Goal: Task Accomplishment & Management: Use online tool/utility

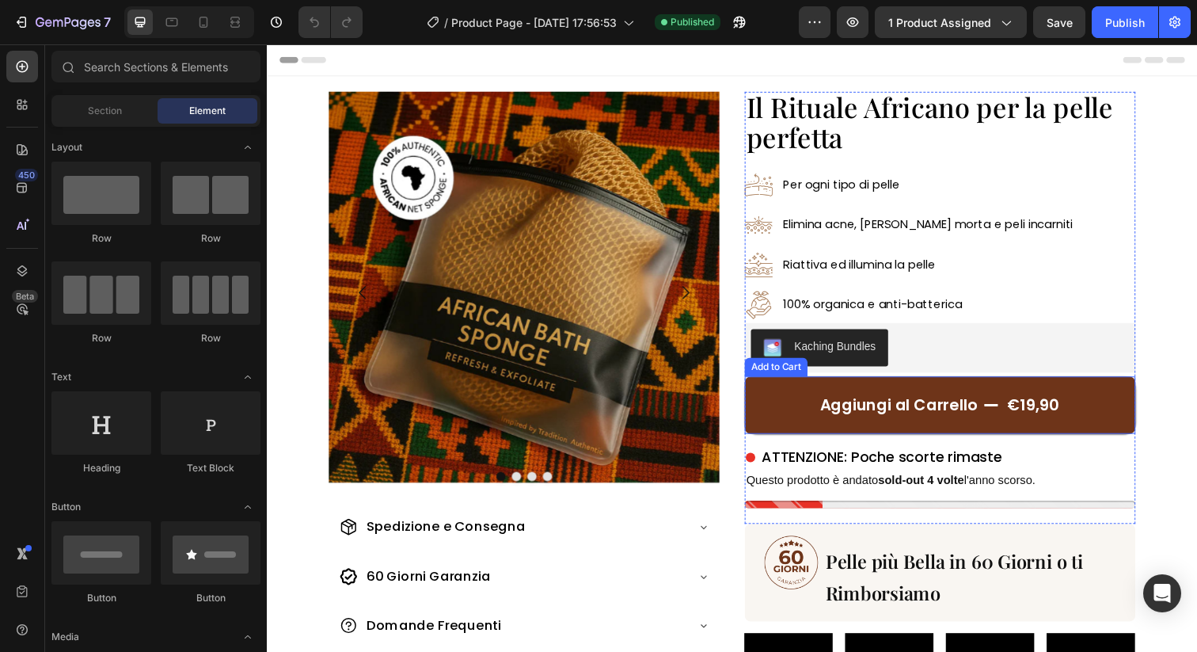
click at [779, 428] on button "Aggiungi al Carrello €19,90" at bounding box center [954, 412] width 399 height 59
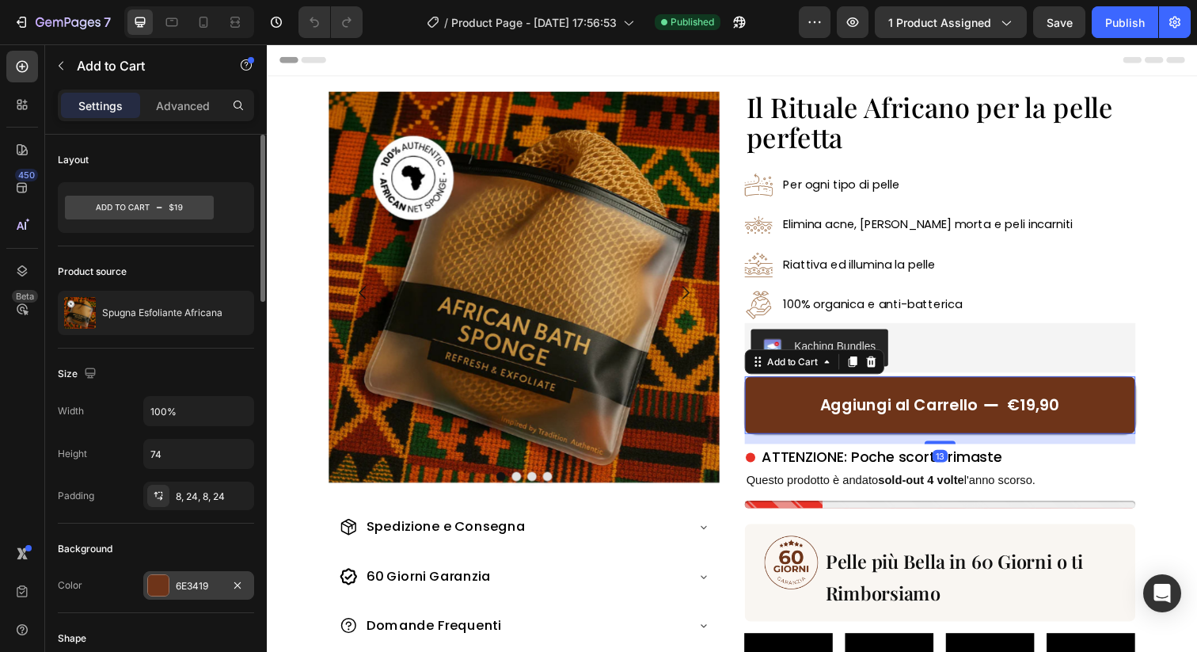
click at [192, 590] on div "6E3419" at bounding box center [199, 586] width 46 height 14
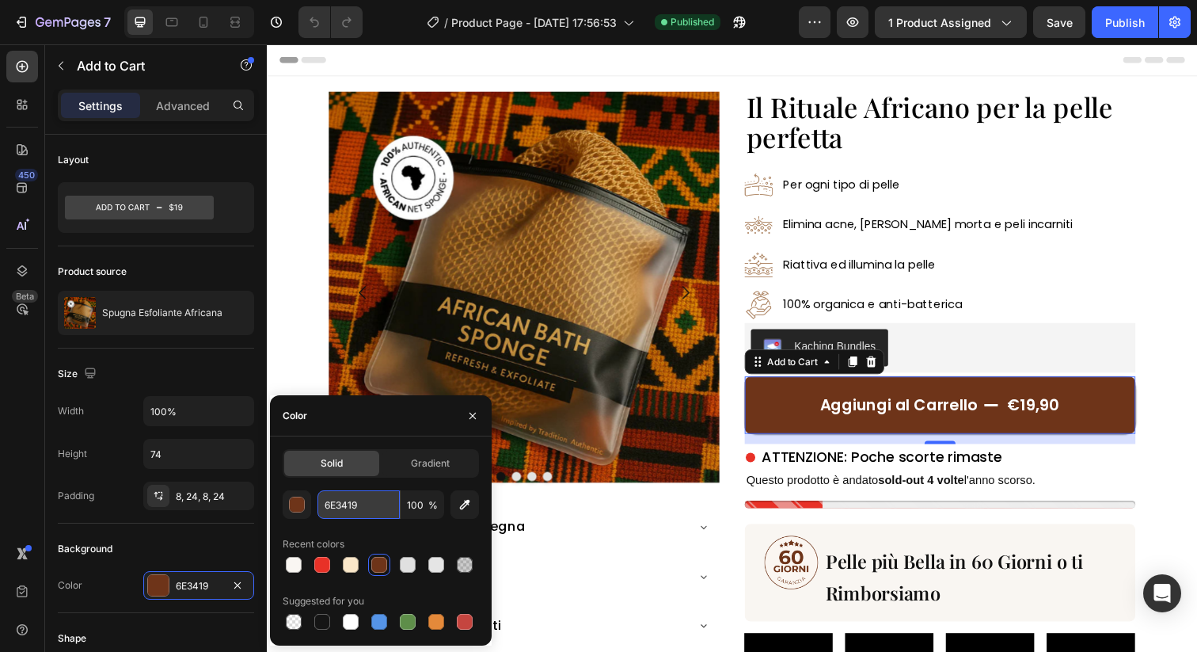
click at [380, 509] on input "6E3419" at bounding box center [359, 504] width 82 height 29
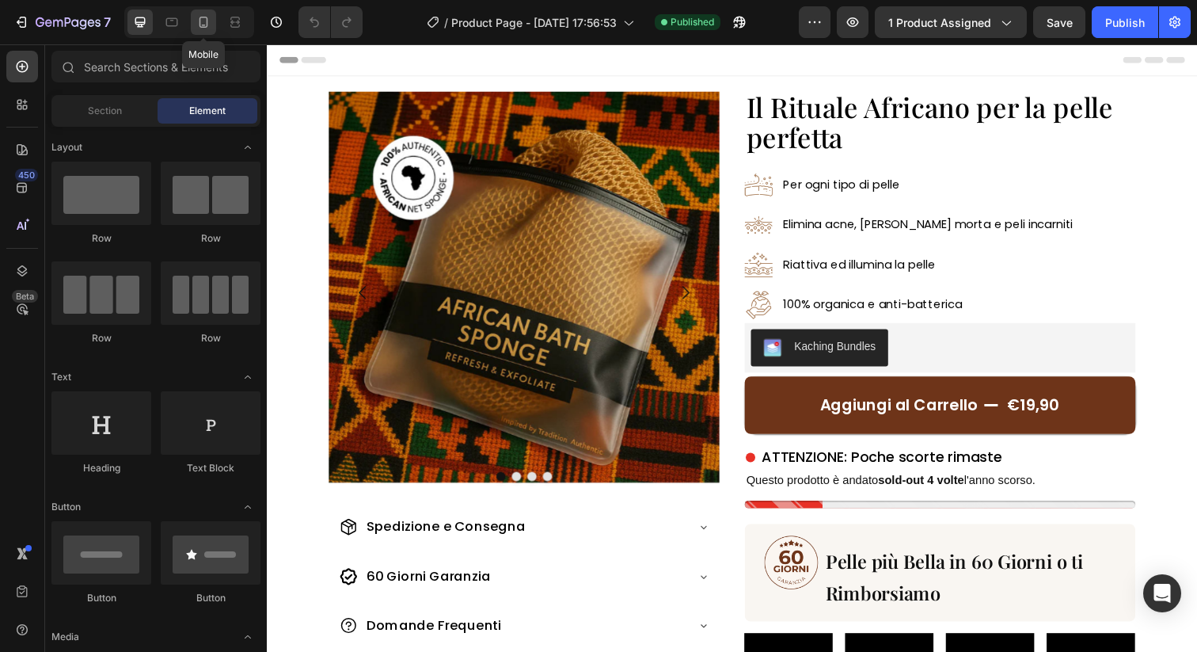
click at [200, 22] on icon at bounding box center [204, 22] width 16 height 16
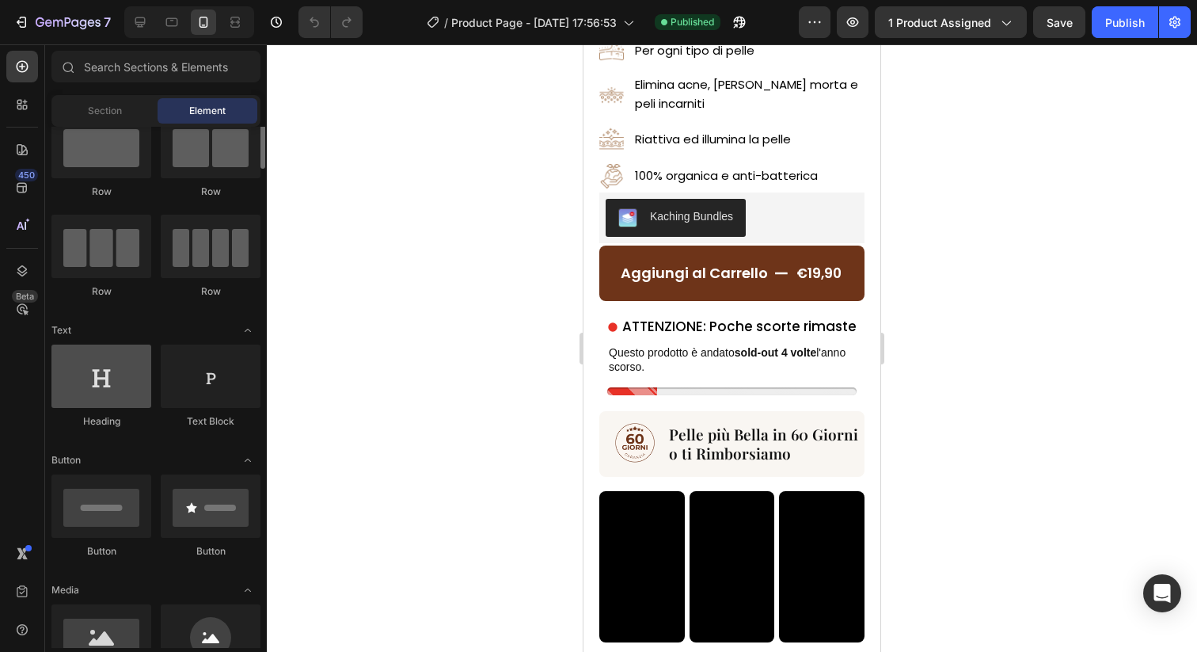
scroll to position [61, 0]
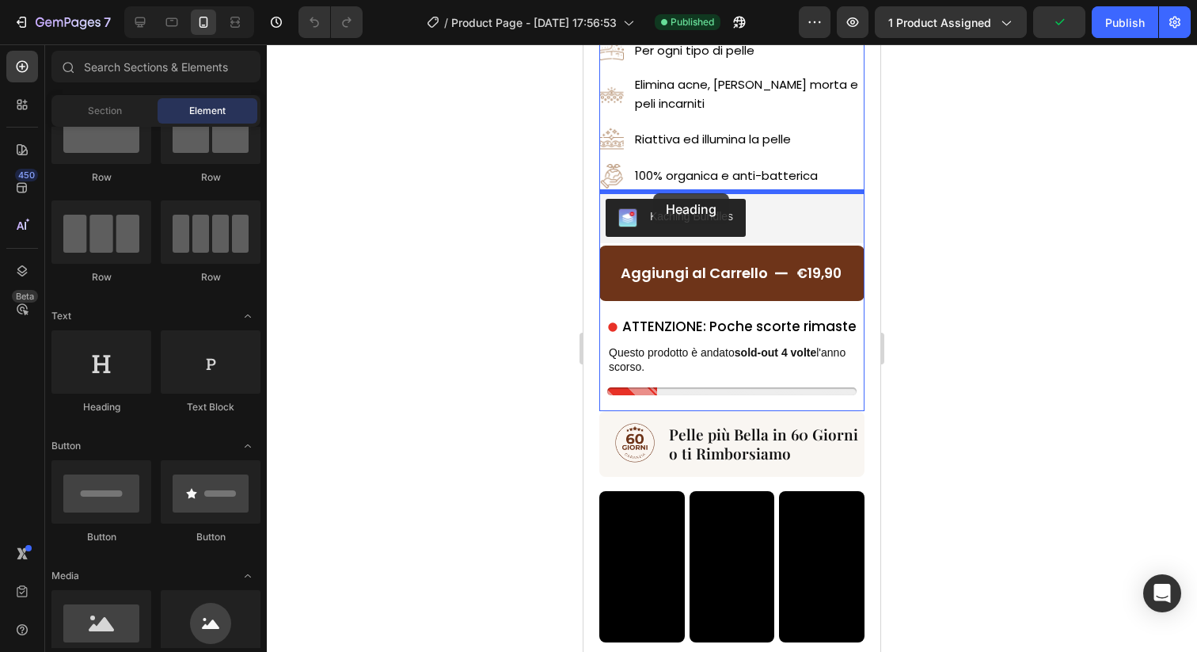
drag, startPoint x: 712, startPoint y: 419, endPoint x: 653, endPoint y: 193, distance: 233.2
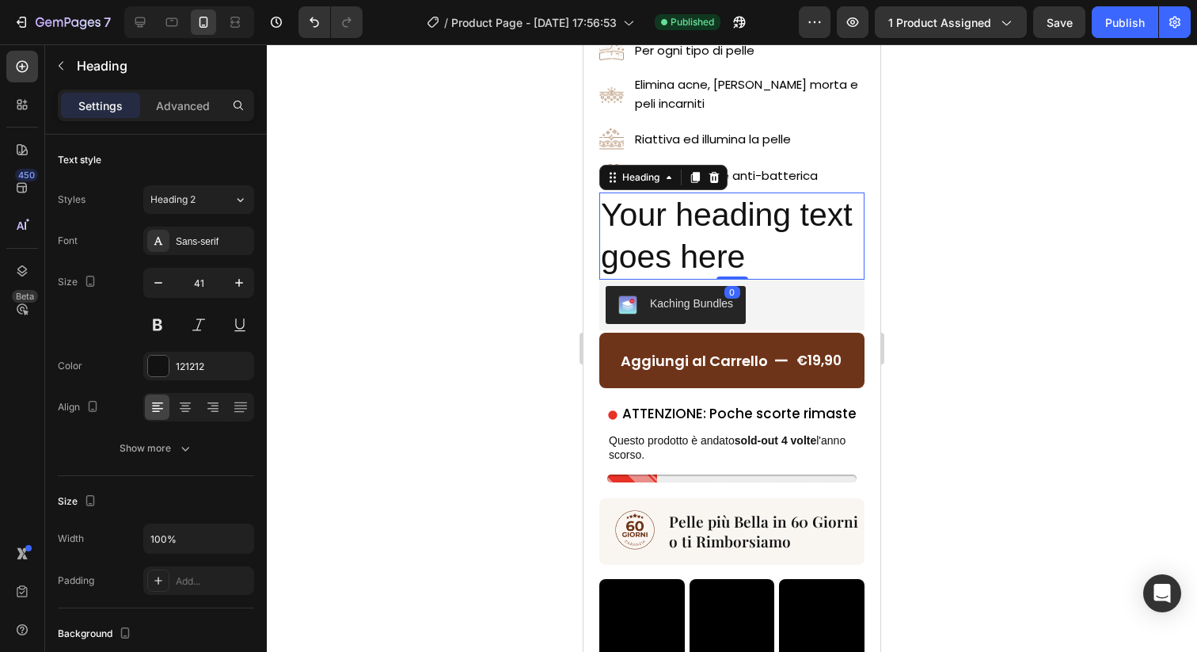
click at [655, 261] on h2 "Your heading text goes here" at bounding box center [731, 236] width 265 height 88
click at [655, 261] on p "Your heading text goes here" at bounding box center [732, 236] width 262 height 85
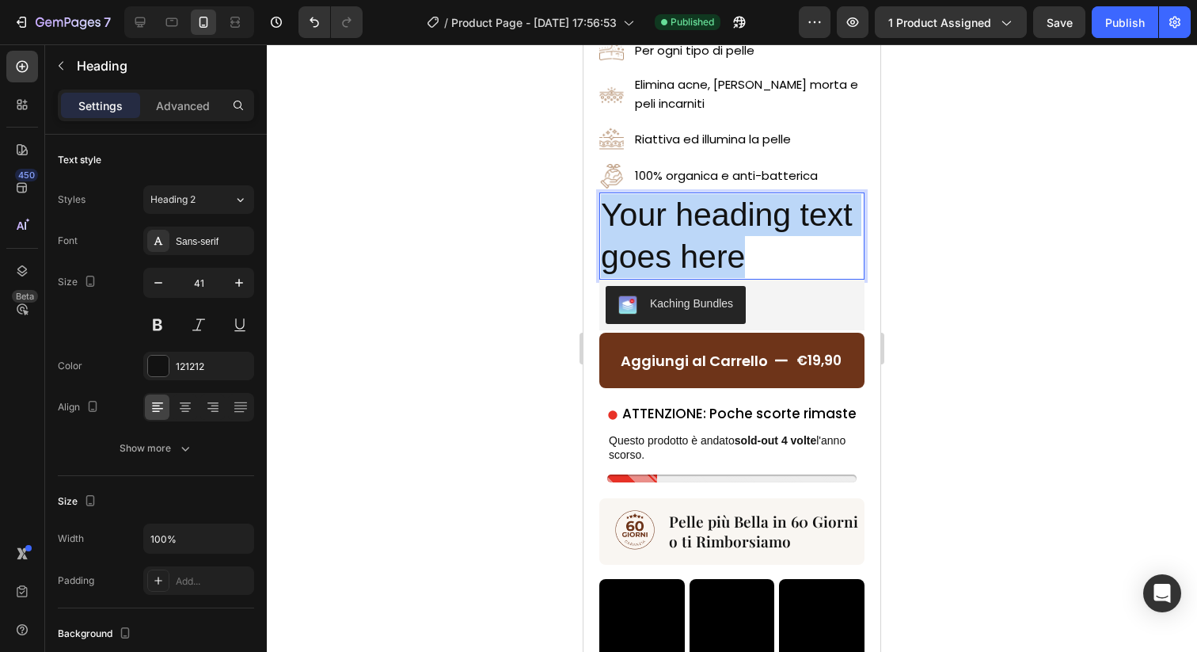
click at [655, 261] on p "Your heading text goes here" at bounding box center [732, 236] width 262 height 85
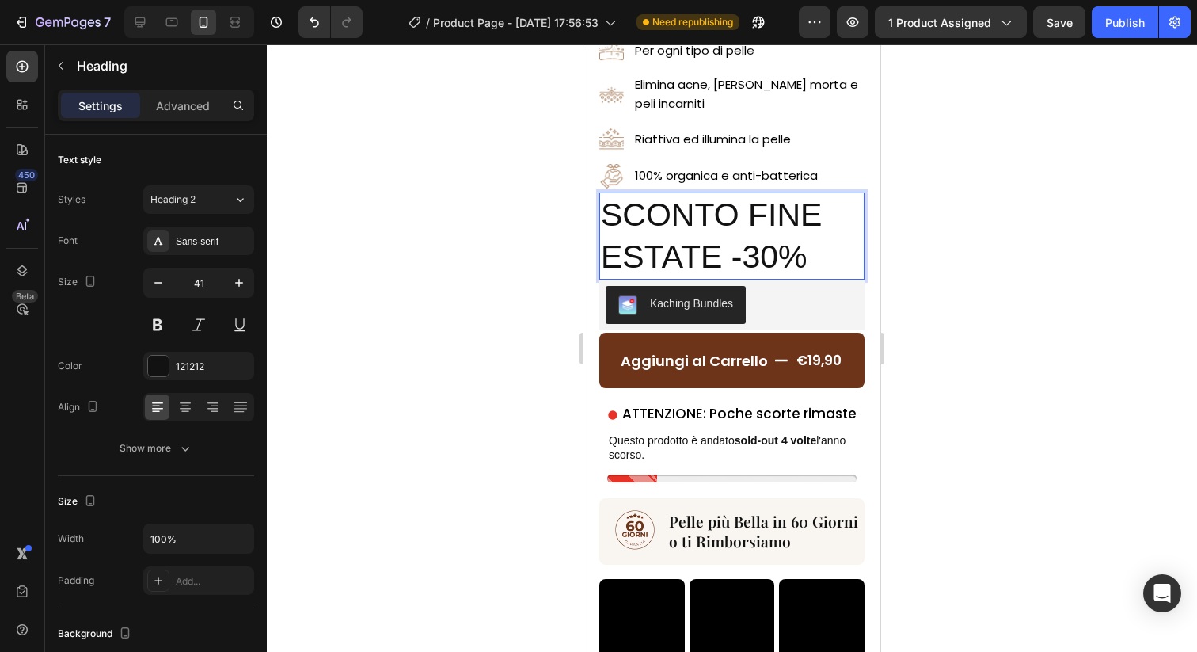
click at [766, 238] on p "SCONTO FINE ESTATE -30%" at bounding box center [732, 236] width 262 height 85
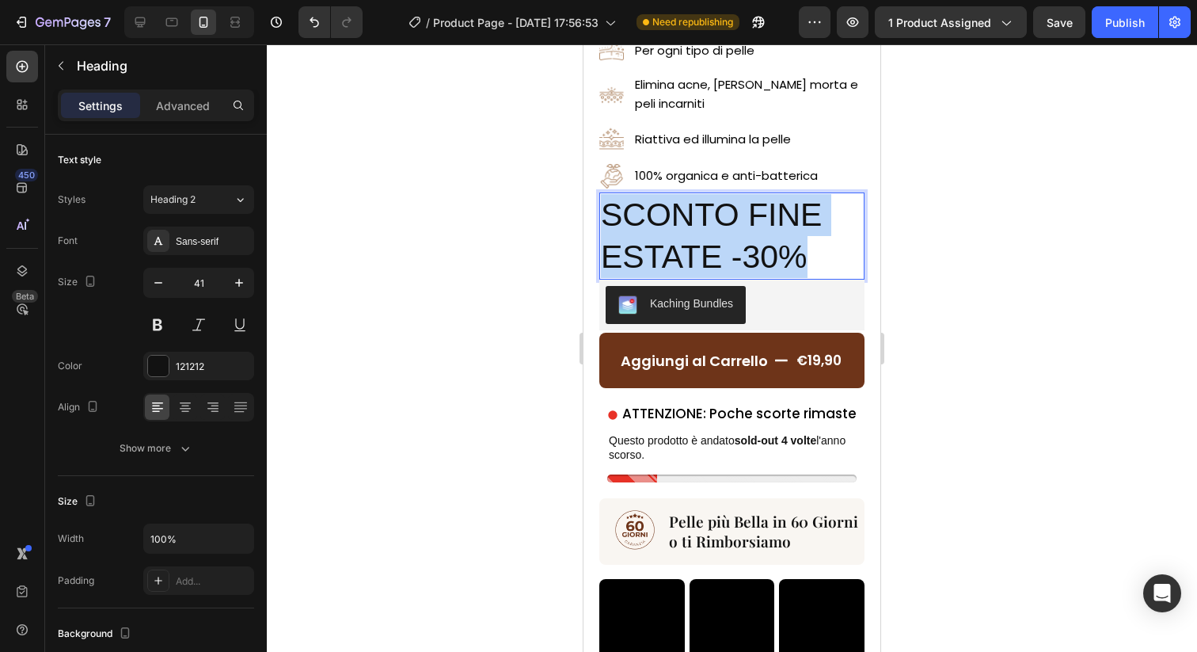
click at [766, 238] on p "SCONTO FINE ESTATE -30%" at bounding box center [732, 236] width 262 height 85
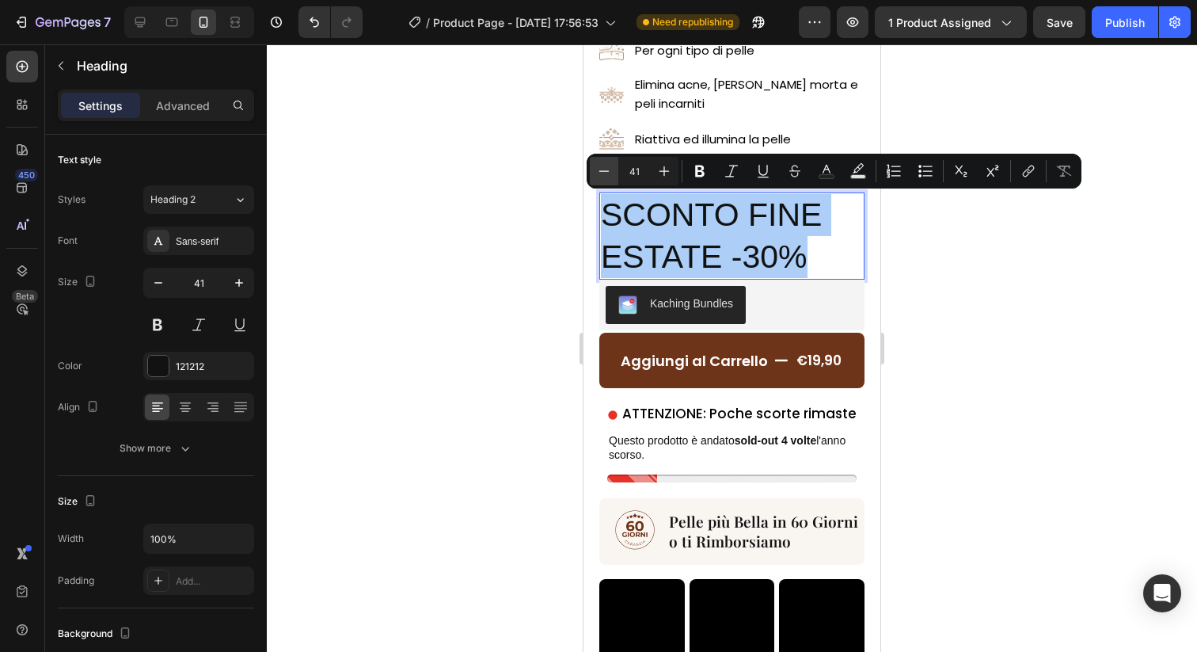
click at [605, 177] on icon "Editor contextual toolbar" at bounding box center [604, 171] width 16 height 16
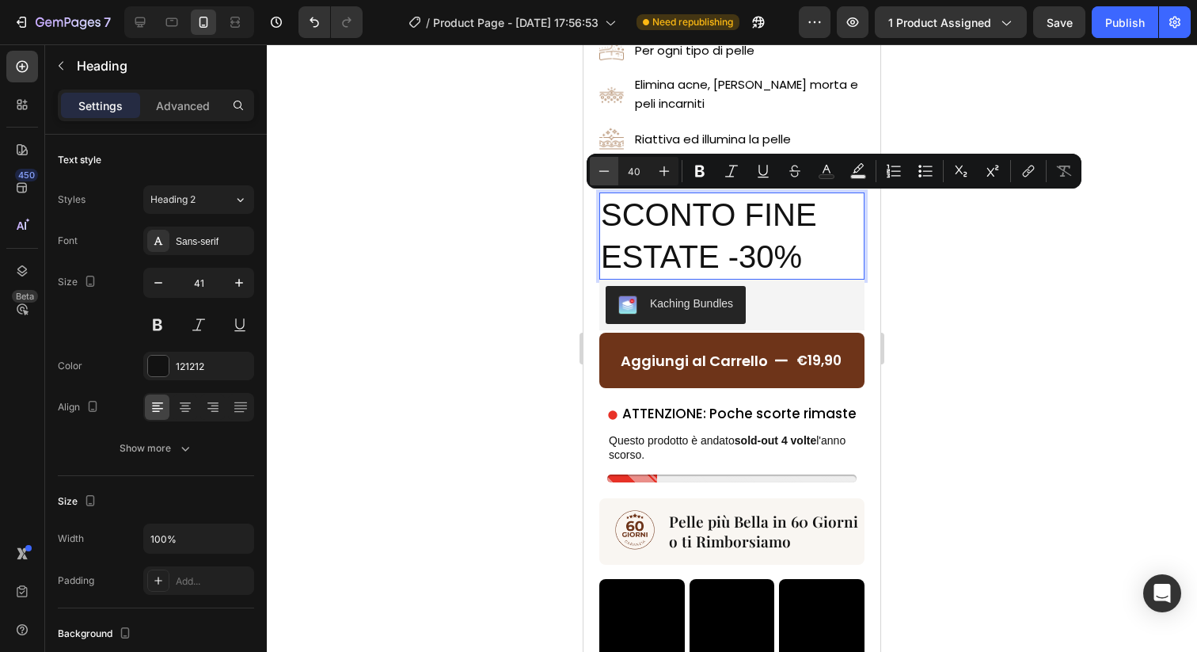
click at [605, 177] on icon "Editor contextual toolbar" at bounding box center [604, 171] width 16 height 16
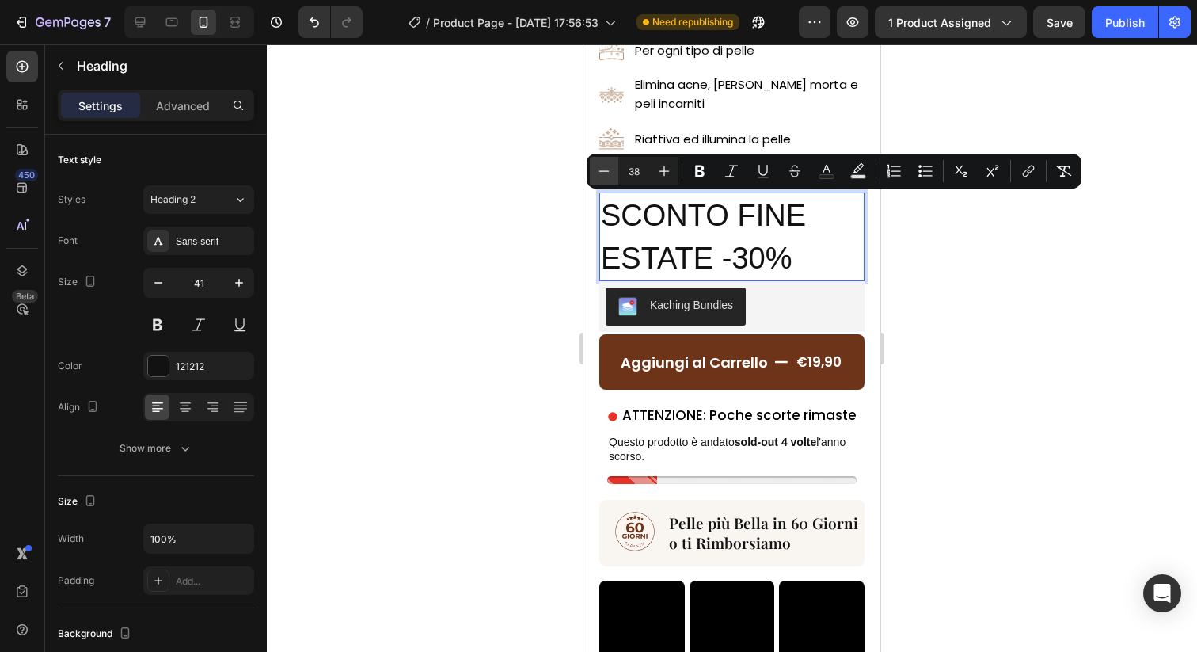
click at [605, 177] on icon "Editor contextual toolbar" at bounding box center [604, 171] width 16 height 16
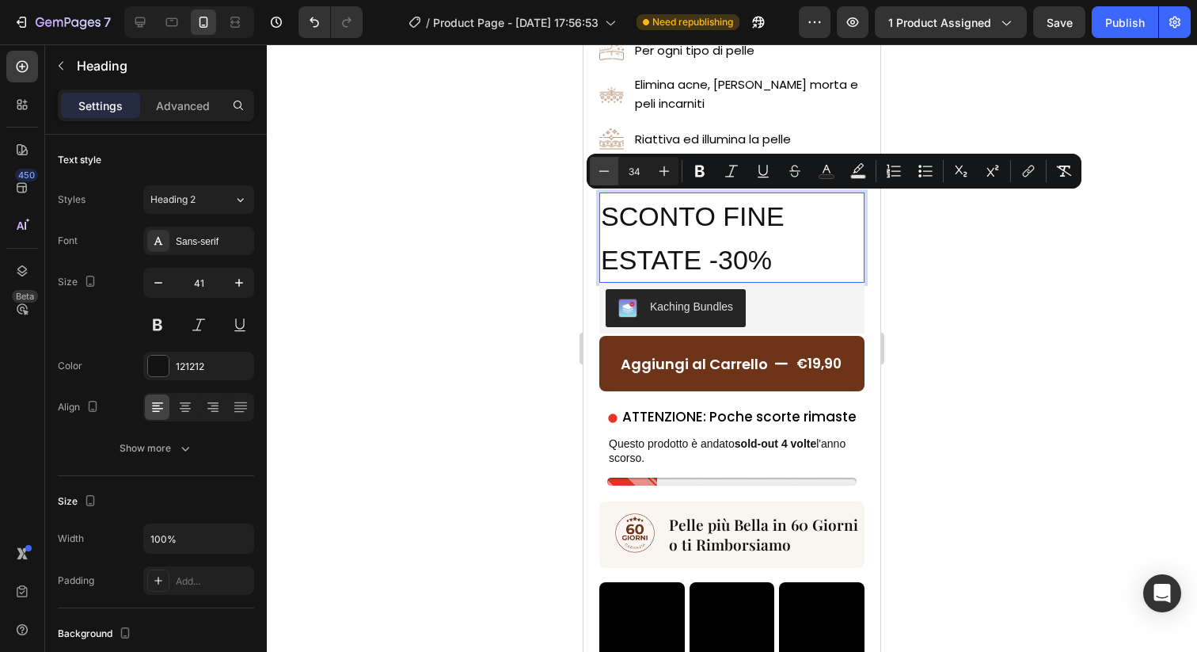
click at [605, 177] on icon "Editor contextual toolbar" at bounding box center [604, 171] width 16 height 16
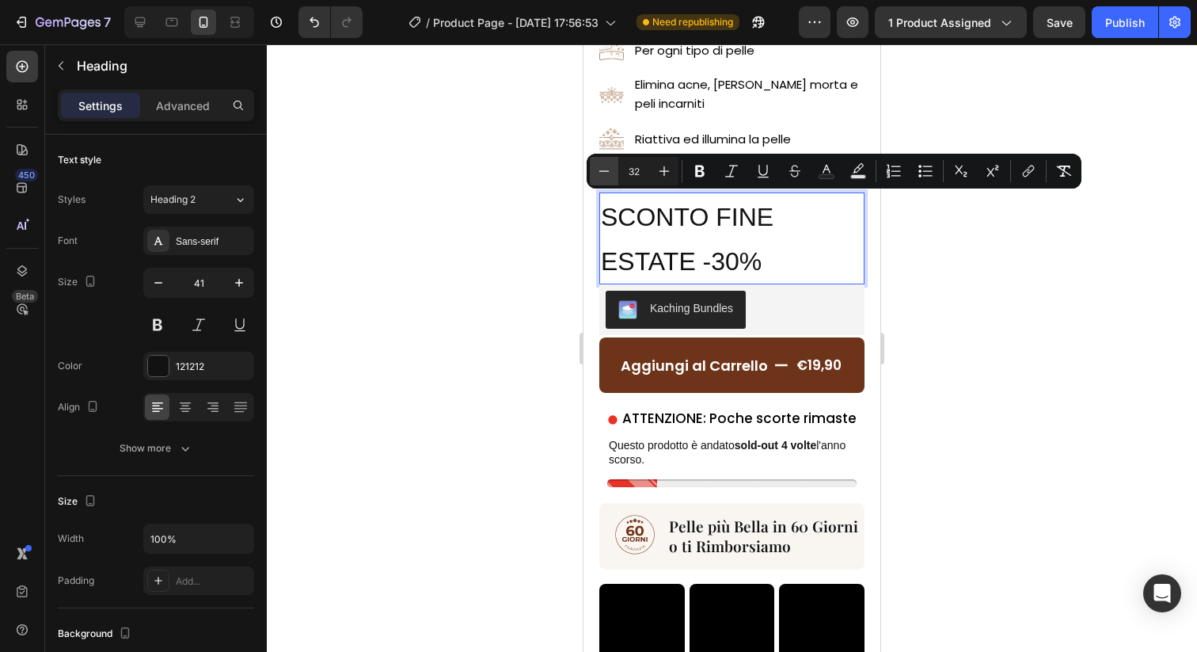
click at [605, 177] on icon "Editor contextual toolbar" at bounding box center [604, 171] width 16 height 16
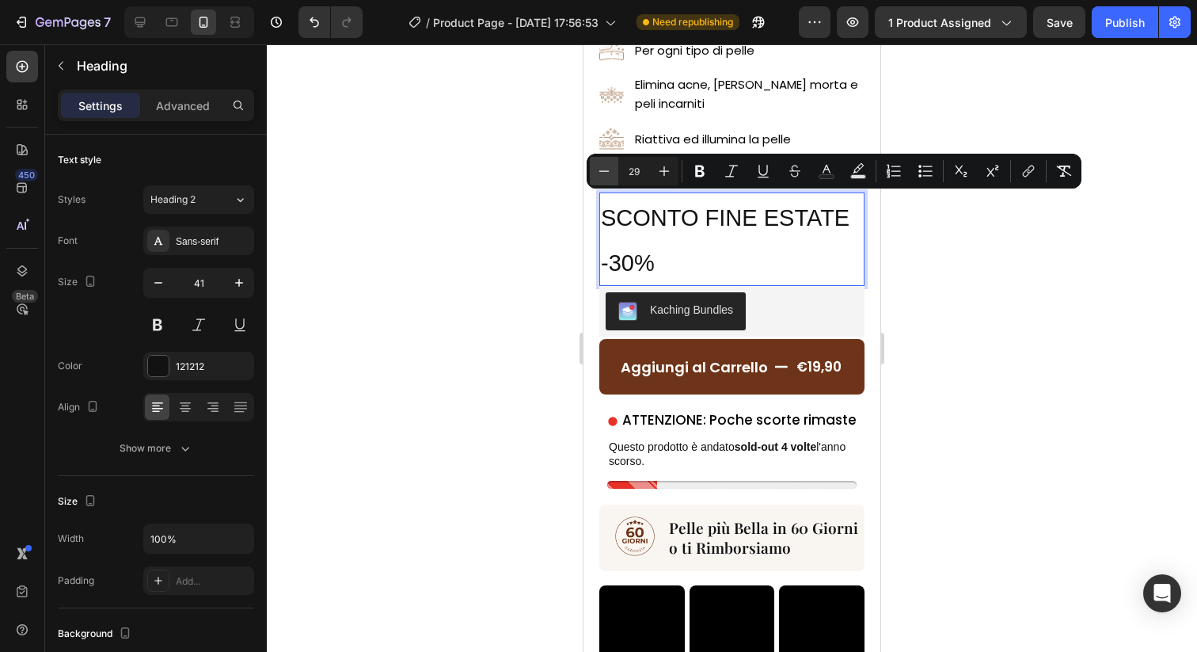
click at [605, 177] on icon "Editor contextual toolbar" at bounding box center [604, 171] width 16 height 16
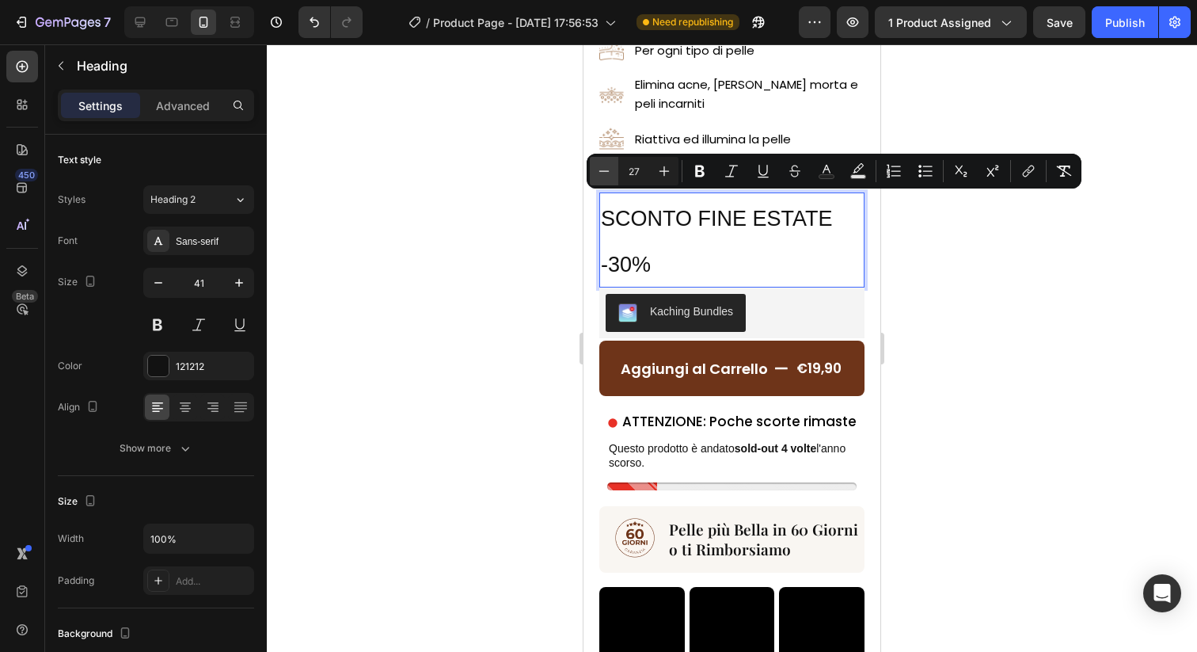
click at [605, 177] on icon "Editor contextual toolbar" at bounding box center [604, 171] width 16 height 16
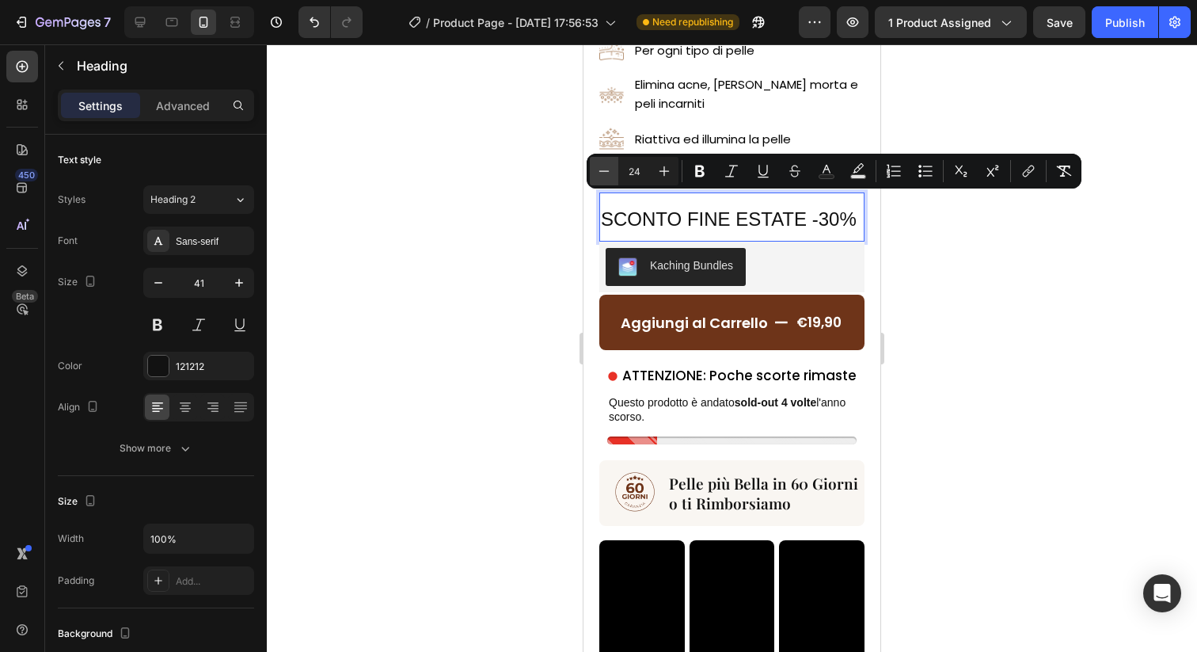
click at [605, 177] on icon "Editor contextual toolbar" at bounding box center [604, 171] width 16 height 16
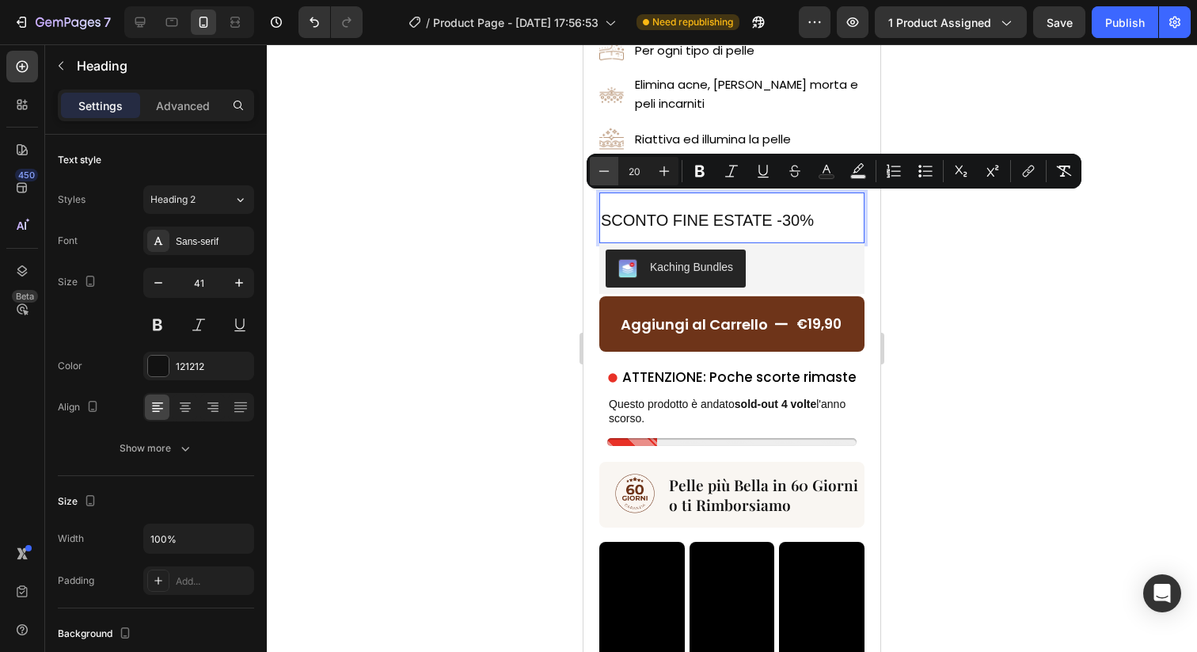
click at [605, 177] on icon "Editor contextual toolbar" at bounding box center [604, 171] width 16 height 16
type input "19"
click at [150, 279] on button "button" at bounding box center [158, 282] width 29 height 29
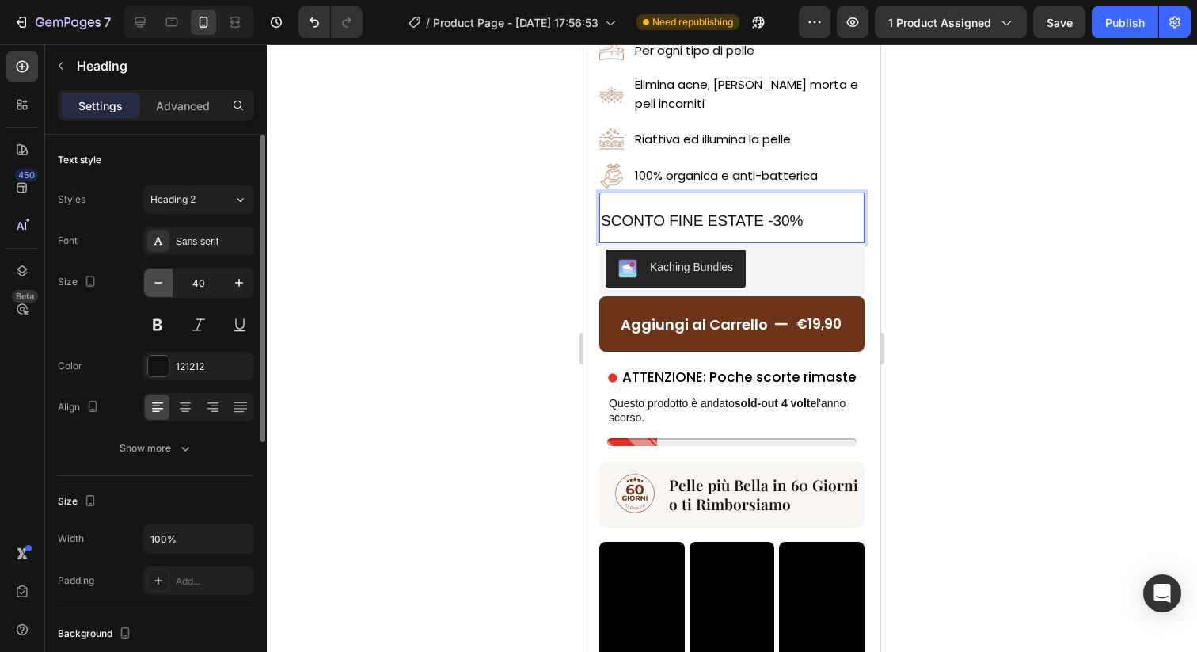
click at [150, 279] on button "button" at bounding box center [158, 282] width 29 height 29
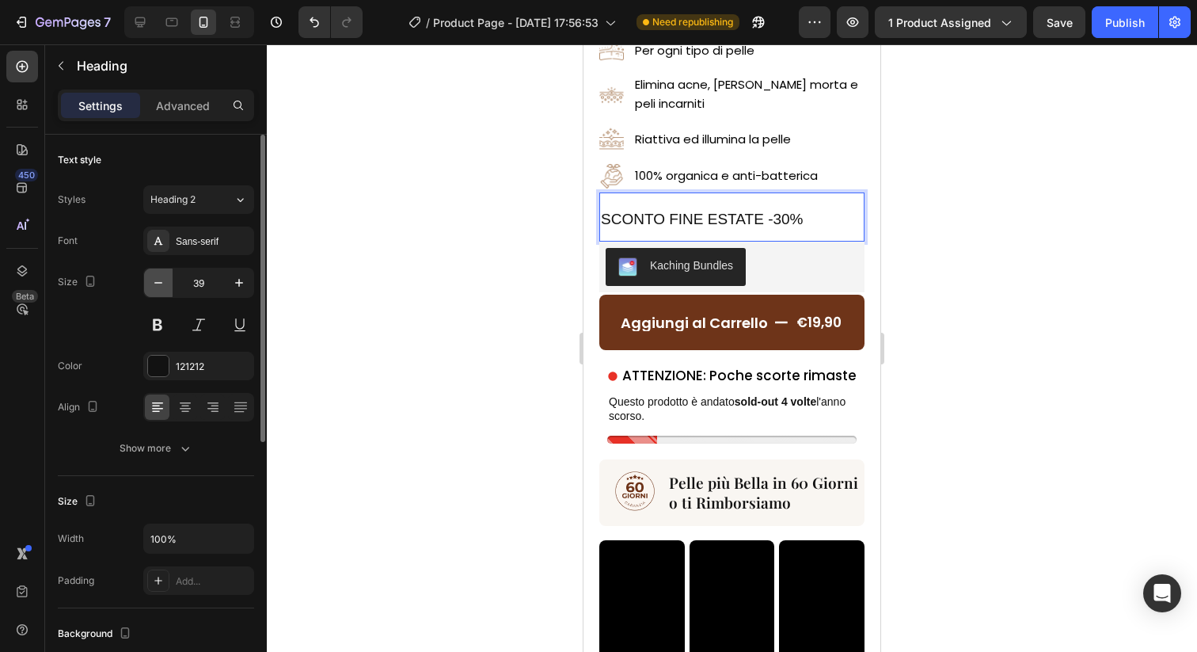
click at [150, 279] on button "button" at bounding box center [158, 282] width 29 height 29
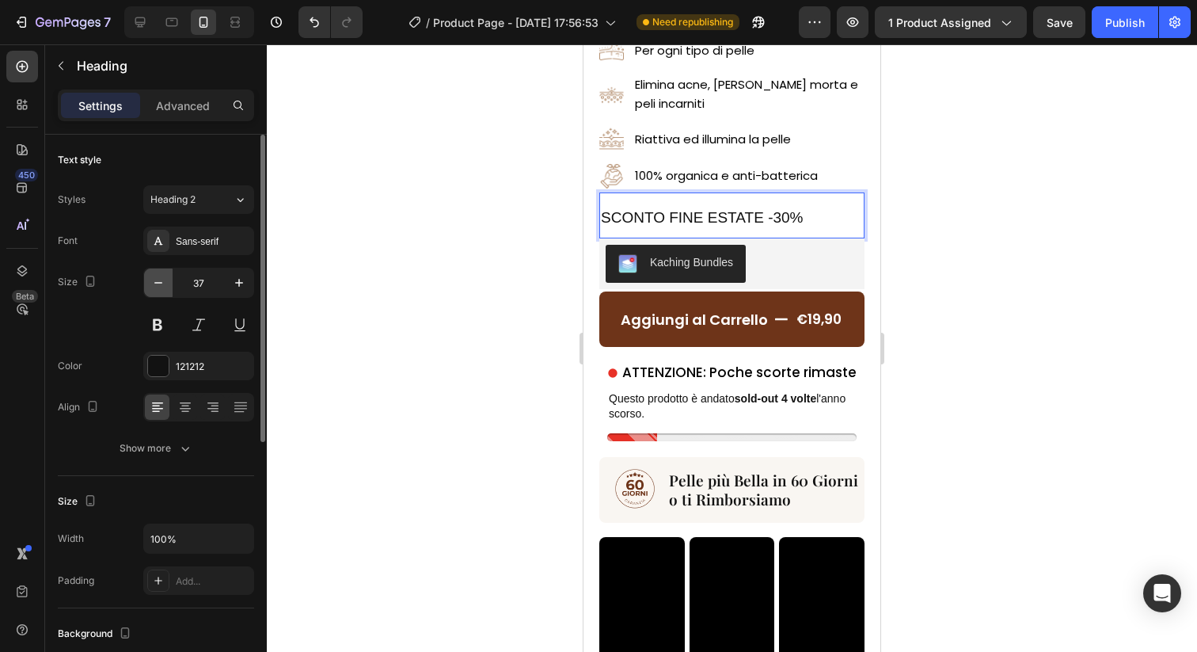
click at [150, 279] on button "button" at bounding box center [158, 282] width 29 height 29
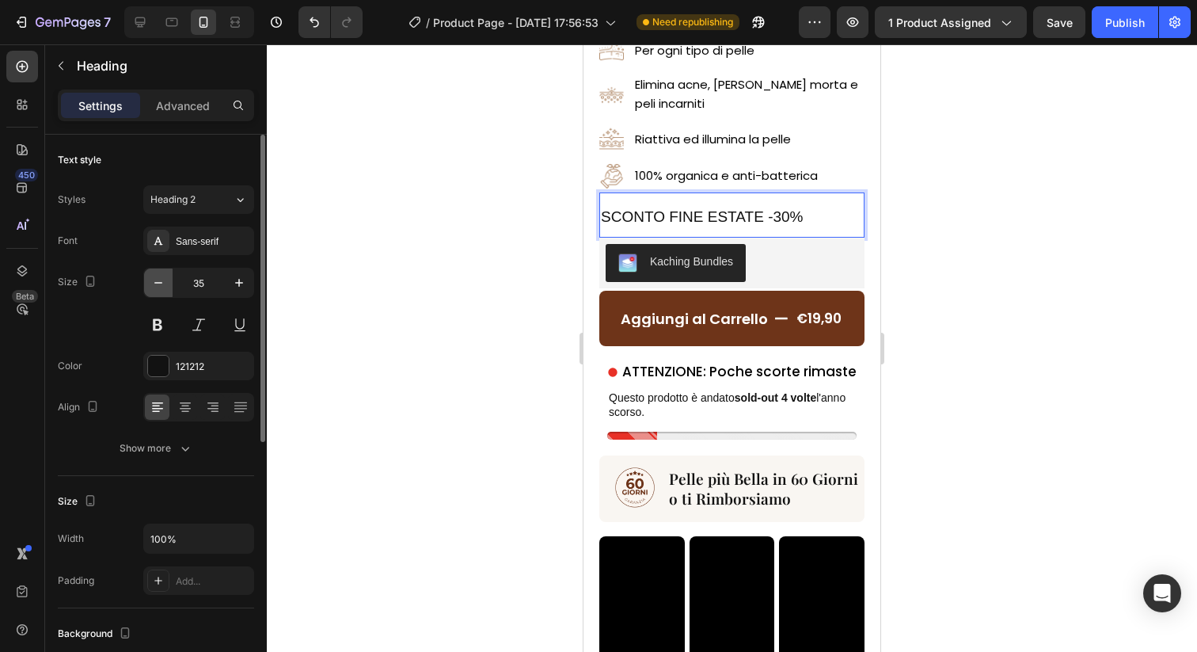
click at [150, 279] on button "button" at bounding box center [158, 282] width 29 height 29
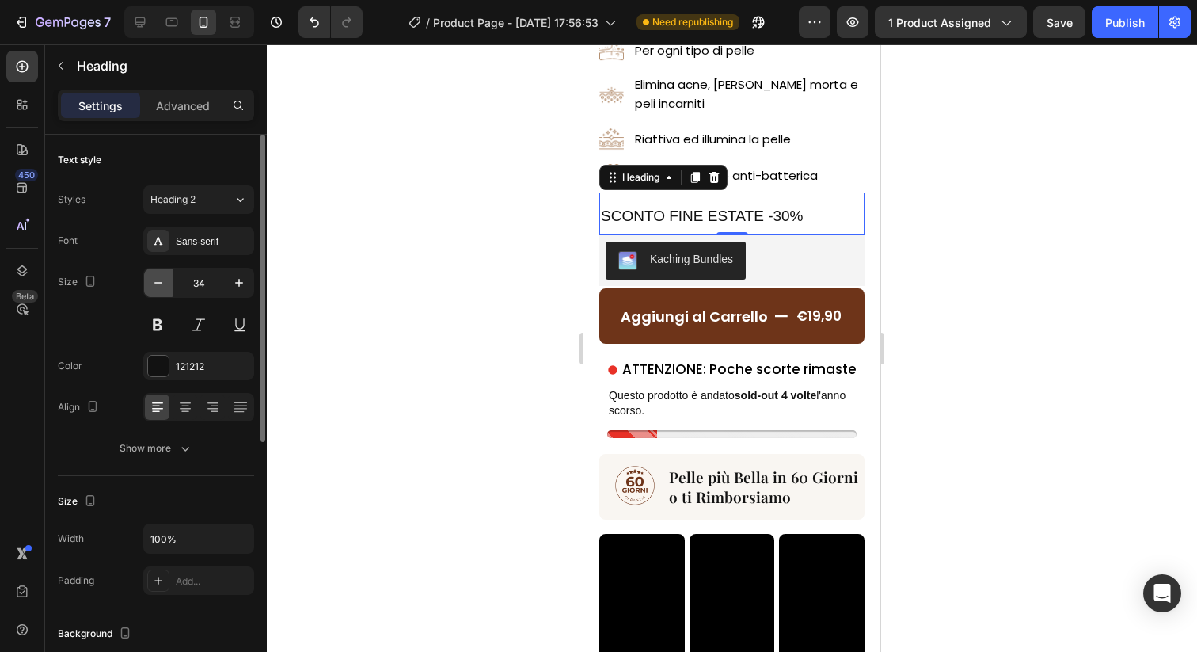
click at [150, 279] on button "button" at bounding box center [158, 282] width 29 height 29
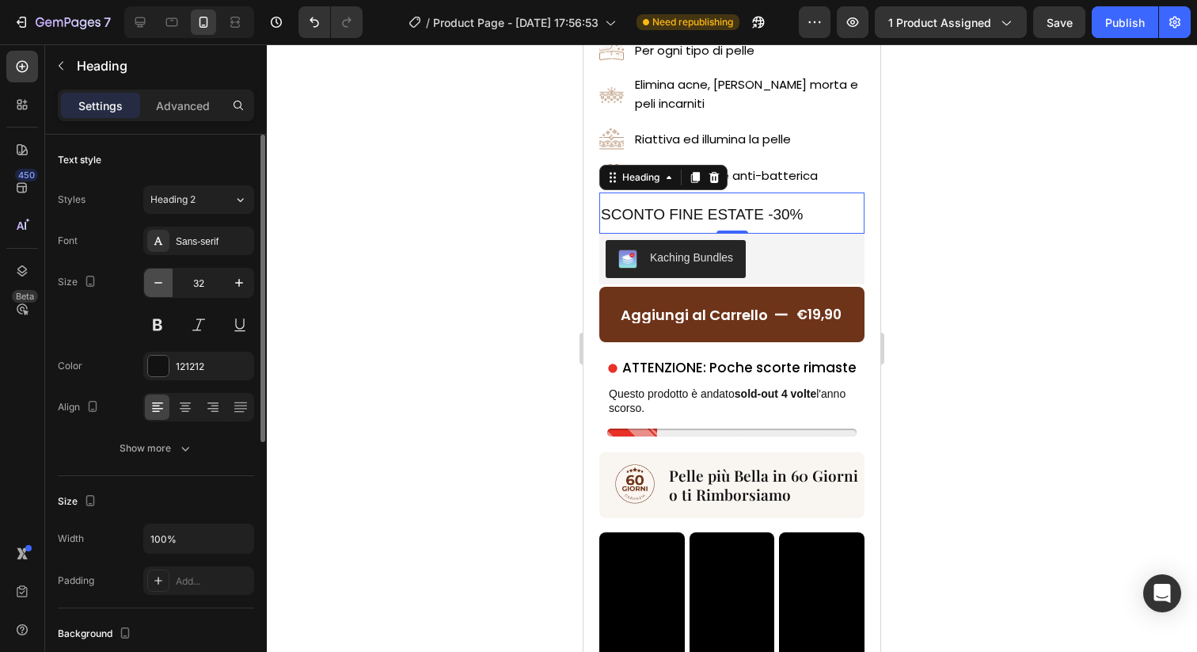
click at [150, 279] on button "button" at bounding box center [158, 282] width 29 height 29
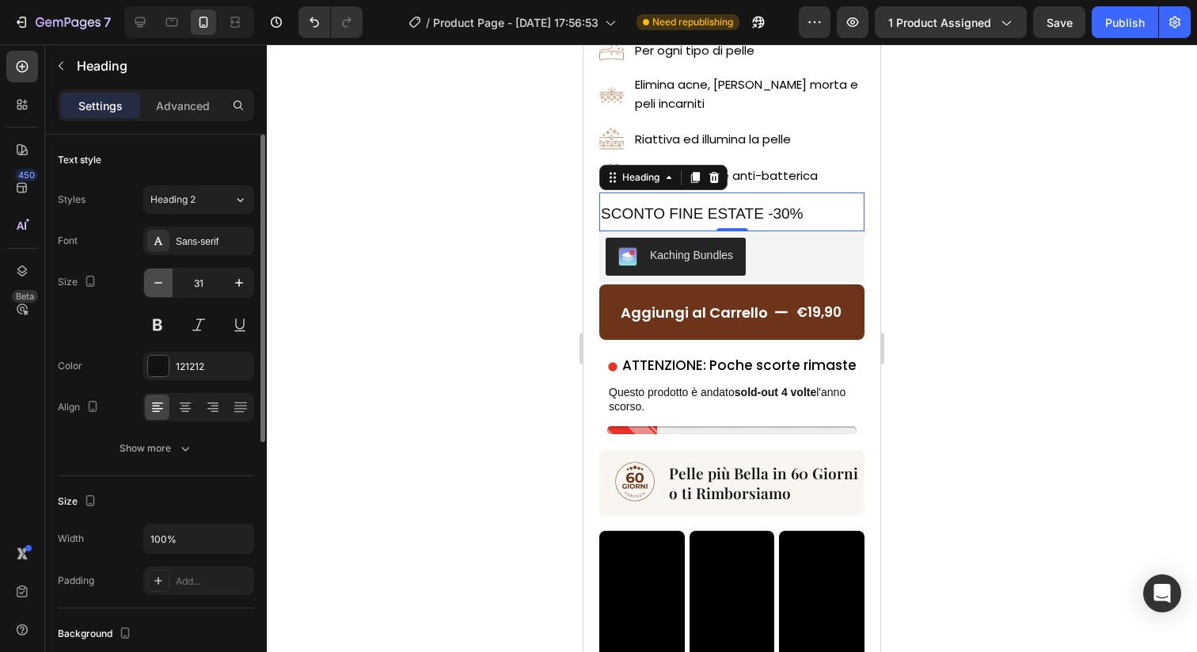
click at [150, 279] on button "button" at bounding box center [158, 282] width 29 height 29
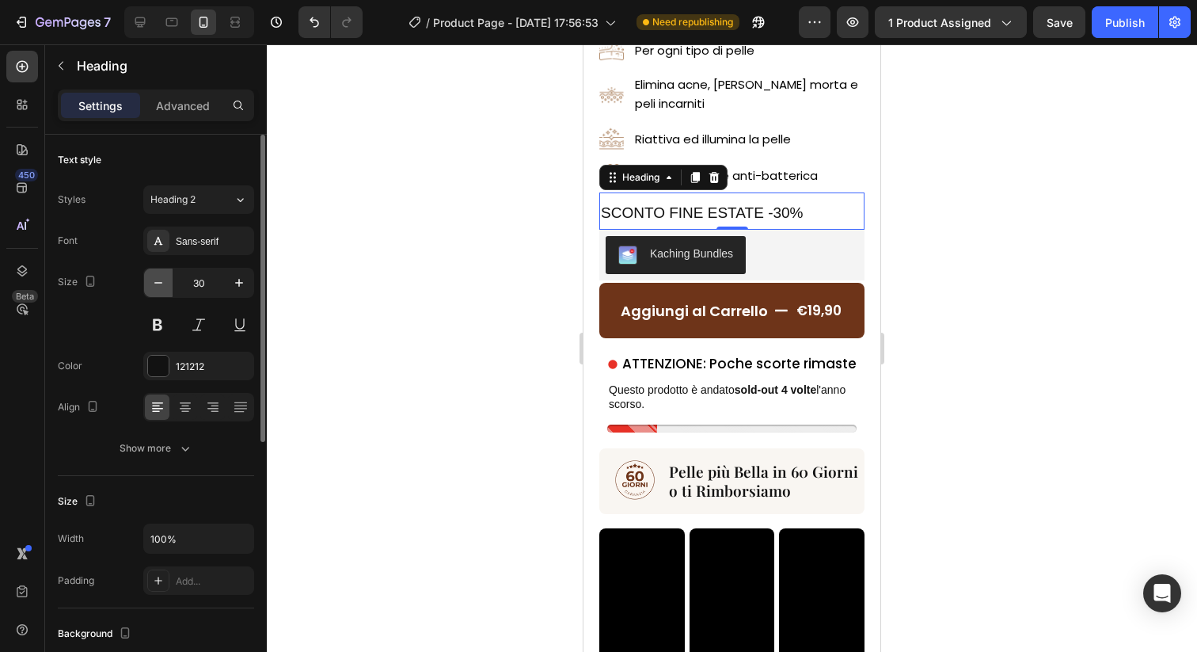
click at [150, 279] on button "button" at bounding box center [158, 282] width 29 height 29
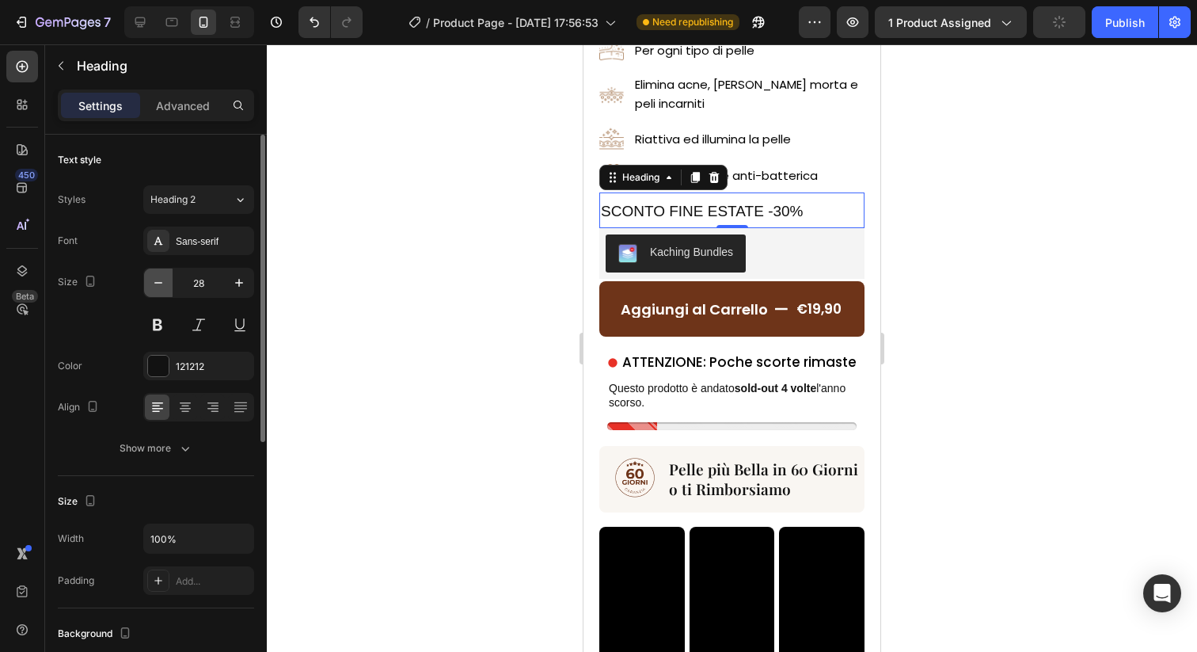
click at [150, 279] on button "button" at bounding box center [158, 282] width 29 height 29
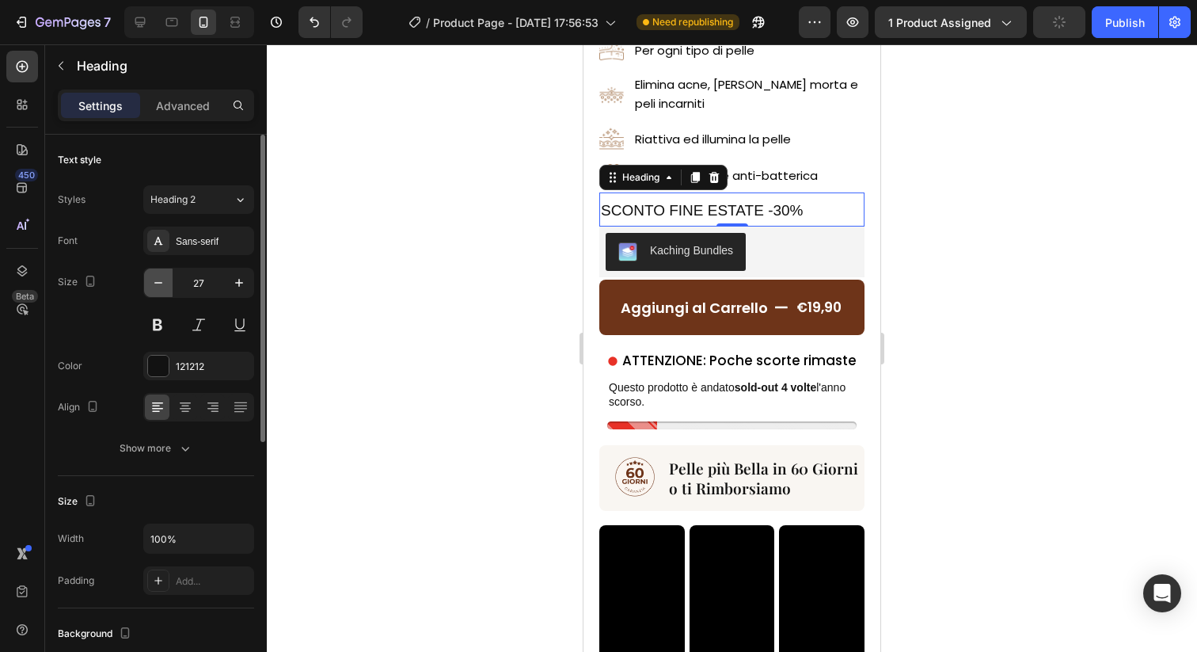
click at [150, 279] on button "button" at bounding box center [158, 282] width 29 height 29
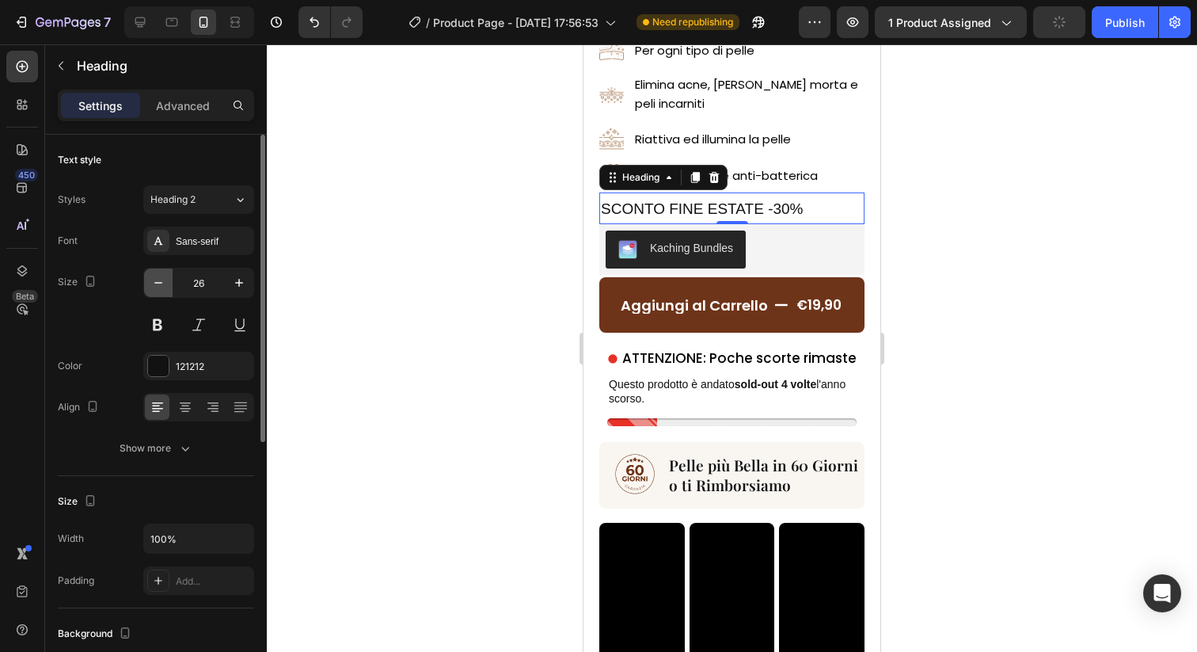
click at [150, 279] on button "button" at bounding box center [158, 282] width 29 height 29
type input "24"
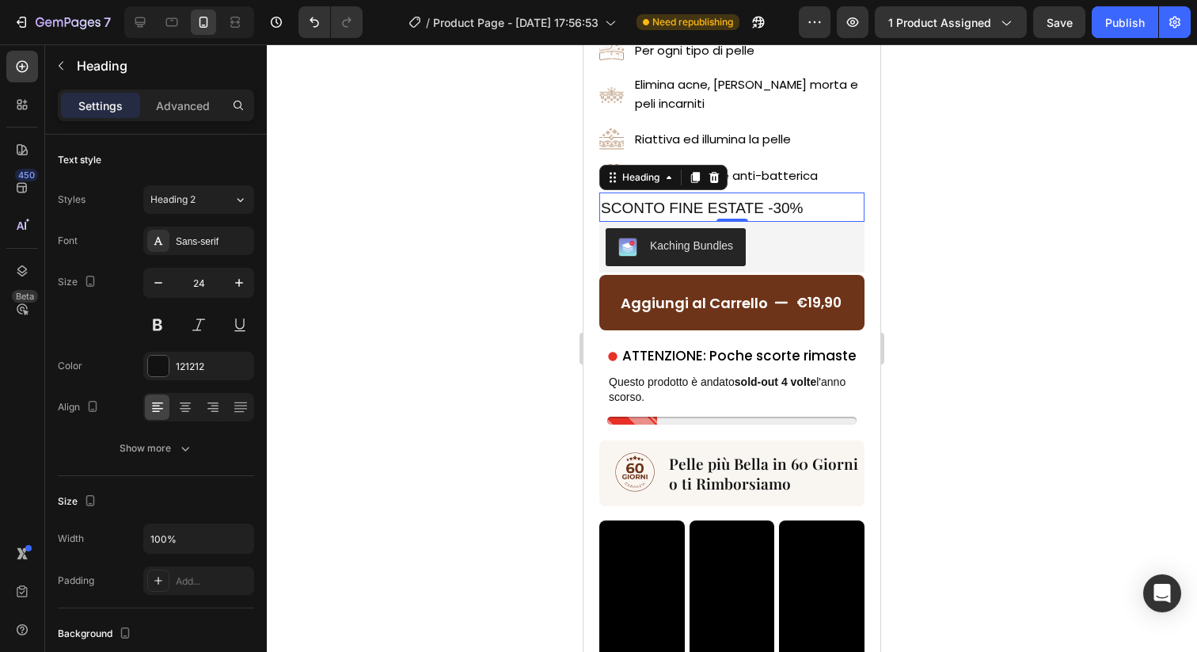
click at [664, 194] on p "SCONTO FINE ESTATE -30%" at bounding box center [732, 207] width 262 height 26
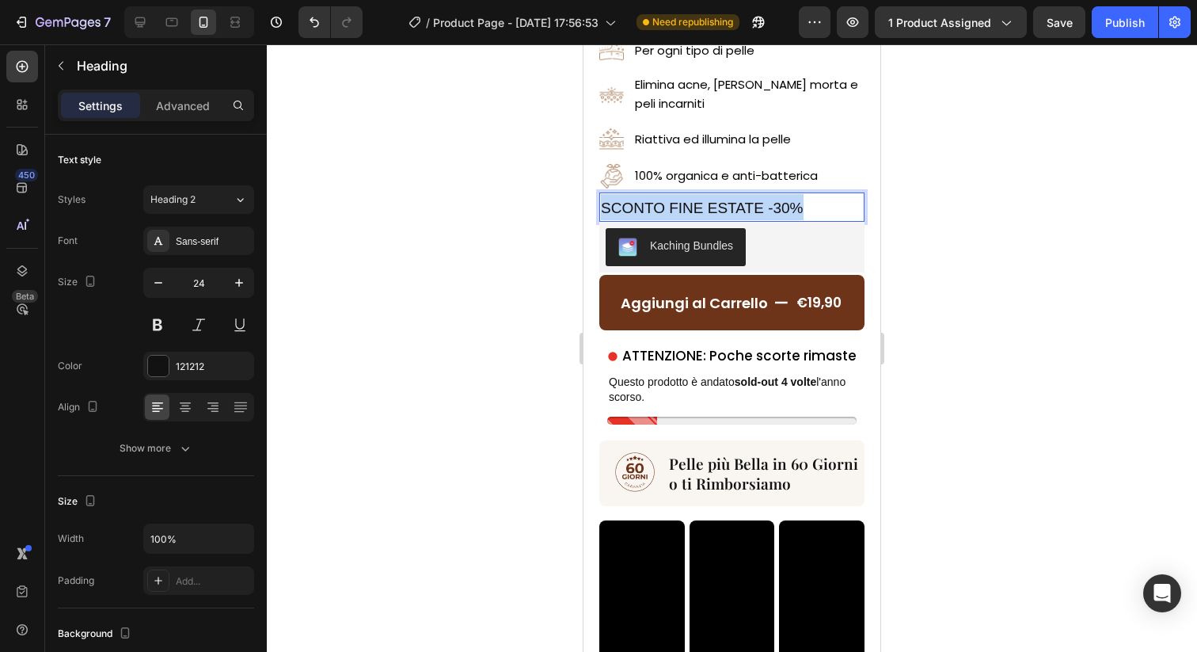
click at [664, 194] on p "SCONTO FINE ESTATE -30%" at bounding box center [732, 207] width 262 height 26
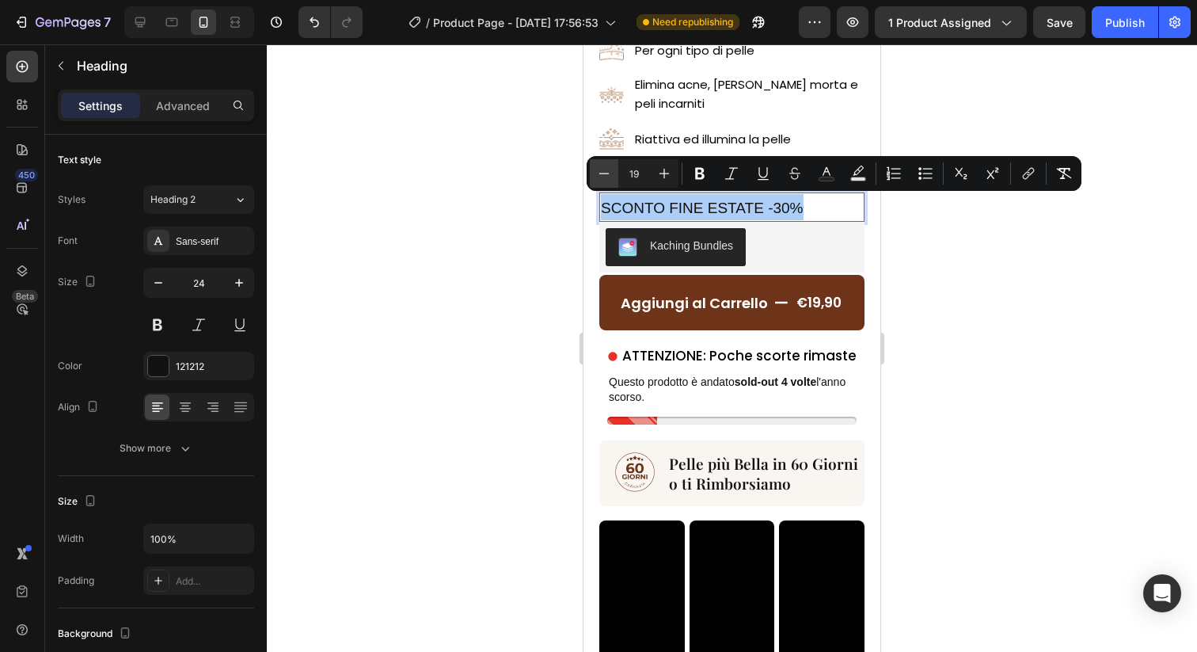
click at [603, 183] on button "Minus" at bounding box center [604, 173] width 29 height 29
type input "17"
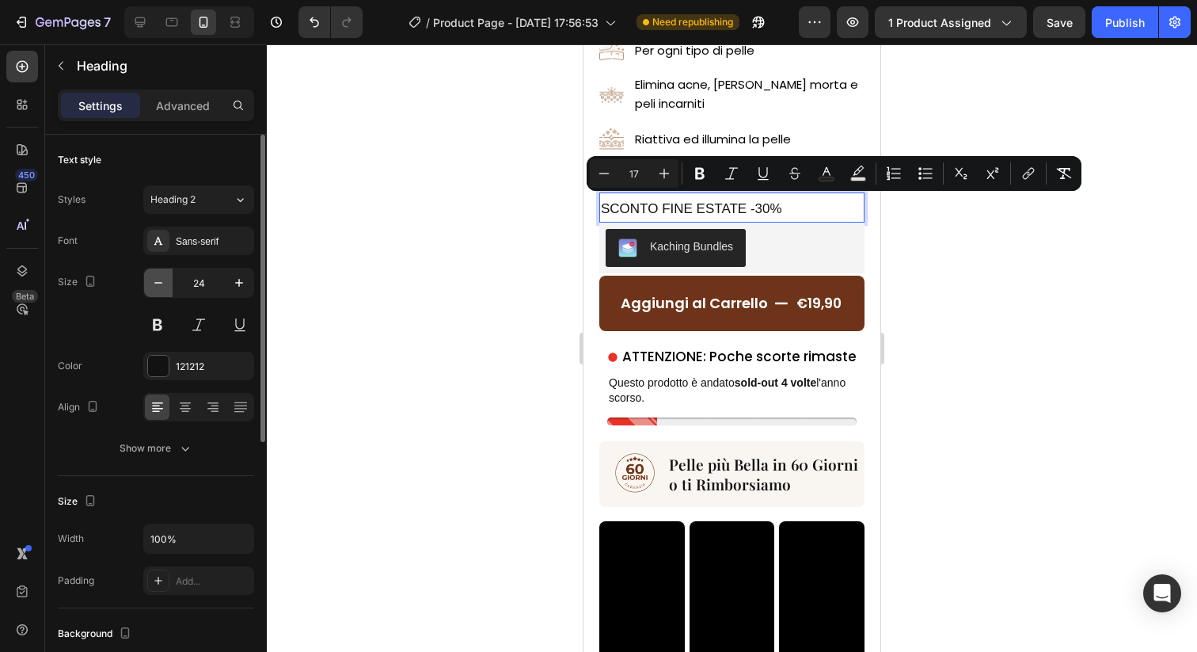
click at [166, 285] on button "button" at bounding box center [158, 282] width 29 height 29
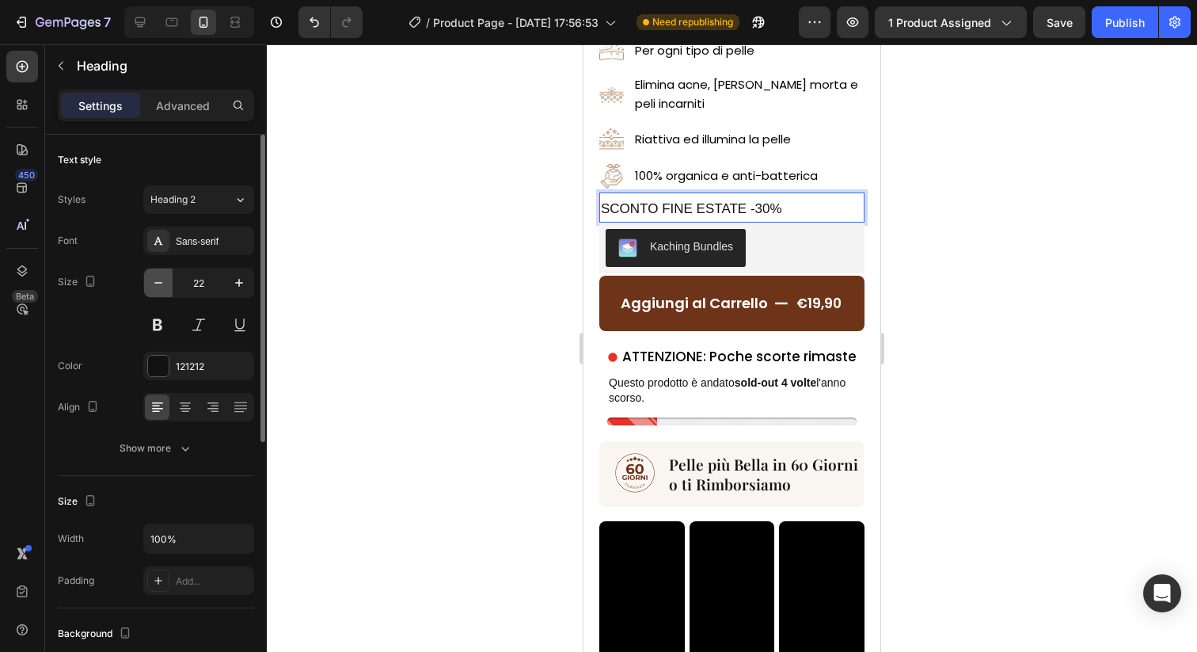
click at [166, 285] on button "button" at bounding box center [158, 282] width 29 height 29
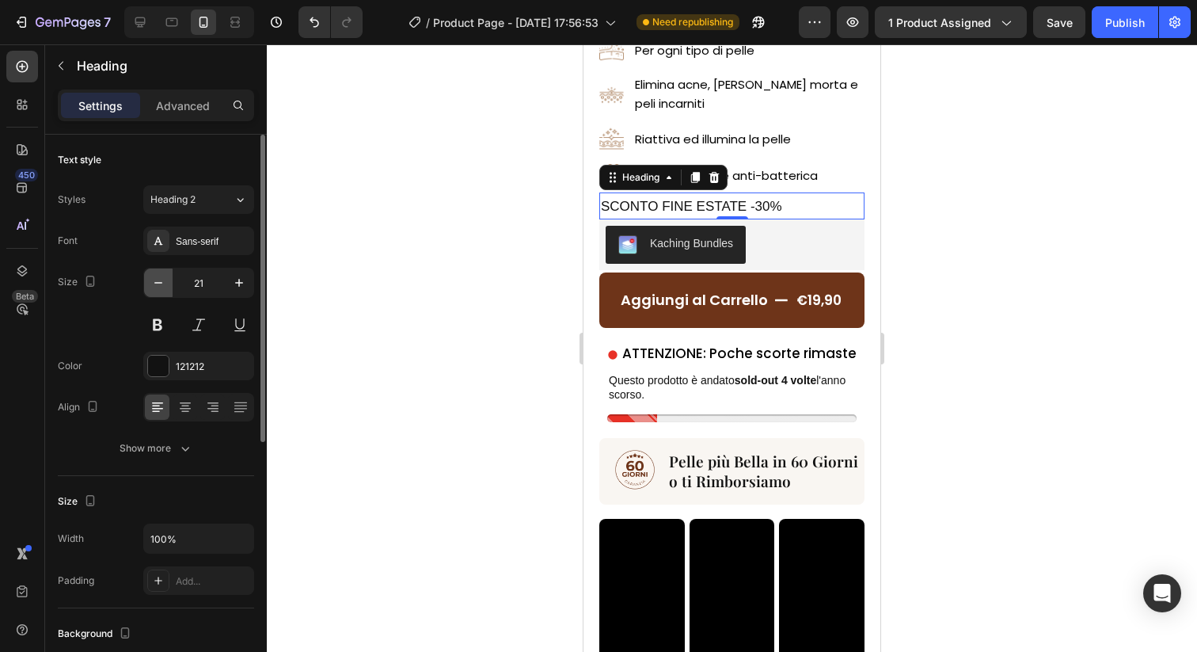
click at [166, 285] on button "button" at bounding box center [158, 282] width 29 height 29
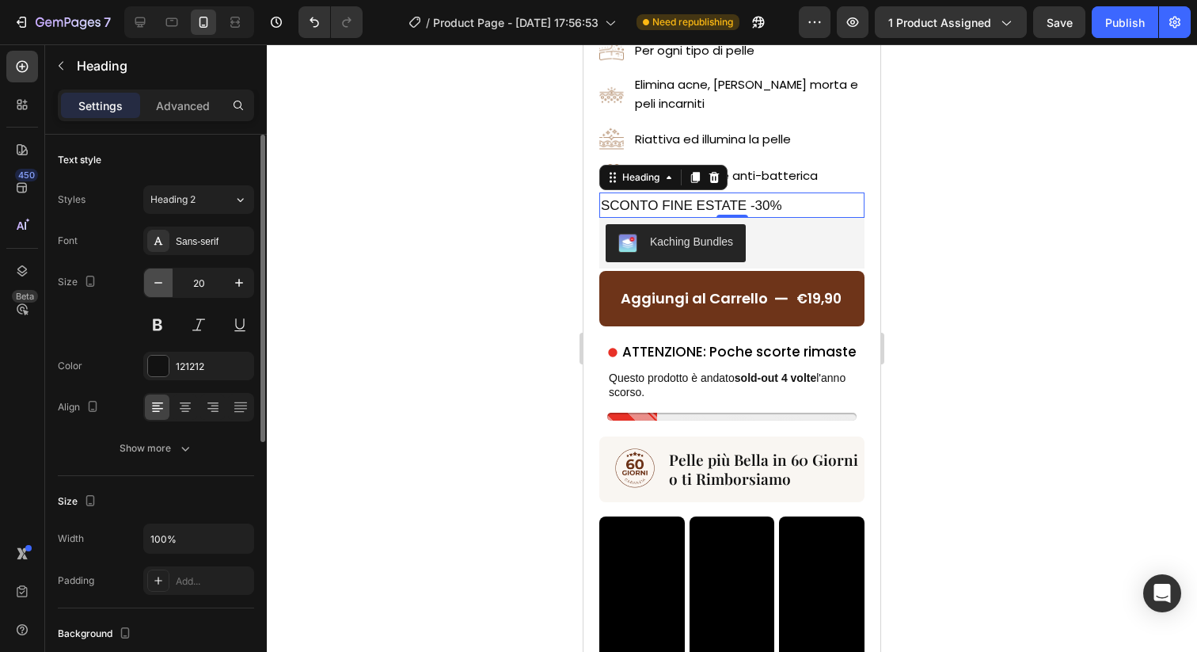
click at [166, 285] on button "button" at bounding box center [158, 282] width 29 height 29
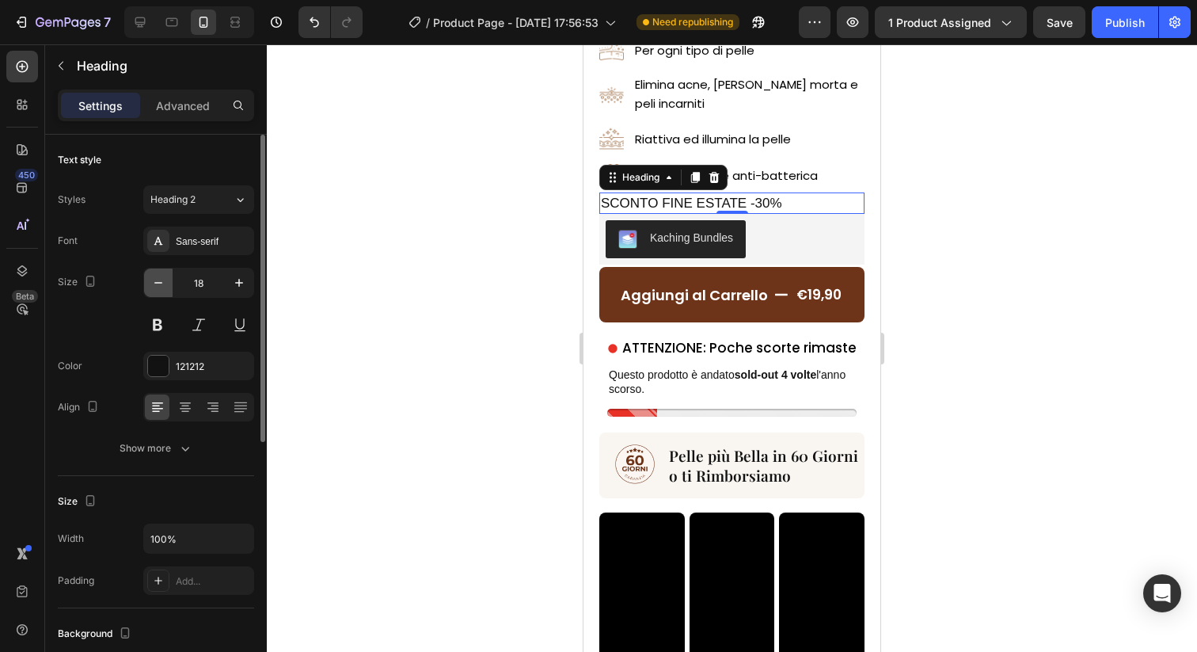
click at [166, 285] on button "button" at bounding box center [158, 282] width 29 height 29
type input "17"
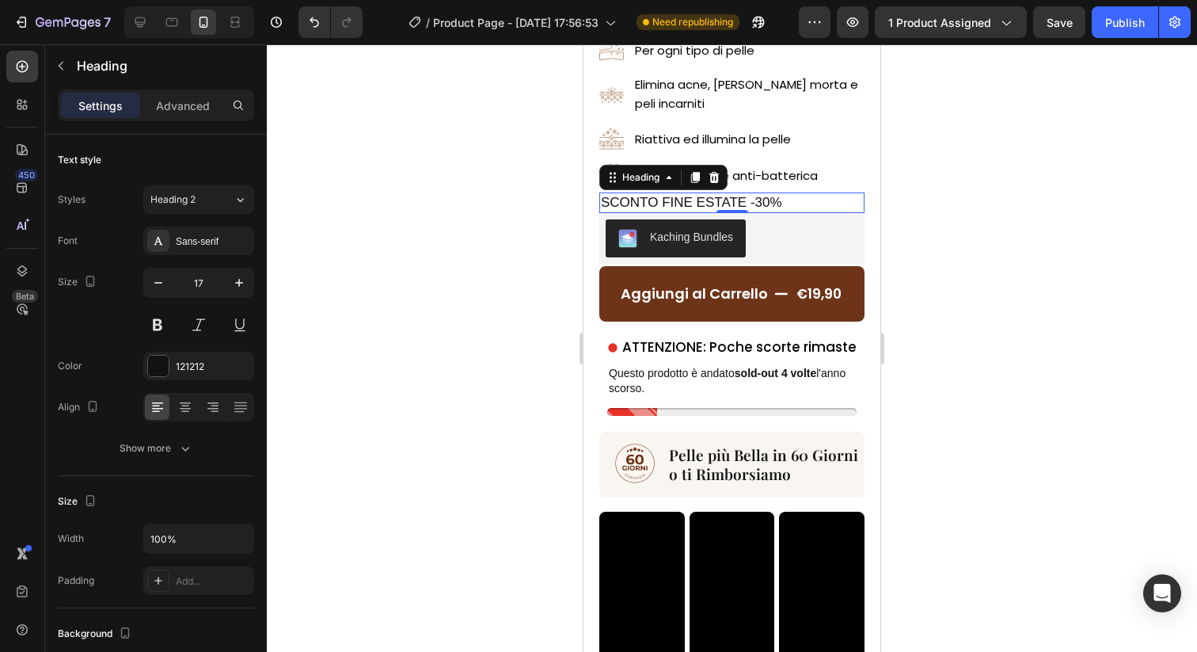
click at [451, 326] on div at bounding box center [732, 347] width 930 height 607
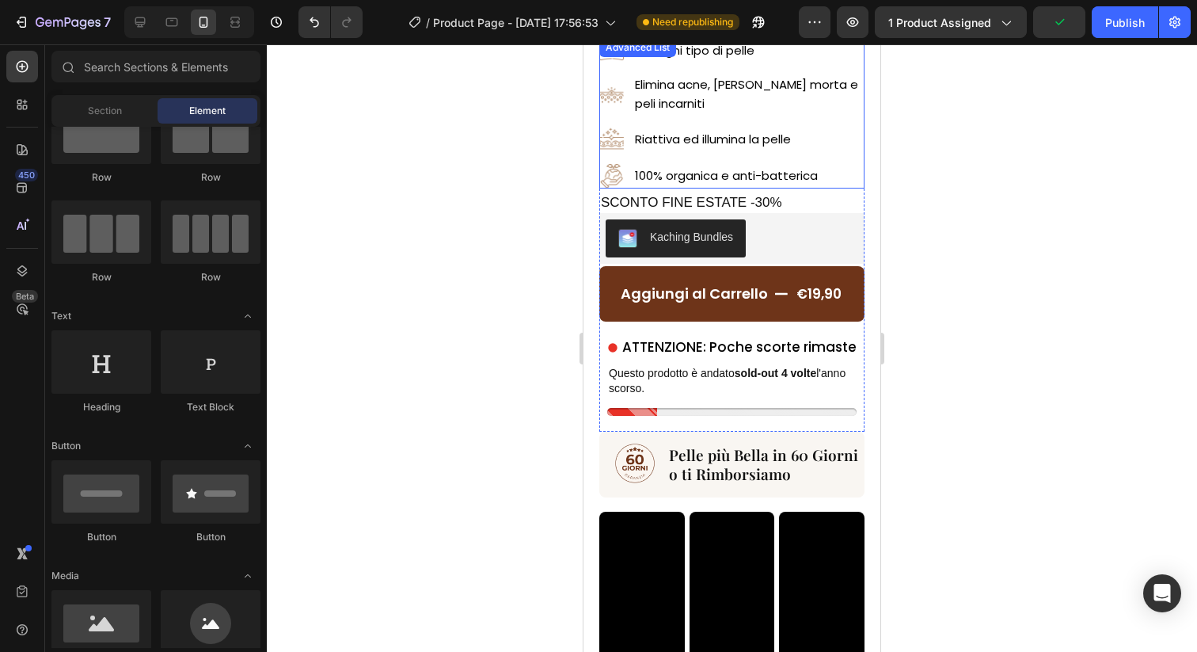
click at [630, 185] on li "Image 100% organica e anti-batterica Text Block" at bounding box center [731, 176] width 265 height 25
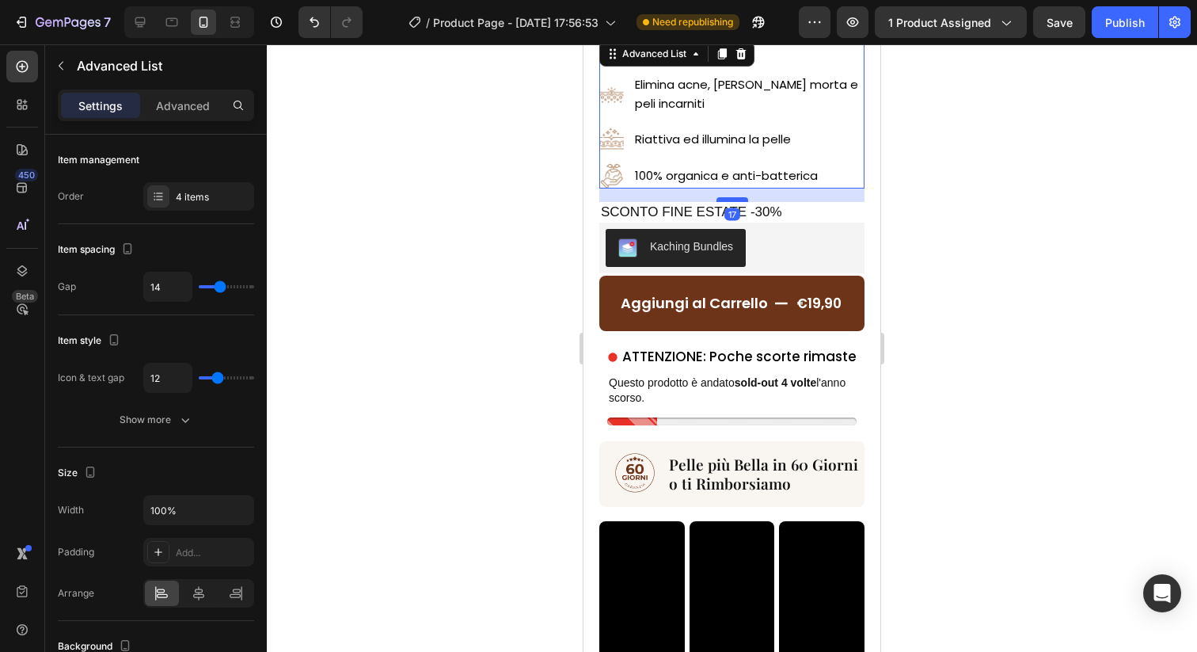
drag, startPoint x: 725, startPoint y: 188, endPoint x: 726, endPoint y: 198, distance: 9.5
click at [726, 198] on div at bounding box center [733, 199] width 32 height 5
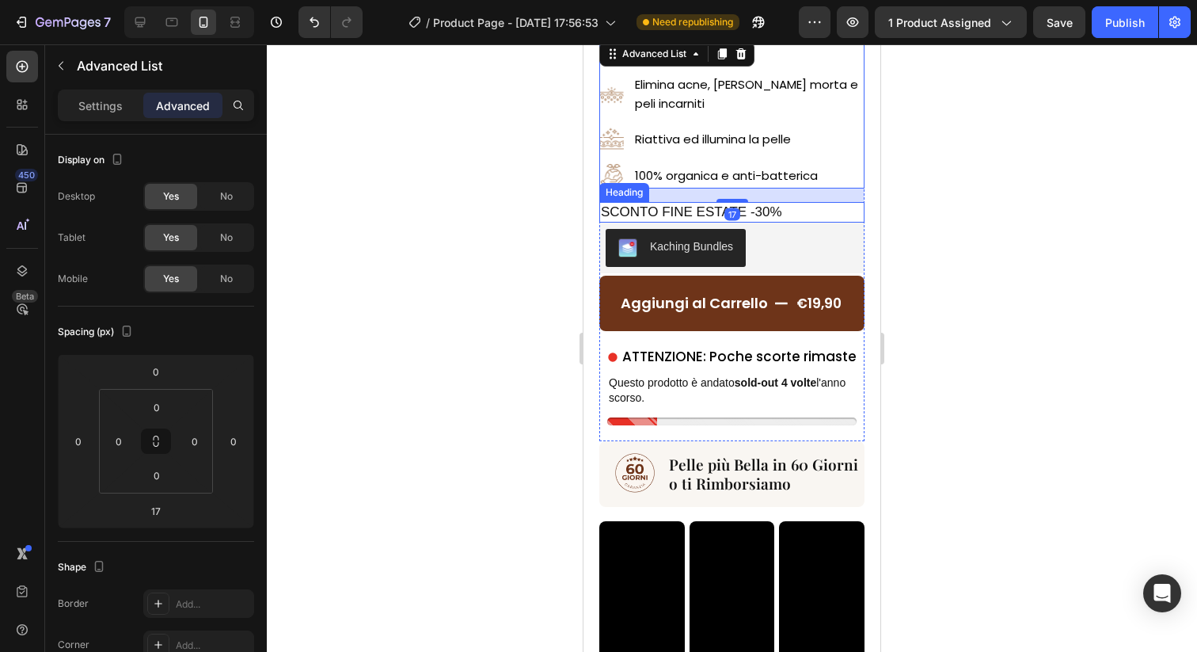
click at [692, 218] on span "SCONTO FINE ESTATE -30%" at bounding box center [691, 211] width 181 height 15
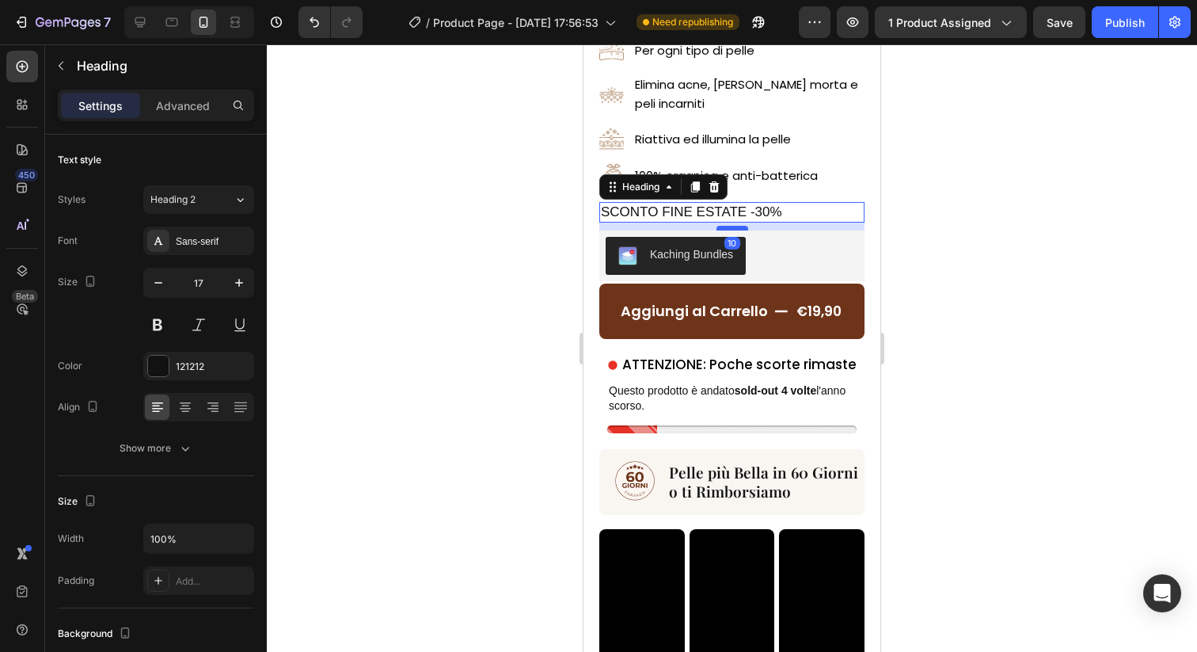
click at [725, 228] on div at bounding box center [733, 228] width 32 height 5
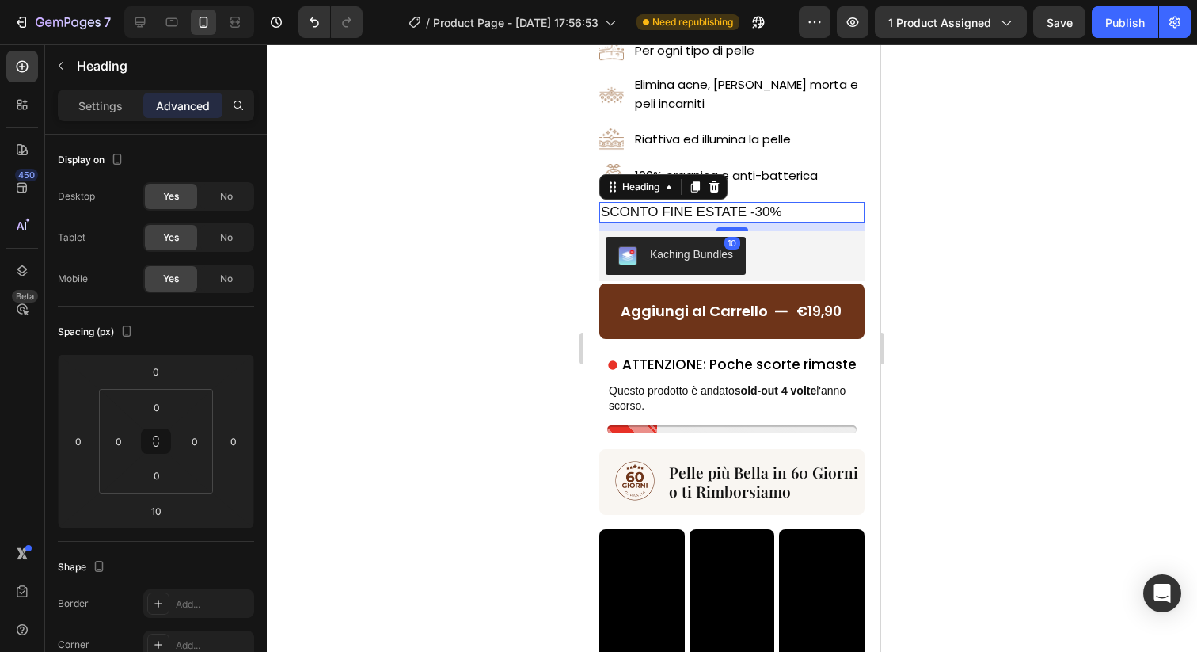
drag, startPoint x: 888, startPoint y: 232, endPoint x: 901, endPoint y: 232, distance: 12.7
click at [901, 232] on div at bounding box center [732, 347] width 930 height 607
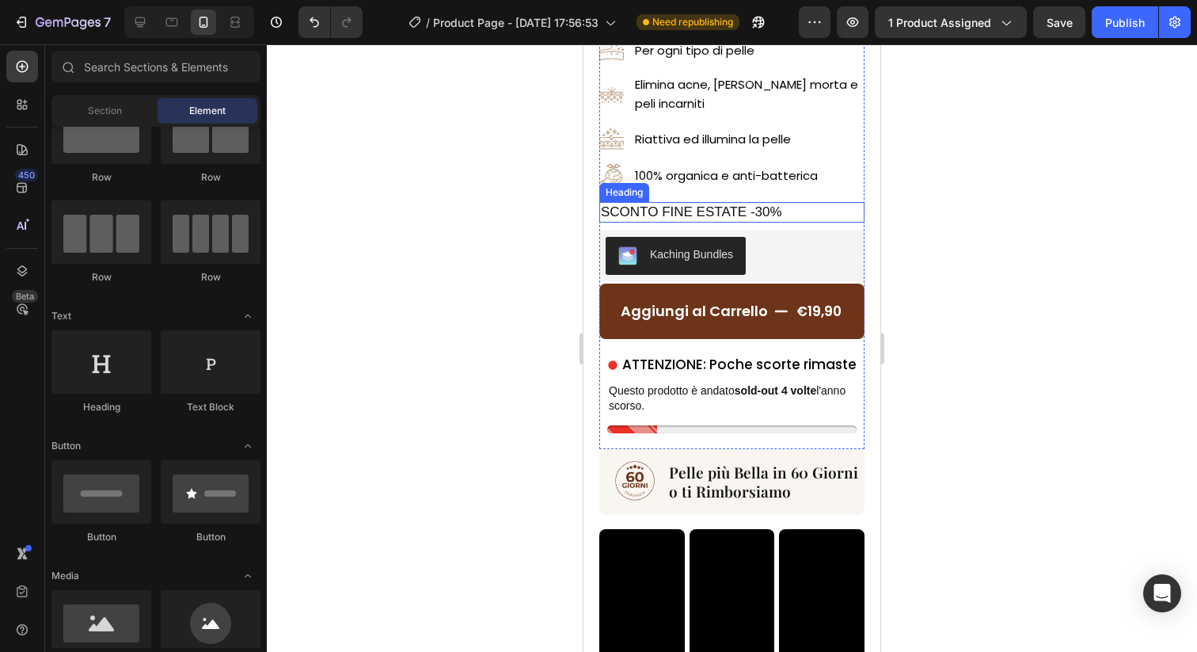
click at [737, 212] on span "SCONTO FINE ESTATE -30%" at bounding box center [691, 211] width 181 height 15
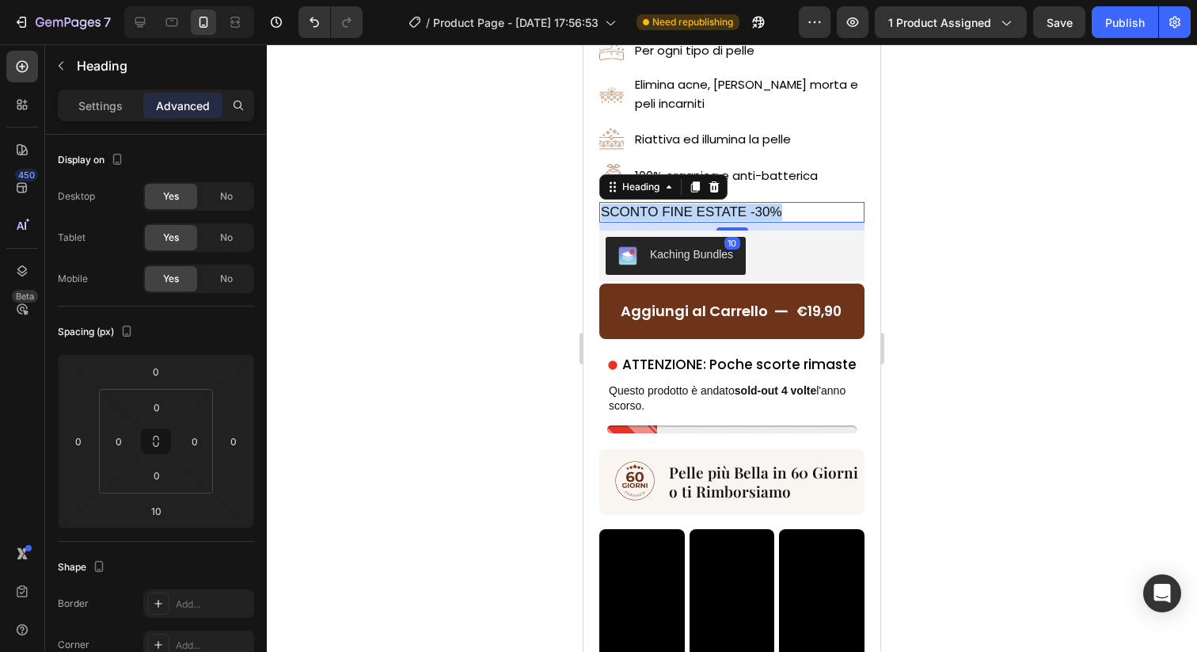
click at [737, 212] on span "SCONTO FINE ESTATE -30%" at bounding box center [691, 211] width 181 height 15
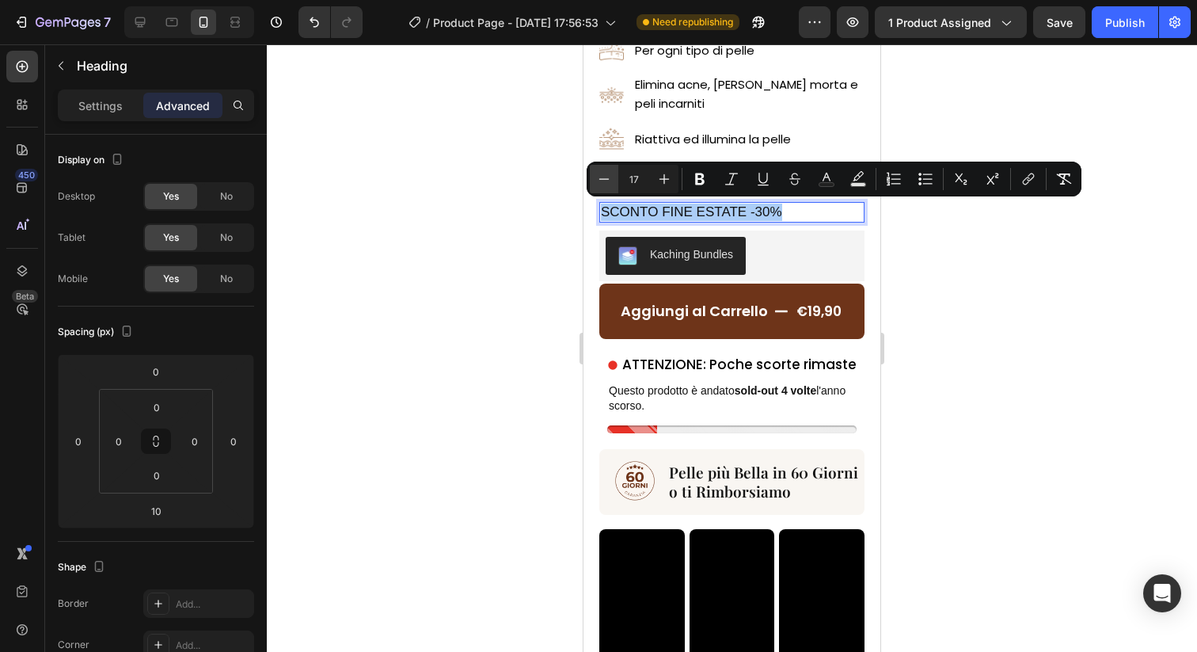
click at [608, 179] on icon "Editor contextual toolbar" at bounding box center [604, 179] width 16 height 16
type input "16"
click at [97, 112] on p "Settings" at bounding box center [100, 105] width 44 height 17
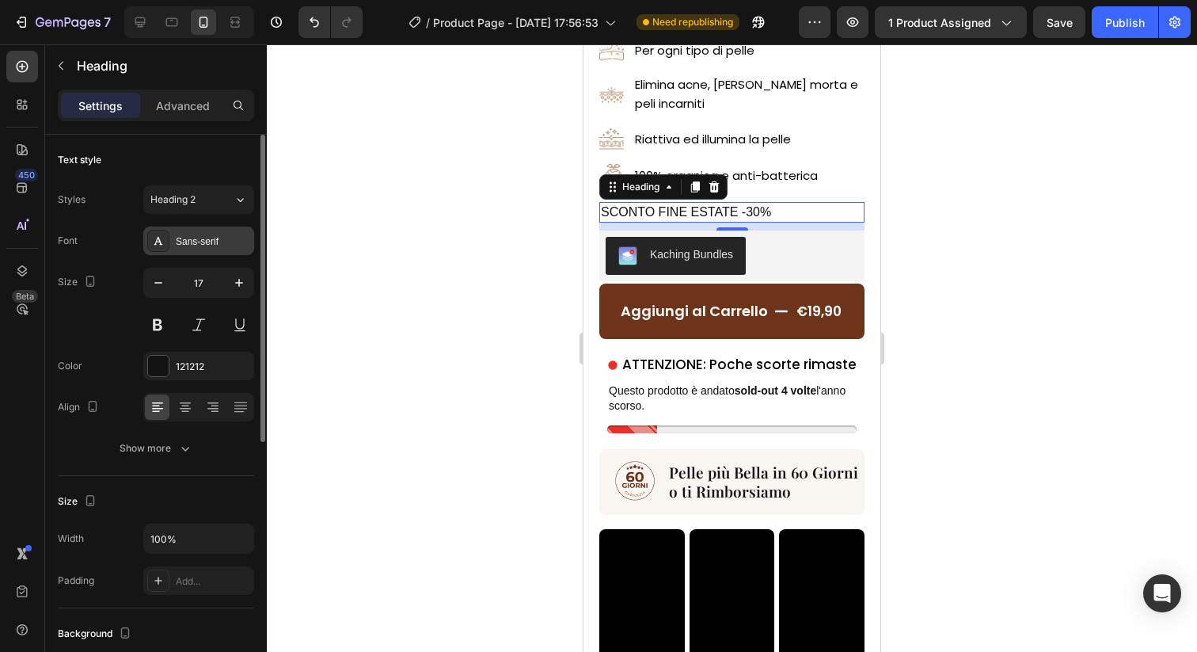
click at [200, 232] on div "Sans-serif" at bounding box center [198, 240] width 111 height 29
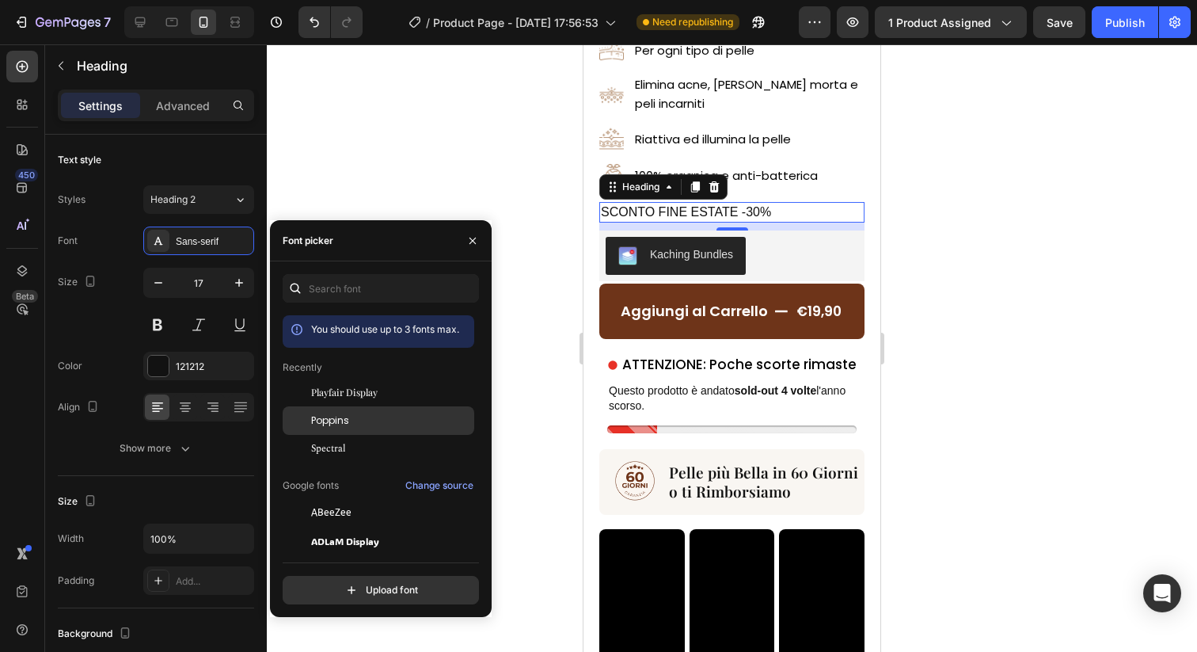
click at [363, 417] on div "Poppins" at bounding box center [391, 420] width 160 height 14
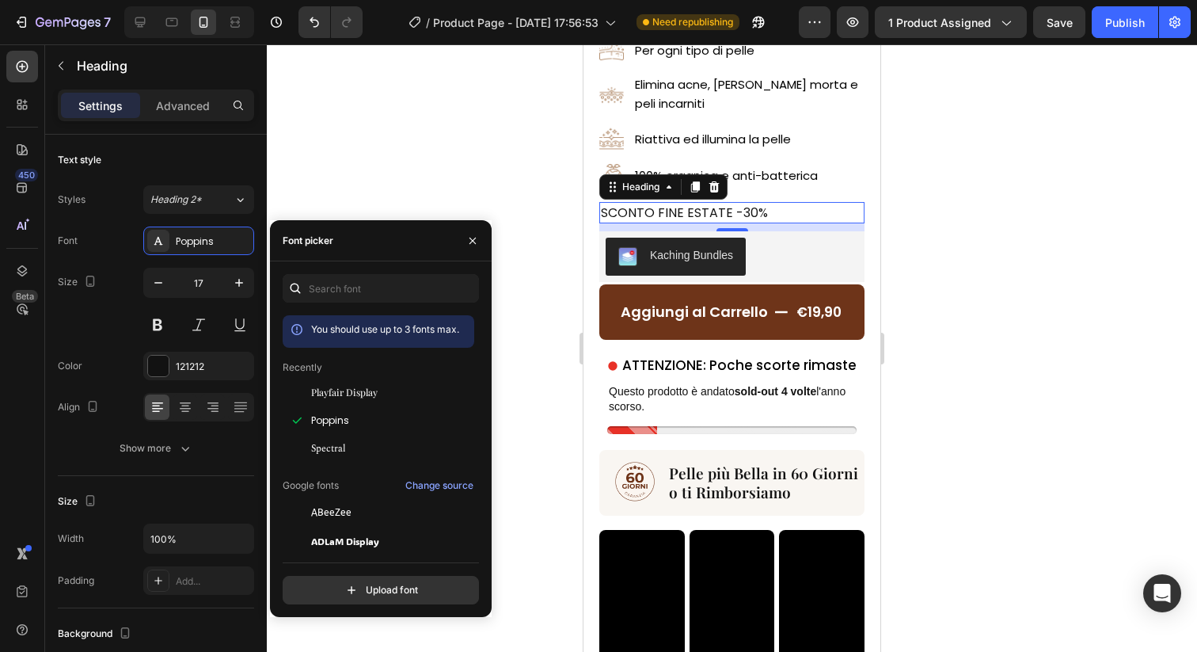
click at [485, 128] on div at bounding box center [732, 347] width 930 height 607
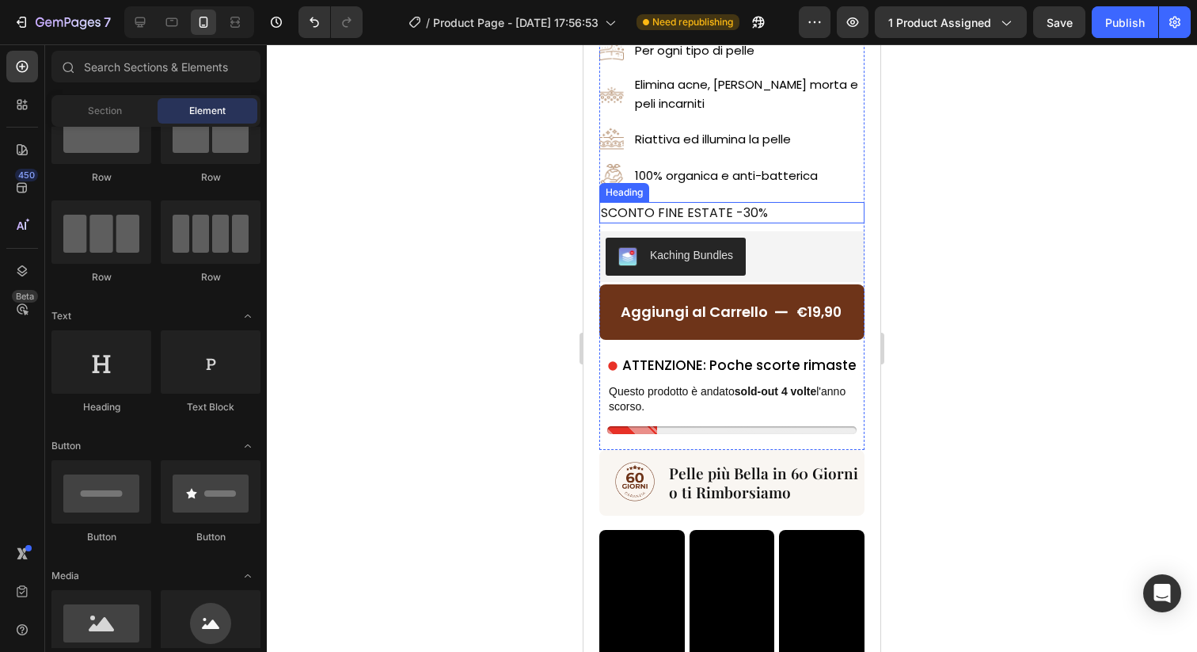
click at [673, 212] on span "SCONTO FINE ESTATE -30%" at bounding box center [684, 213] width 167 height 18
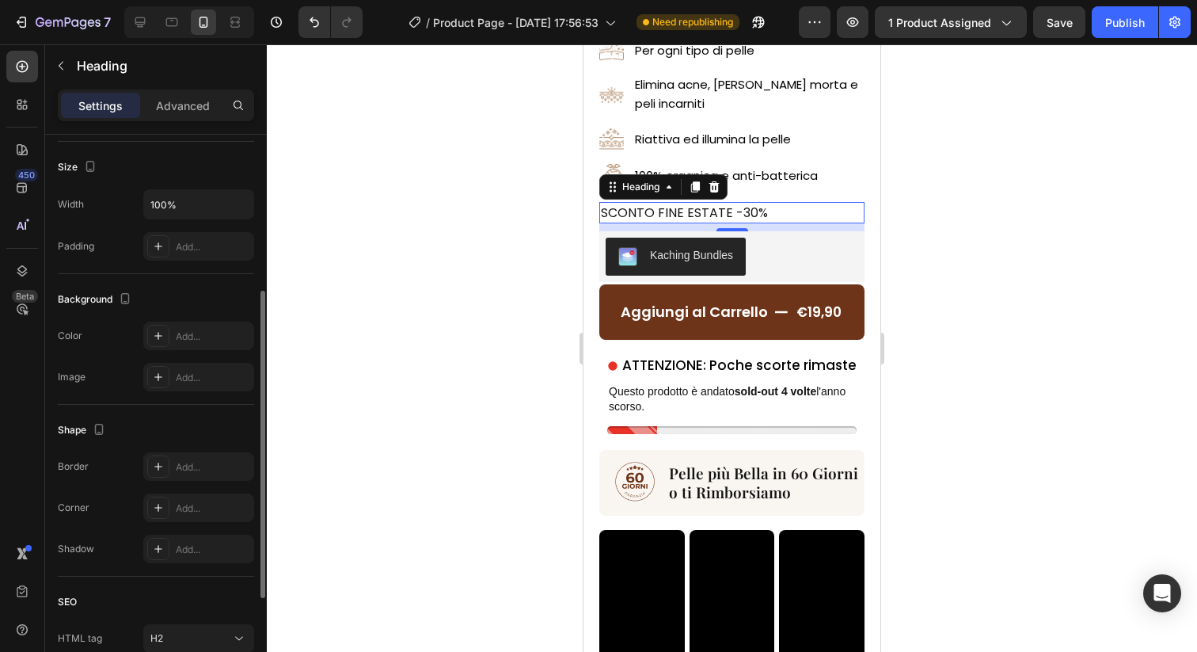
scroll to position [340, 0]
click at [187, 324] on div "Add..." at bounding box center [213, 331] width 74 height 14
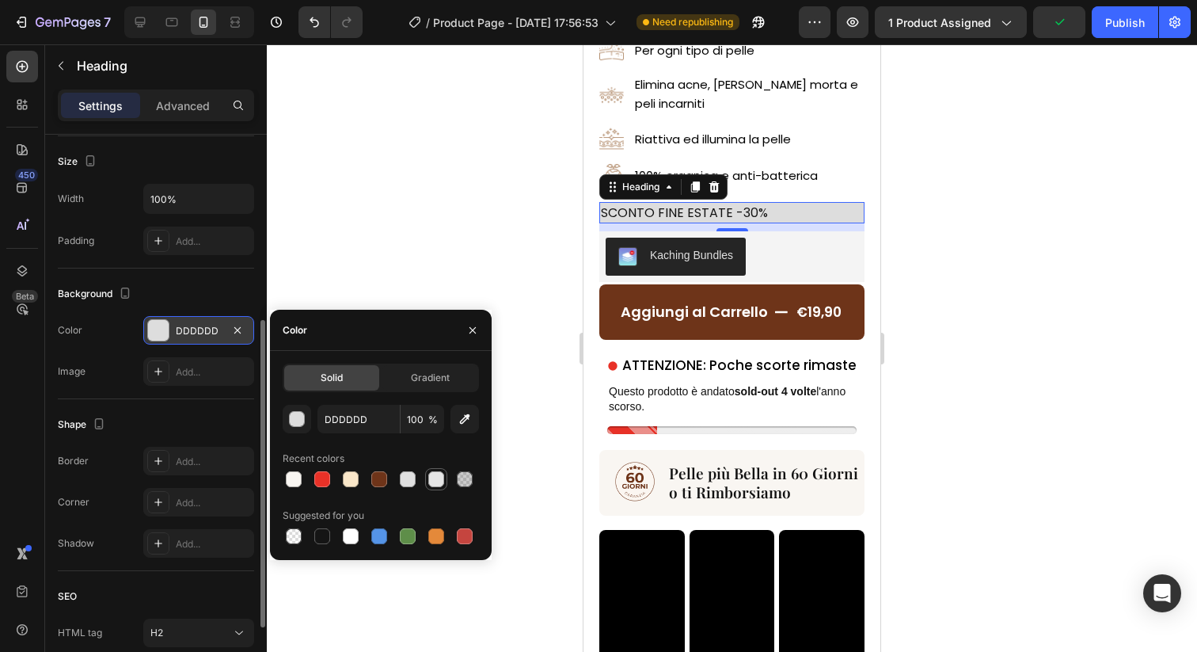
click at [435, 481] on div at bounding box center [436, 479] width 16 height 16
click at [406, 479] on div at bounding box center [408, 479] width 16 height 16
click at [293, 481] on div at bounding box center [294, 479] width 16 height 16
type input "F9F6F2"
click at [429, 258] on div at bounding box center [732, 347] width 930 height 607
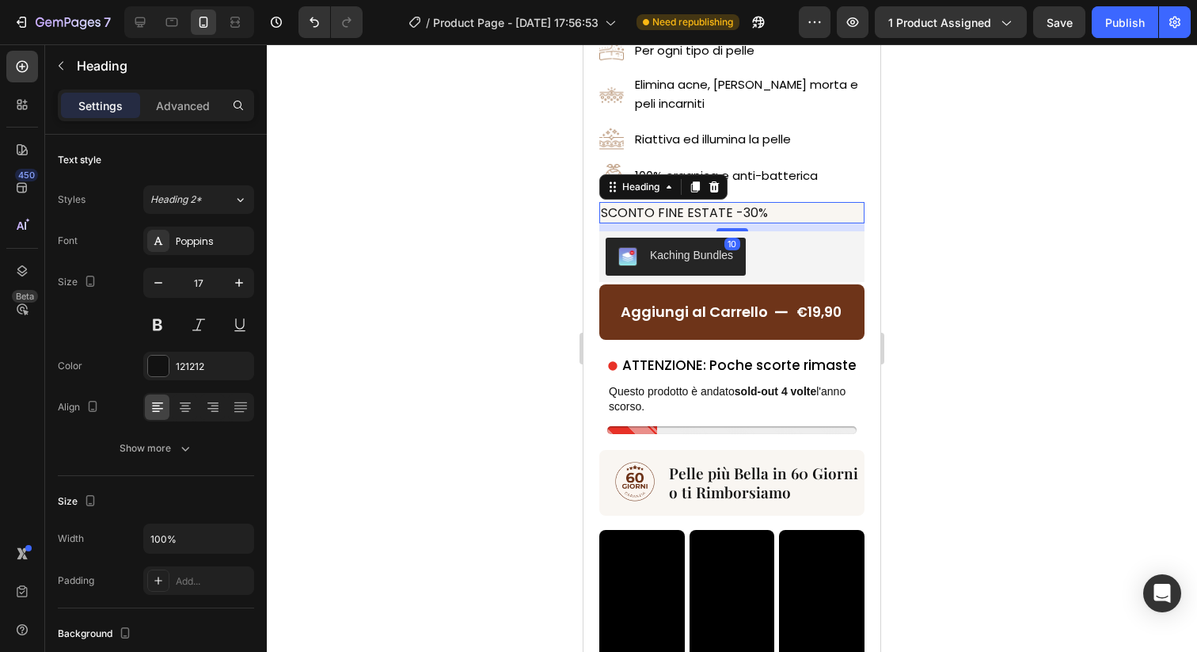
click at [704, 213] on span "SCONTO FINE ESTATE -30%" at bounding box center [684, 213] width 167 height 18
click at [188, 101] on p "Advanced" at bounding box center [183, 105] width 54 height 17
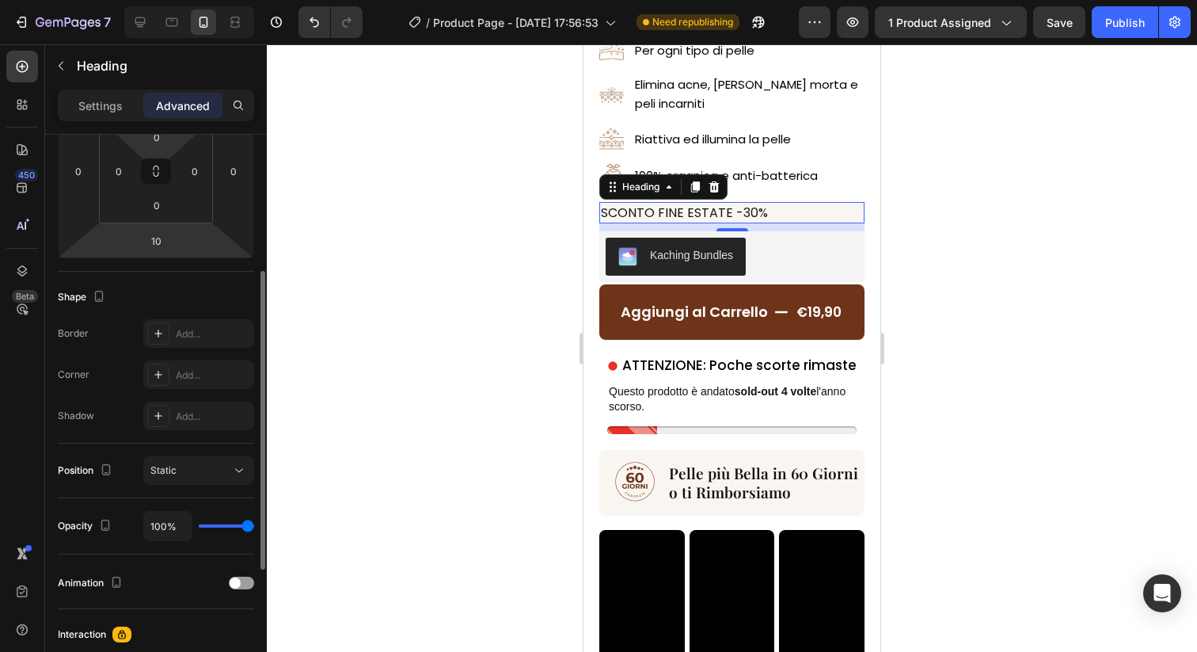
scroll to position [260, 0]
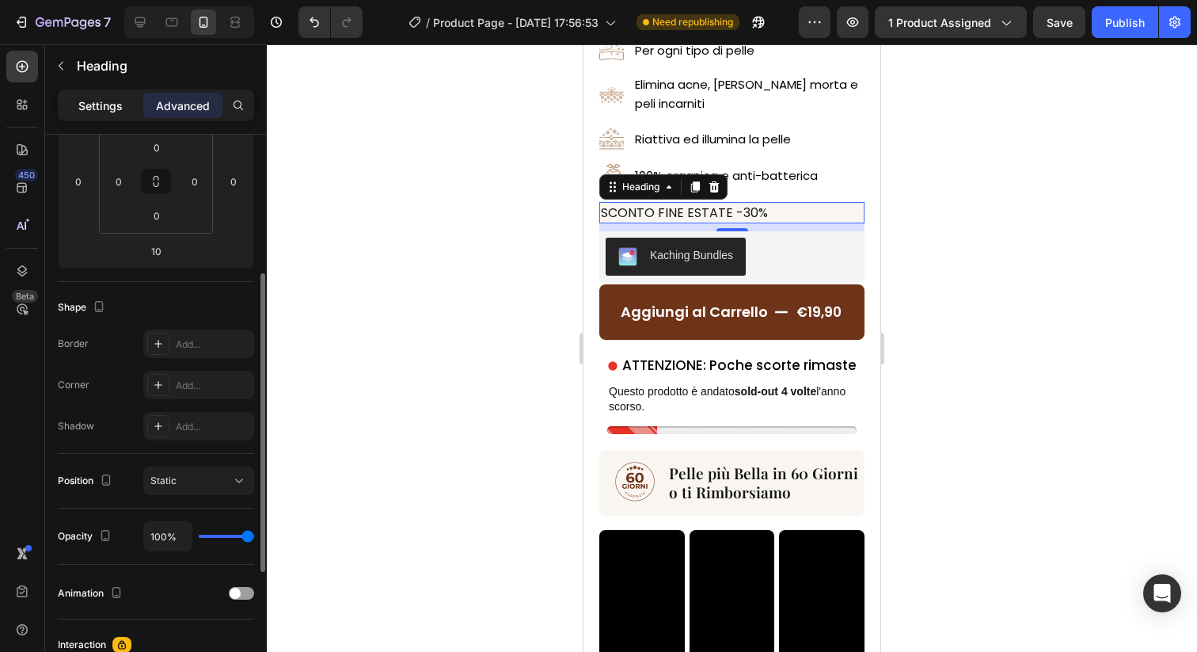
click at [106, 93] on div "Settings" at bounding box center [100, 105] width 79 height 25
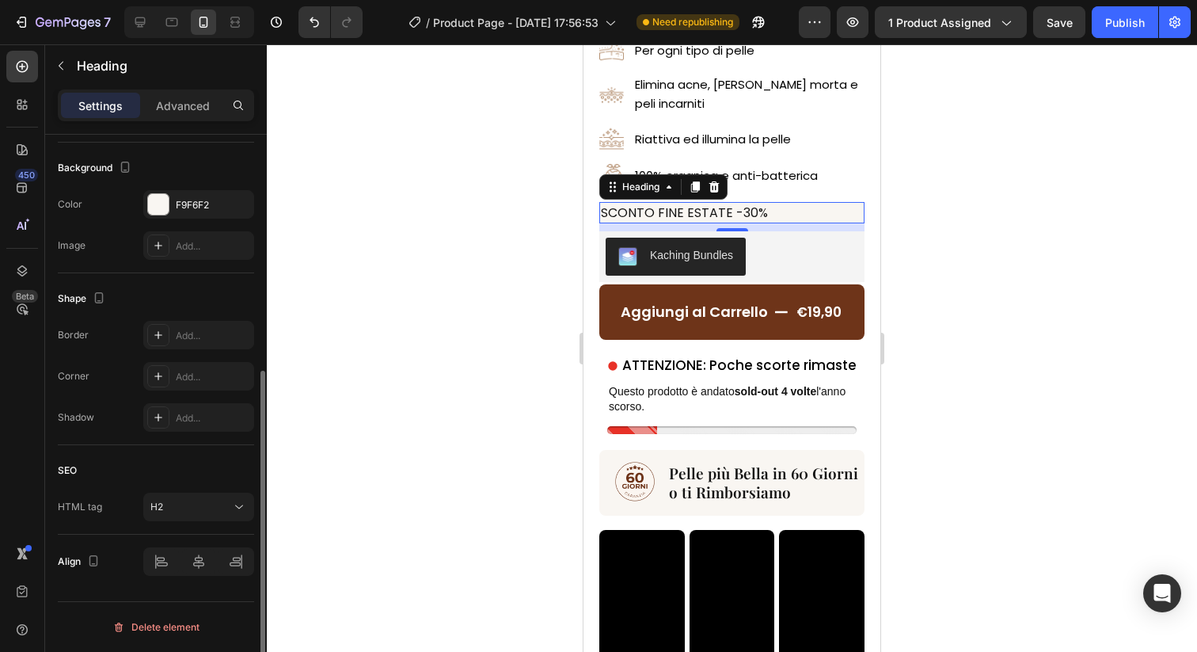
scroll to position [447, 0]
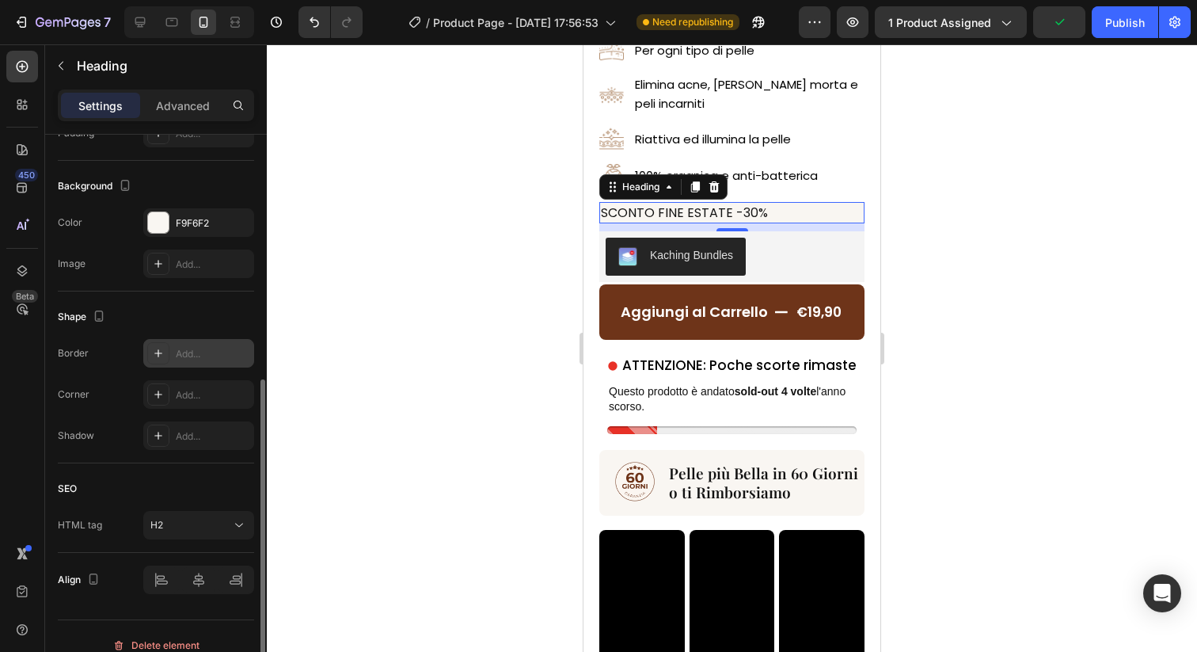
click at [201, 357] on div "Add..." at bounding box center [213, 354] width 74 height 14
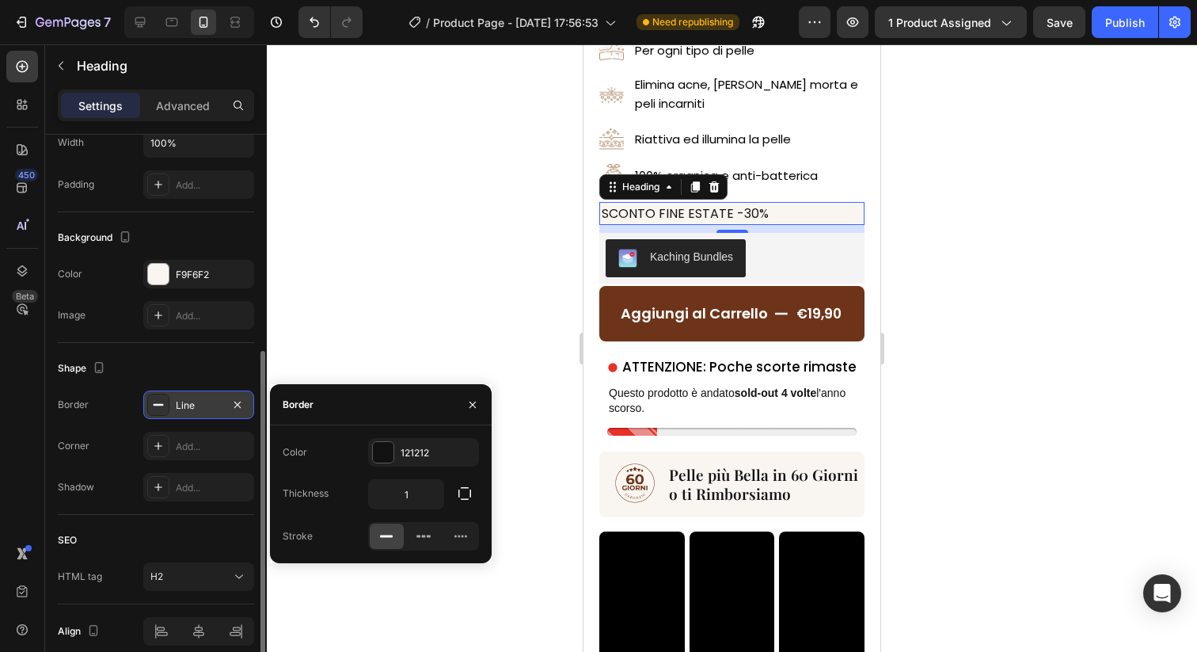
scroll to position [373, 0]
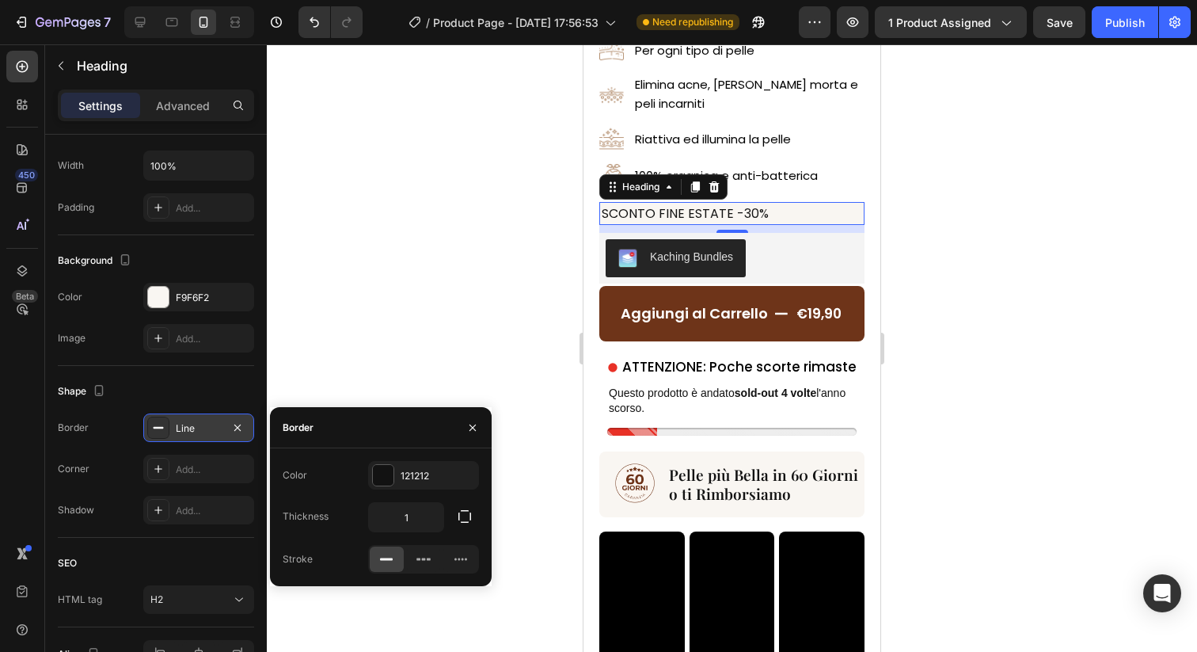
click at [393, 560] on icon at bounding box center [387, 559] width 16 height 16
click at [426, 517] on input "1" at bounding box center [406, 517] width 74 height 29
type input "2"
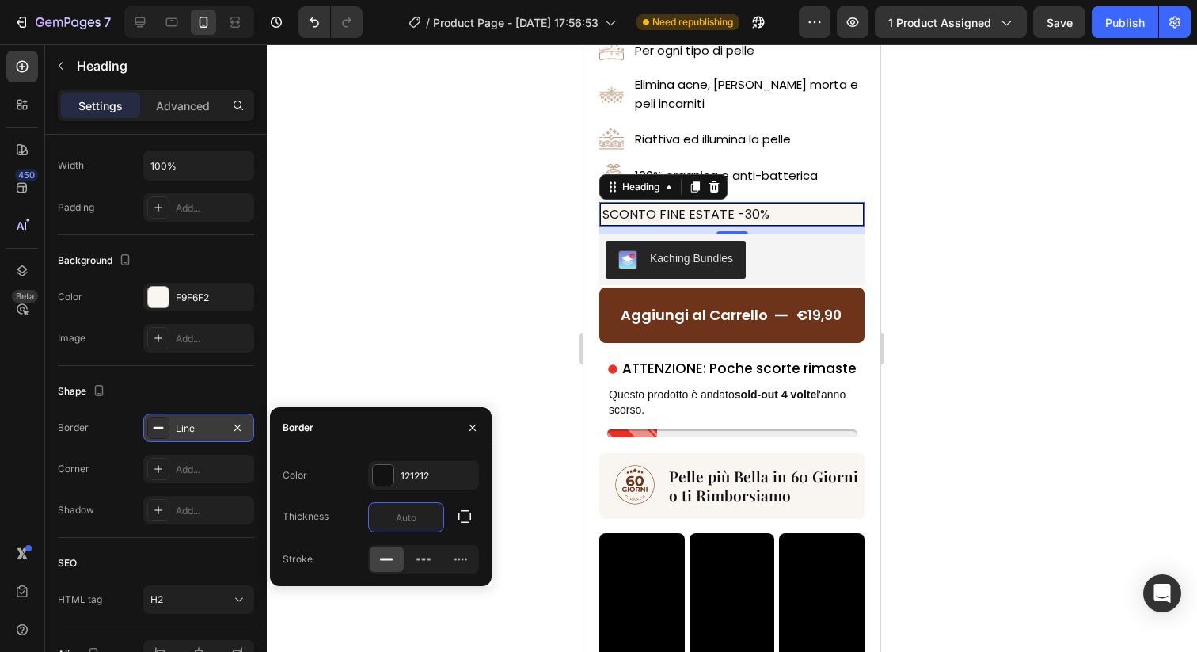
type input "1"
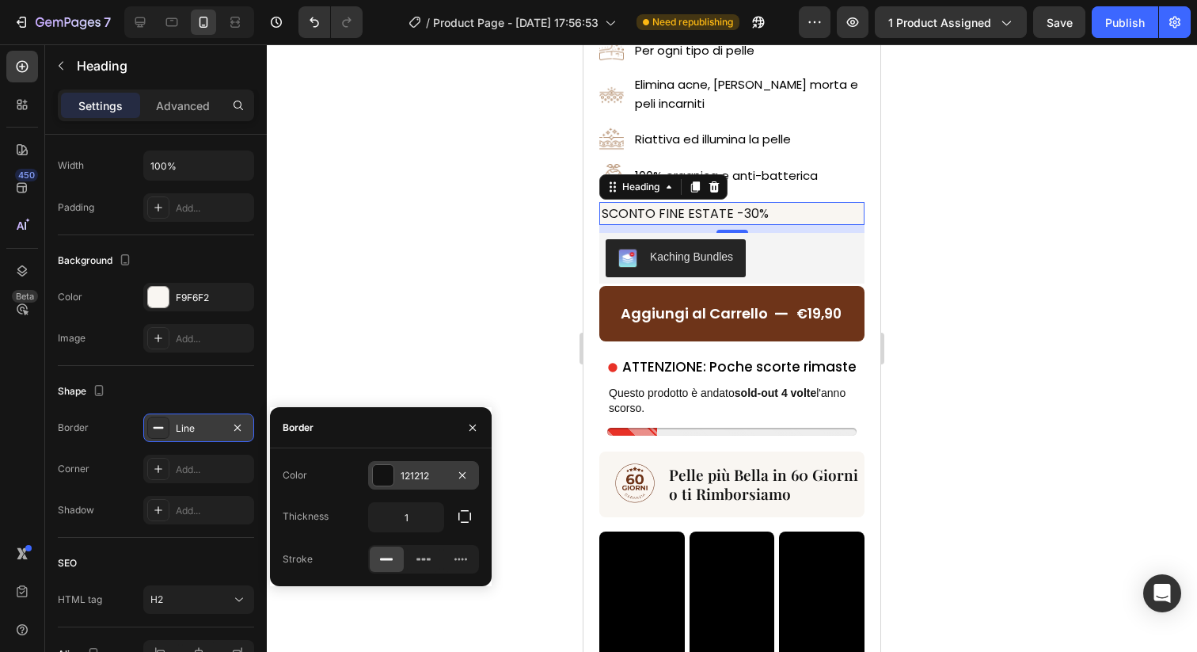
click at [385, 473] on div at bounding box center [383, 475] width 21 height 21
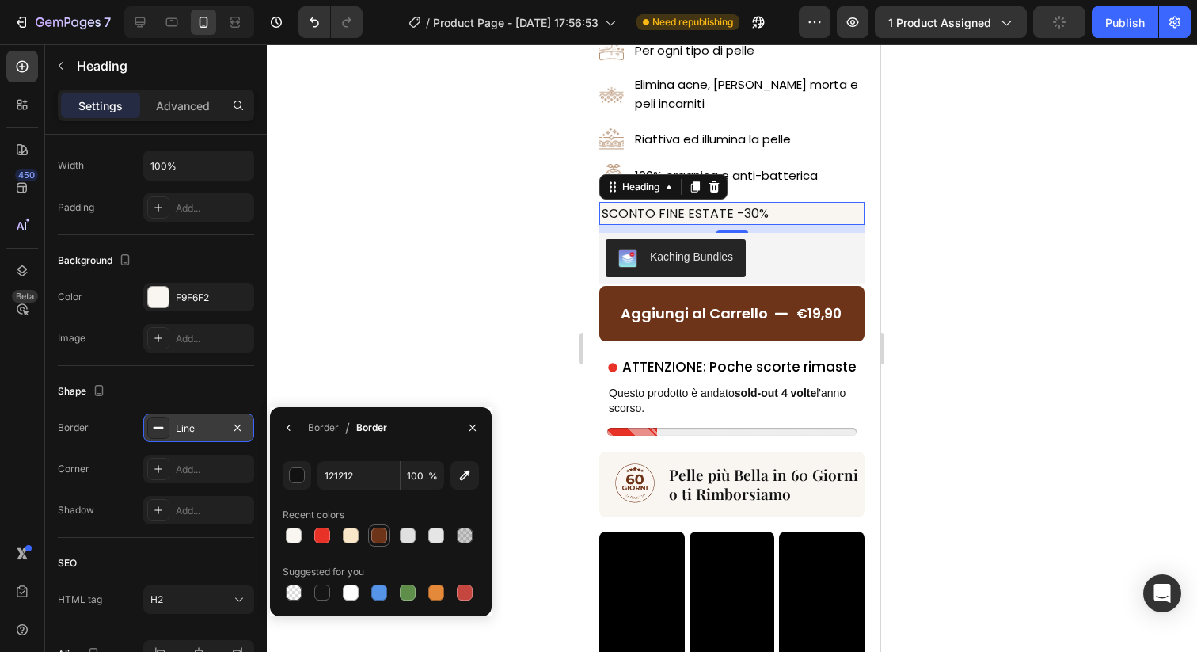
click at [382, 532] on div at bounding box center [379, 535] width 16 height 16
type input "6E3419"
click at [423, 325] on div at bounding box center [732, 347] width 930 height 607
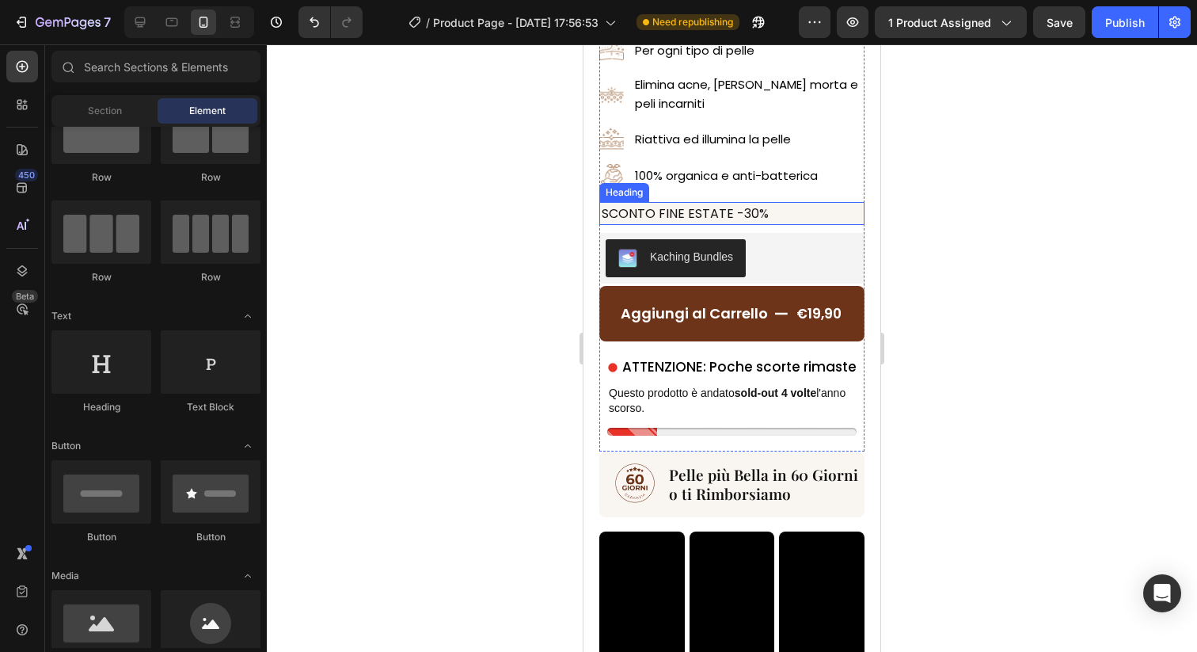
click at [683, 212] on span "SCONTO FINE ESTATE -30%" at bounding box center [685, 213] width 167 height 18
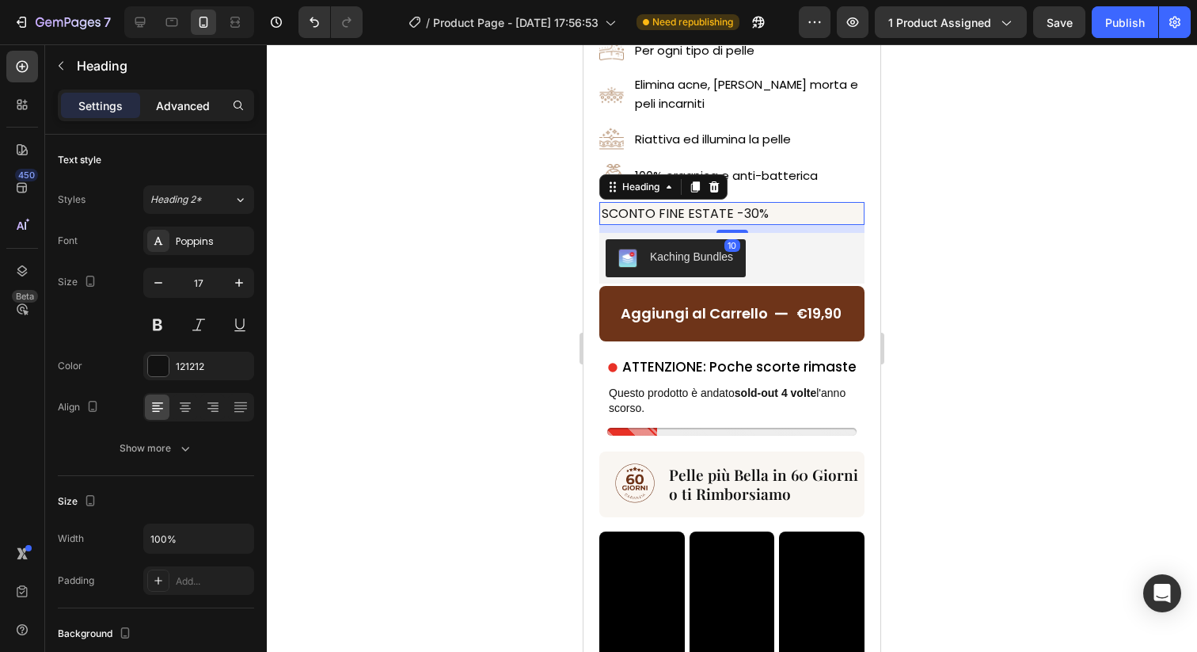
click at [169, 111] on p "Advanced" at bounding box center [183, 105] width 54 height 17
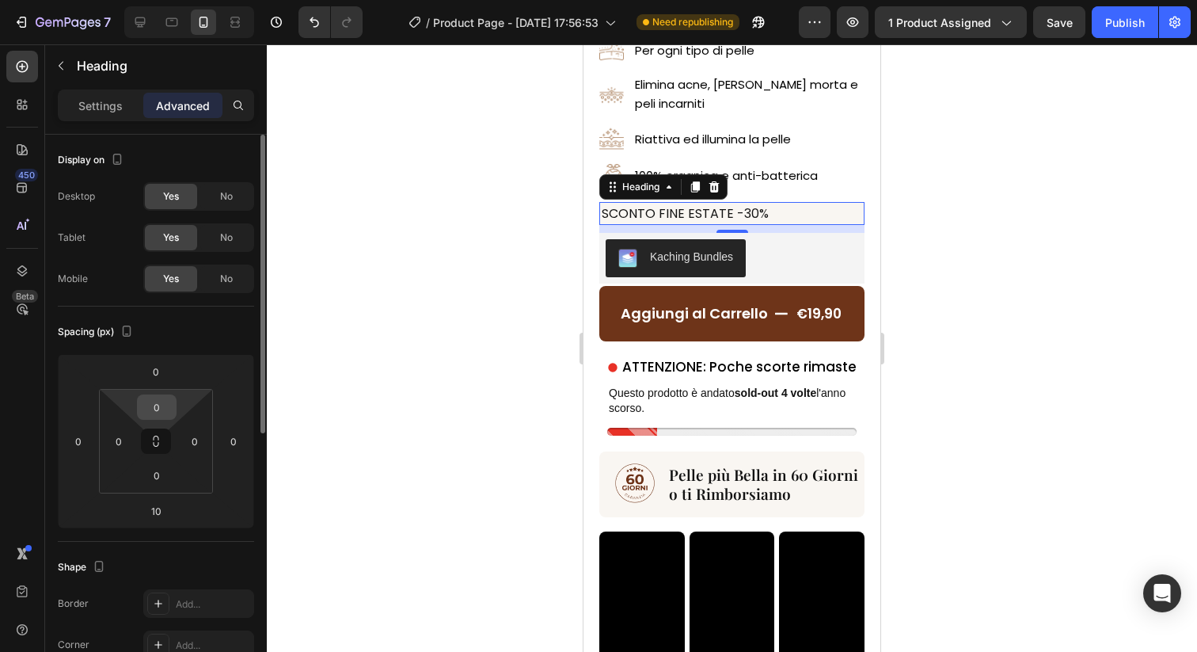
click at [159, 416] on input "0" at bounding box center [157, 407] width 32 height 24
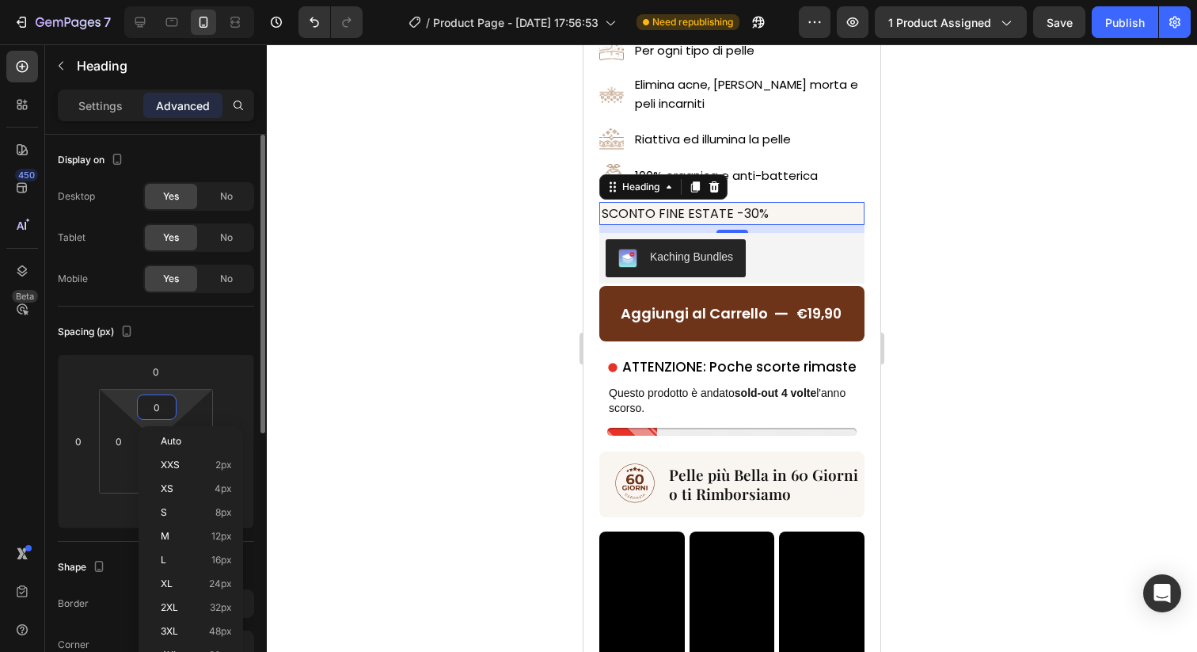
type input "5"
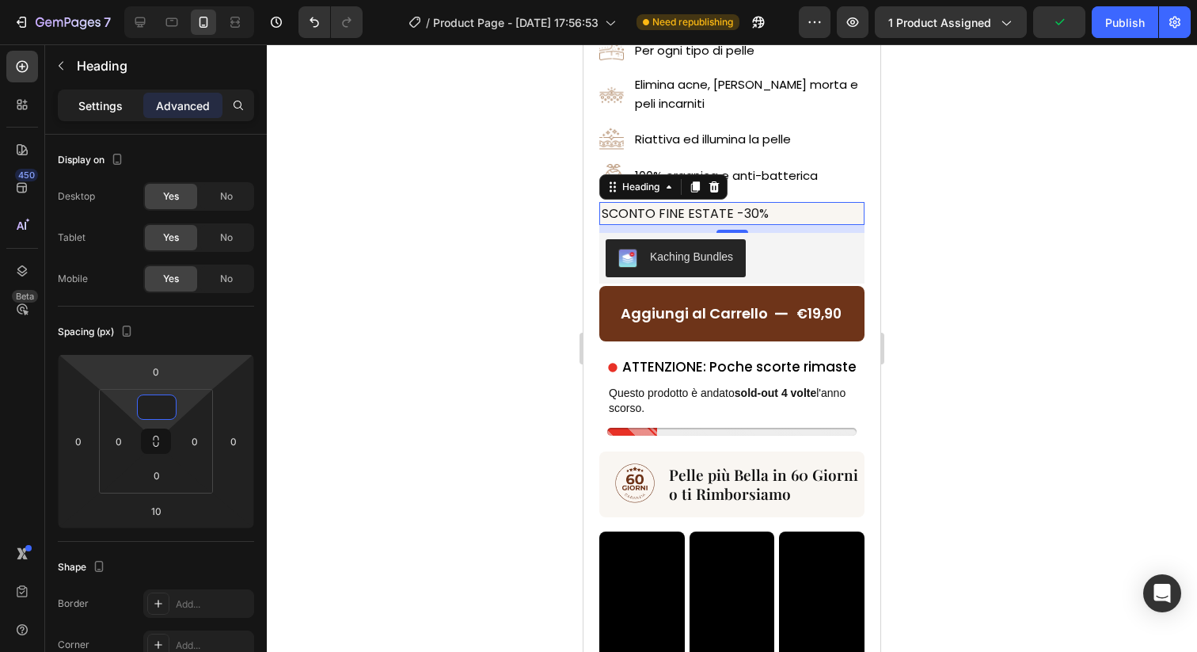
click at [103, 103] on p "Settings" at bounding box center [100, 105] width 44 height 17
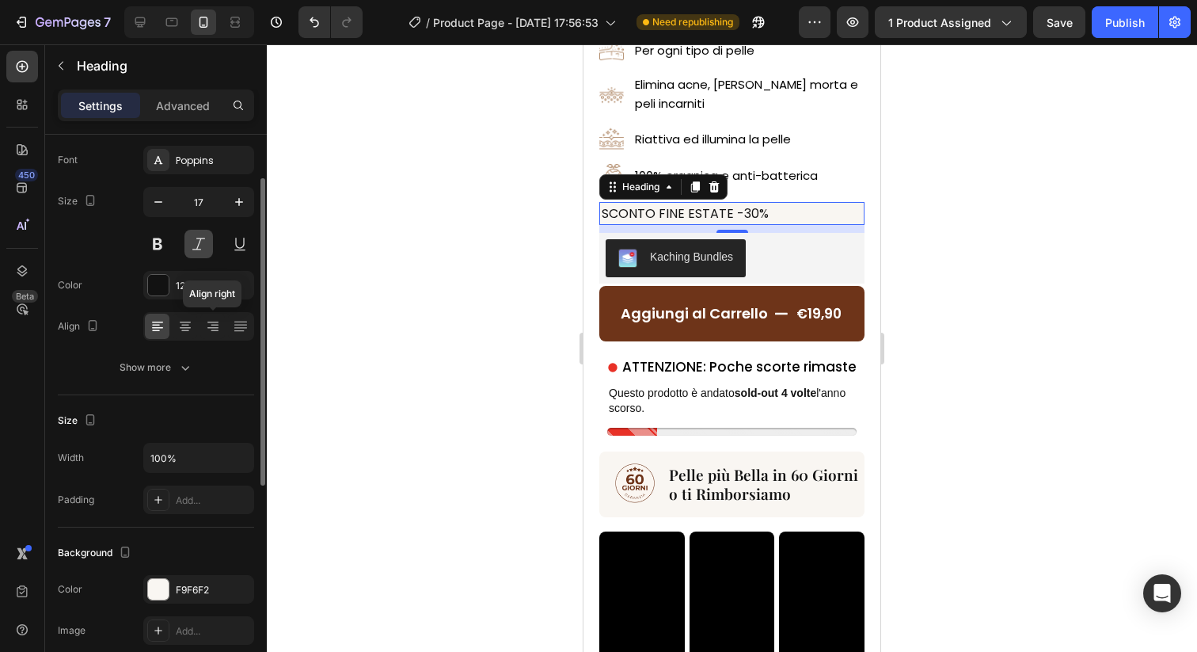
scroll to position [84, 0]
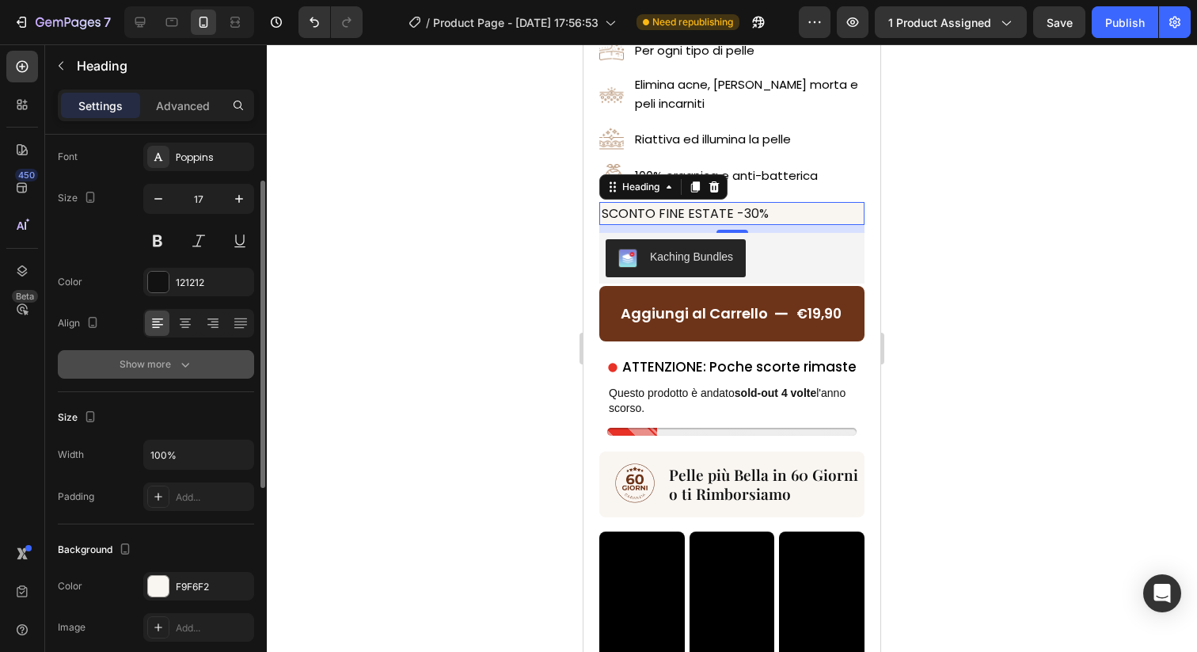
click at [196, 367] on button "Show more" at bounding box center [156, 364] width 196 height 29
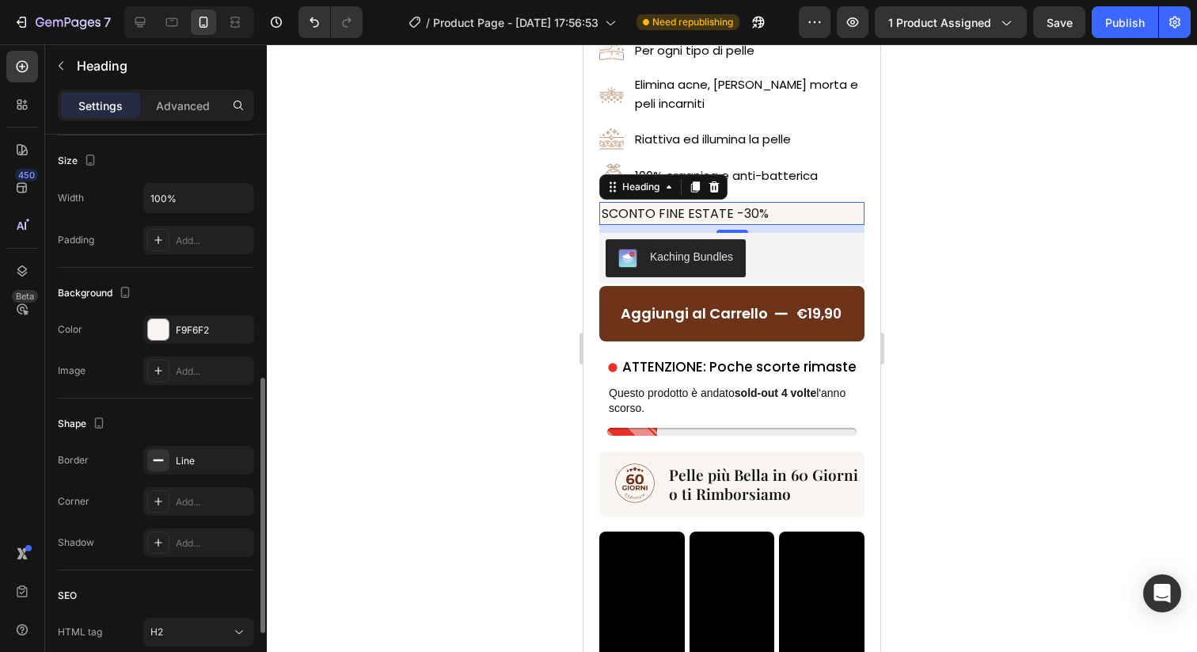
scroll to position [526, 0]
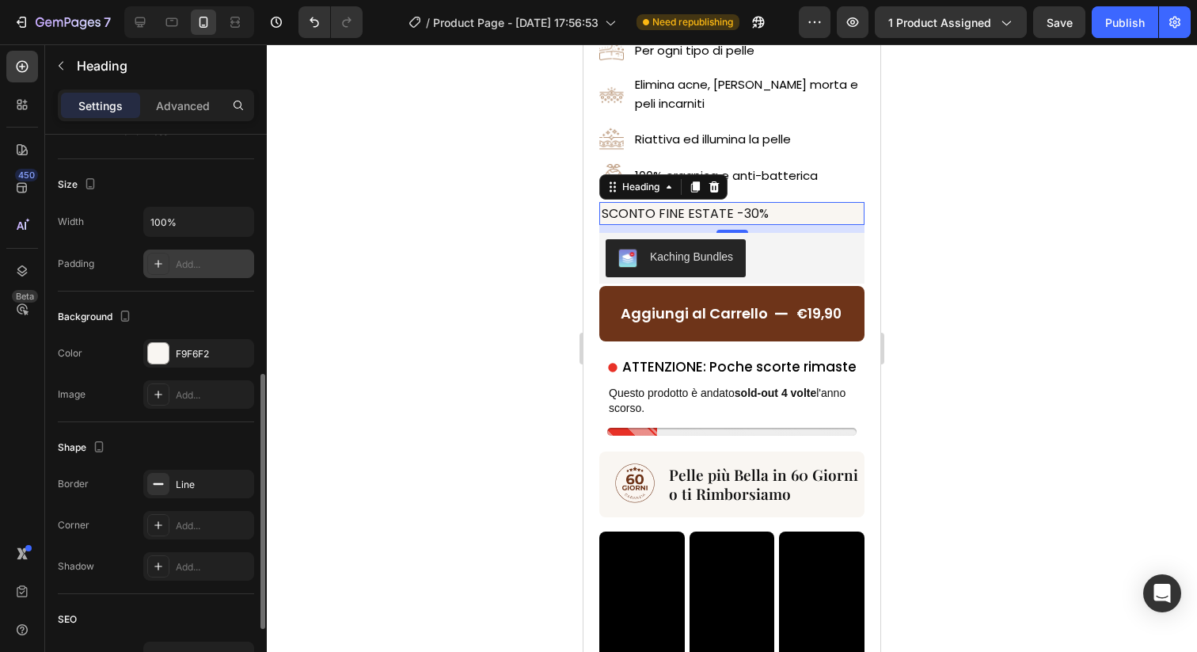
click at [192, 250] on div "Add..." at bounding box center [198, 263] width 111 height 29
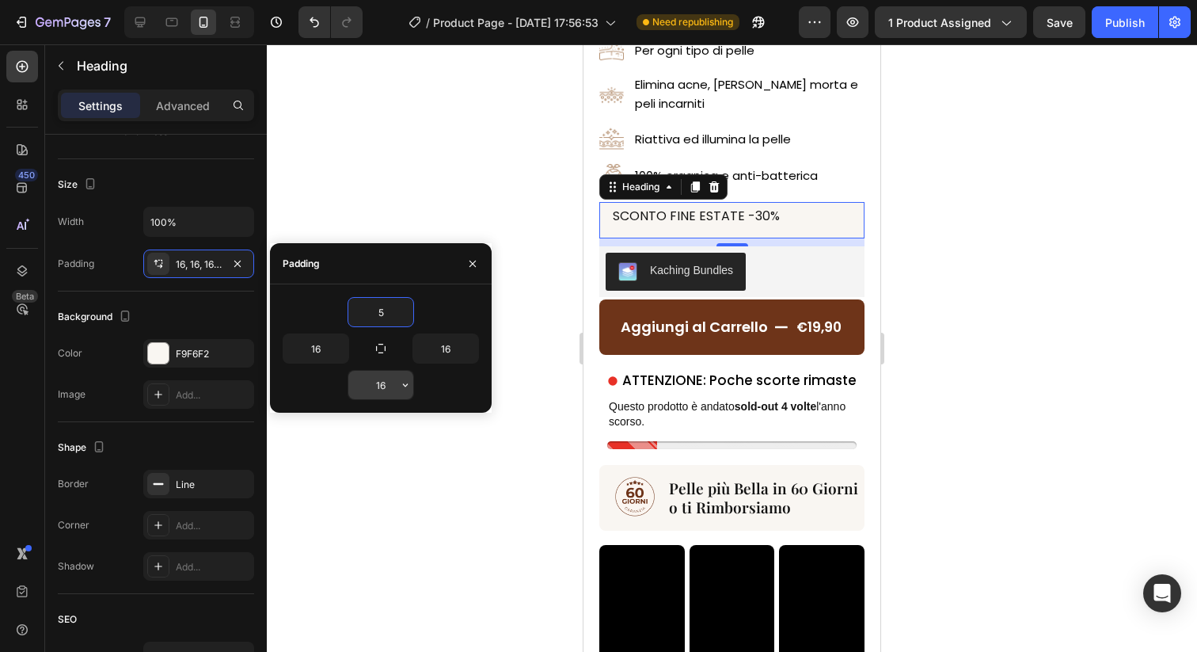
type input "5"
click at [379, 376] on input "16" at bounding box center [380, 385] width 65 height 29
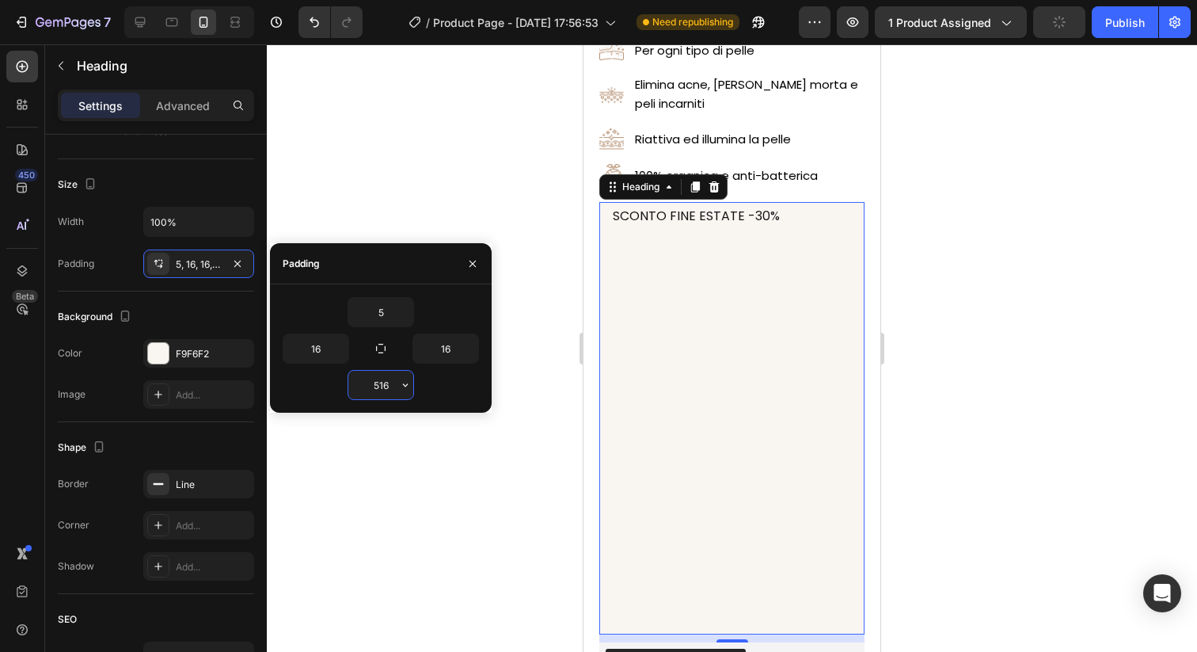
click at [379, 376] on input "516" at bounding box center [380, 385] width 65 height 29
type input "5"
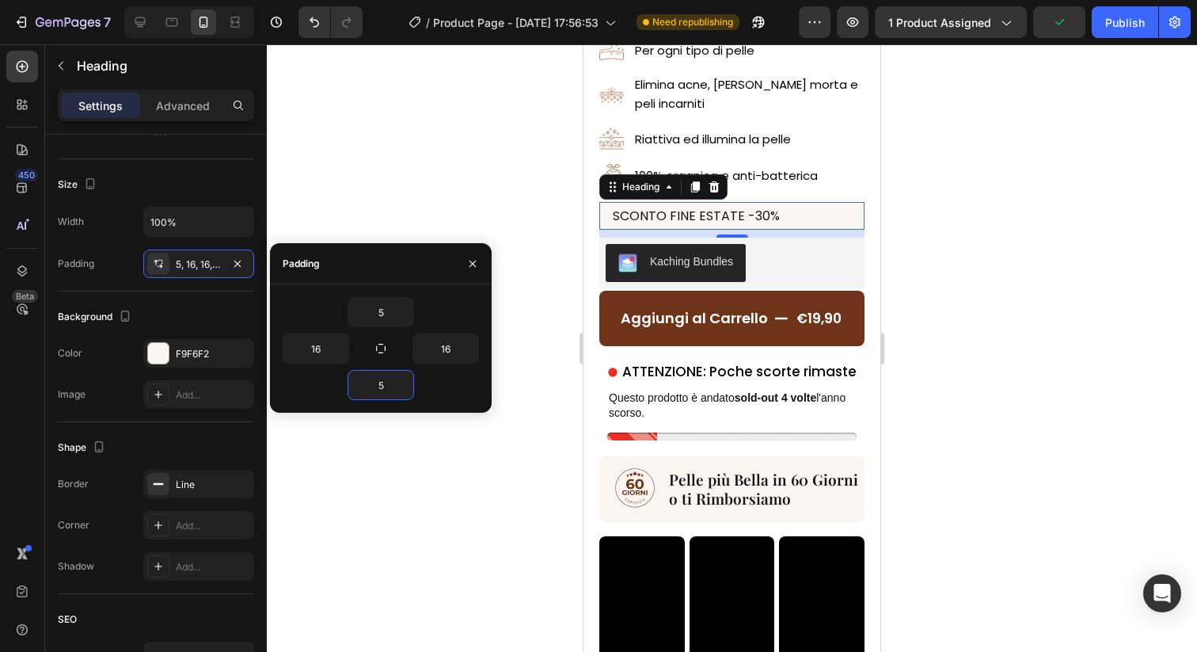
click at [505, 211] on div at bounding box center [732, 347] width 930 height 607
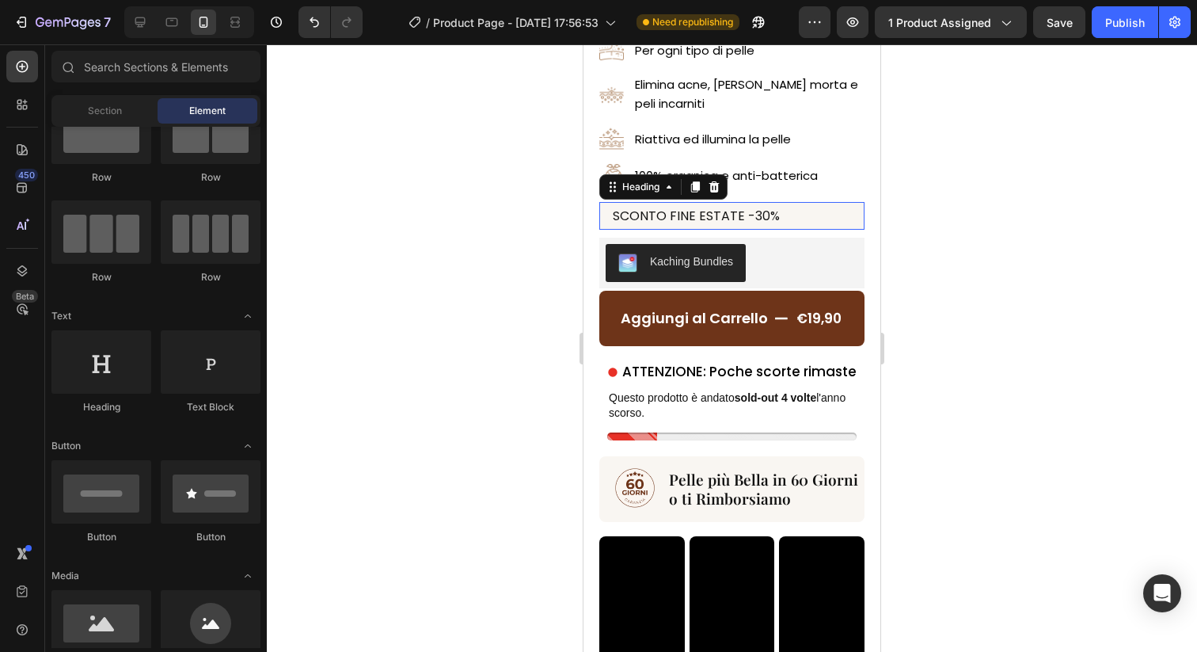
click at [669, 219] on span "SCONTO FINE ESTATE -30%" at bounding box center [696, 216] width 167 height 18
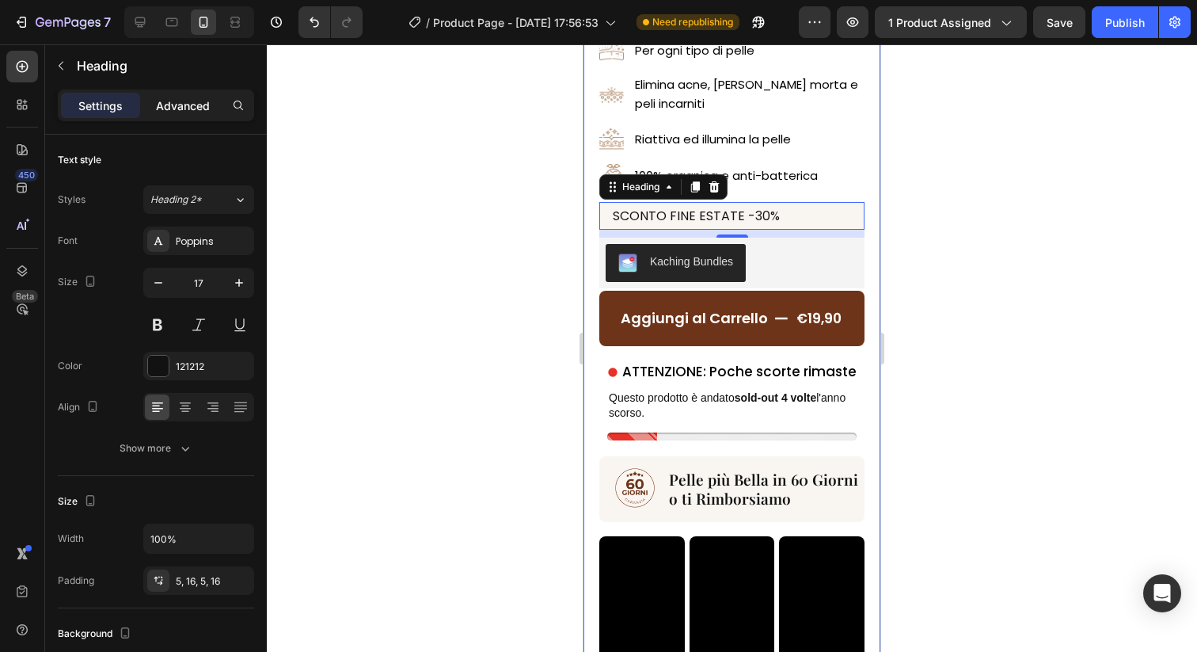
click at [205, 100] on p "Advanced" at bounding box center [183, 105] width 54 height 17
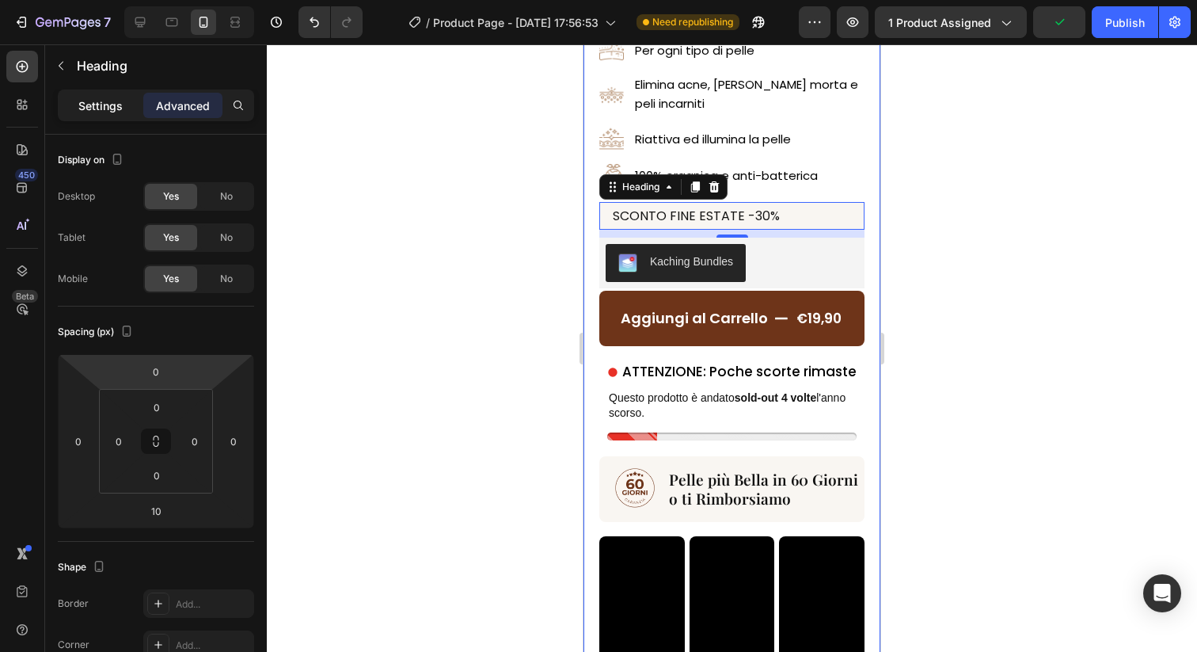
click at [107, 100] on p "Settings" at bounding box center [100, 105] width 44 height 17
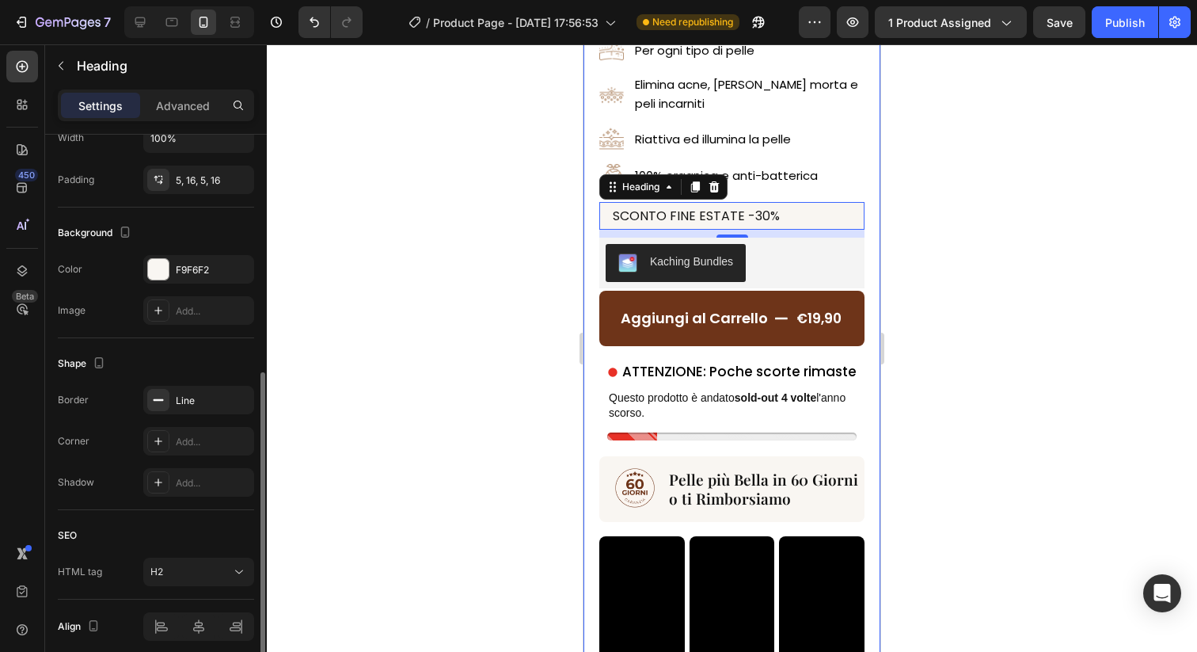
scroll to position [466, 0]
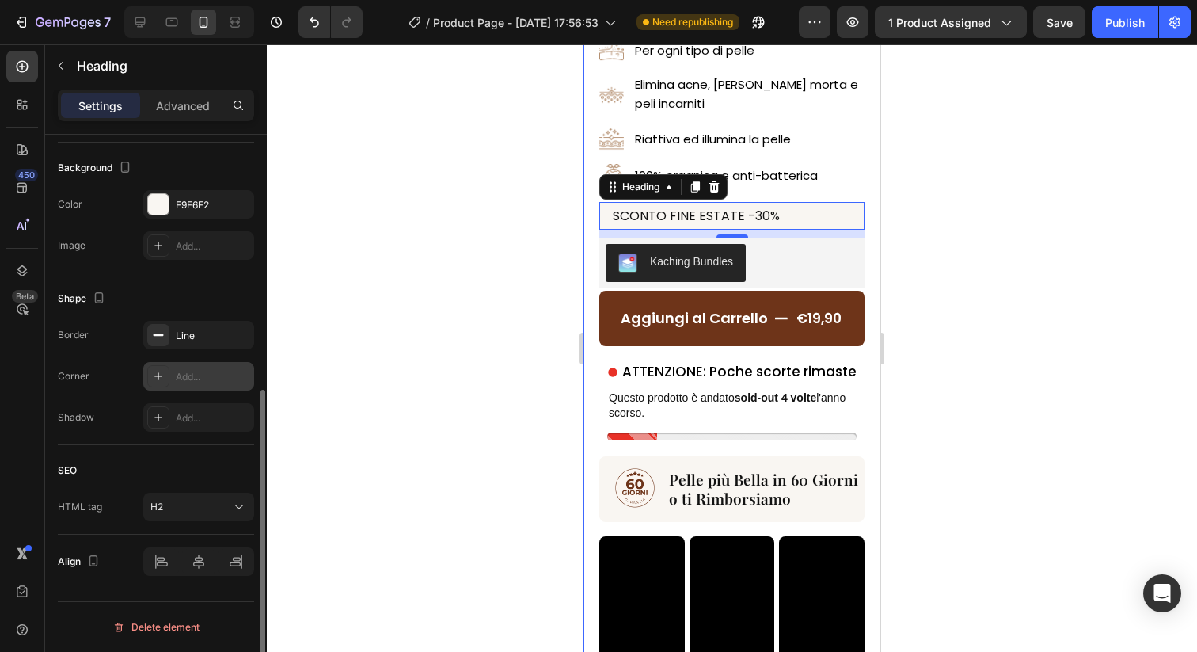
click at [199, 370] on div "Add..." at bounding box center [213, 377] width 74 height 14
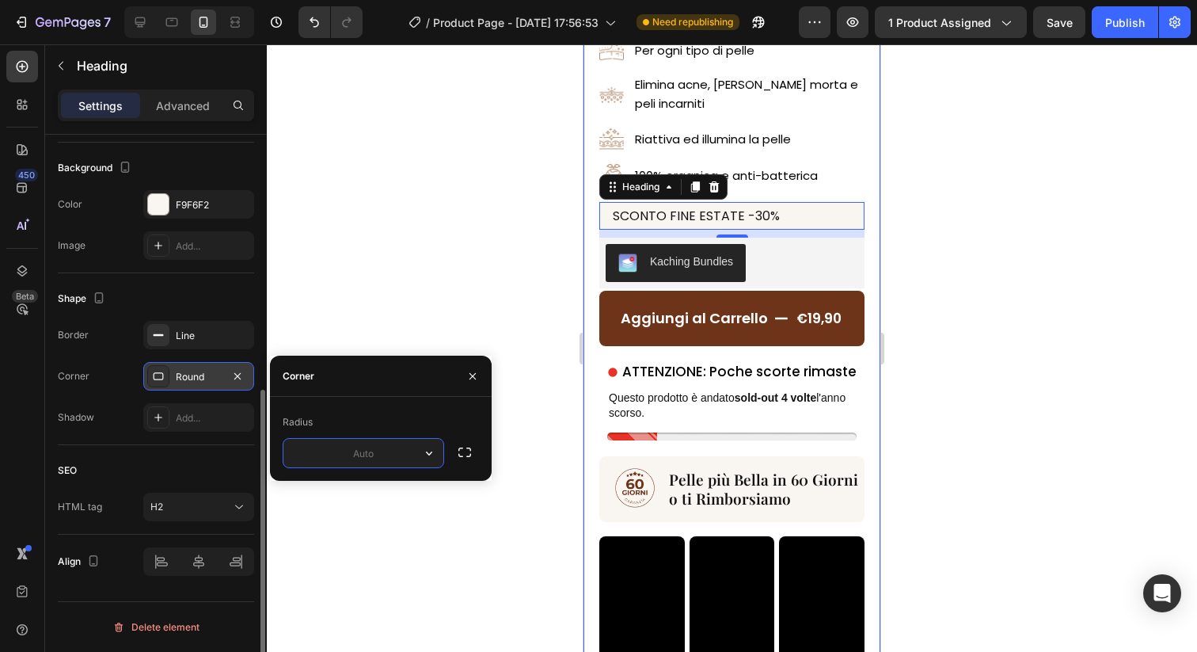
type input "5"
click at [410, 191] on div at bounding box center [732, 347] width 930 height 607
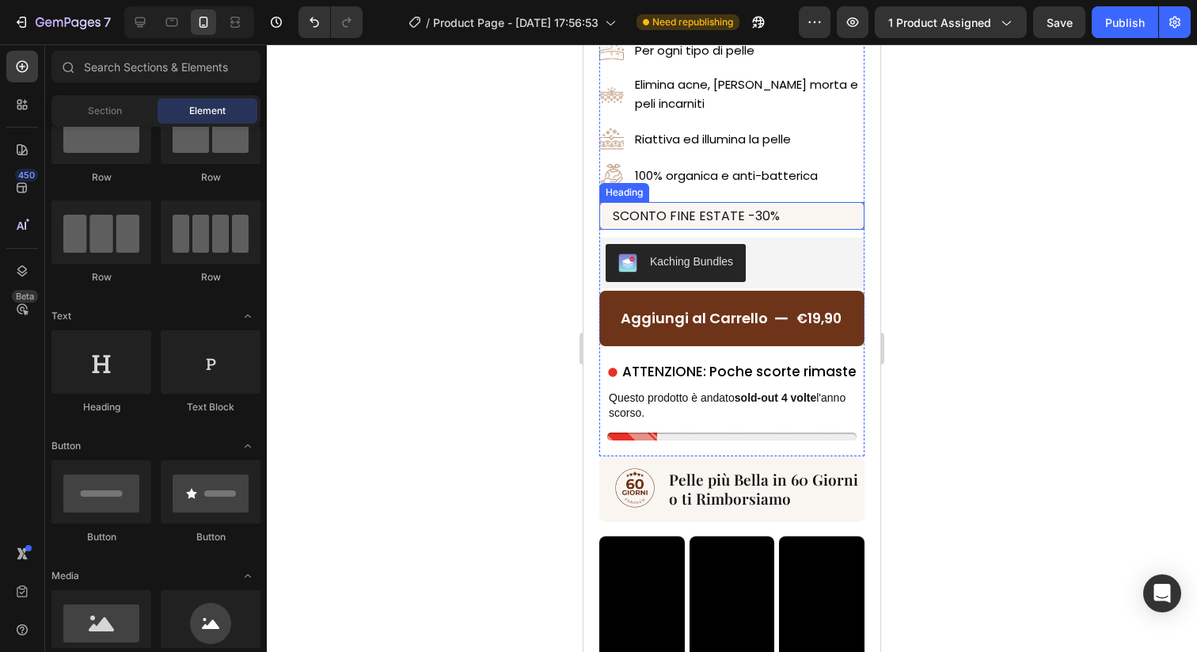
click at [716, 214] on span "SCONTO FINE ESTATE -30%" at bounding box center [696, 216] width 167 height 18
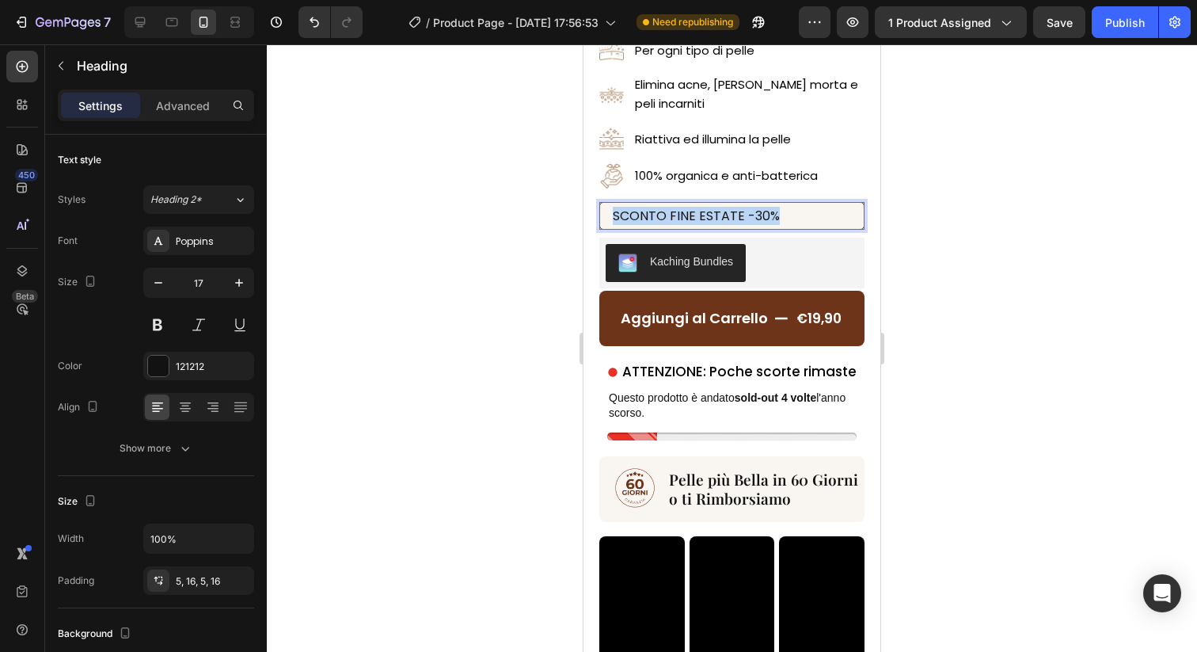
click at [716, 214] on span "SCONTO FINE ESTATE -30%" at bounding box center [696, 216] width 167 height 18
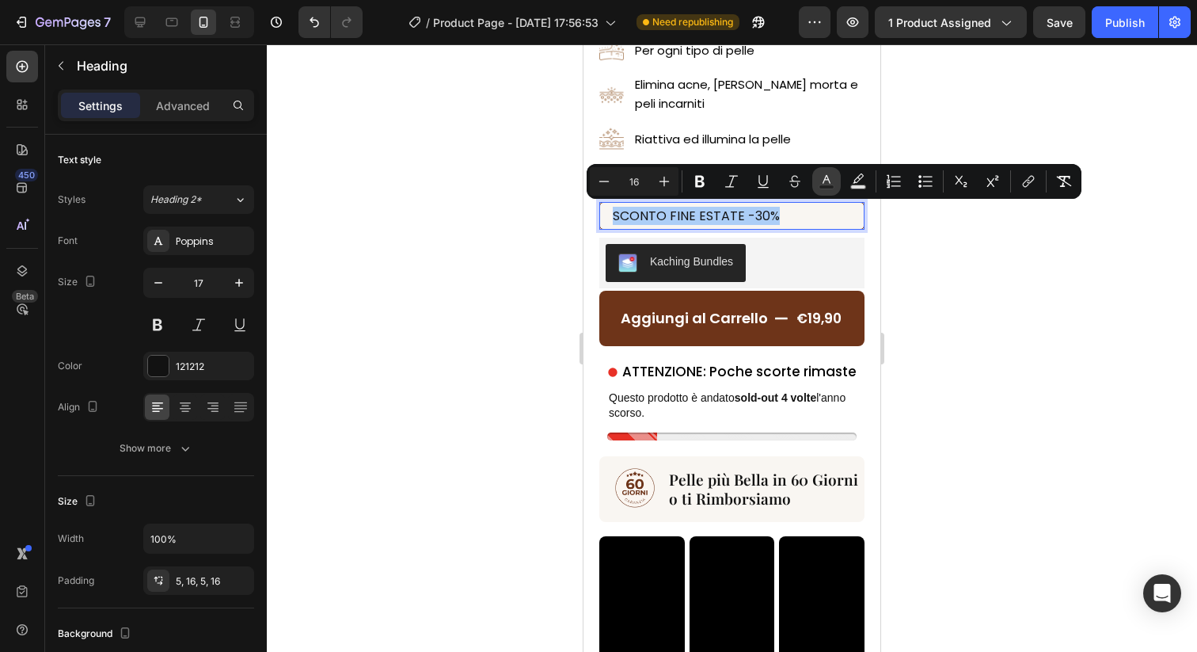
click at [824, 175] on icon "Editor contextual toolbar" at bounding box center [827, 181] width 16 height 16
type input "121212"
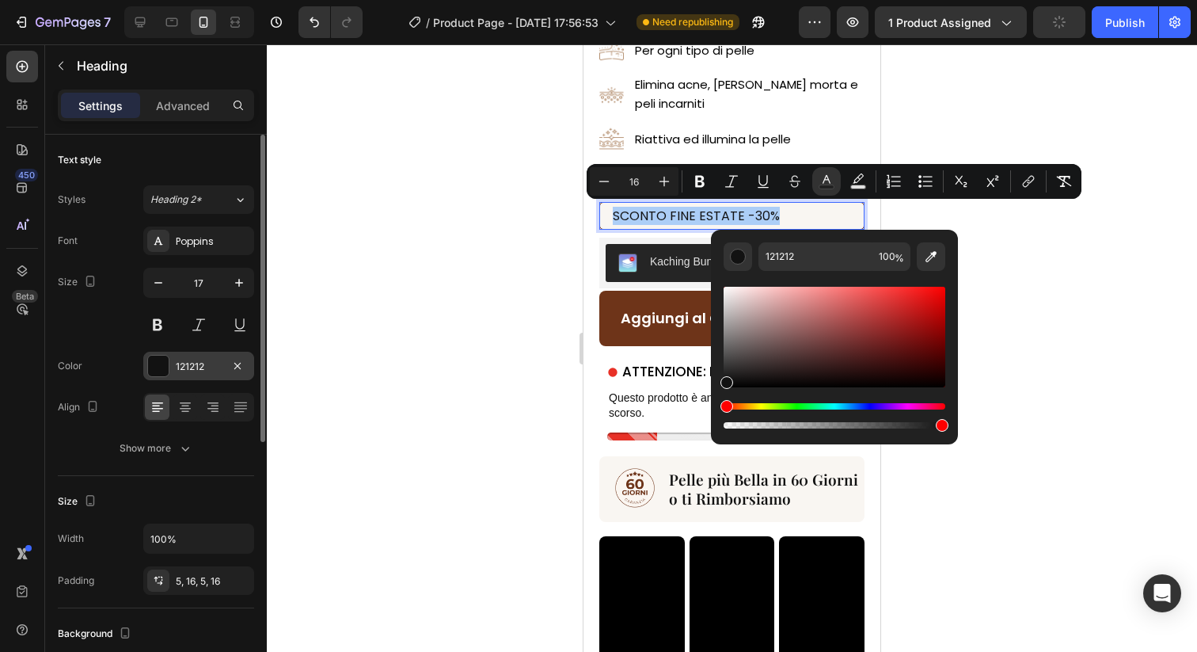
click at [160, 359] on div at bounding box center [158, 366] width 21 height 21
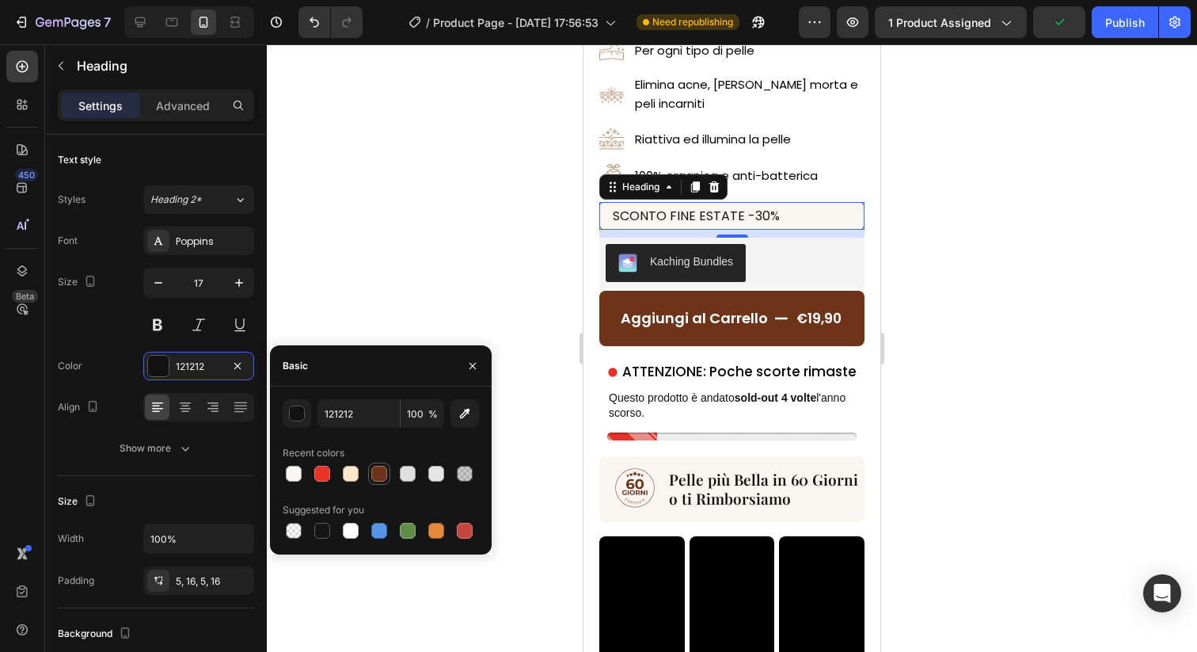
click at [377, 470] on div at bounding box center [379, 474] width 16 height 16
type input "6E3419"
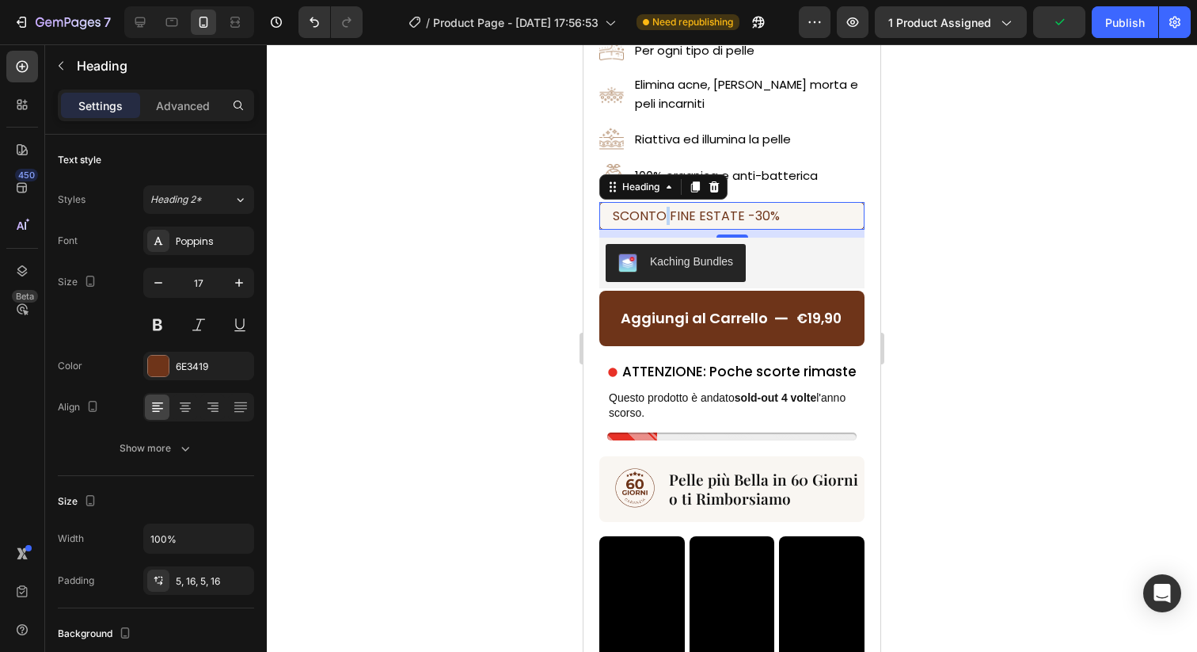
click at [664, 218] on span "SCONTO FINE ESTATE -30%" at bounding box center [696, 216] width 167 height 18
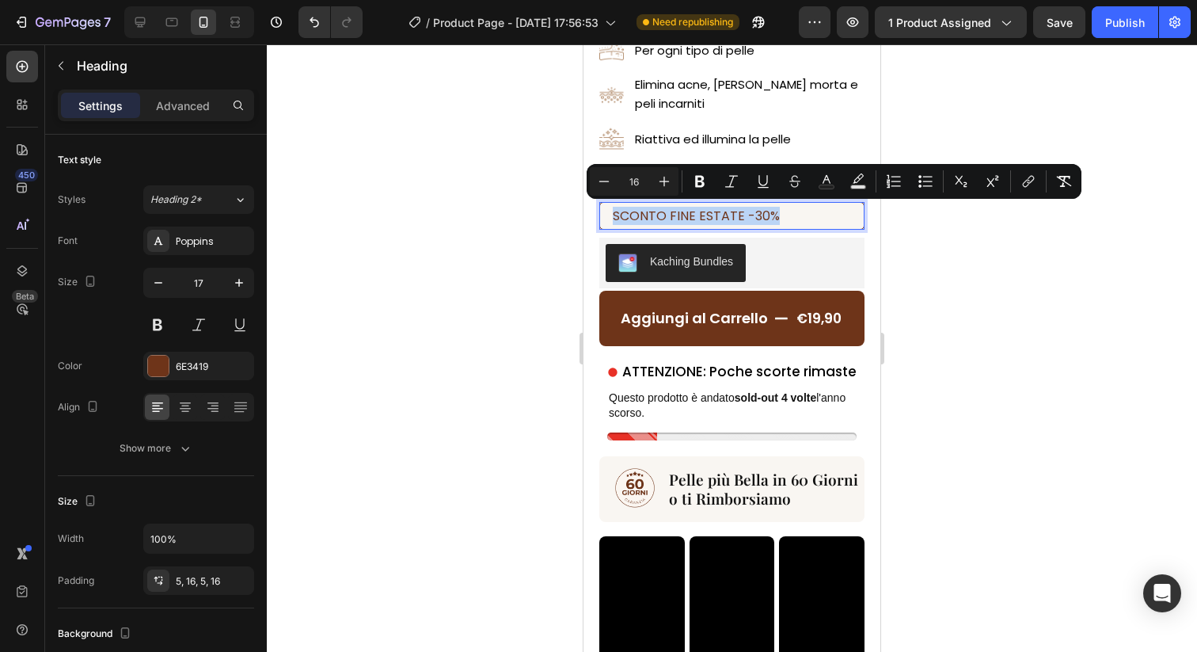
click at [664, 217] on span "SCONTO FINE ESTATE -30%" at bounding box center [696, 216] width 167 height 18
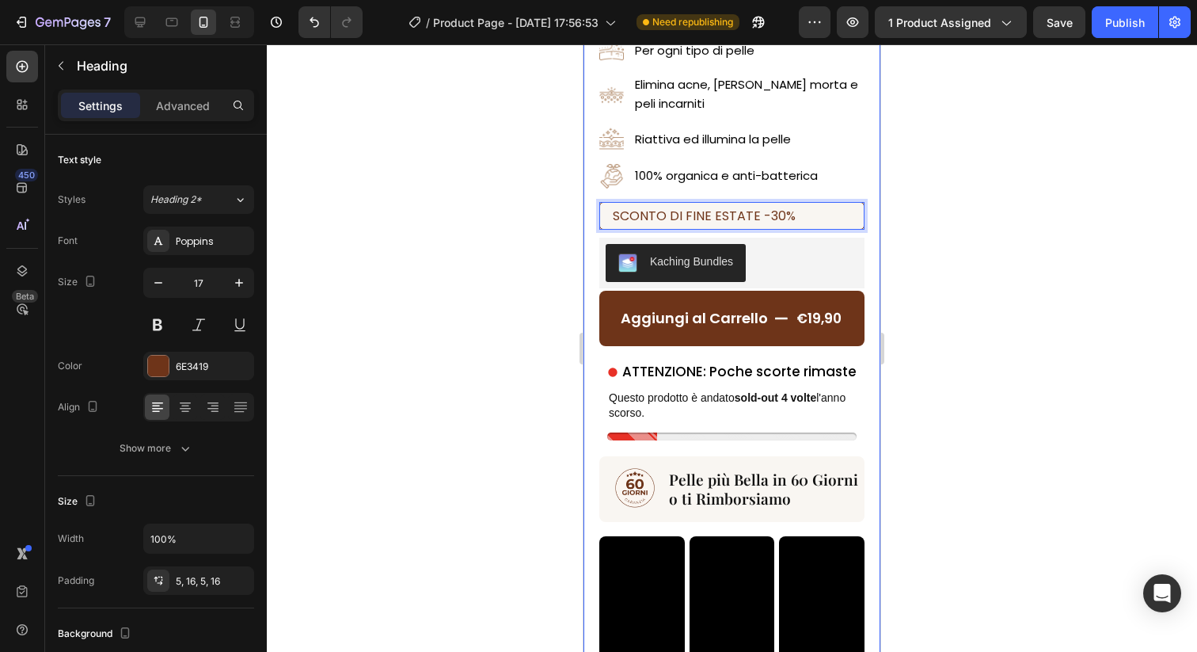
click at [505, 247] on div at bounding box center [732, 347] width 930 height 607
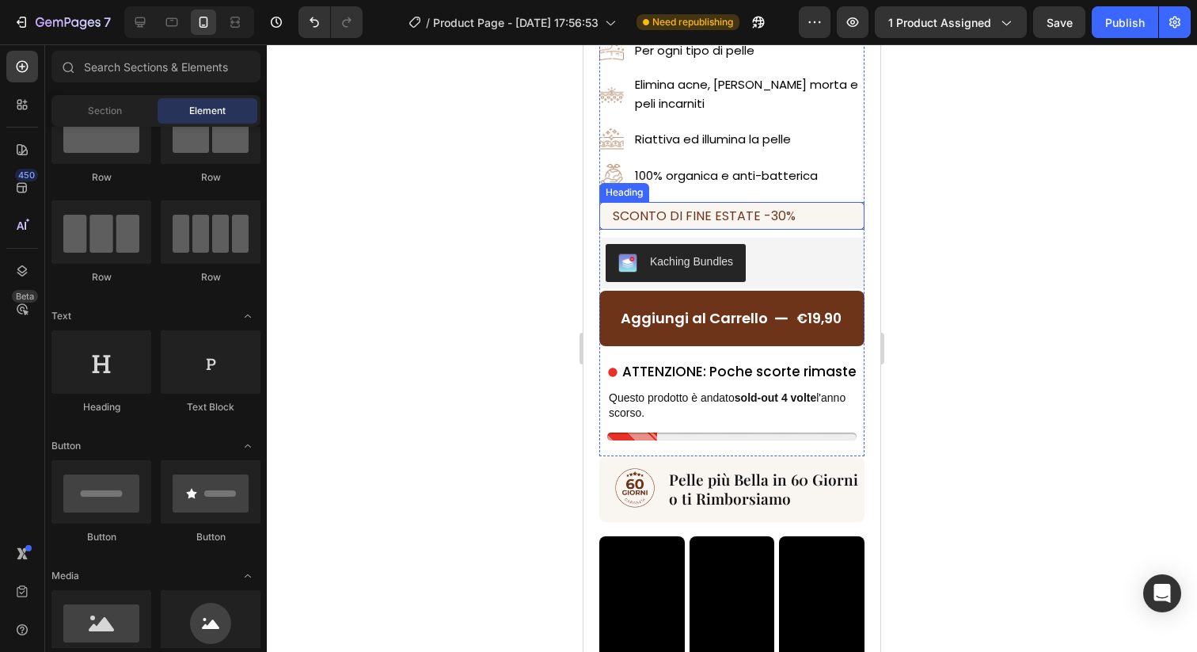
click at [773, 217] on span "SCONTO DI FINE ESTATE -30%" at bounding box center [704, 216] width 183 height 18
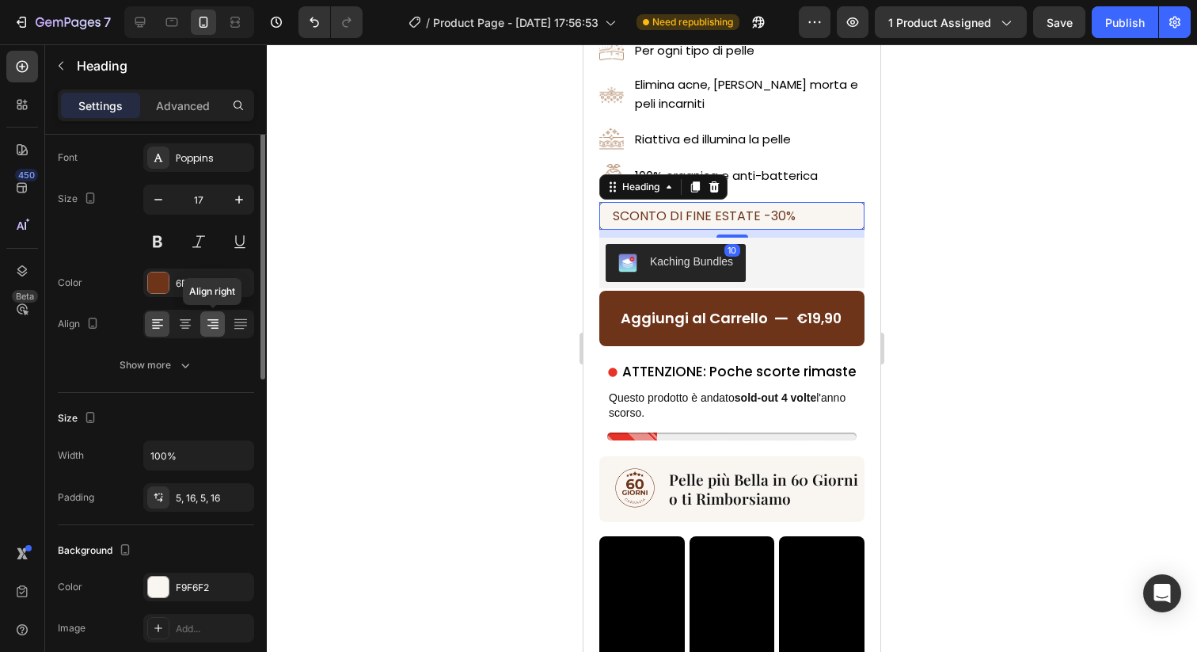
scroll to position [135, 0]
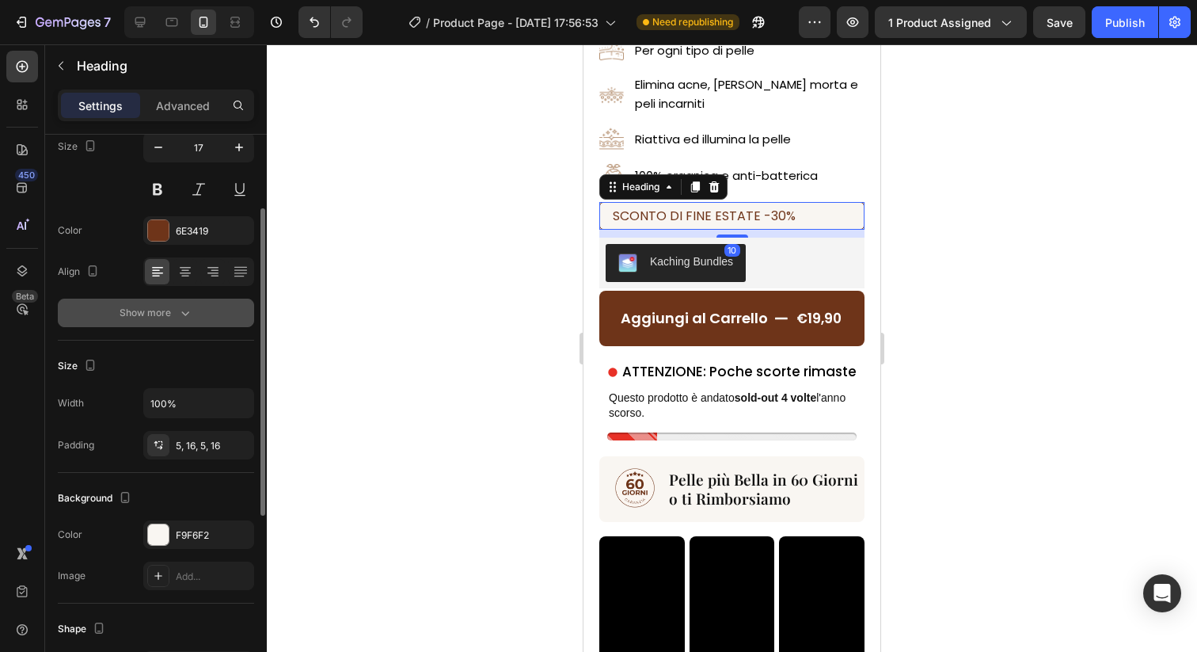
click at [175, 314] on div "Show more" at bounding box center [157, 313] width 74 height 16
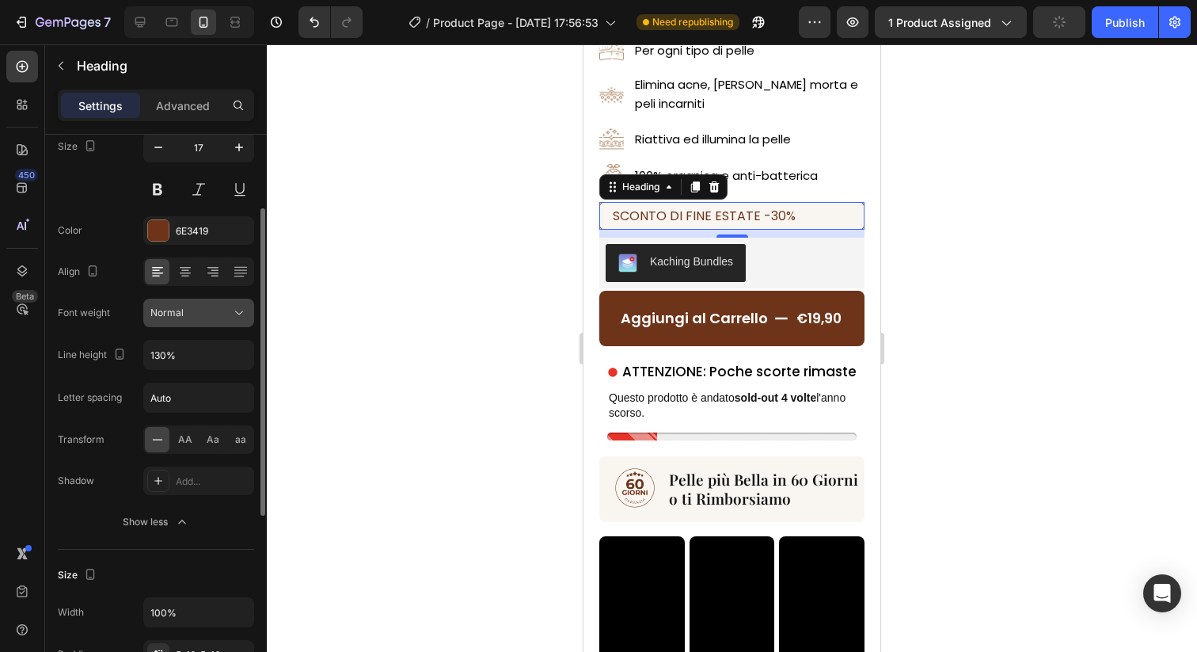
click at [185, 317] on div "Normal" at bounding box center [190, 313] width 81 height 14
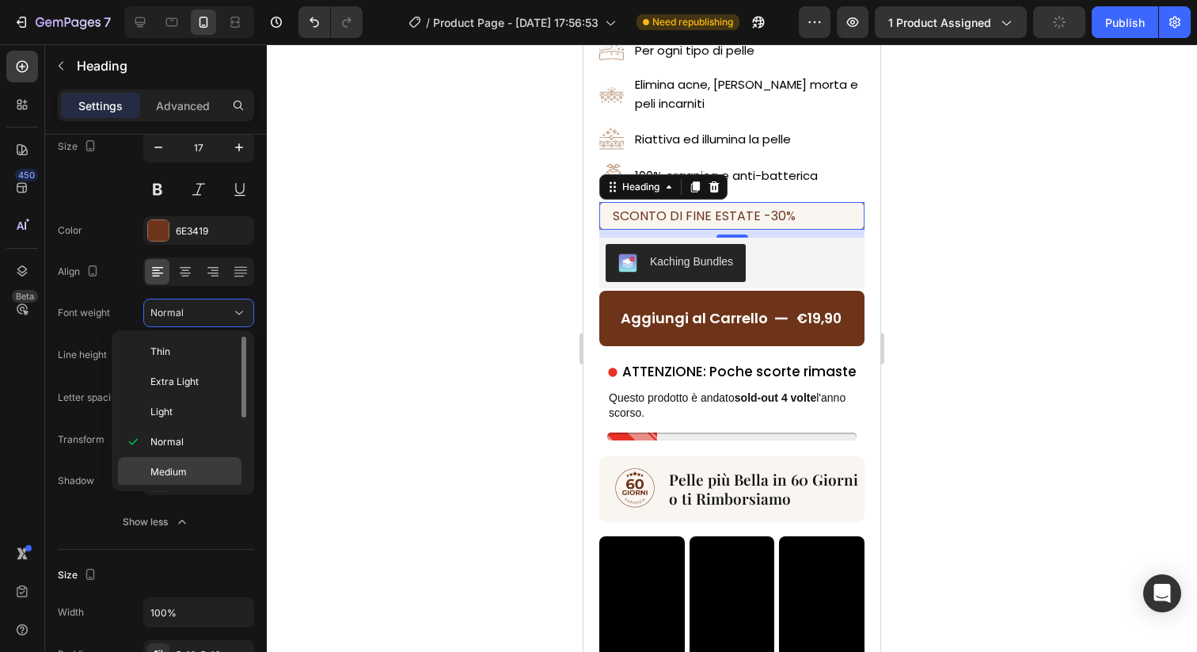
click at [195, 487] on div "Medium" at bounding box center [180, 502] width 124 height 30
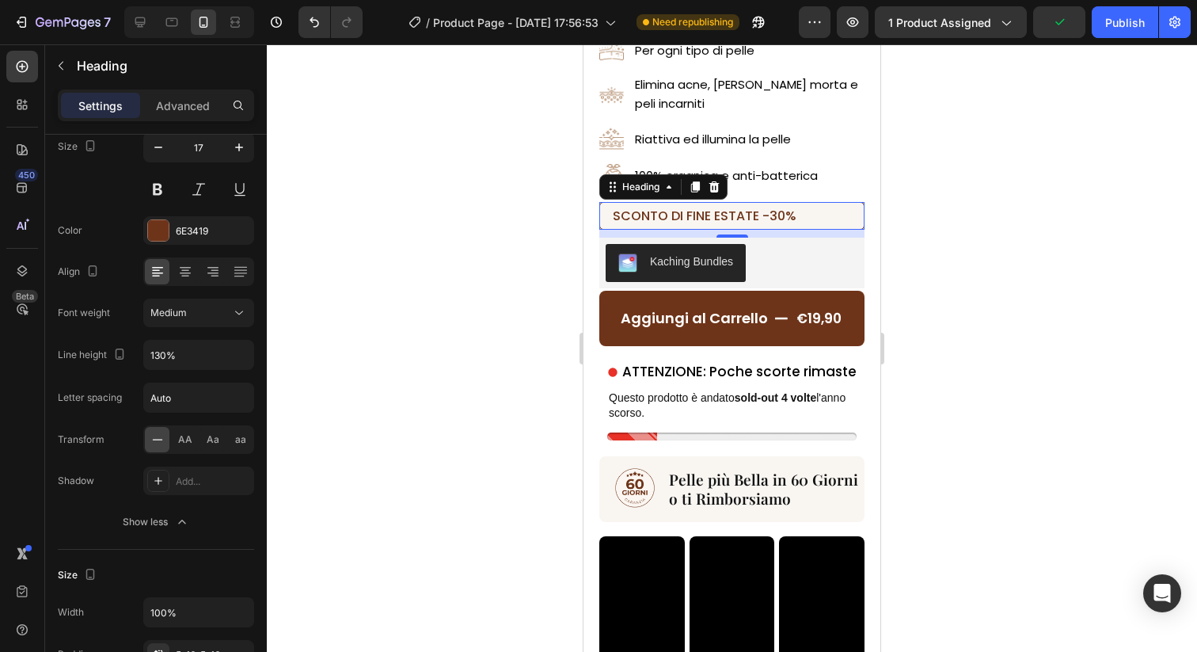
click at [385, 269] on div at bounding box center [732, 347] width 930 height 607
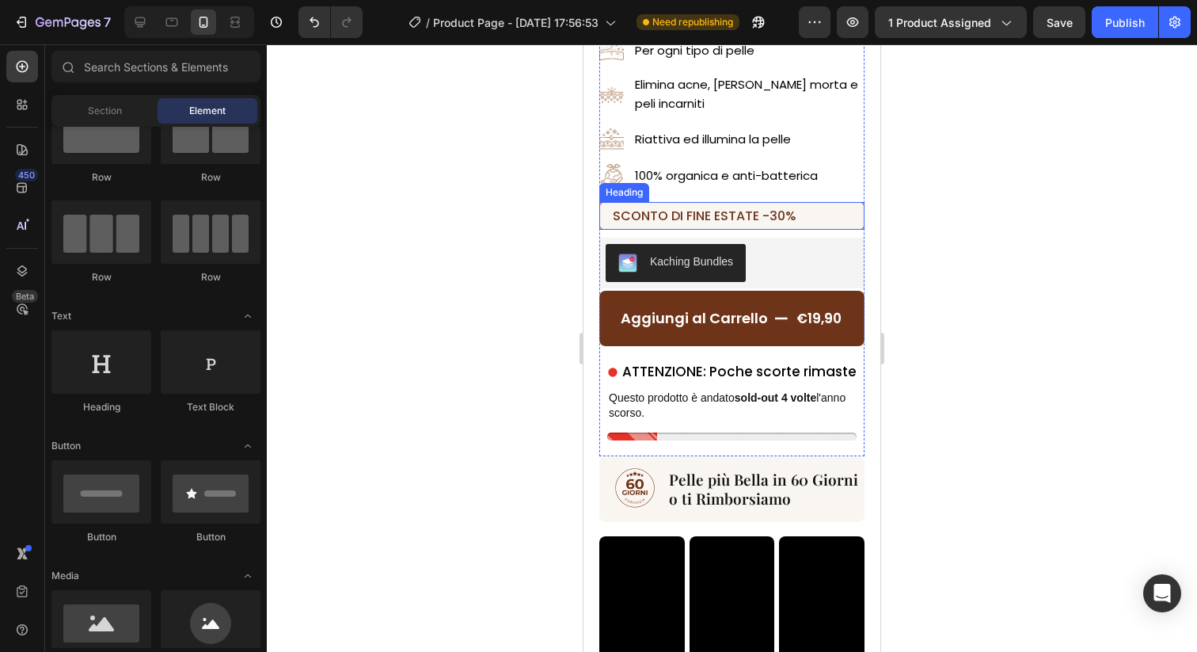
click at [630, 226] on h2 "⁠⁠⁠⁠⁠⁠⁠ SCONTO DI FINE ESTATE -30%" at bounding box center [731, 216] width 265 height 28
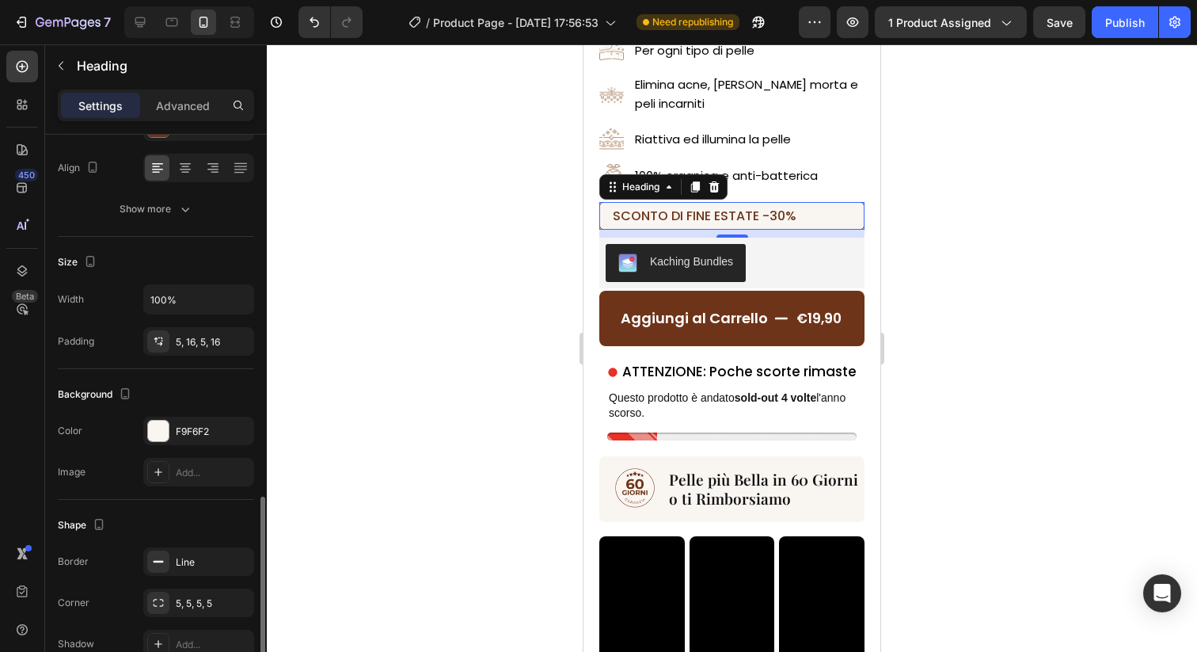
scroll to position [466, 0]
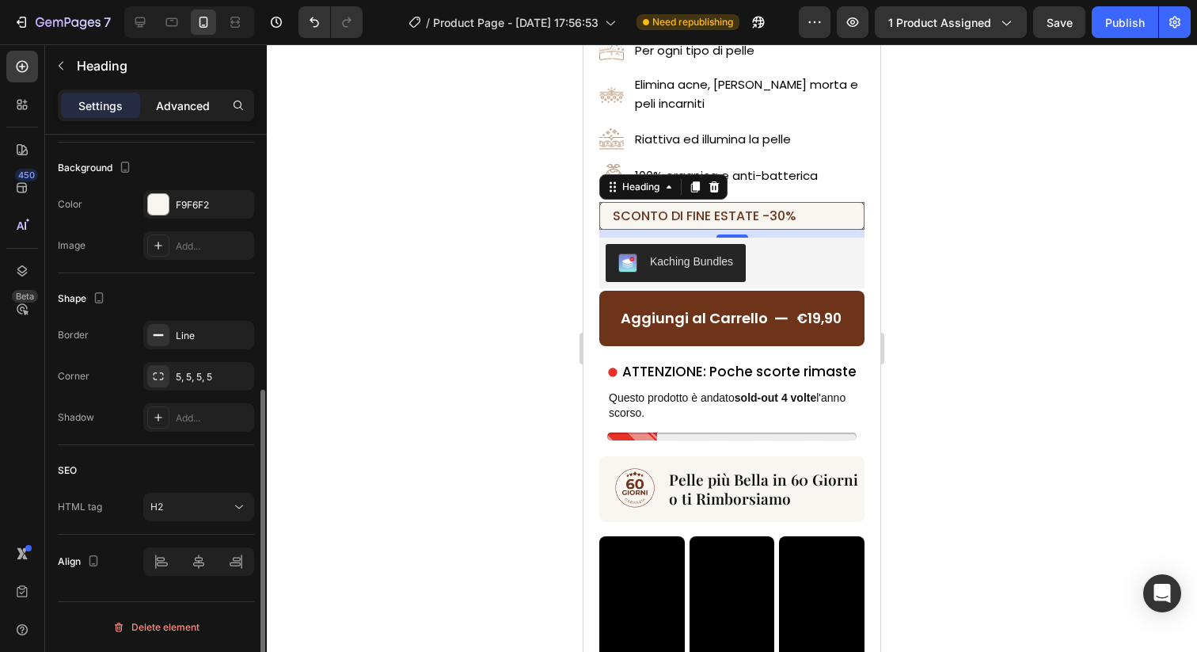
click at [195, 111] on p "Advanced" at bounding box center [183, 105] width 54 height 17
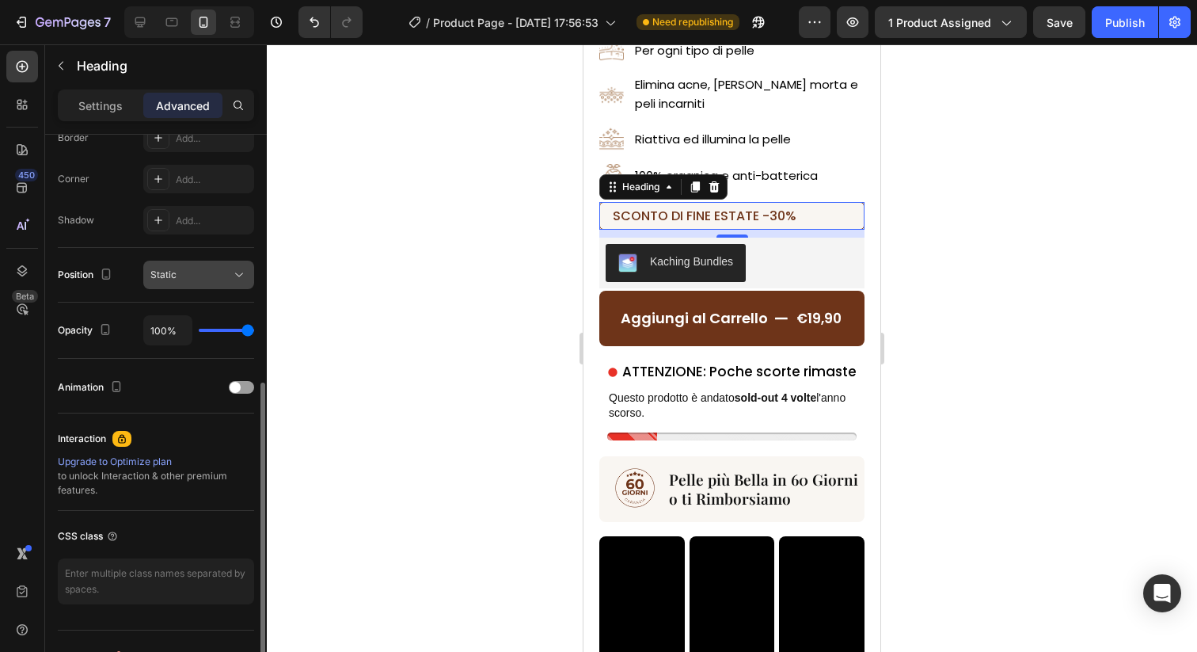
scroll to position [494, 0]
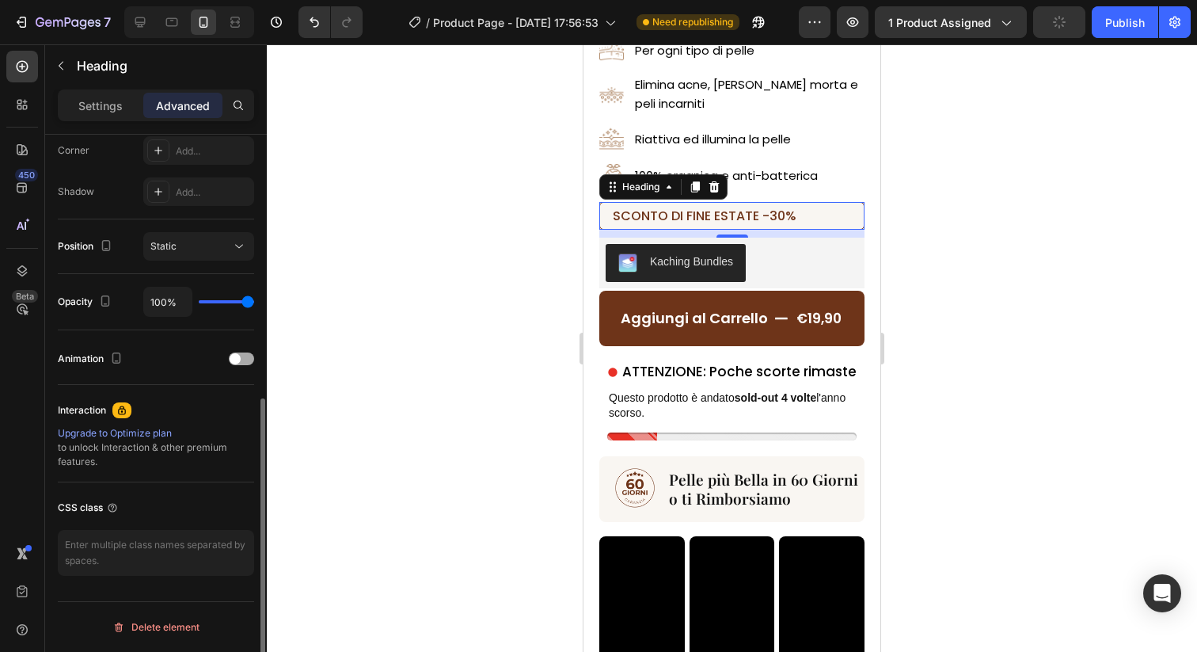
click at [245, 356] on div at bounding box center [241, 358] width 25 height 13
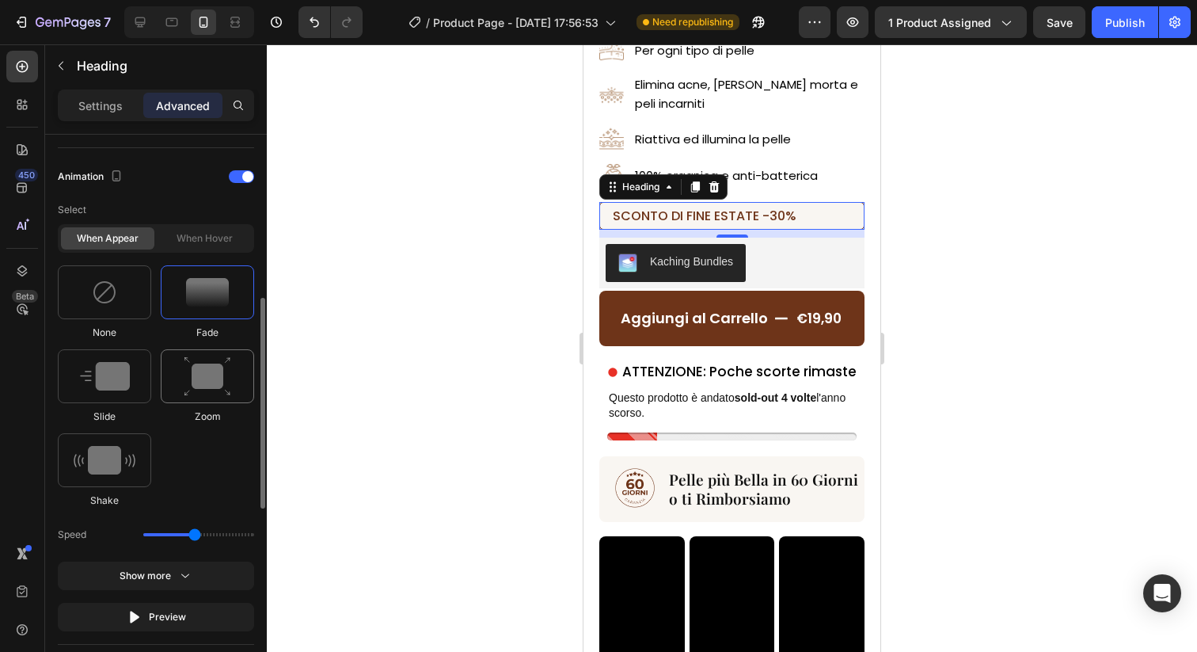
scroll to position [722, 0]
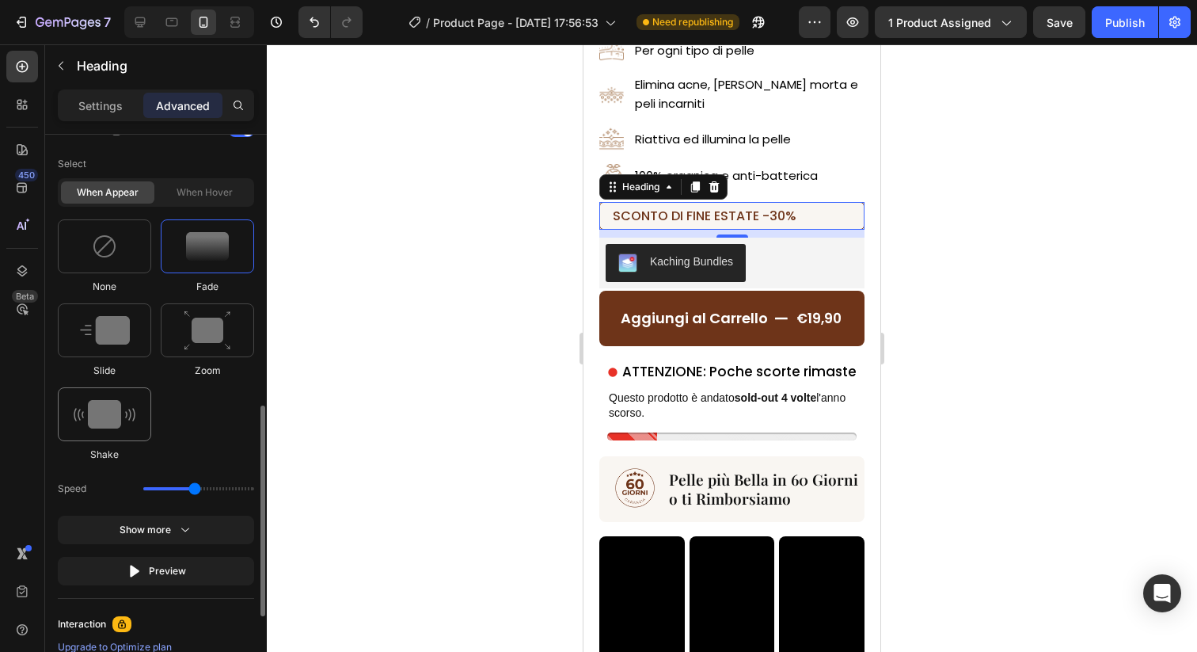
click at [126, 411] on img at bounding box center [105, 414] width 62 height 29
type input "0.7"
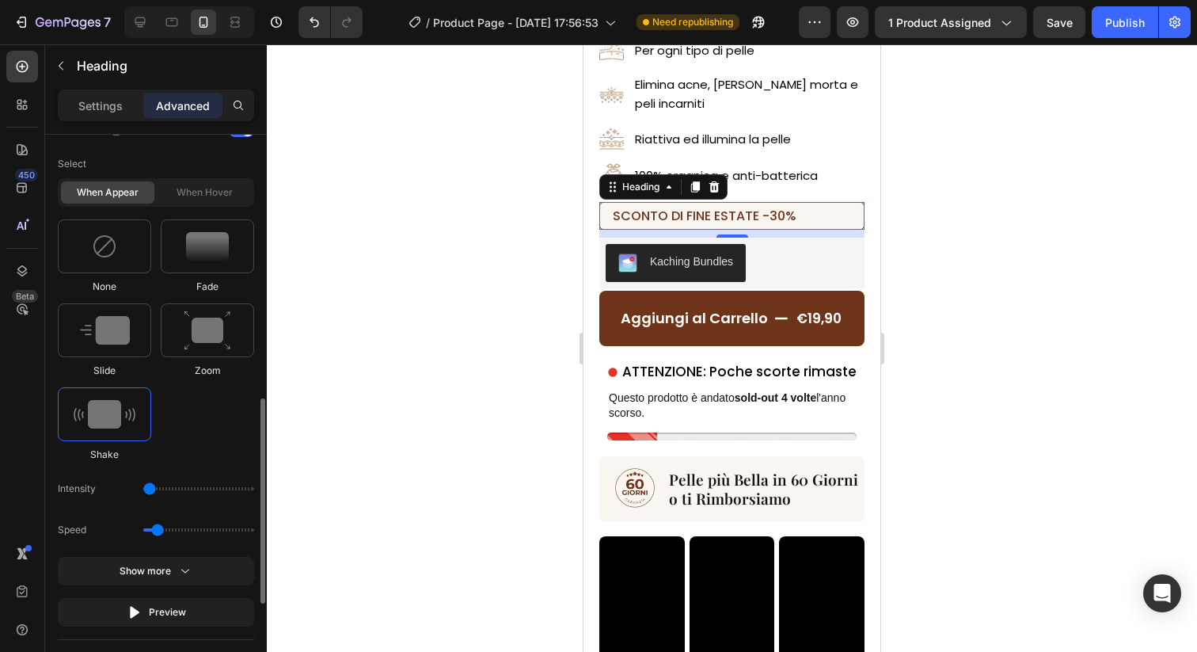
type input "11"
click at [164, 487] on input "range" at bounding box center [198, 488] width 111 height 3
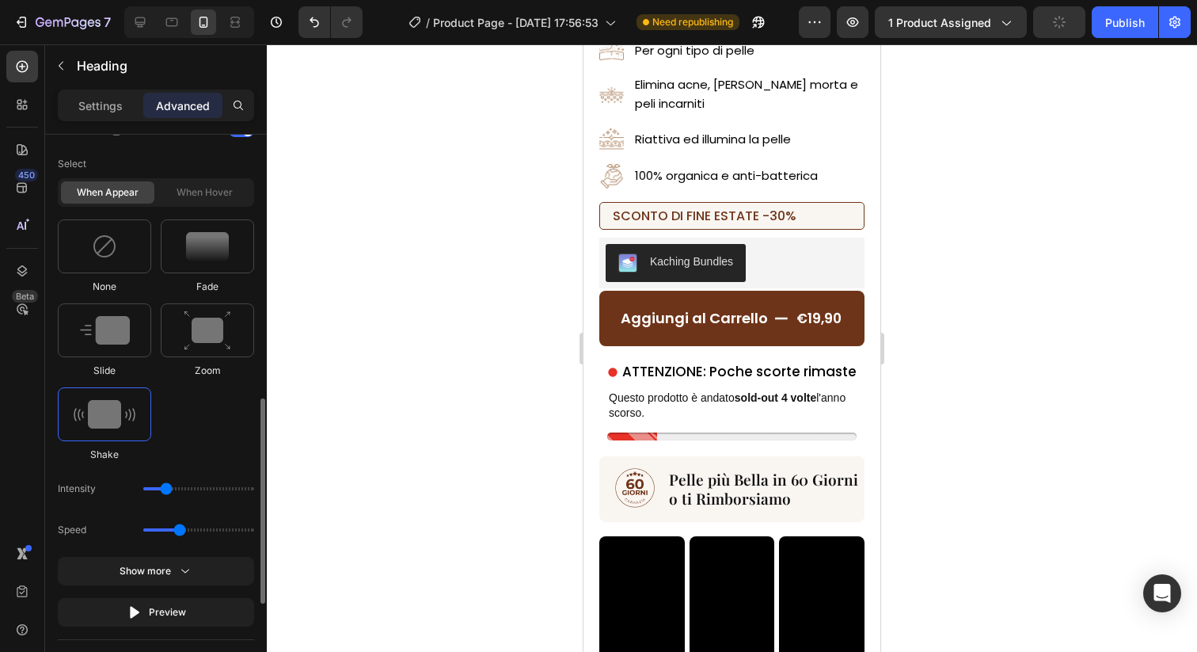
drag, startPoint x: 157, startPoint y: 534, endPoint x: 179, endPoint y: 535, distance: 22.2
click at [179, 531] on input "range" at bounding box center [198, 529] width 111 height 3
drag, startPoint x: 179, startPoint y: 535, endPoint x: 154, endPoint y: 535, distance: 24.5
click at [154, 531] on input "range" at bounding box center [198, 529] width 111 height 3
click at [151, 531] on input "range" at bounding box center [198, 529] width 111 height 3
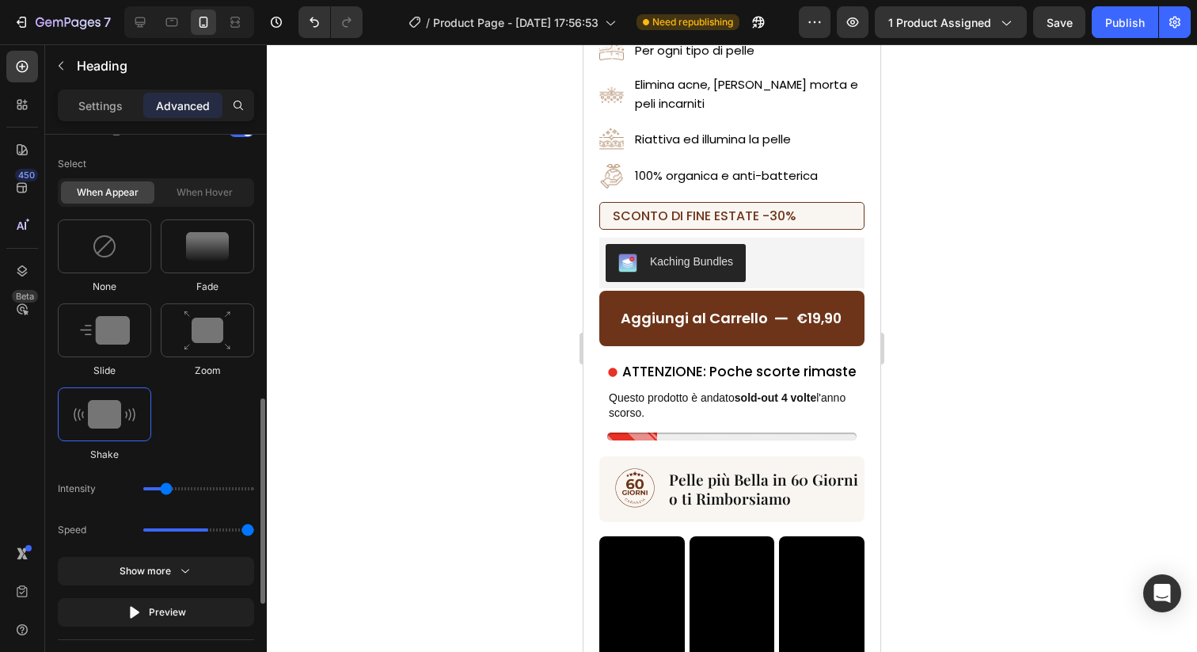
drag, startPoint x: 151, startPoint y: 532, endPoint x: 246, endPoint y: 531, distance: 95.0
click at [246, 531] on input "range" at bounding box center [198, 529] width 111 height 3
drag, startPoint x: 246, startPoint y: 531, endPoint x: 235, endPoint y: 531, distance: 11.1
click at [235, 531] on input "range" at bounding box center [198, 529] width 111 height 3
click at [182, 604] on div "Preview" at bounding box center [156, 612] width 59 height 16
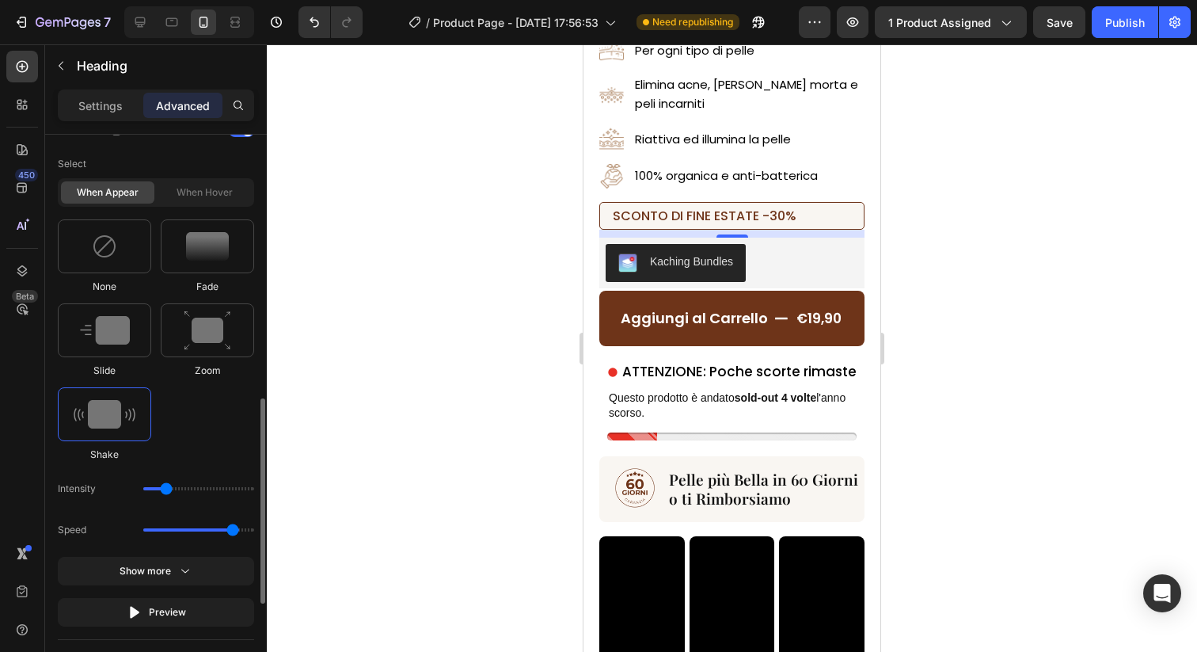
click at [219, 532] on div "Speed" at bounding box center [156, 530] width 196 height 29
drag, startPoint x: 219, startPoint y: 532, endPoint x: 184, endPoint y: 531, distance: 35.7
click at [184, 531] on div "Speed" at bounding box center [156, 530] width 196 height 29
click at [175, 529] on input "range" at bounding box center [198, 529] width 111 height 3
drag, startPoint x: 175, startPoint y: 529, endPoint x: 153, endPoint y: 529, distance: 22.2
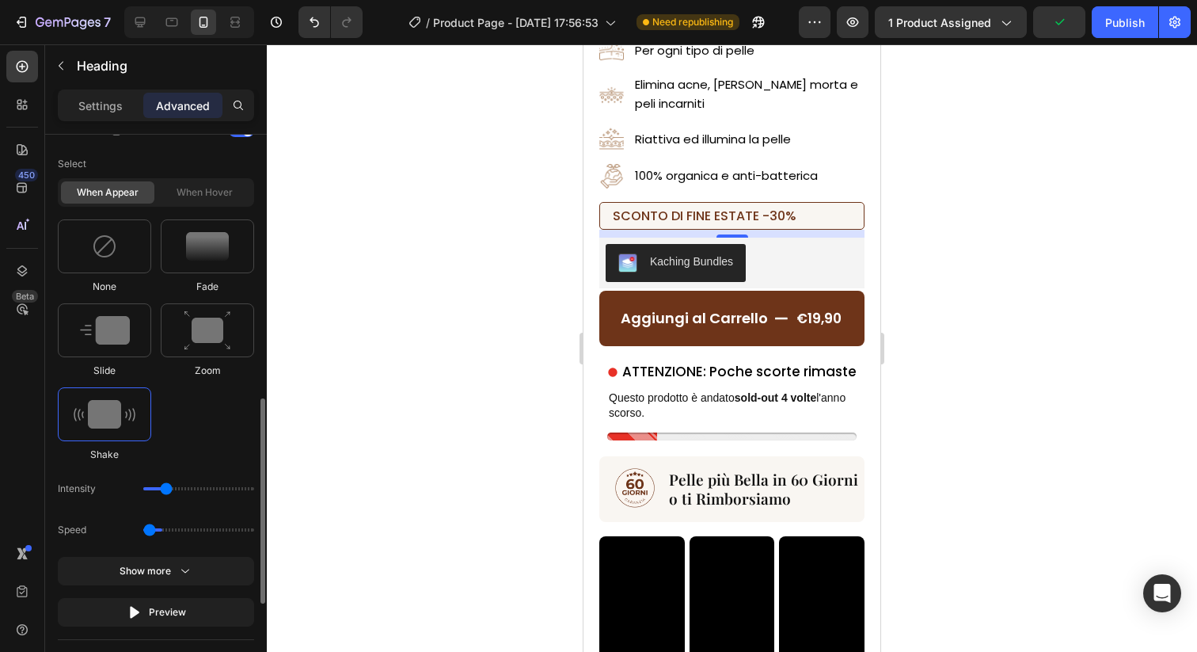
type input "0.9"
click at [153, 529] on input "range" at bounding box center [198, 529] width 111 height 3
click at [159, 614] on div "Preview" at bounding box center [156, 612] width 59 height 16
drag, startPoint x: 167, startPoint y: 490, endPoint x: 223, endPoint y: 489, distance: 55.4
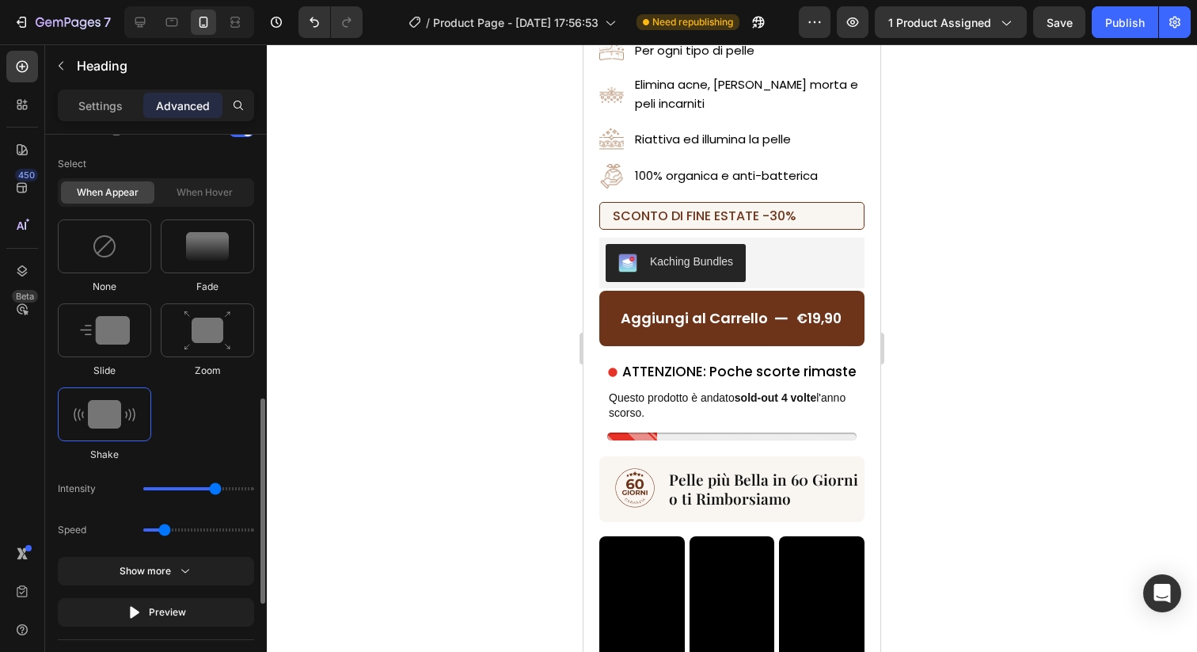
click at [223, 489] on input "range" at bounding box center [198, 488] width 111 height 3
drag, startPoint x: 223, startPoint y: 489, endPoint x: 232, endPoint y: 489, distance: 9.5
click at [231, 489] on input "range" at bounding box center [198, 488] width 111 height 3
drag, startPoint x: 232, startPoint y: 489, endPoint x: 164, endPoint y: 489, distance: 68.1
type input "11"
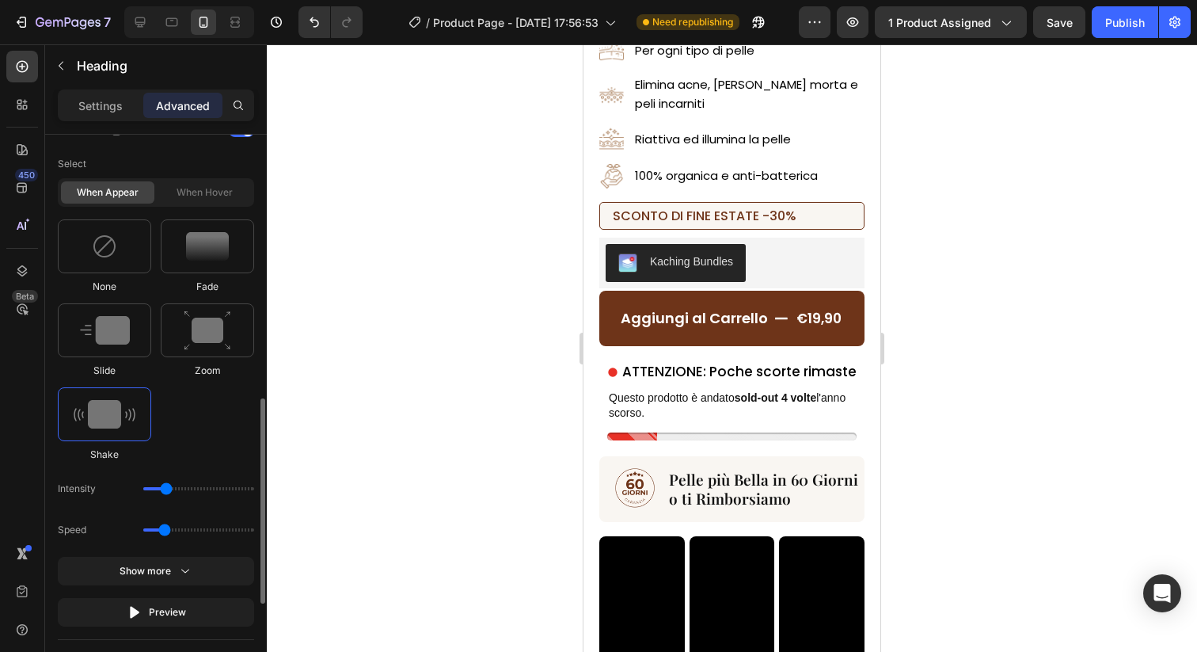
click at [164, 489] on input "range" at bounding box center [198, 488] width 111 height 3
click at [158, 489] on input "range" at bounding box center [198, 488] width 111 height 3
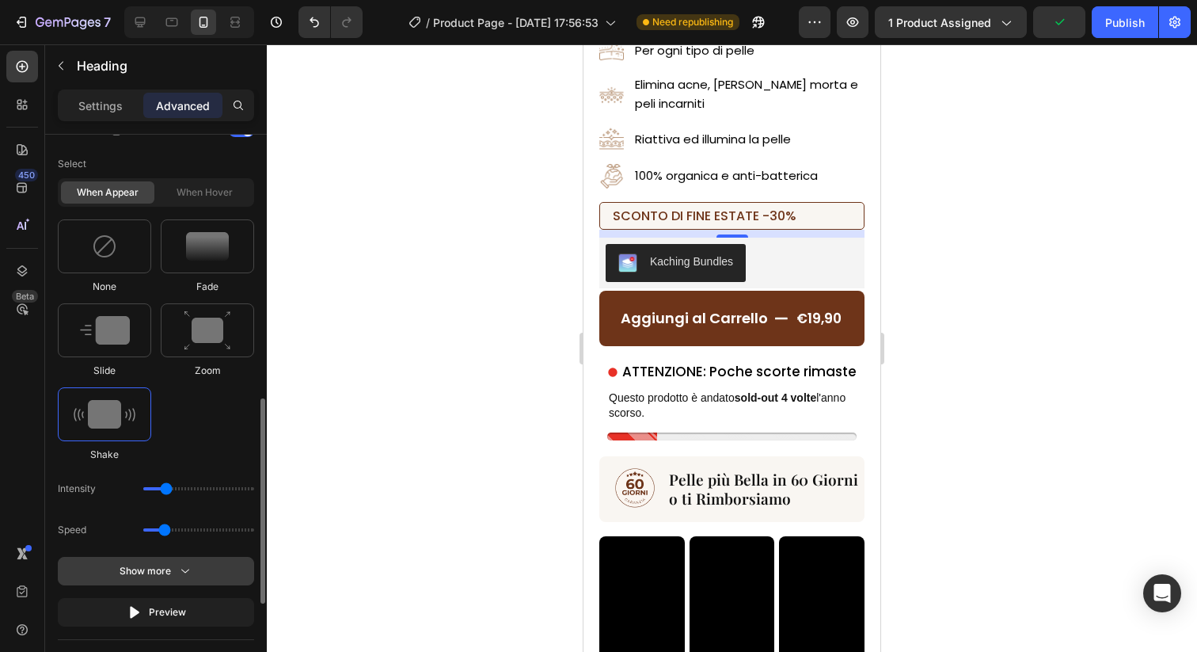
click at [166, 598] on button "Show more" at bounding box center [156, 612] width 196 height 29
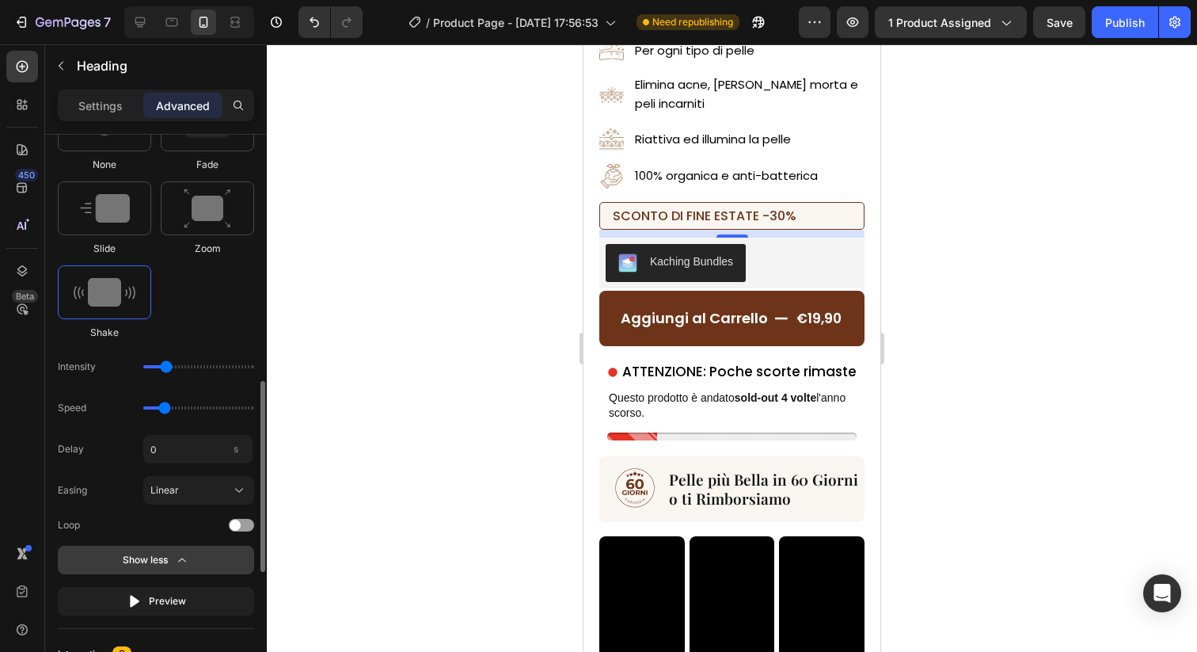
scroll to position [849, 0]
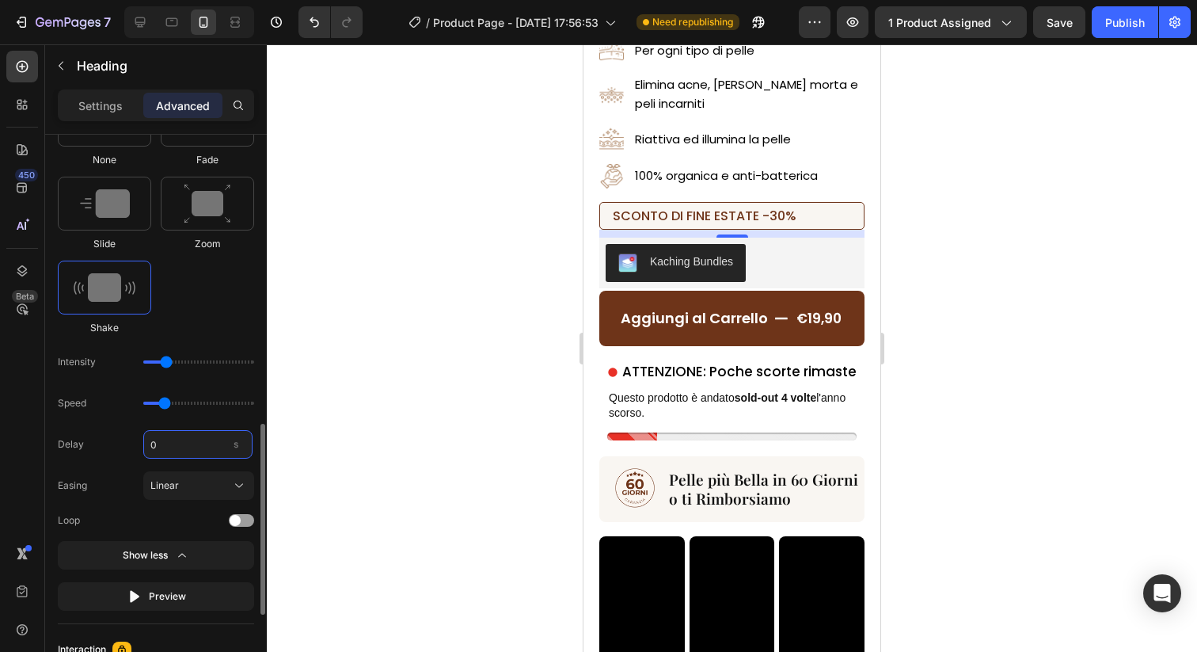
click at [195, 448] on input "0" at bounding box center [197, 444] width 109 height 29
click at [122, 444] on div "Delay 2 s" at bounding box center [156, 444] width 196 height 29
type input "2"
click at [190, 486] on div "Linear" at bounding box center [189, 485] width 78 height 14
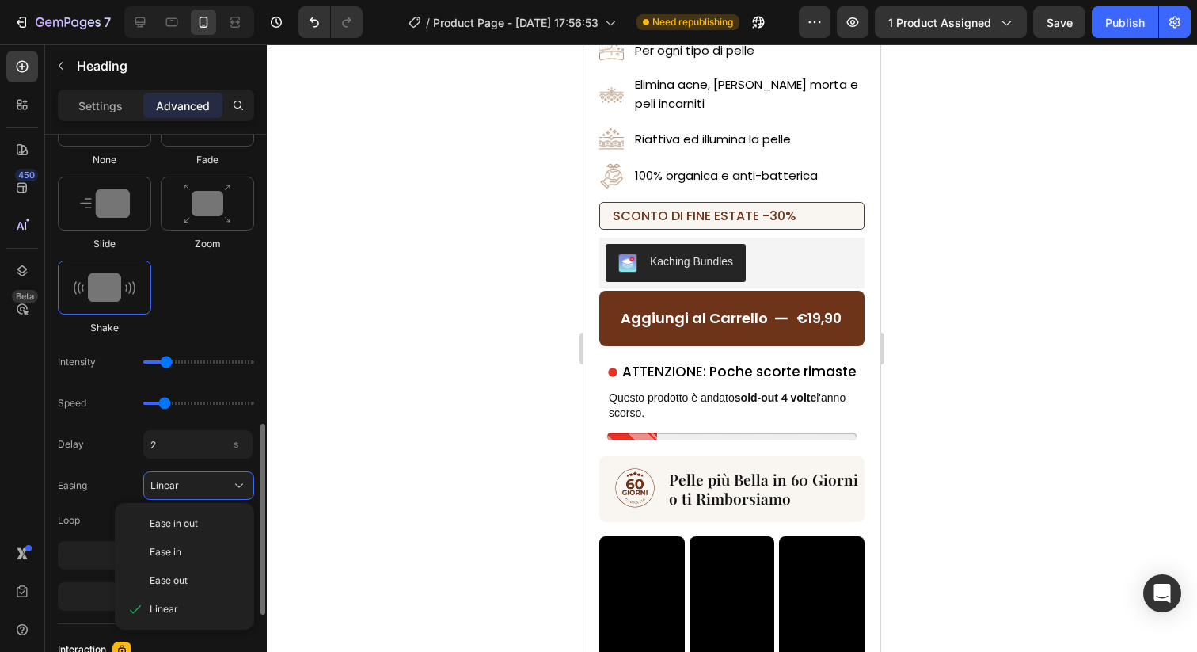
click at [125, 479] on div "Easing Linear Ease in out Ease in Ease out Linear" at bounding box center [156, 485] width 196 height 29
click at [242, 519] on div at bounding box center [241, 520] width 25 height 13
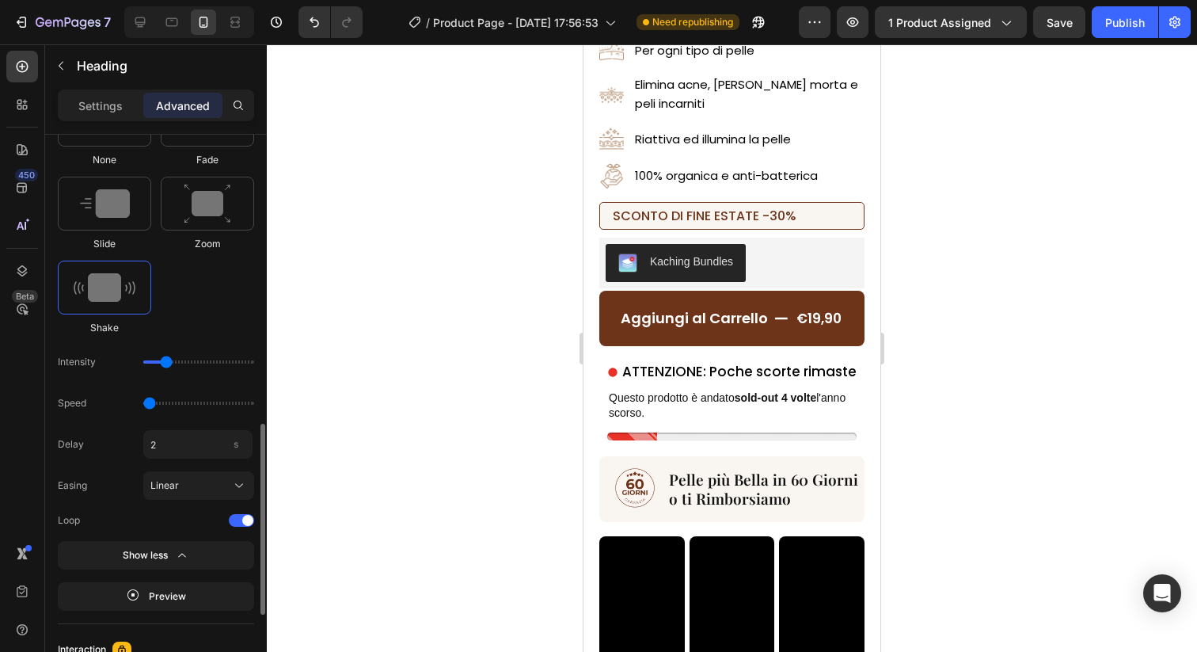
drag, startPoint x: 163, startPoint y: 405, endPoint x: 153, endPoint y: 405, distance: 10.3
type input "0.5"
click at [153, 405] on input "range" at bounding box center [198, 402] width 111 height 3
click at [155, 363] on input "range" at bounding box center [198, 361] width 111 height 3
drag, startPoint x: 146, startPoint y: 361, endPoint x: 158, endPoint y: 372, distance: 16.8
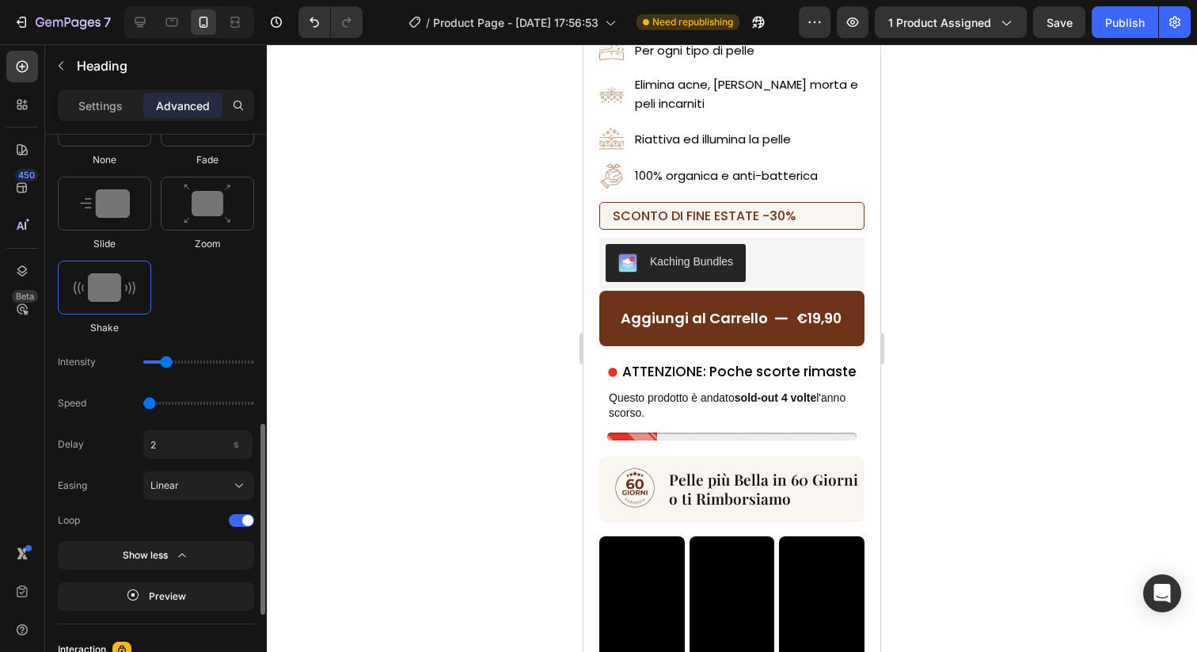
type input "11"
click at [158, 363] on input "range" at bounding box center [198, 361] width 111 height 3
drag, startPoint x: 150, startPoint y: 407, endPoint x: 161, endPoint y: 407, distance: 10.3
type input "0.7"
click at [161, 405] on input "range" at bounding box center [198, 402] width 111 height 3
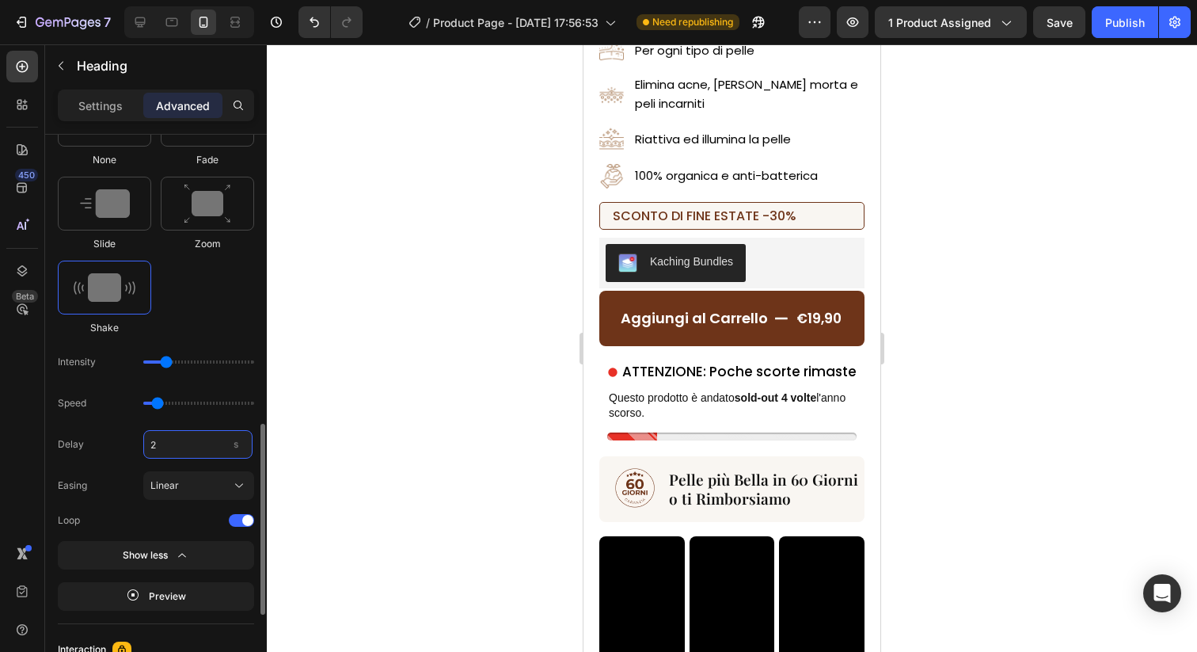
drag, startPoint x: 181, startPoint y: 442, endPoint x: 150, endPoint y: 442, distance: 30.9
click at [150, 442] on input "2" at bounding box center [197, 444] width 109 height 29
click at [153, 442] on input "2" at bounding box center [197, 444] width 109 height 29
type input "3"
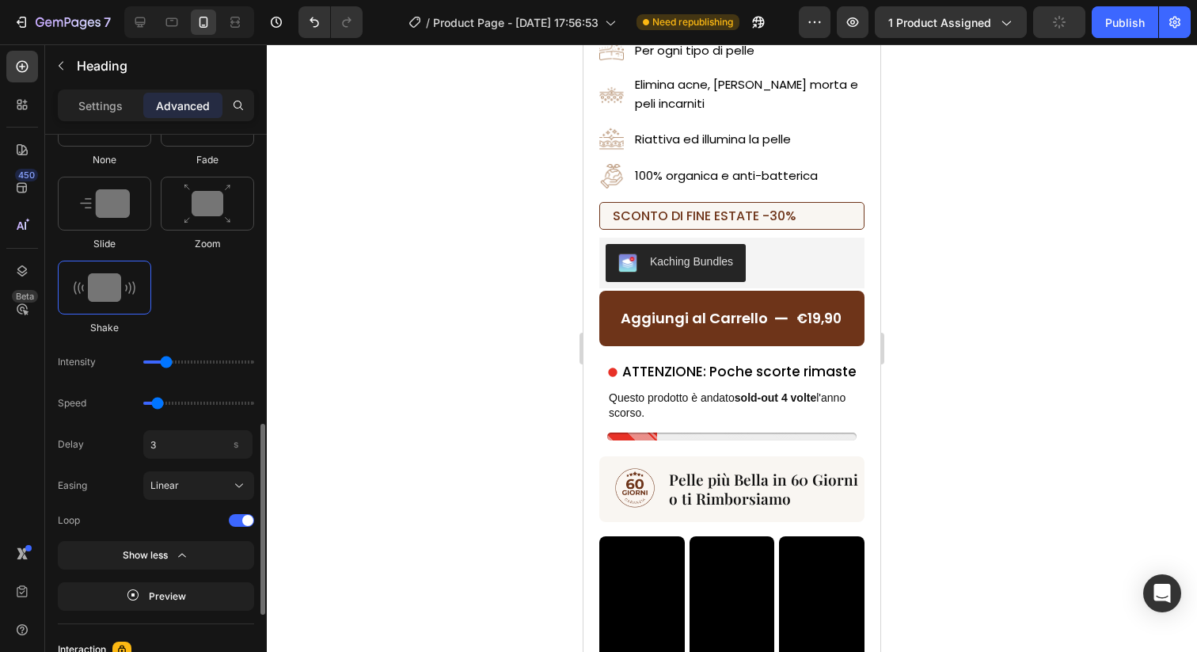
click at [124, 439] on div "Delay 3 s" at bounding box center [156, 444] width 196 height 29
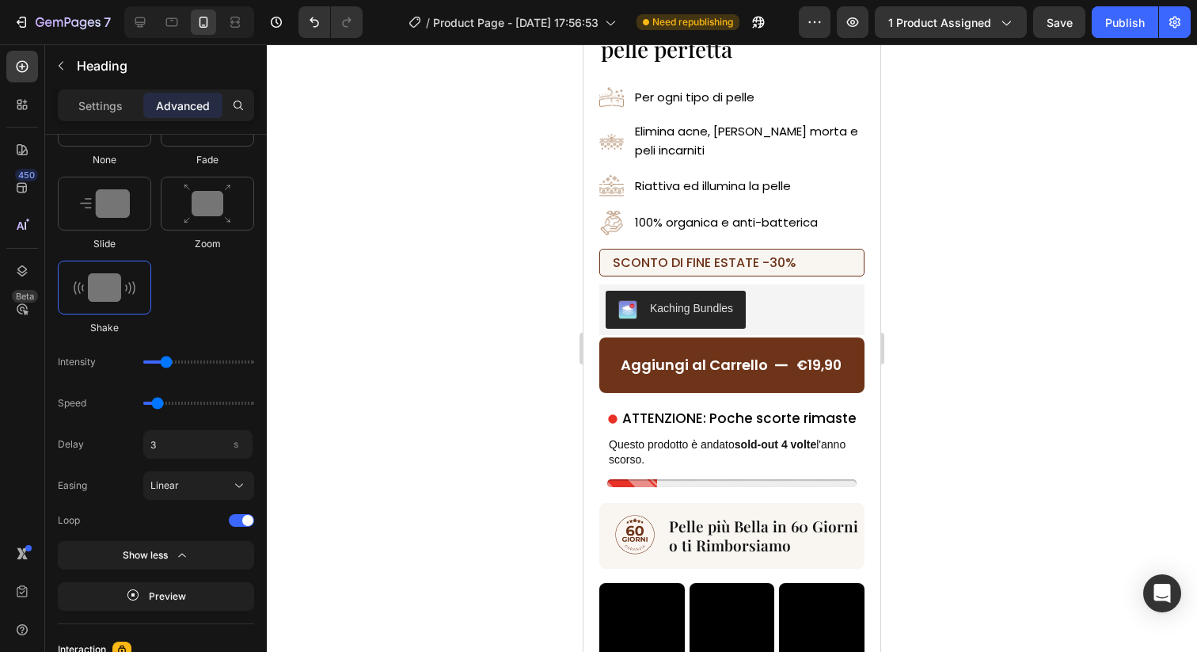
scroll to position [249, 0]
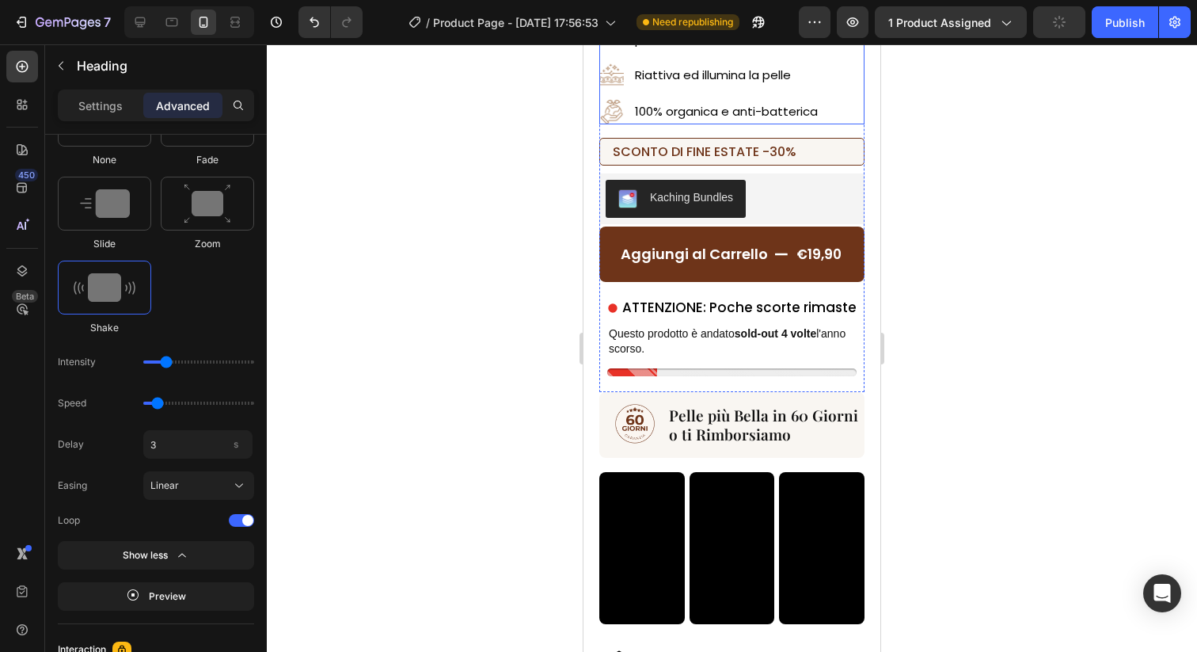
click at [864, 124] on ul "Image Per ogni tipo di pelle Text Block Image Elimina acne, pelle morta e peli …" at bounding box center [731, 49] width 265 height 150
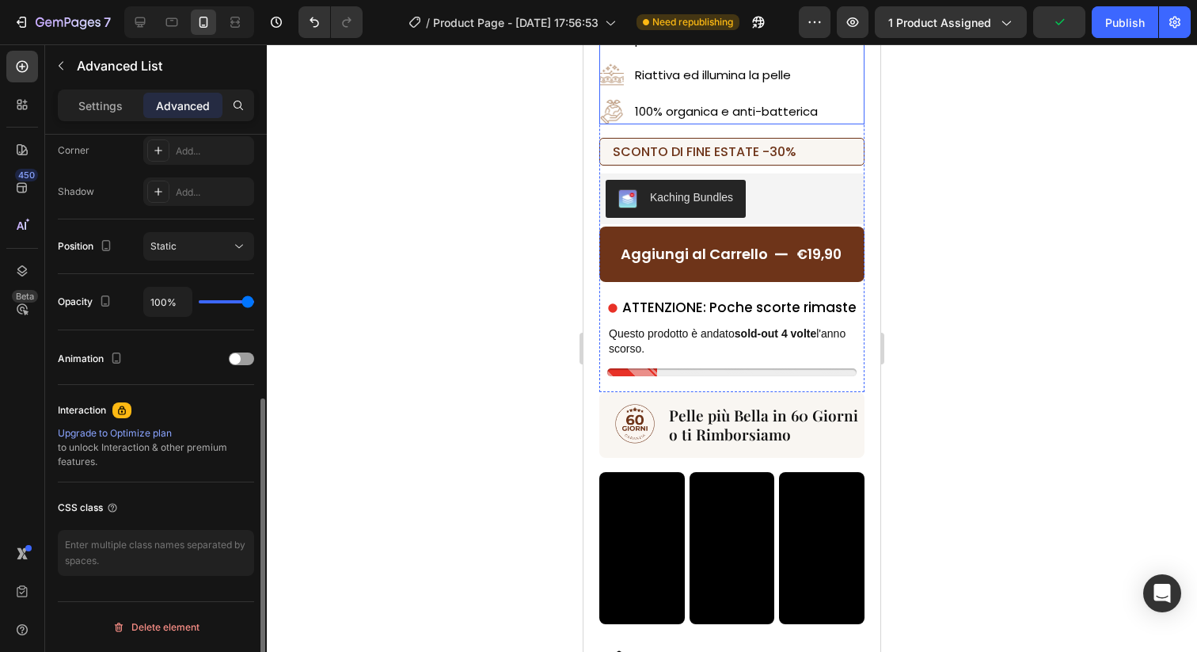
scroll to position [0, 0]
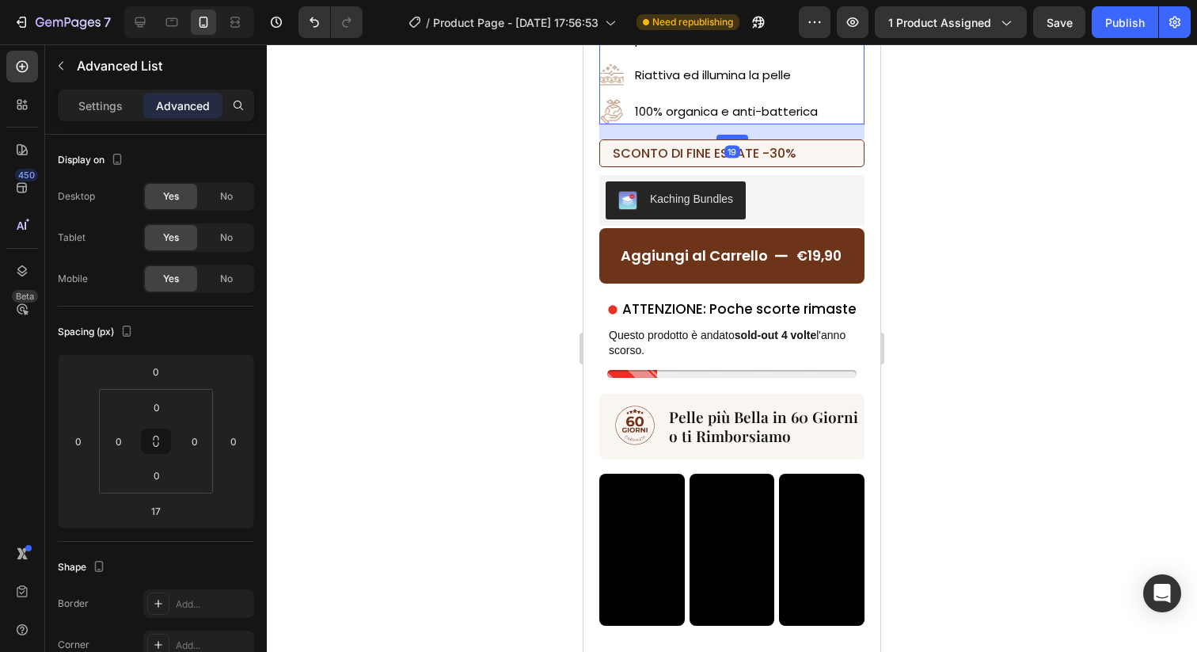
click at [740, 139] on div at bounding box center [733, 137] width 32 height 5
type input "19"
click at [935, 334] on div at bounding box center [732, 347] width 930 height 607
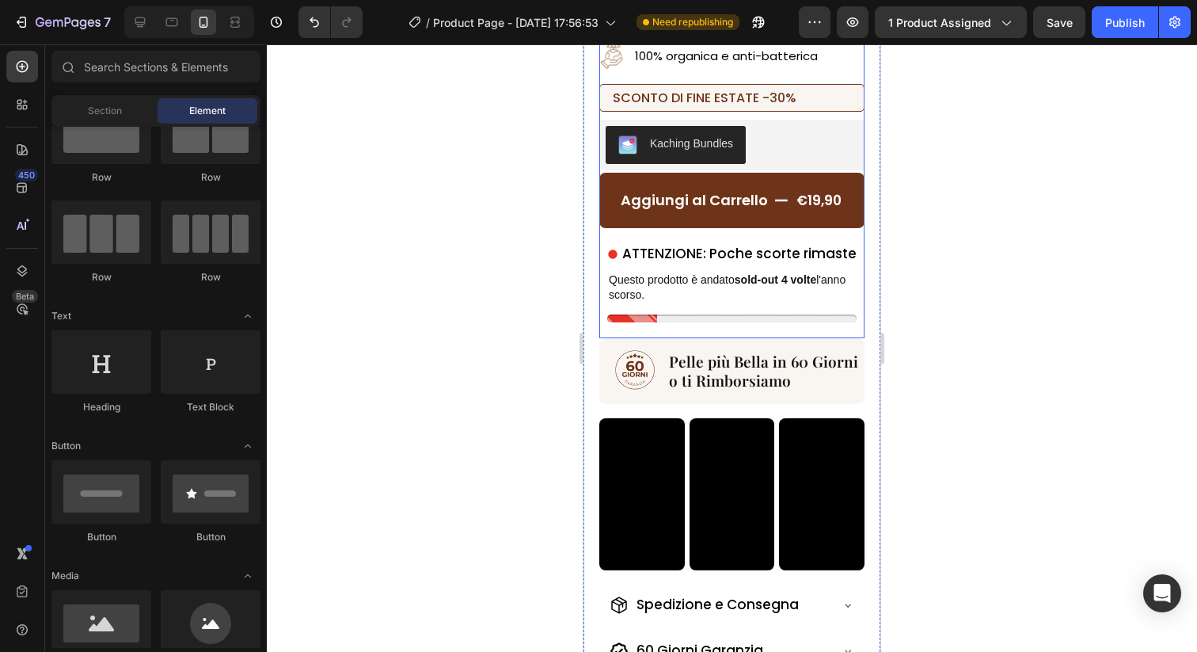
scroll to position [323, 0]
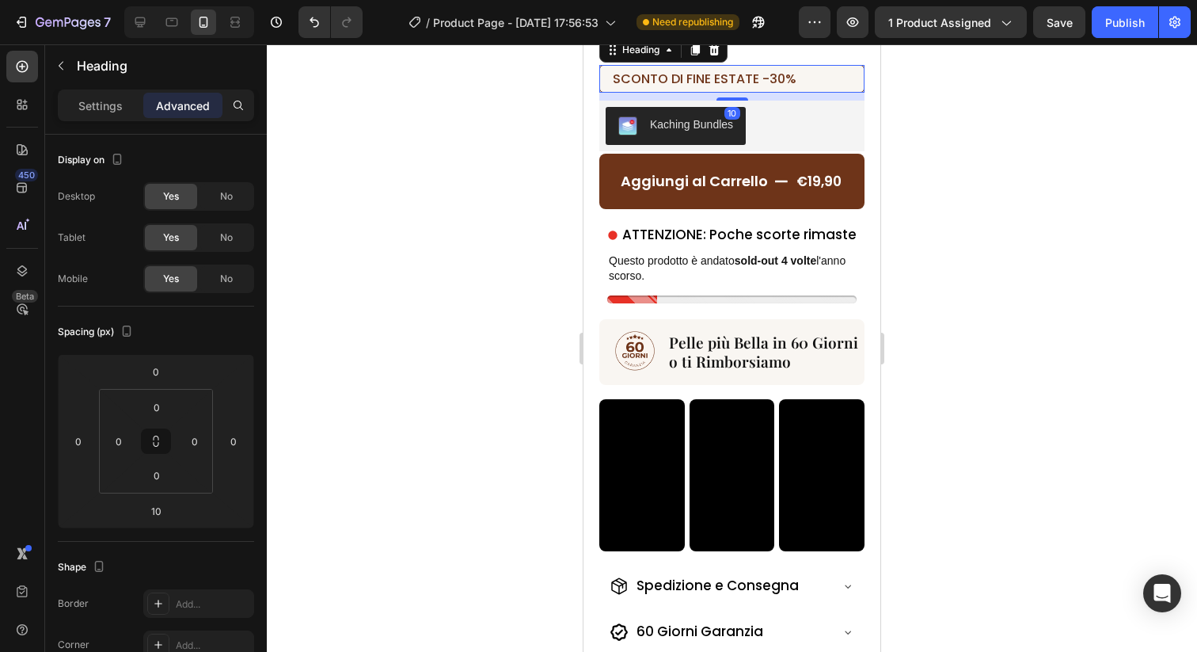
click at [757, 93] on h2 "⁠⁠⁠⁠⁠⁠⁠ SCONTO DI FINE ESTATE -30%" at bounding box center [731, 79] width 265 height 28
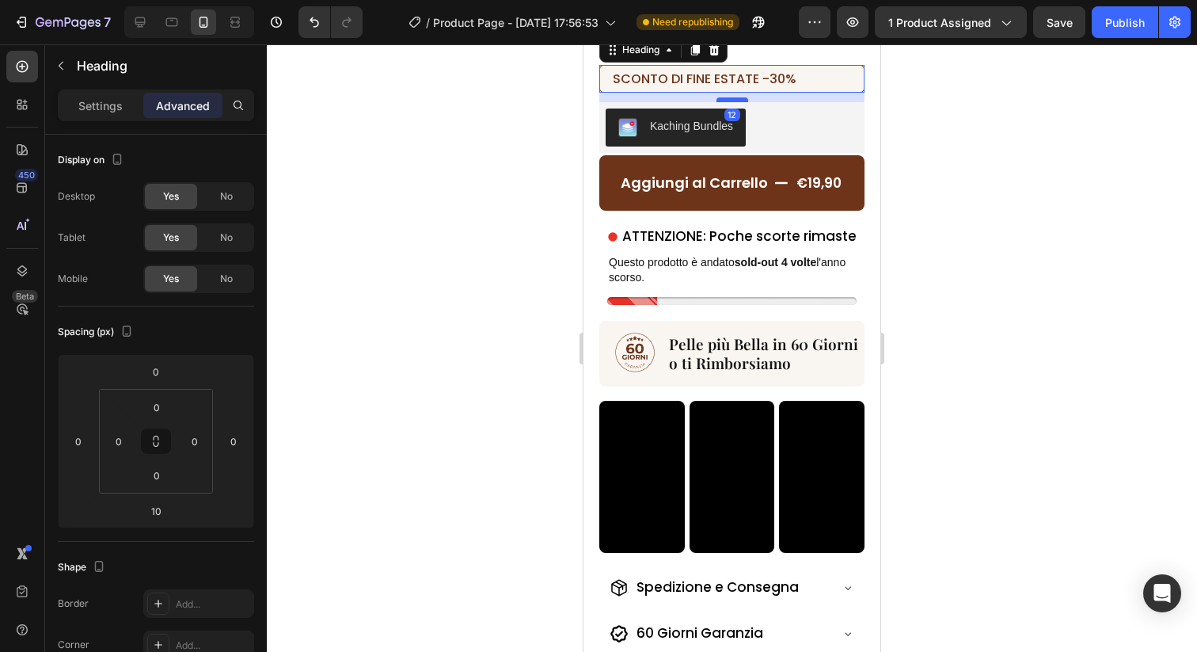
click at [741, 102] on div at bounding box center [733, 99] width 32 height 5
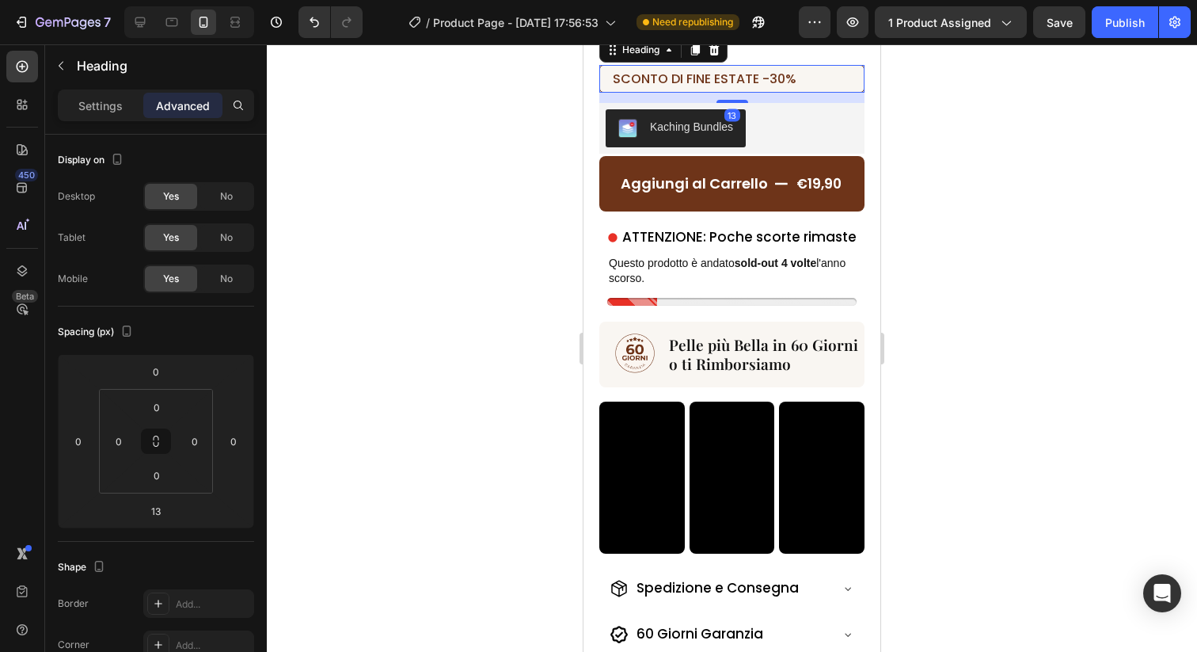
click at [744, 103] on div "13" at bounding box center [731, 98] width 265 height 10
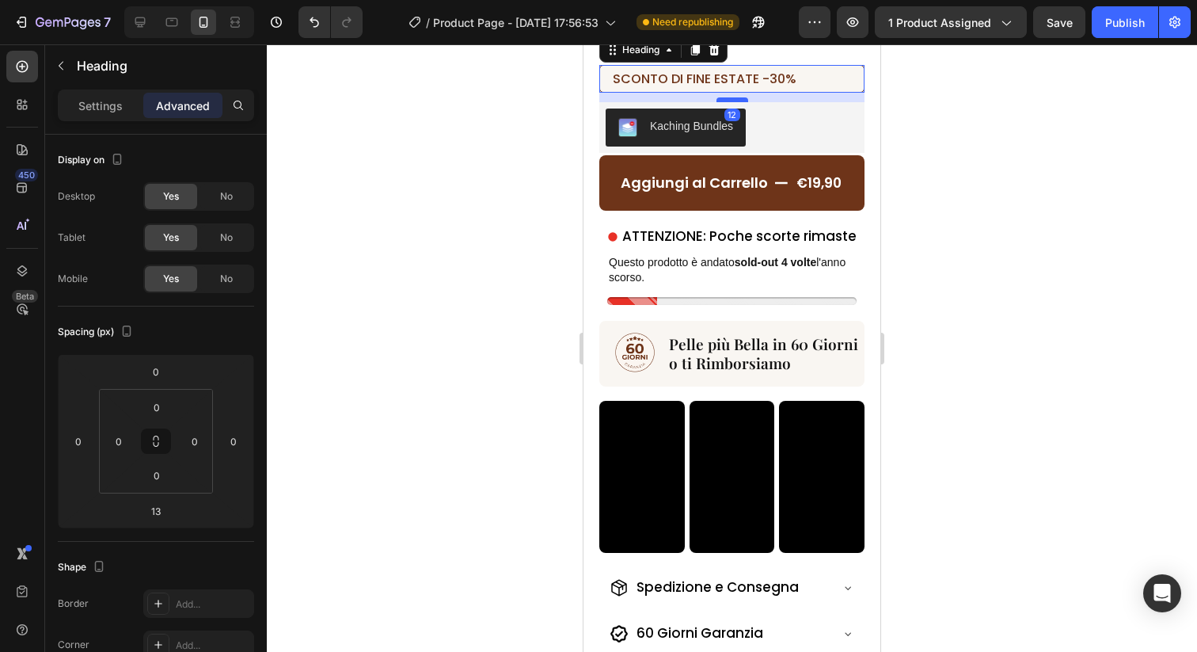
click at [743, 102] on div at bounding box center [733, 99] width 32 height 5
type input "12"
click at [986, 234] on div at bounding box center [732, 347] width 930 height 607
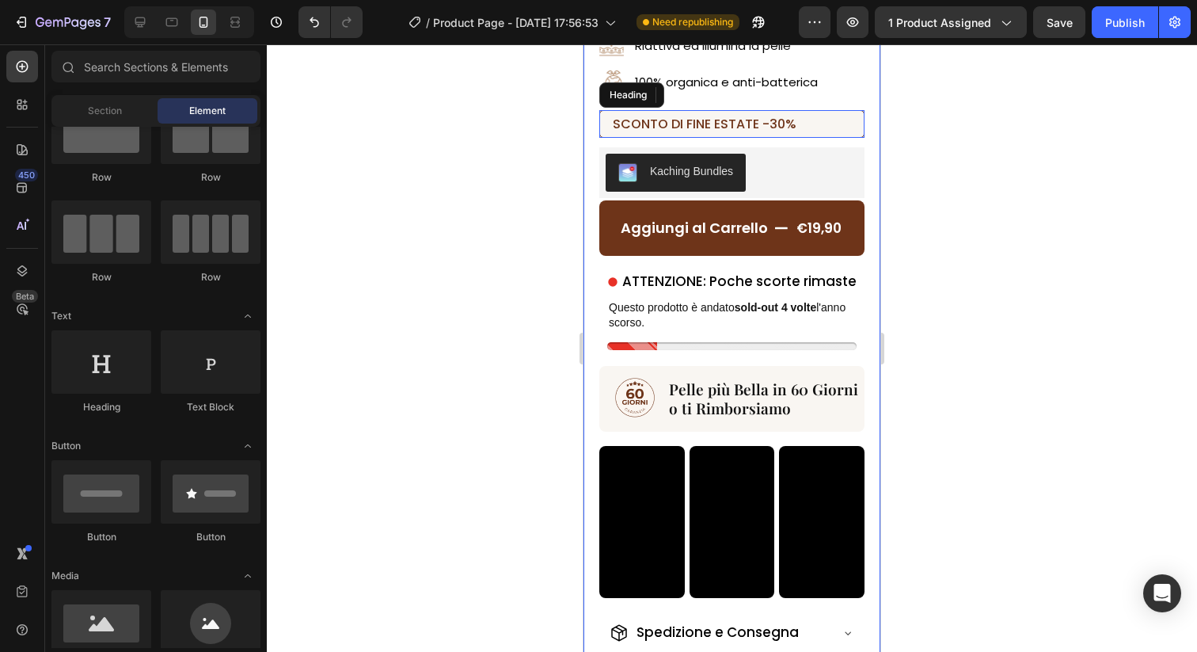
scroll to position [269, 0]
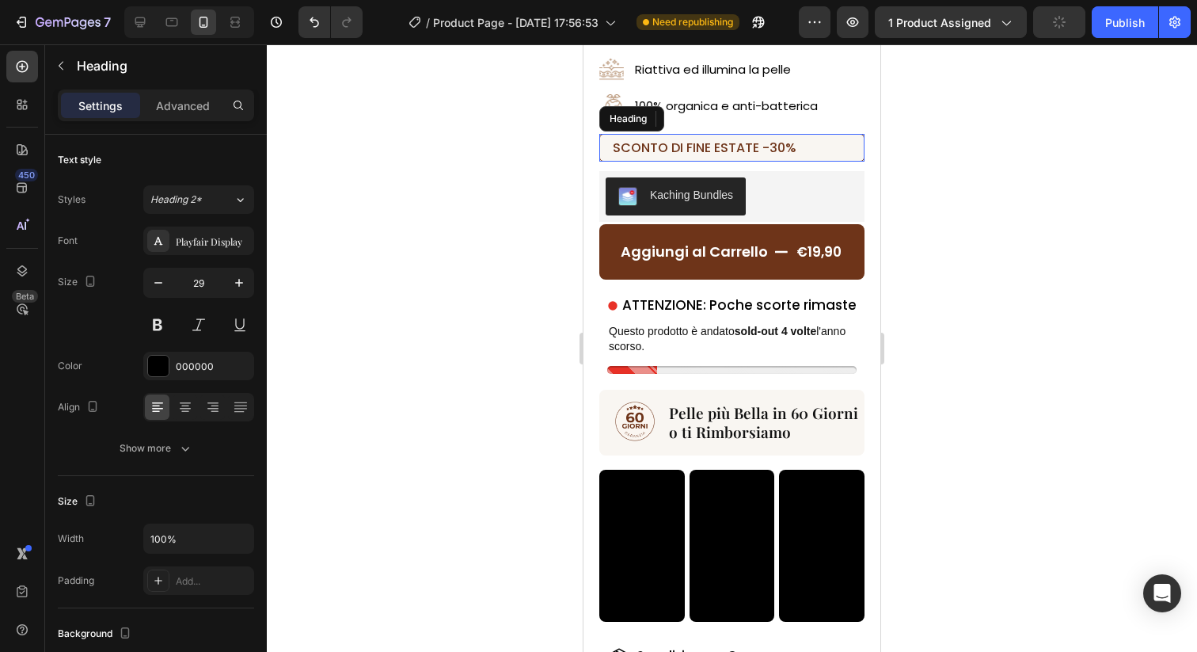
scroll to position [253, 0]
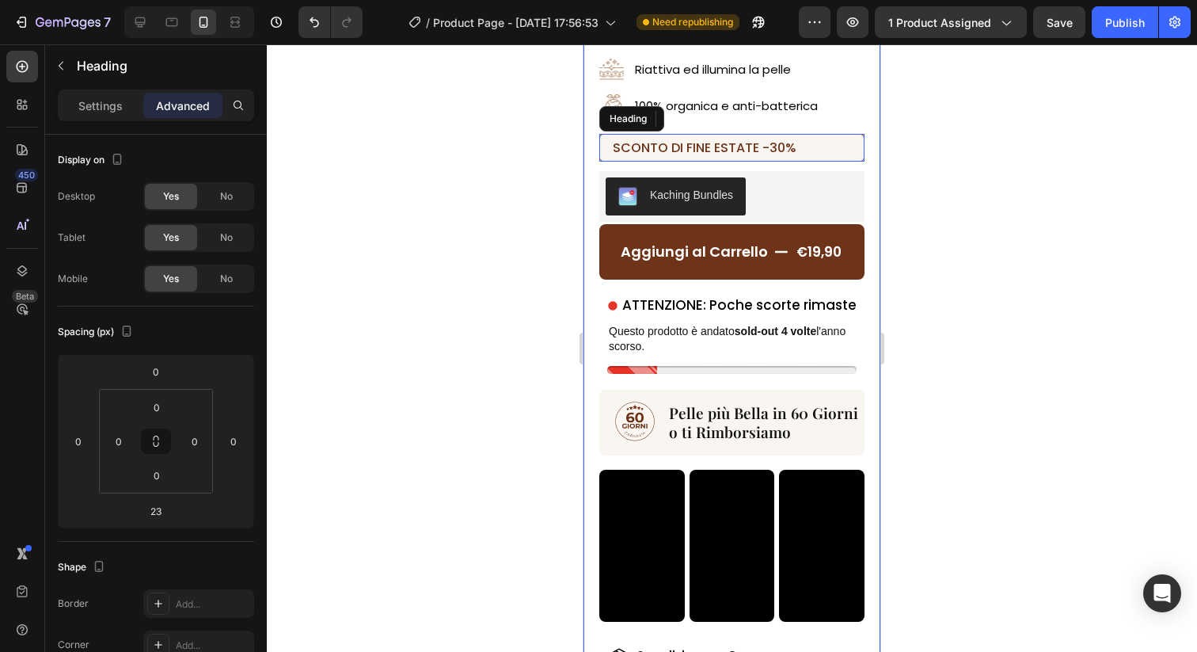
click at [759, 131] on div "Il Rituale Africano per la pelle perfetta Heading Image Per ogni tipo di pelle …" at bounding box center [732, 321] width 297 height 899
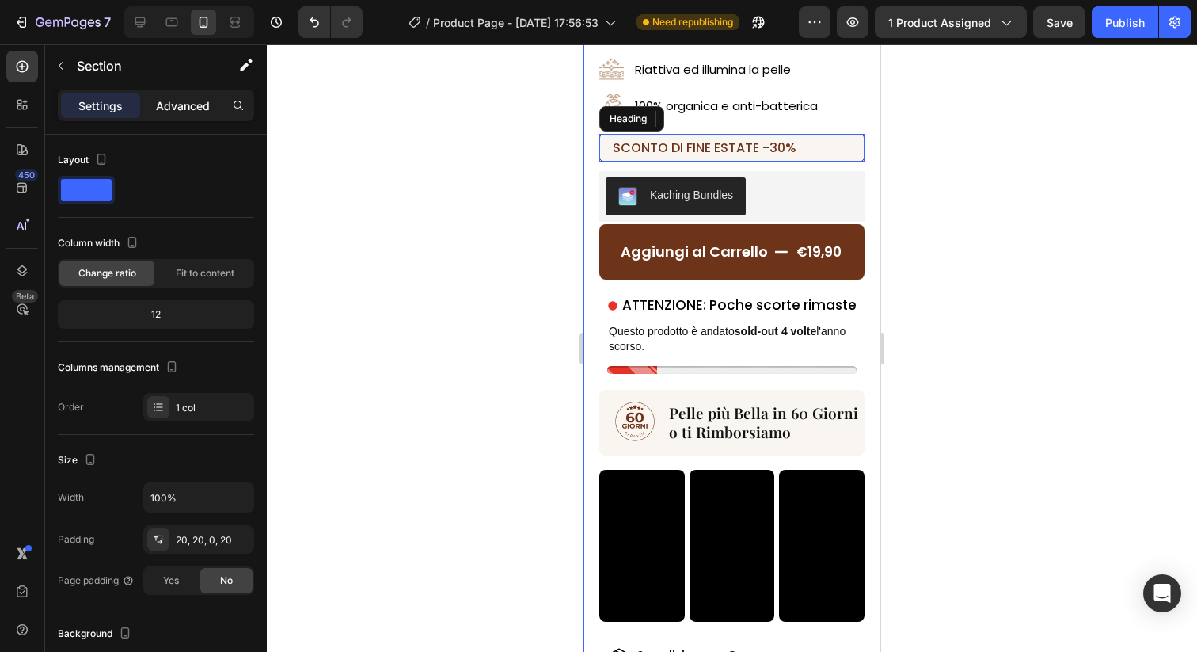
click at [185, 107] on p "Advanced" at bounding box center [183, 105] width 54 height 17
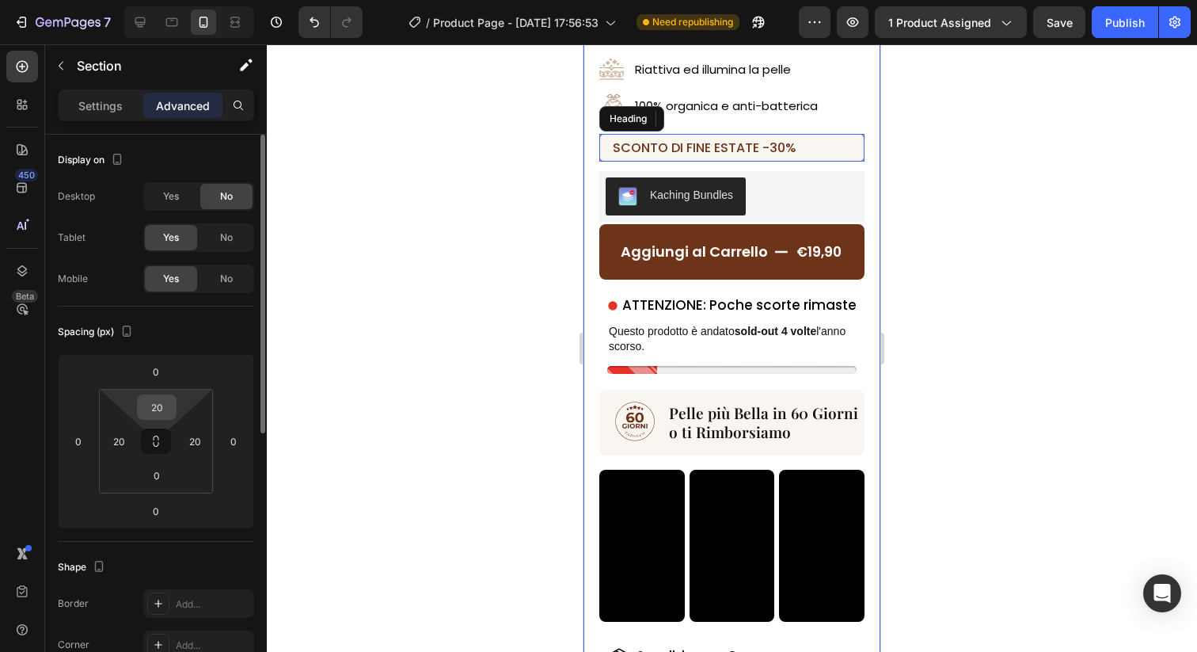
click at [169, 398] on input "20" at bounding box center [157, 407] width 32 height 24
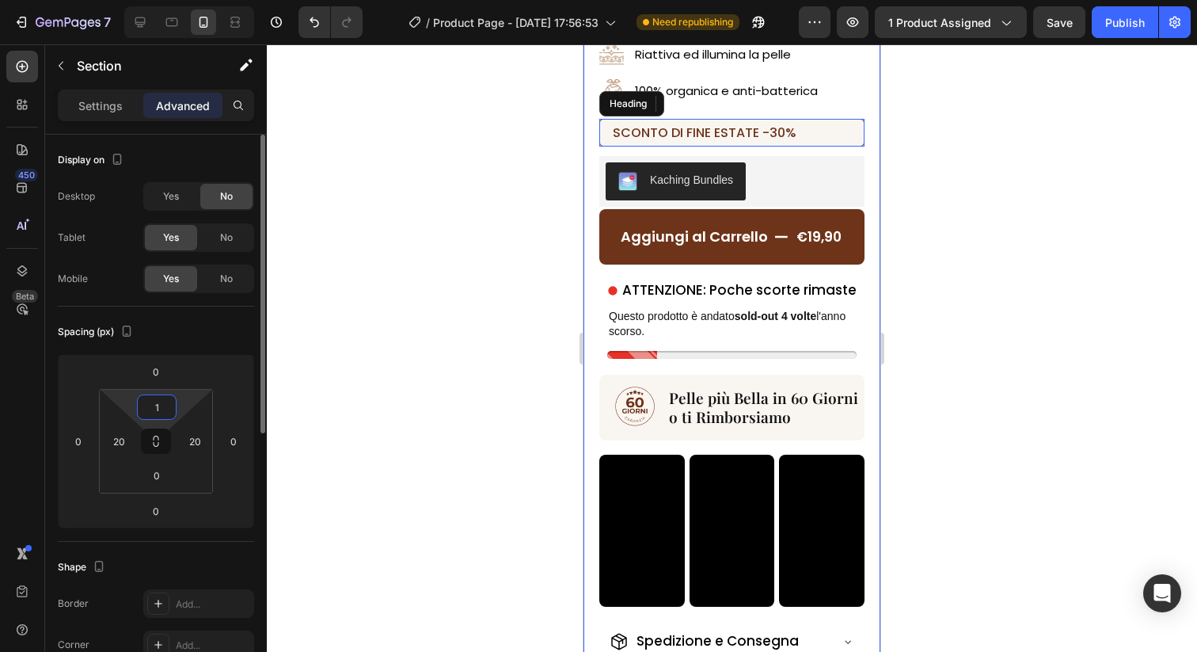
type input "17"
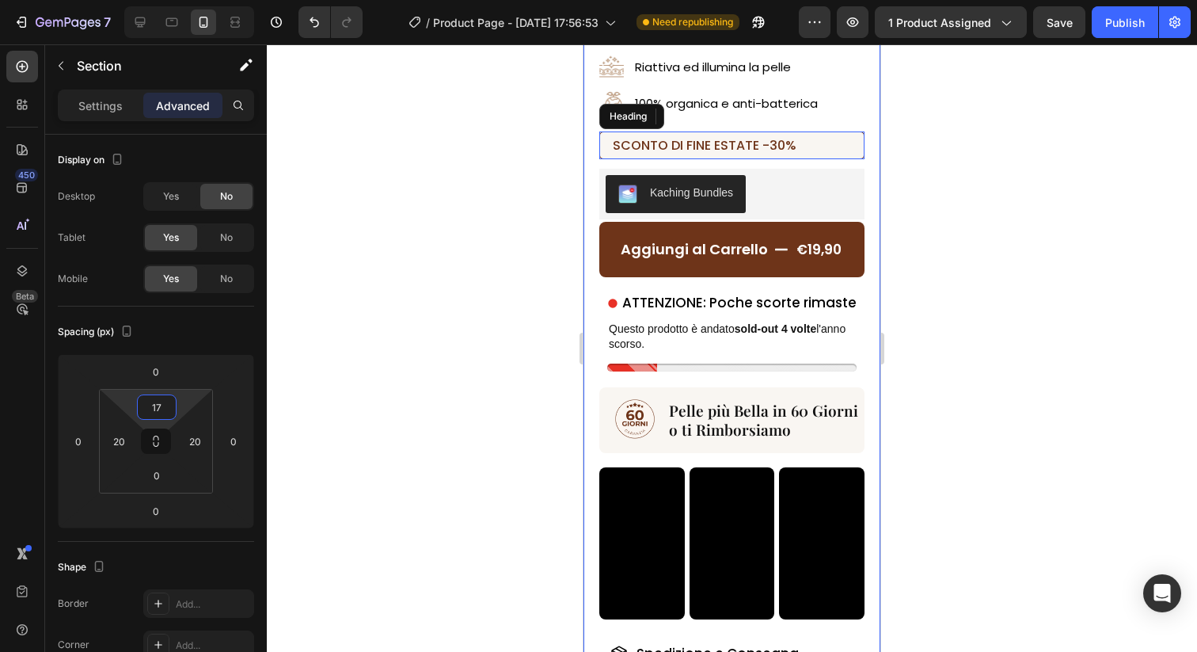
click at [474, 394] on div at bounding box center [732, 347] width 930 height 607
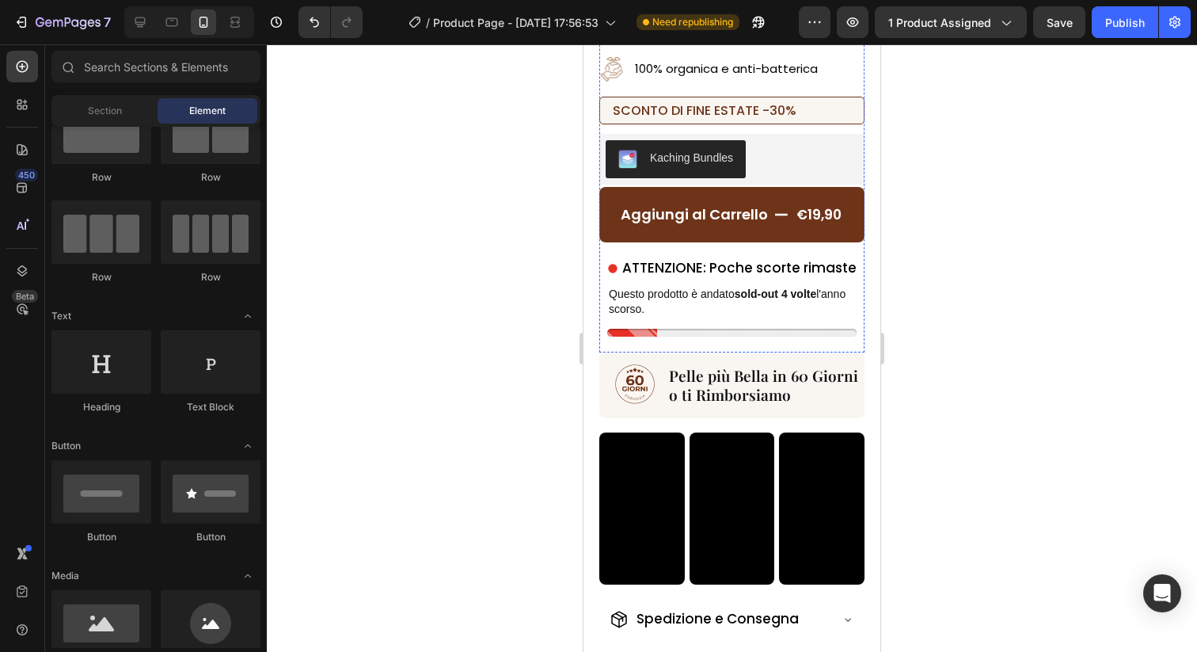
scroll to position [292, 0]
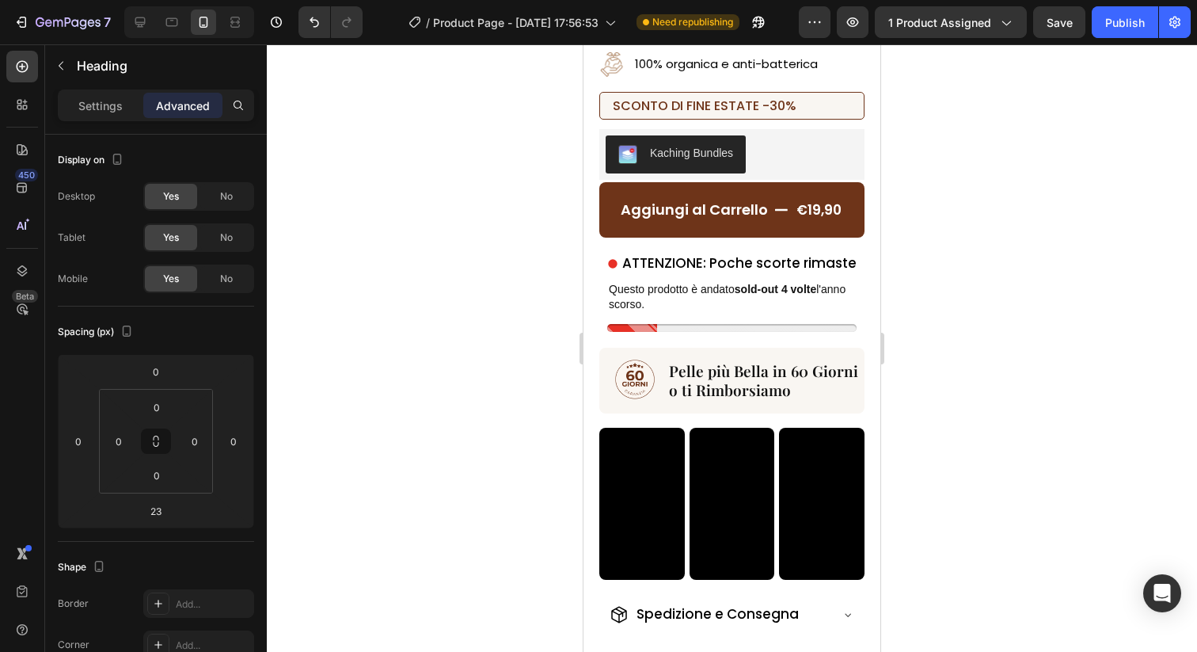
click at [930, 203] on div at bounding box center [732, 347] width 930 height 607
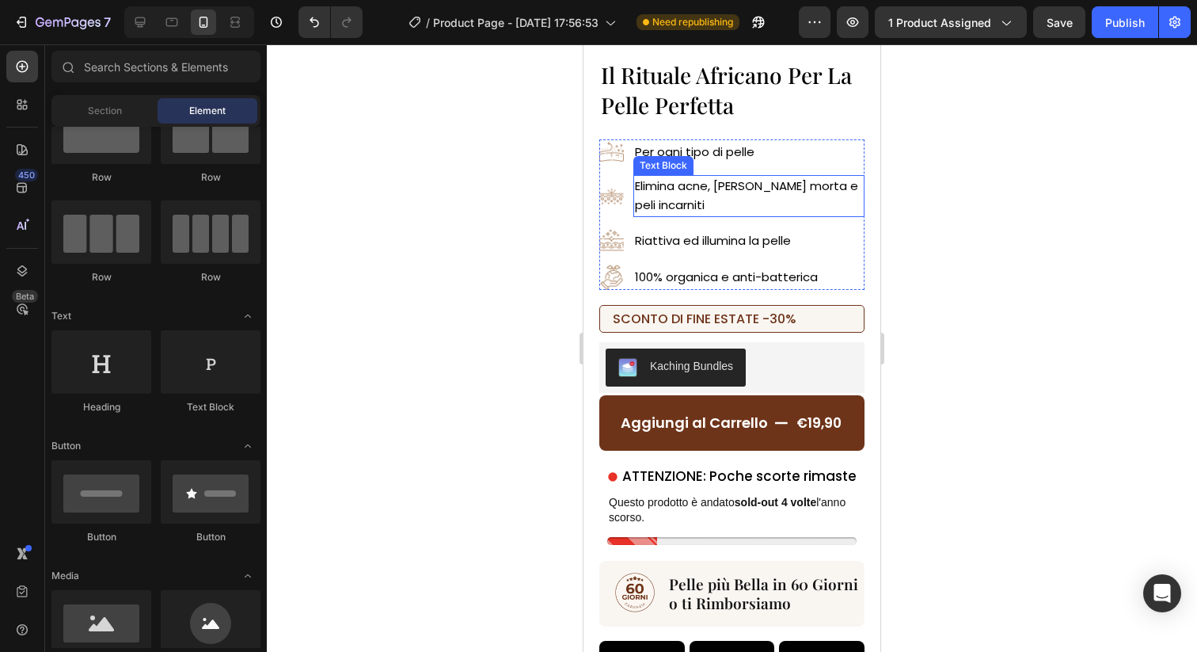
scroll to position [216, 0]
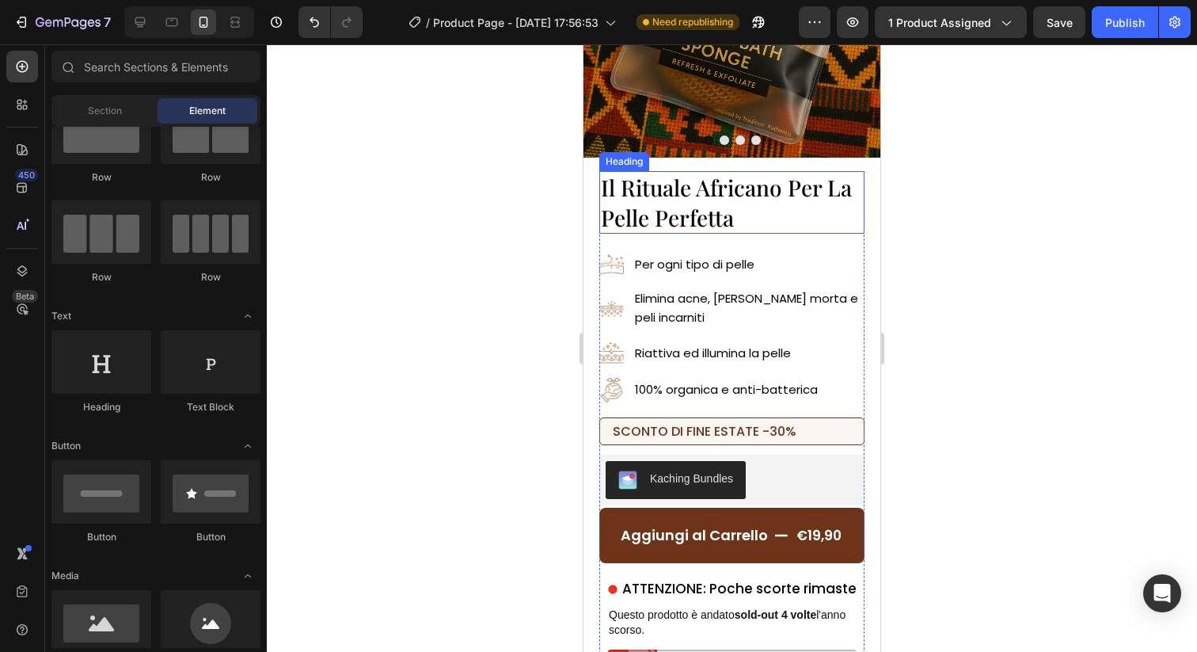
click at [796, 207] on p "⁠⁠⁠⁠⁠⁠⁠ Il Rituale Africano Per La Pelle Perfetta" at bounding box center [732, 202] width 262 height 59
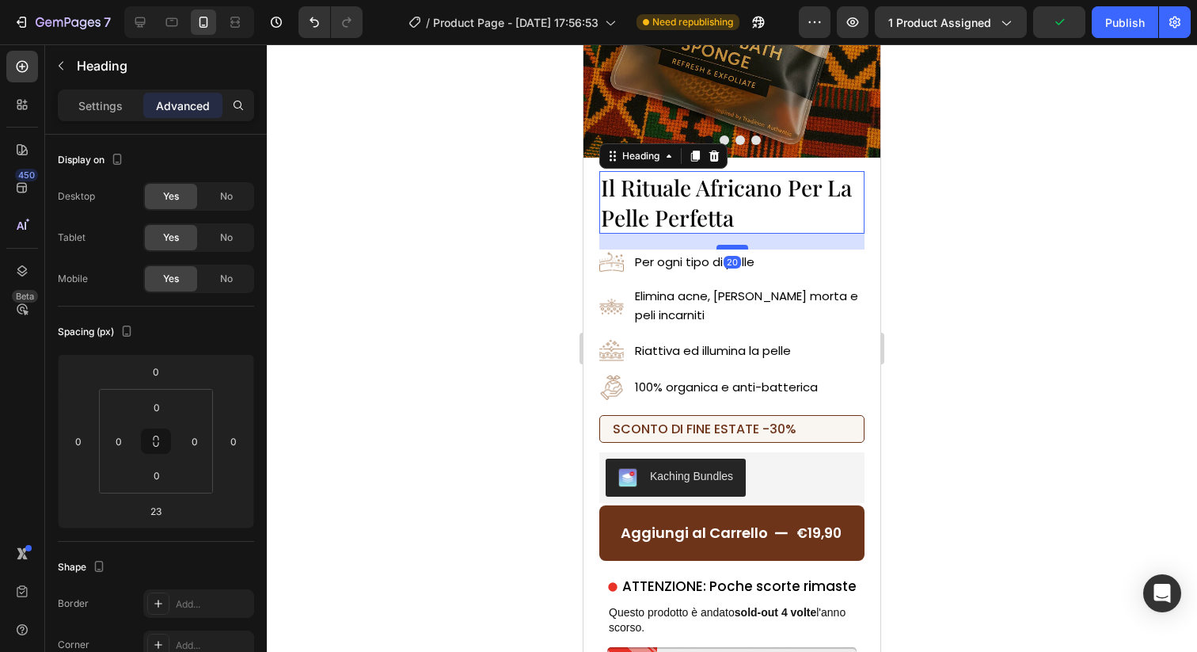
click at [740, 248] on div at bounding box center [733, 247] width 32 height 5
type input "20"
click at [862, 367] on ul "Image Per ogni tipo di pelle Text Block Image Elimina acne, pelle morta e peli …" at bounding box center [731, 324] width 265 height 150
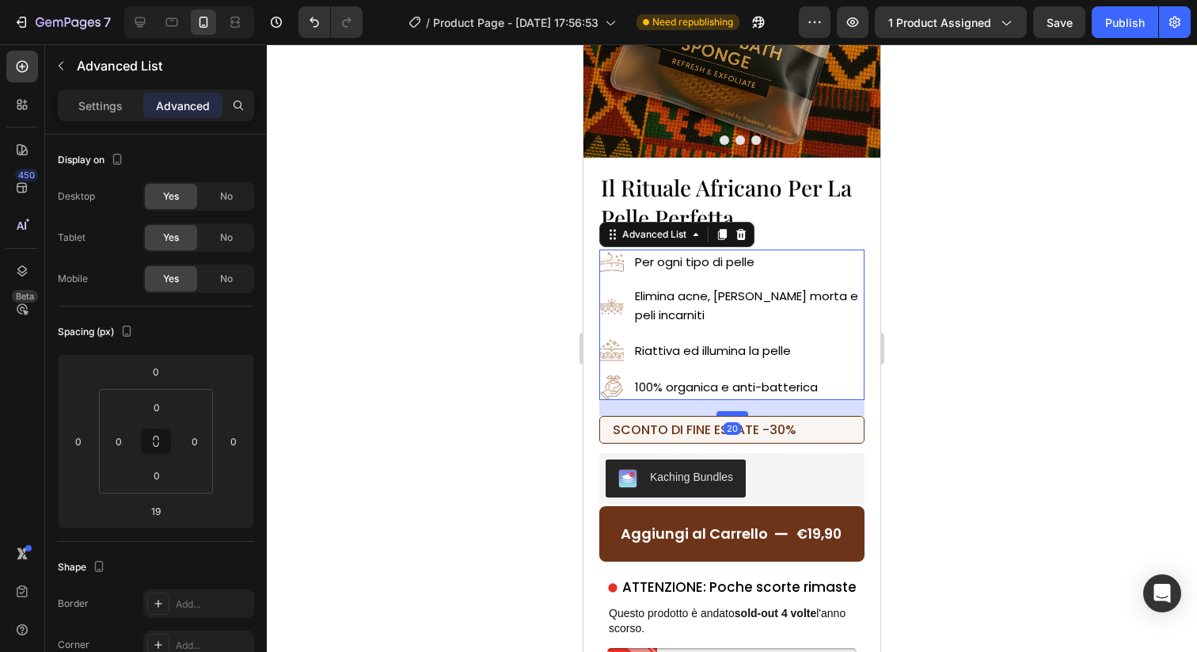
click at [743, 411] on div at bounding box center [733, 413] width 32 height 5
type input "20"
click at [974, 360] on div at bounding box center [732, 347] width 930 height 607
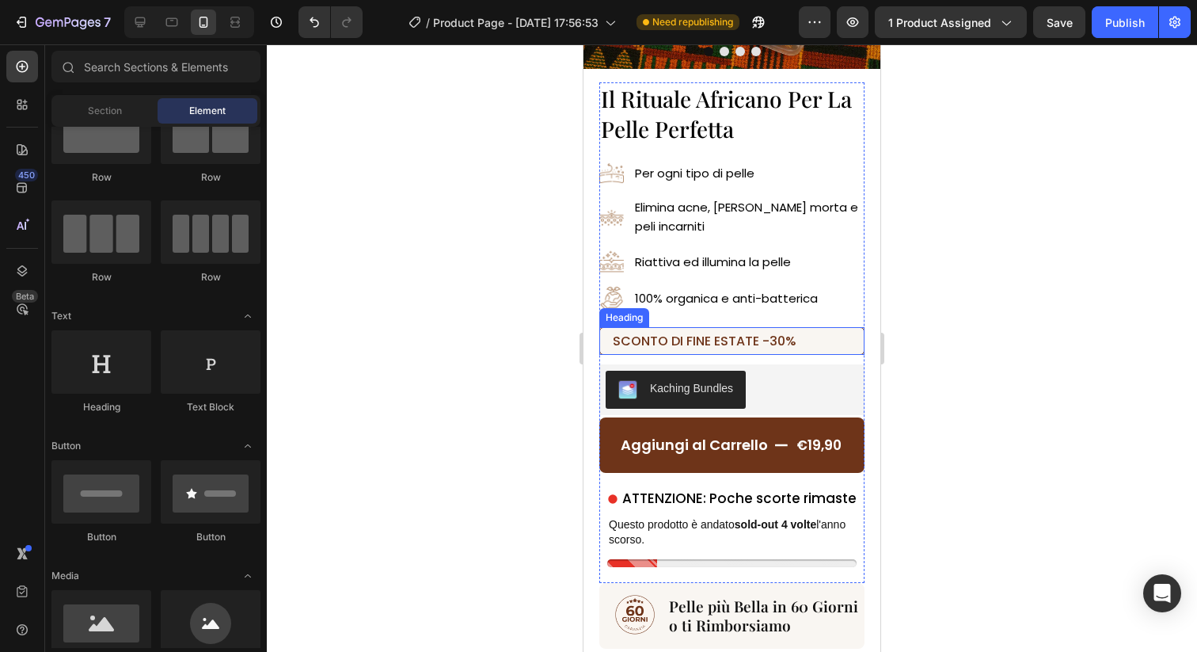
scroll to position [325, 0]
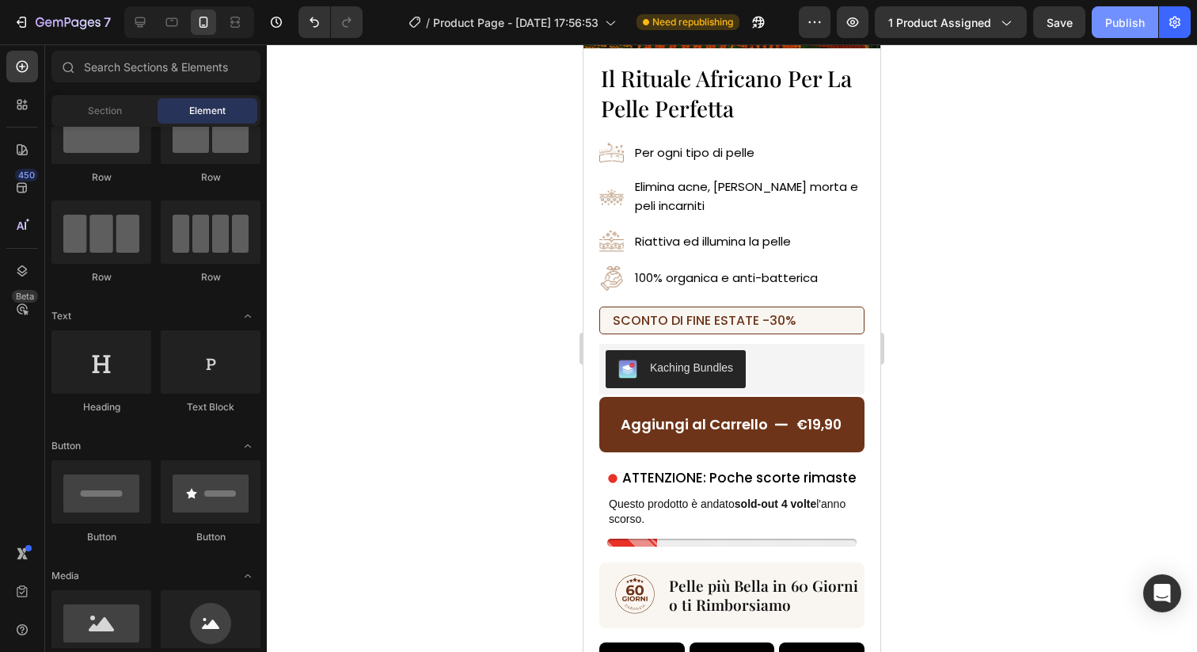
click at [1124, 19] on div "Publish" at bounding box center [1125, 22] width 40 height 17
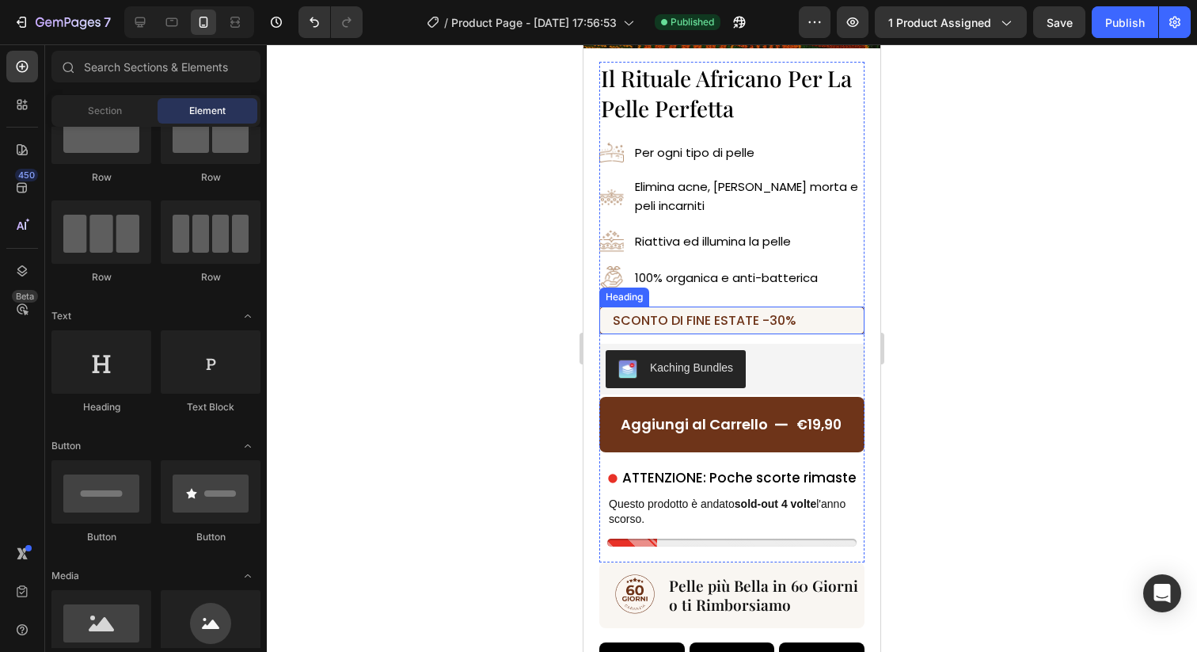
click at [786, 331] on h2 "⁠⁠⁠⁠⁠⁠⁠ SCONTO DI FINE ESTATE -30%" at bounding box center [731, 320] width 265 height 28
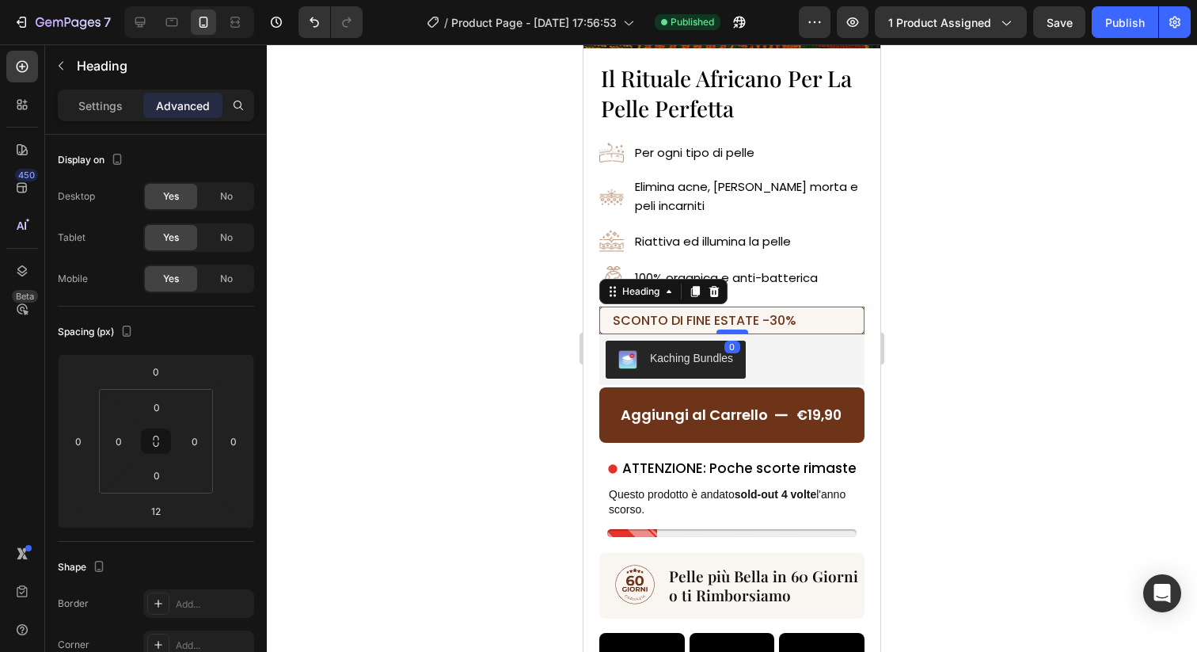
drag, startPoint x: 725, startPoint y: 341, endPoint x: 726, endPoint y: 331, distance: 10.4
click at [726, 331] on div at bounding box center [733, 331] width 32 height 5
type input "0"
click at [831, 287] on p "100% organica e anti-batterica" at bounding box center [749, 278] width 228 height 21
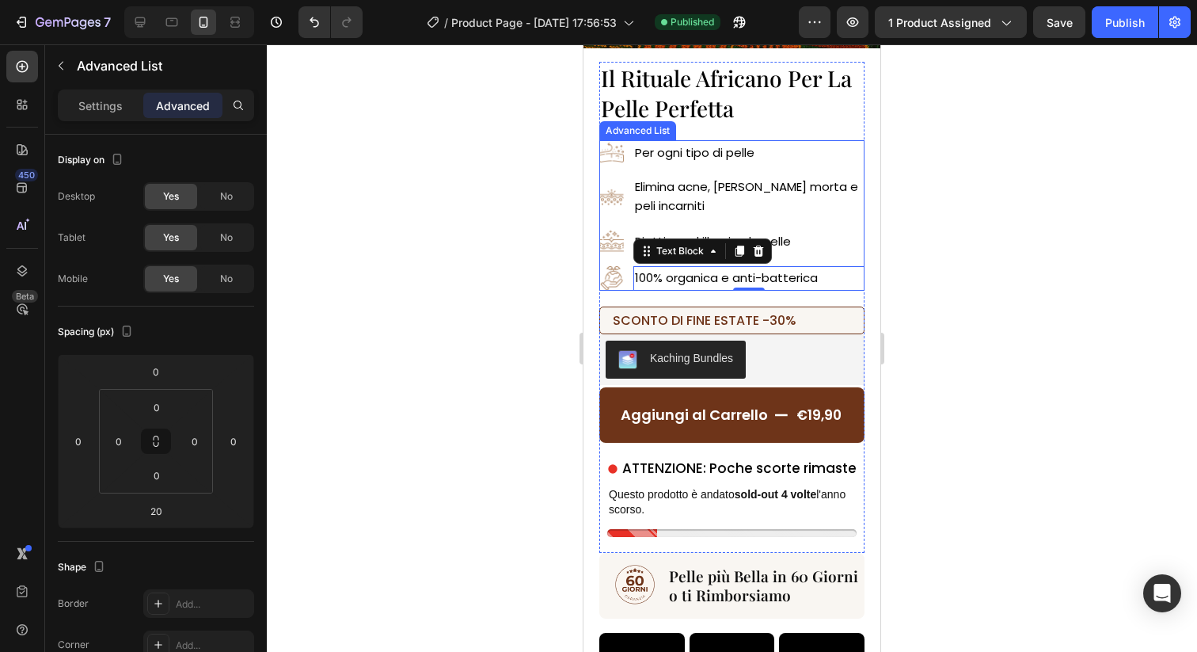
click at [629, 286] on li "Image 100% organica e anti-batterica Text Block 0" at bounding box center [731, 278] width 265 height 25
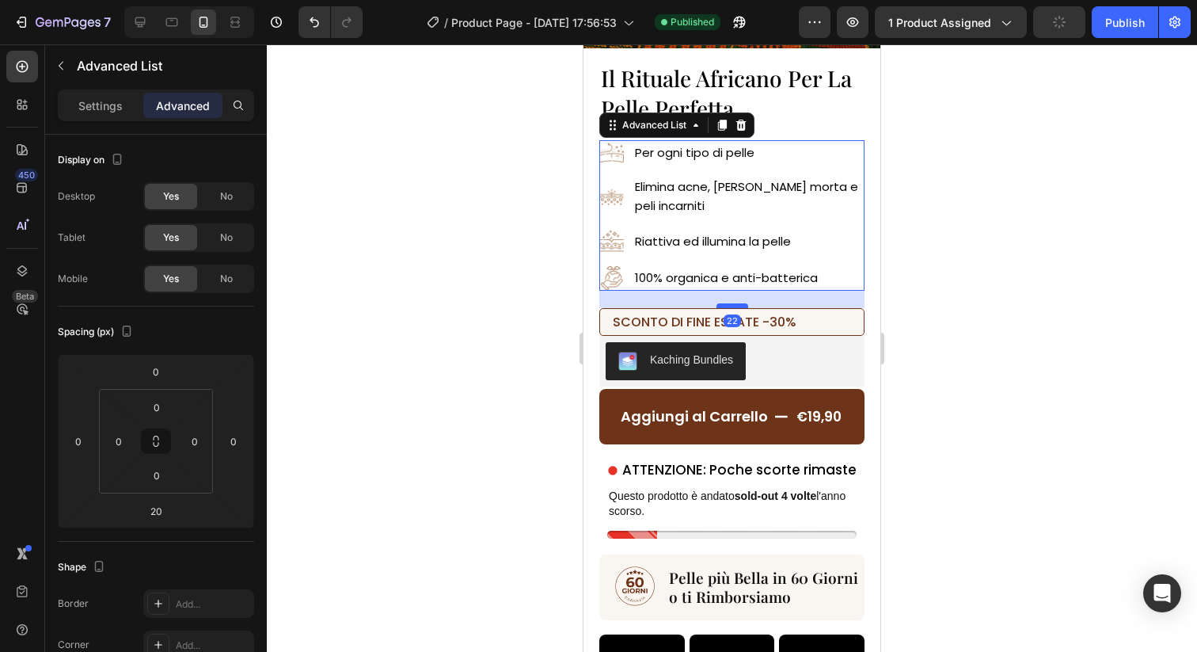
click at [736, 305] on div at bounding box center [733, 305] width 32 height 5
type input "22"
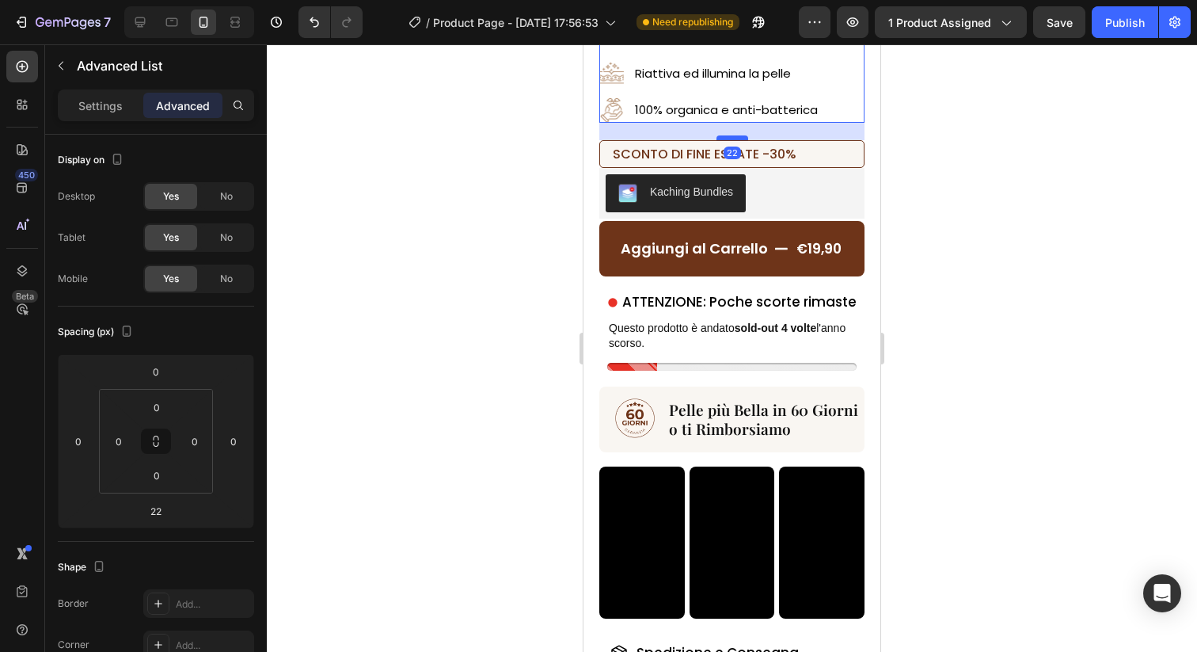
scroll to position [543, 0]
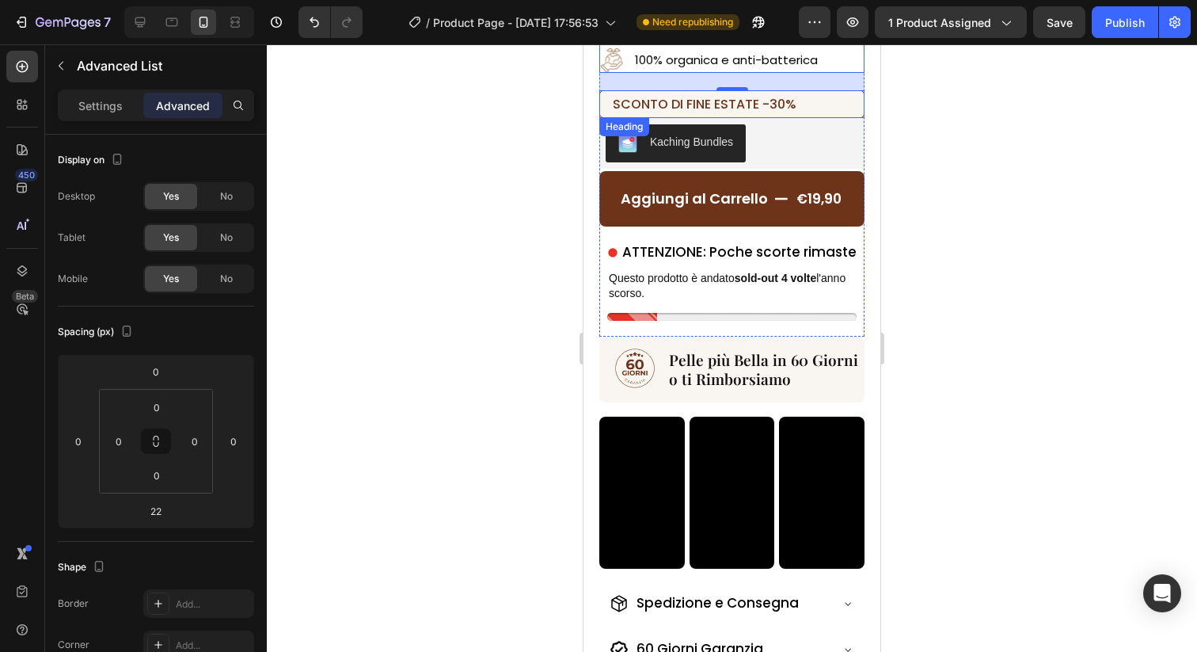
click at [793, 101] on span "SCONTO DI FINE ESTATE -30%" at bounding box center [705, 104] width 184 height 18
click at [800, 105] on p "SCONTO DI FINE ESTATE -30%" at bounding box center [732, 104] width 238 height 18
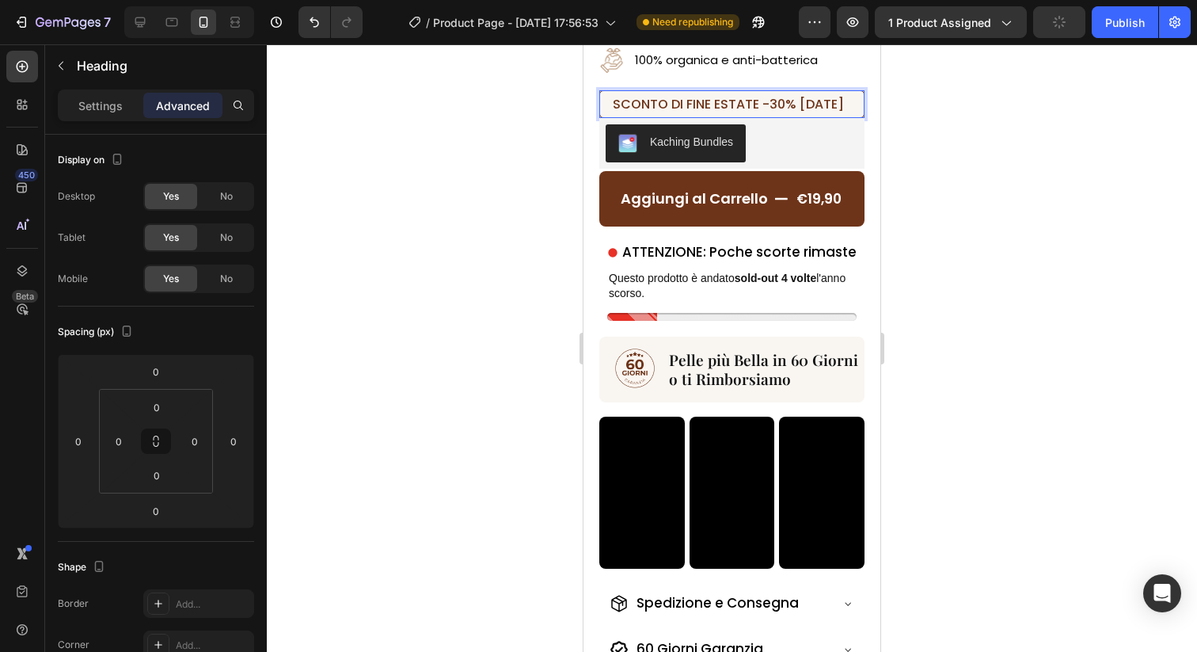
click at [935, 108] on div at bounding box center [732, 347] width 930 height 607
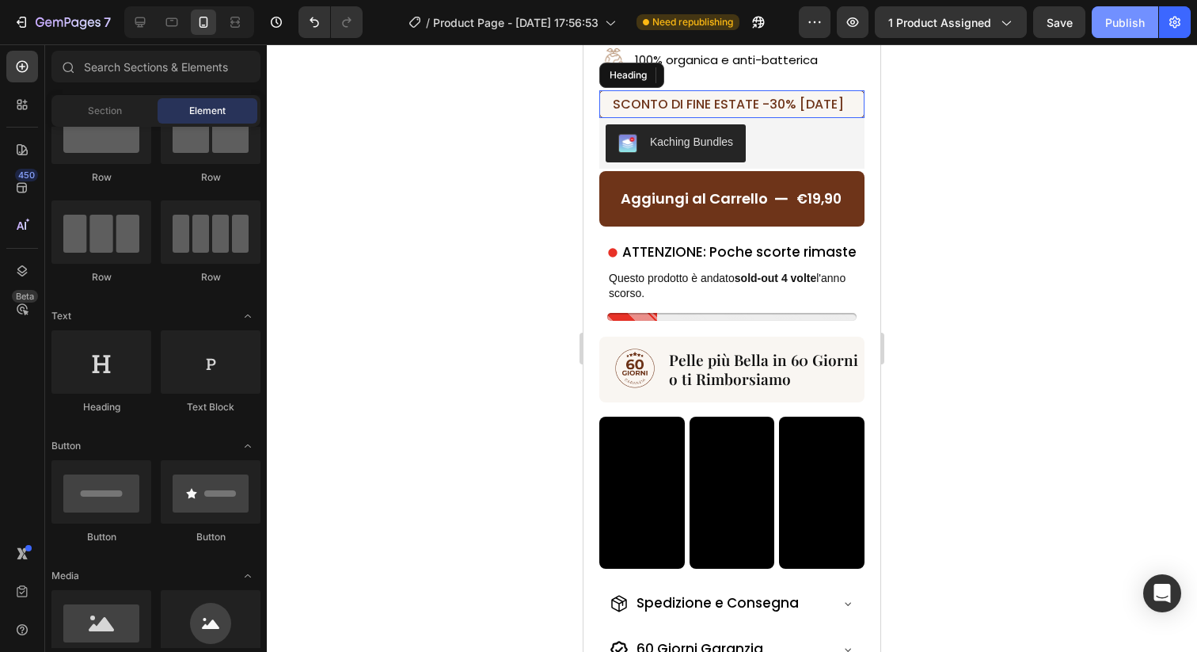
click at [1128, 23] on div "Publish" at bounding box center [1125, 22] width 40 height 17
click at [831, 97] on p "⁠⁠⁠⁠⁠⁠⁠ SCONTO DI FINE ESTATE -30% [DATE]" at bounding box center [732, 104] width 238 height 18
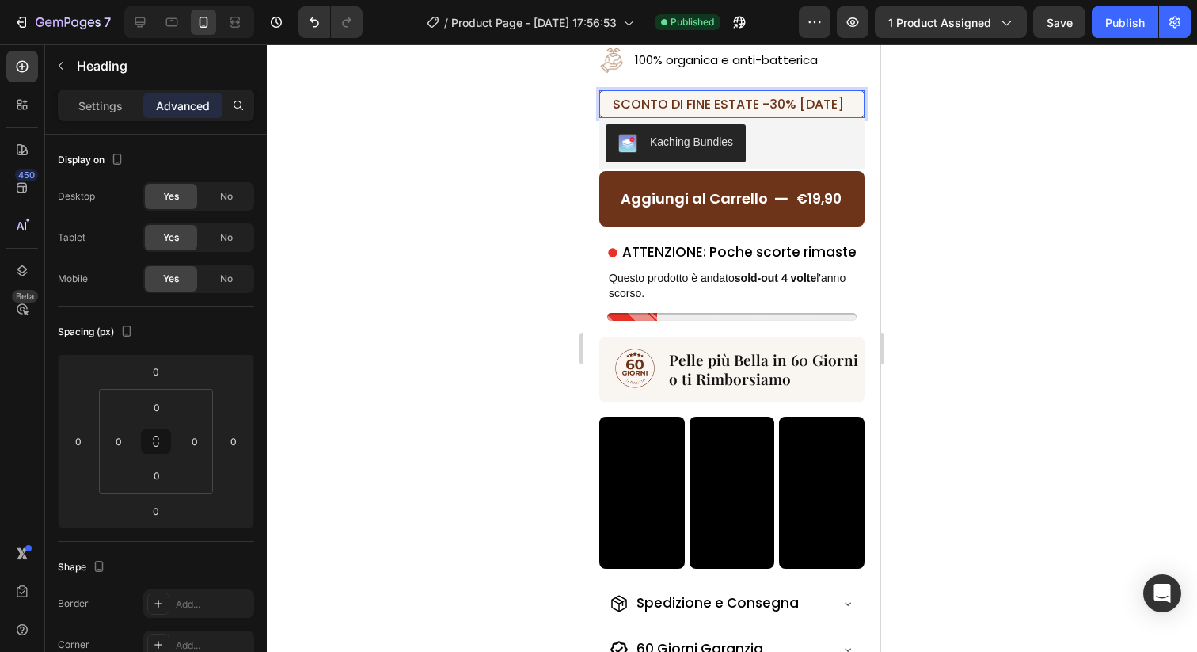
click at [646, 101] on span "SCONTO DI FINE ESTATE -30% [DATE]" at bounding box center [728, 104] width 231 height 18
click at [830, 95] on p "PROMO DI FINE ESTATE -30% [DATE]" at bounding box center [732, 104] width 238 height 18
drag, startPoint x: 830, startPoint y: 99, endPoint x: 757, endPoint y: 101, distance: 72.9
click at [757, 101] on p "PROMO DI FINE ESTATE -30% [DATE]" at bounding box center [732, 104] width 238 height 18
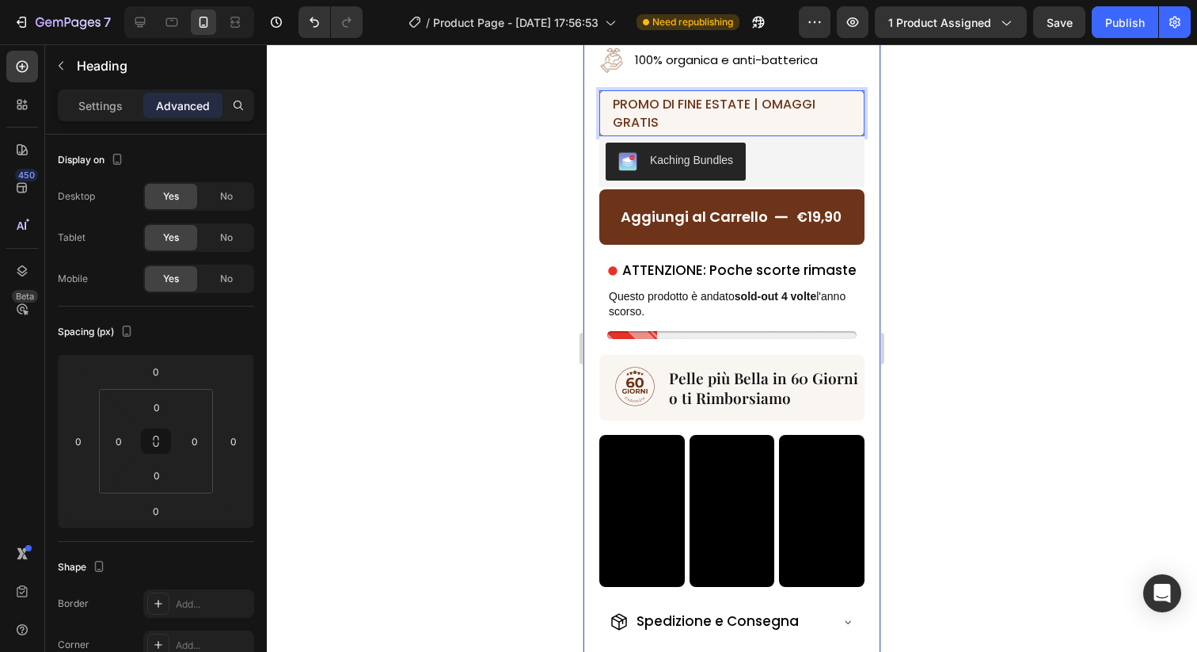
click at [998, 123] on div at bounding box center [732, 347] width 930 height 607
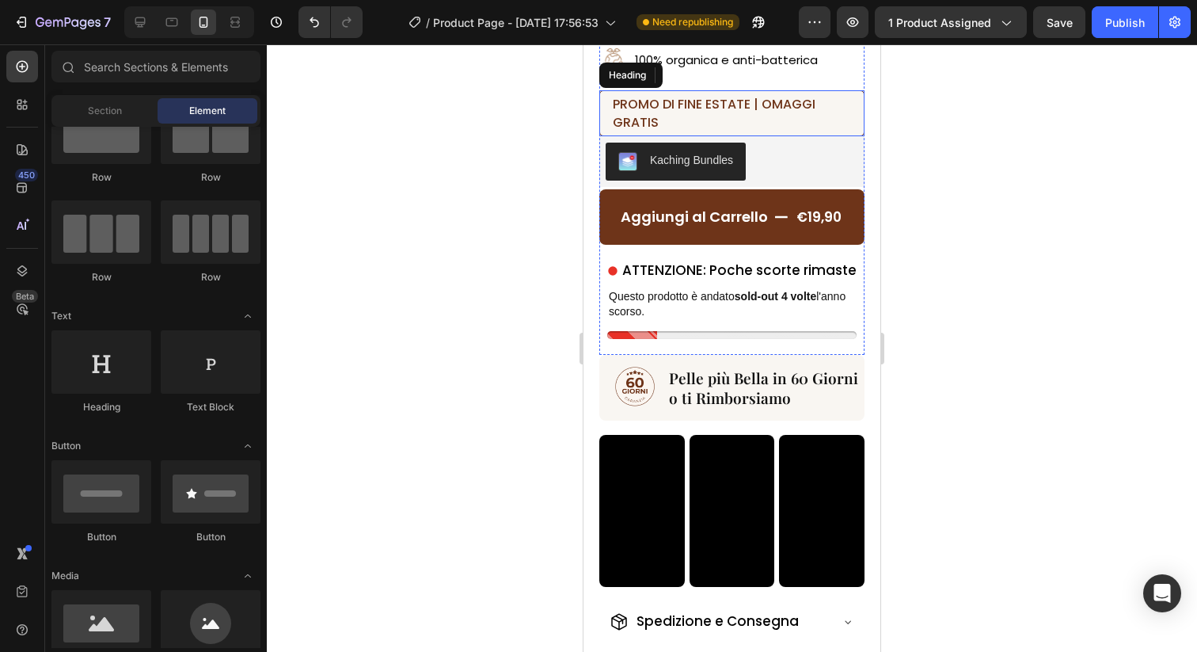
click at [694, 104] on span "PROMO DI FINE ESTATE | OMAGGI GRATIS" at bounding box center [714, 113] width 203 height 36
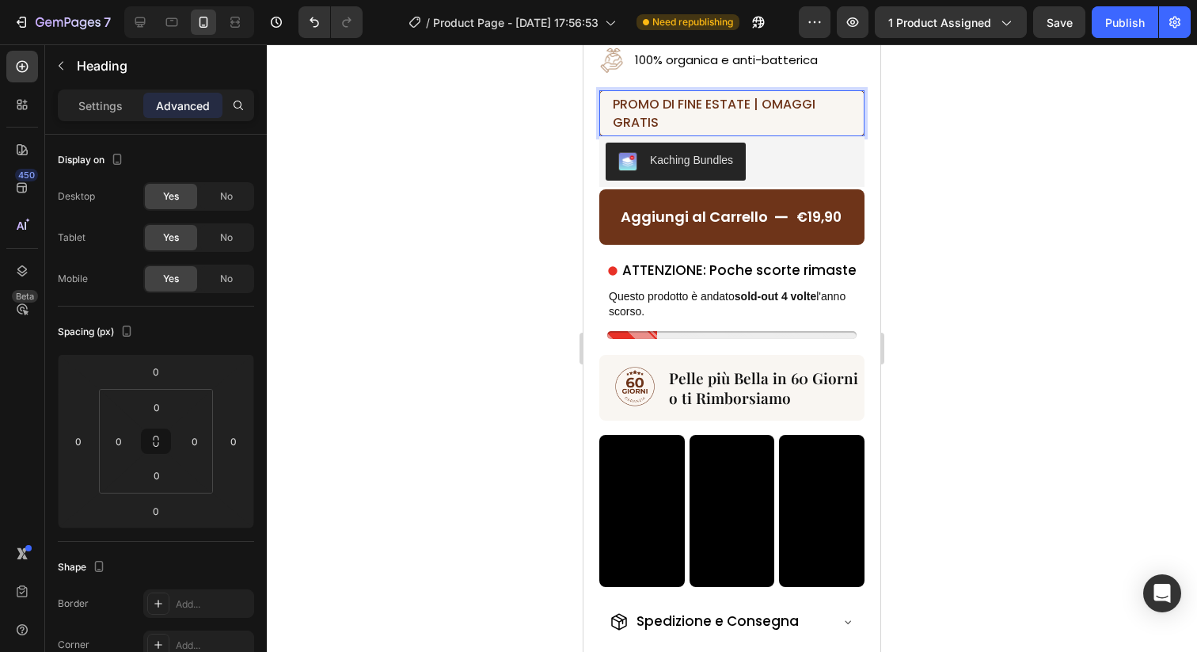
click at [702, 105] on span "PROMO DI FINE ESTATE | OMAGGI GRATIS" at bounding box center [714, 113] width 203 height 36
click at [668, 103] on span "PROMO DI FINE ESTATE | OMAGGI GRATIS" at bounding box center [714, 113] width 203 height 36
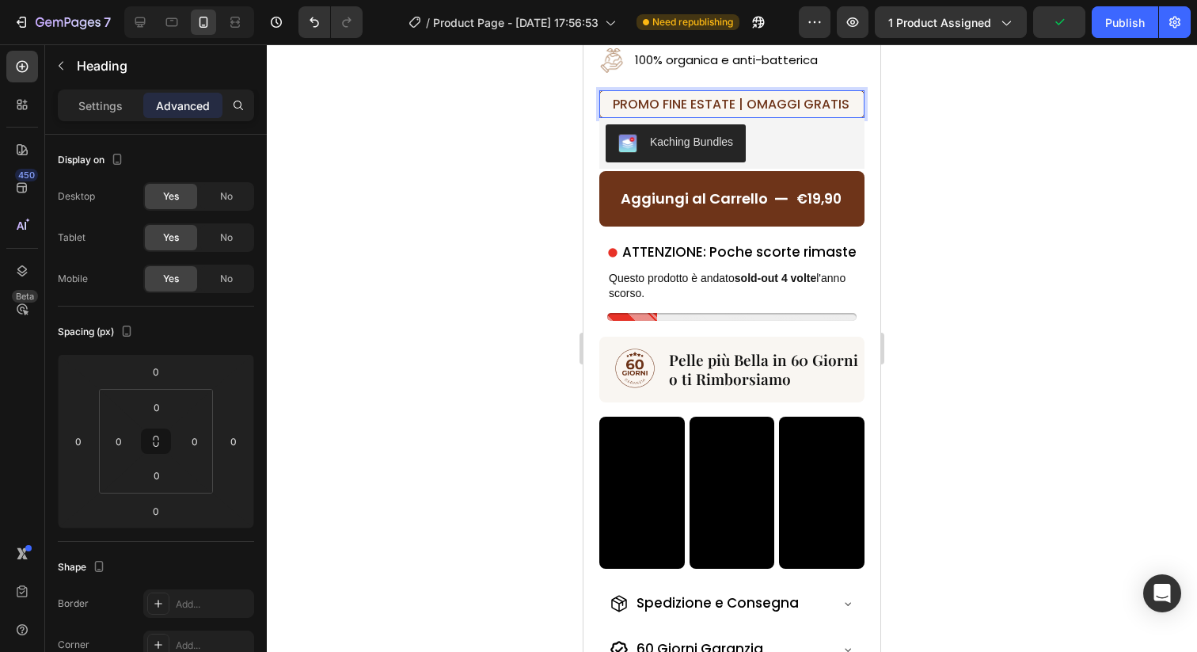
click at [910, 143] on div at bounding box center [732, 347] width 930 height 607
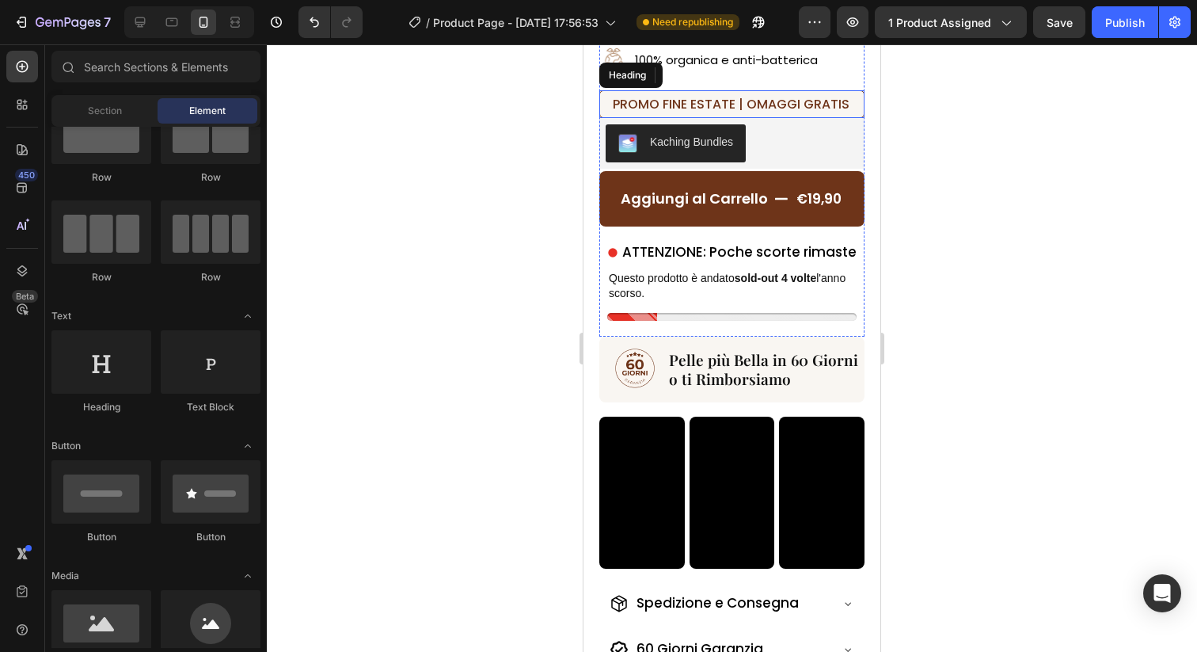
click at [779, 105] on span "PROMO FINE ESTATE | OMAGGI GRATIS" at bounding box center [731, 104] width 237 height 18
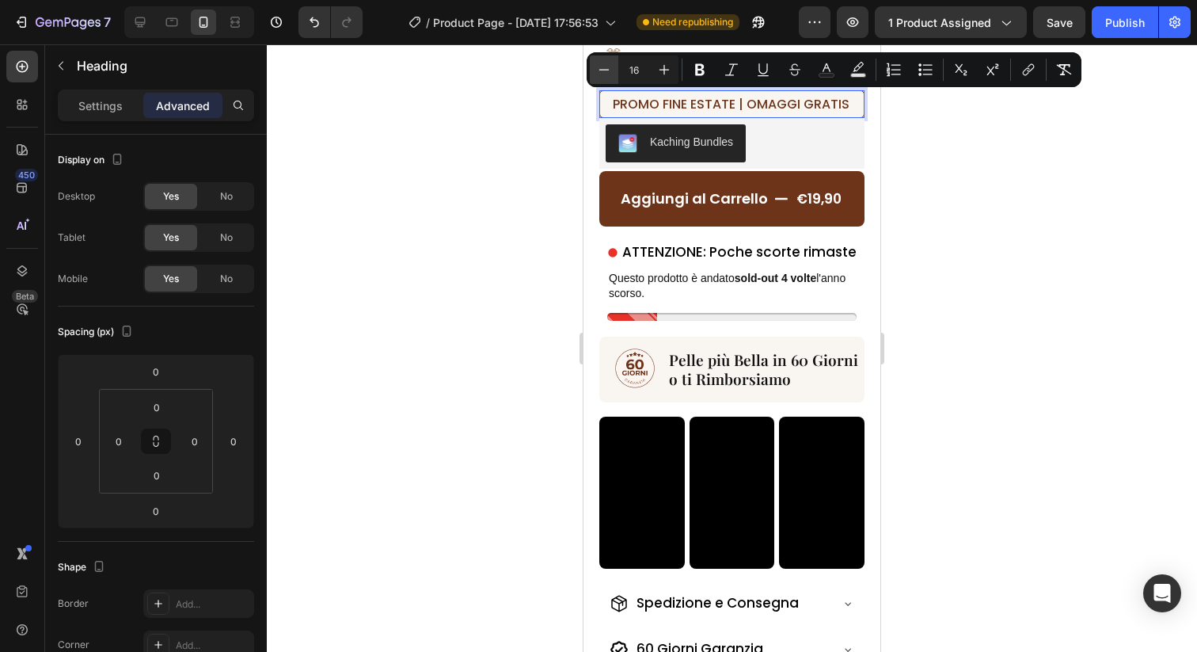
click at [607, 75] on icon "Editor contextual toolbar" at bounding box center [604, 70] width 16 height 16
type input "15"
click at [768, 102] on span "PROMO FINE ESTATE | OMAGGI GRATIS" at bounding box center [725, 104] width 224 height 17
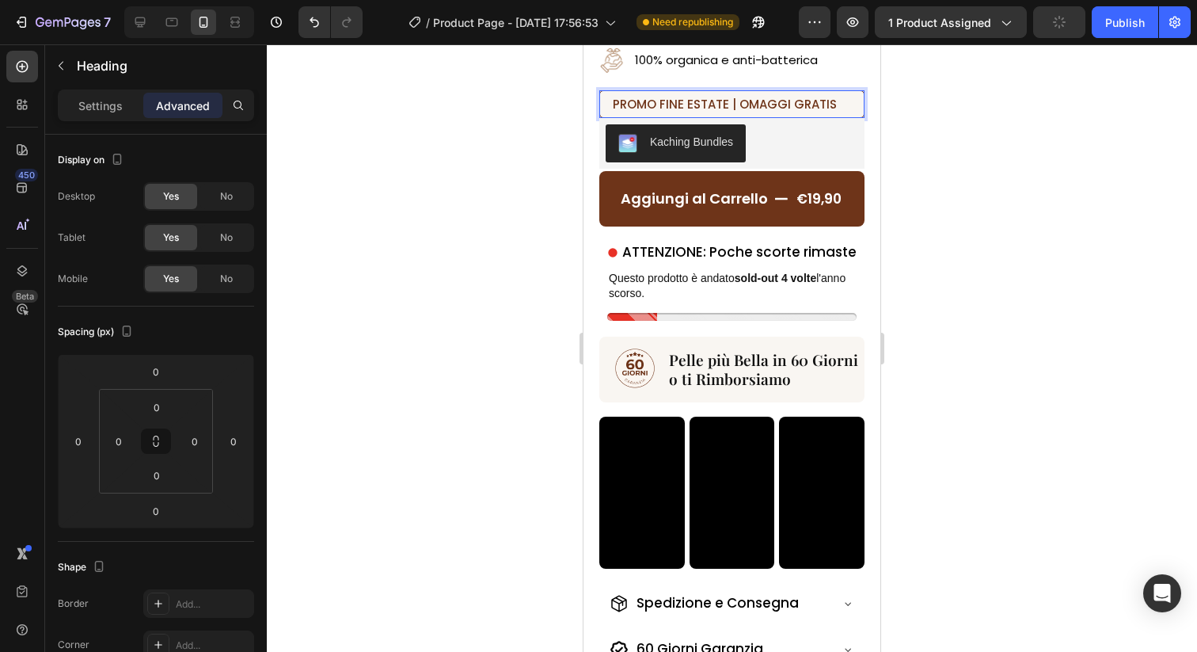
click at [957, 104] on div at bounding box center [732, 347] width 930 height 607
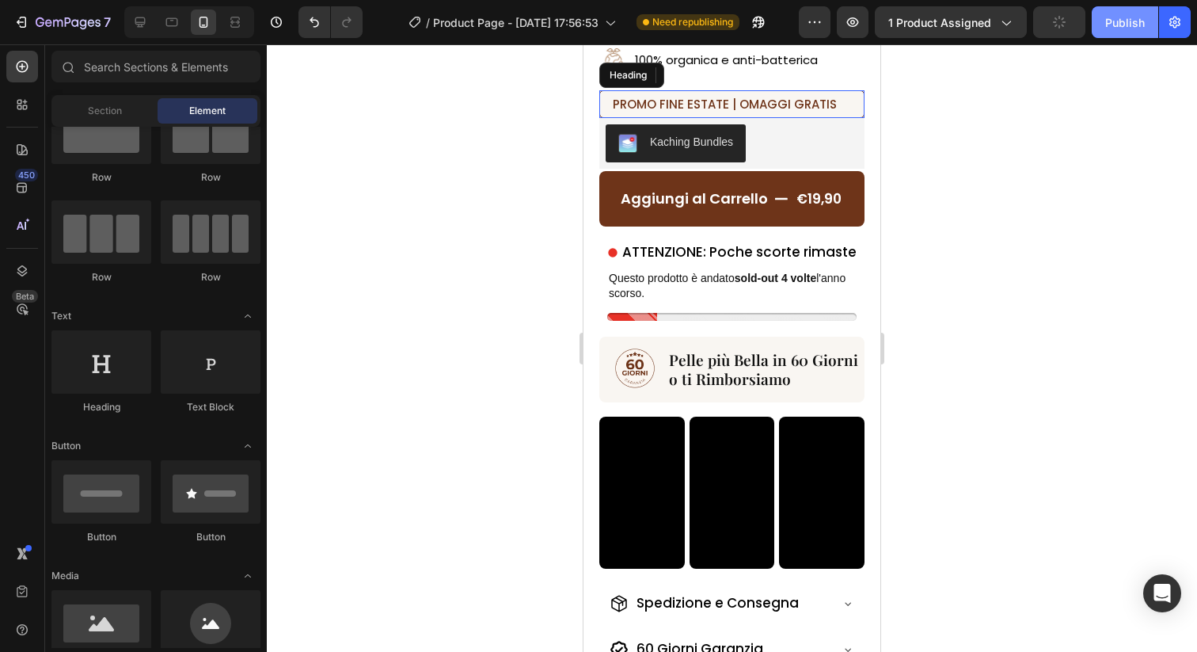
click at [1136, 19] on div "Publish" at bounding box center [1125, 22] width 40 height 17
click at [795, 112] on p "⁠⁠⁠⁠⁠⁠⁠ PROMO FINE ESTATE | OMAGGI GRATIS" at bounding box center [732, 104] width 238 height 18
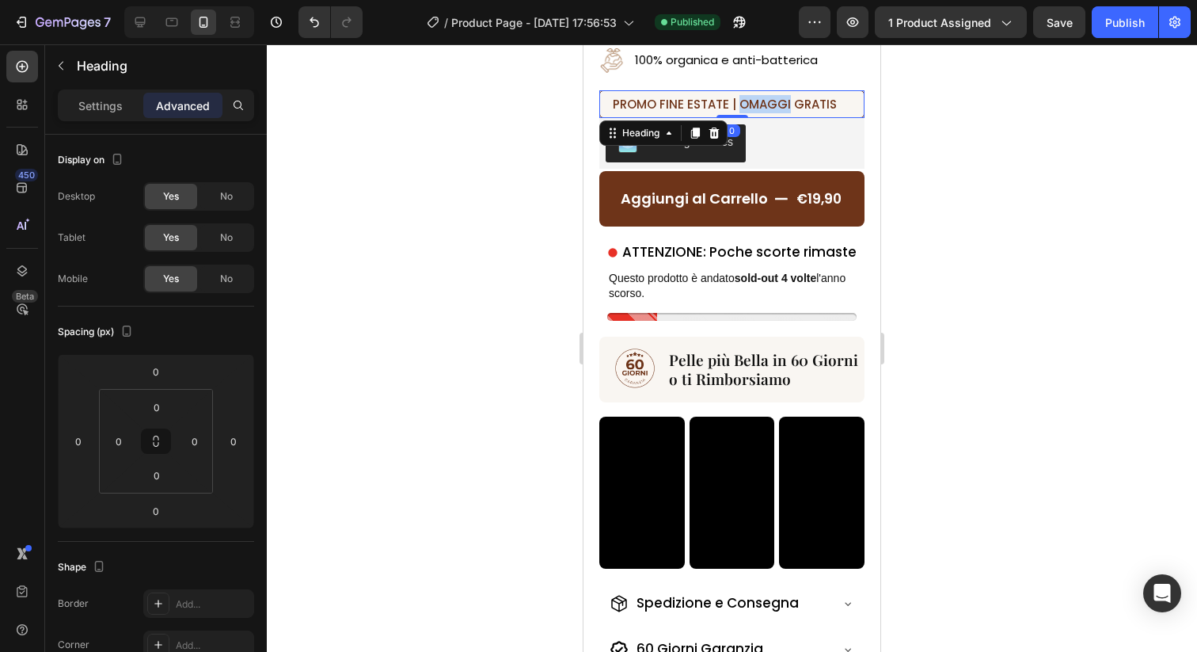
click at [782, 97] on span "PROMO FINE ESTATE | OMAGGI GRATIS" at bounding box center [725, 104] width 224 height 17
click at [824, 100] on span "PROMO FINE ESTATE | OMAGGI GRATIS" at bounding box center [725, 104] width 224 height 17
drag, startPoint x: 837, startPoint y: 100, endPoint x: 740, endPoint y: 100, distance: 97.4
click at [740, 100] on p "PROMO FINE ESTATE | OMAGGI GRATIS" at bounding box center [732, 104] width 238 height 18
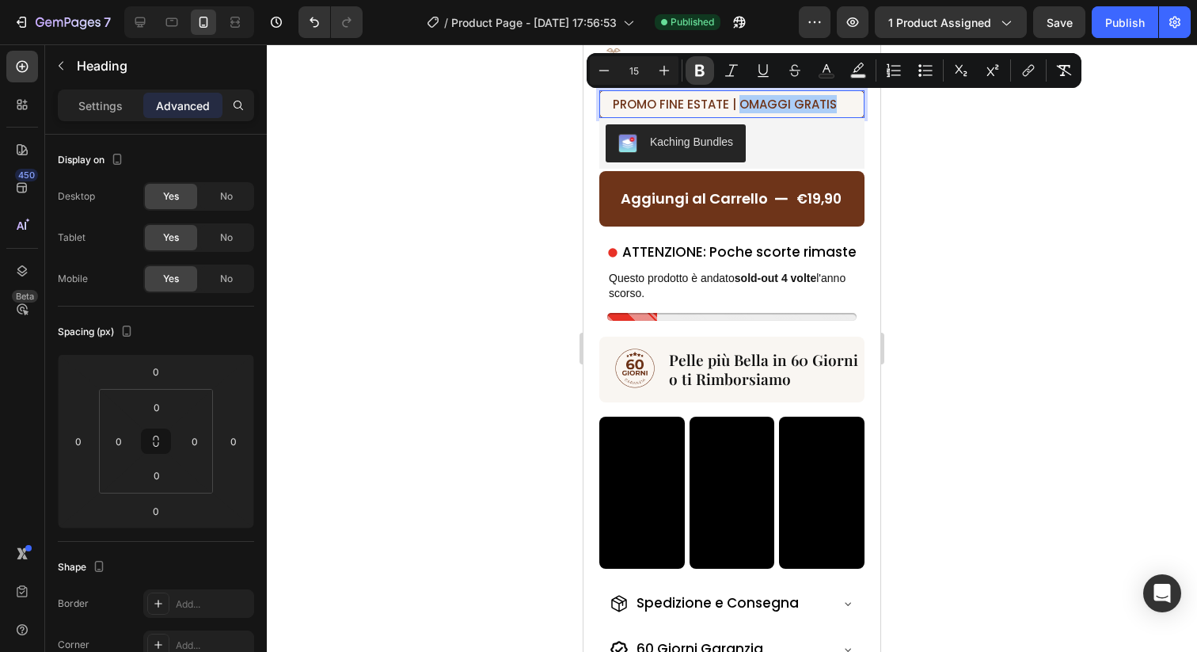
click at [694, 67] on icon "Editor contextual toolbar" at bounding box center [700, 71] width 16 height 16
click at [815, 106] on strong "OMAGGI GRATIS" at bounding box center [787, 104] width 102 height 17
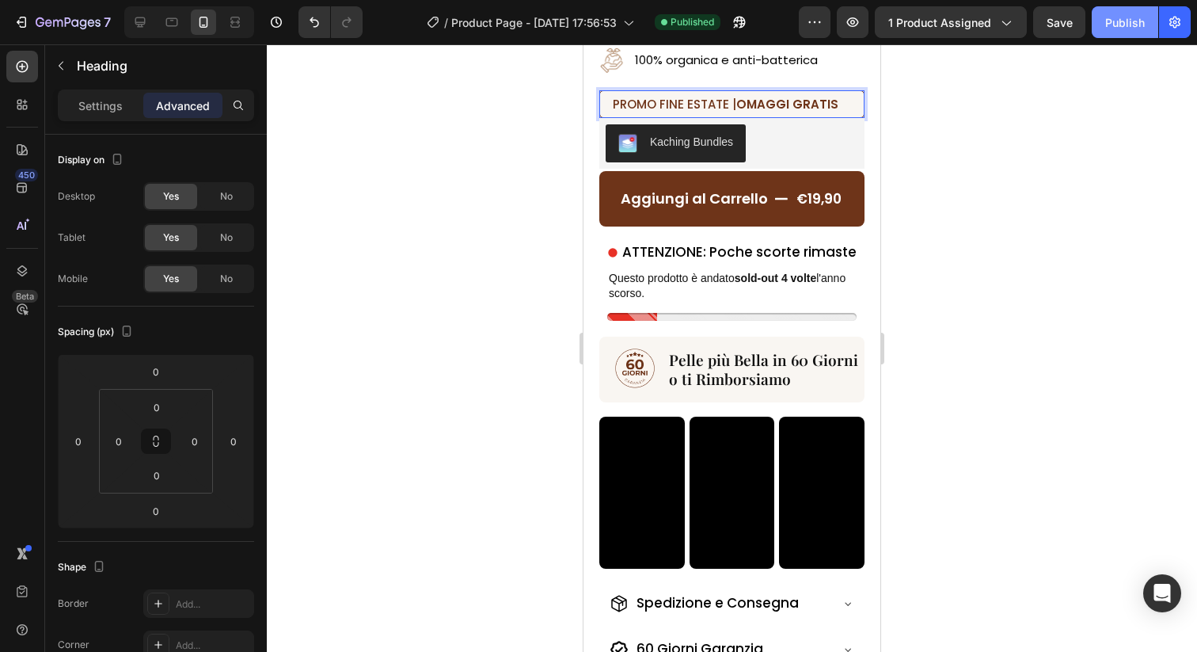
click at [1137, 20] on div "Publish" at bounding box center [1125, 22] width 40 height 17
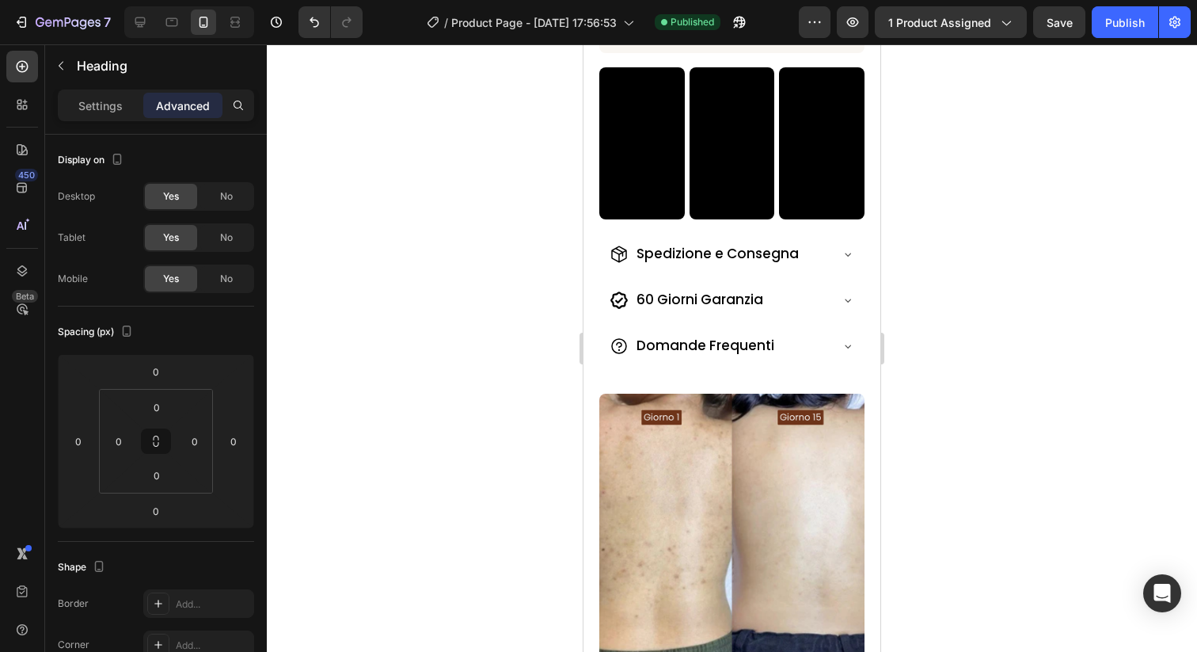
scroll to position [1027, 0]
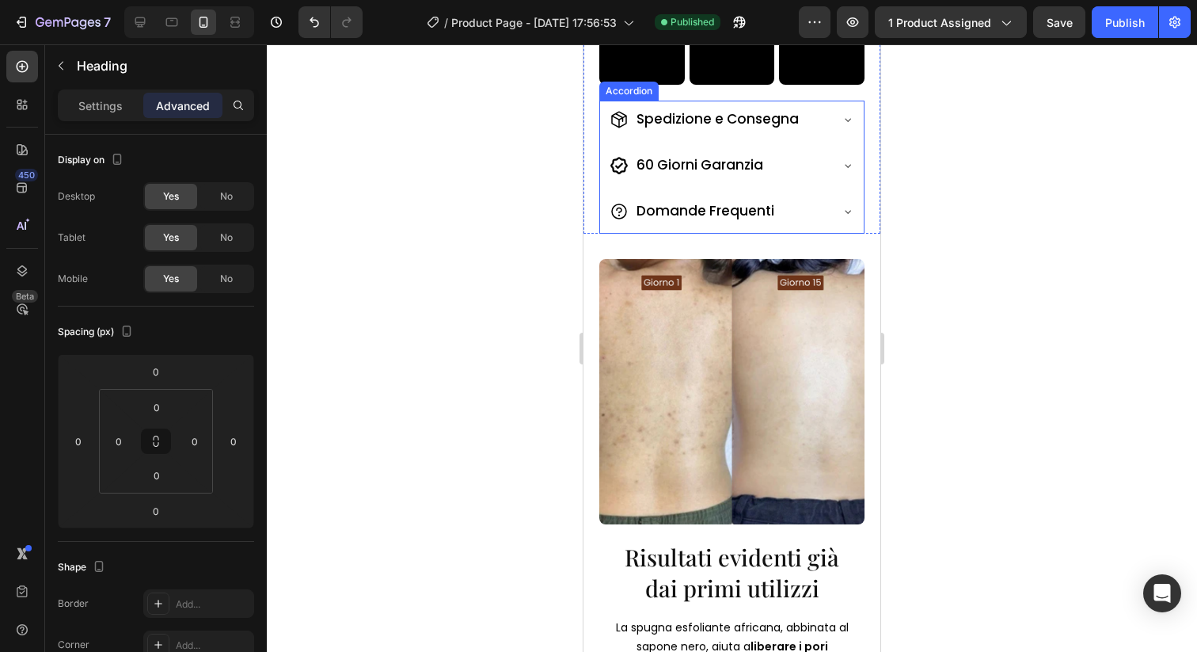
click at [863, 186] on div "60 Giorni Garanzia" at bounding box center [732, 166] width 264 height 41
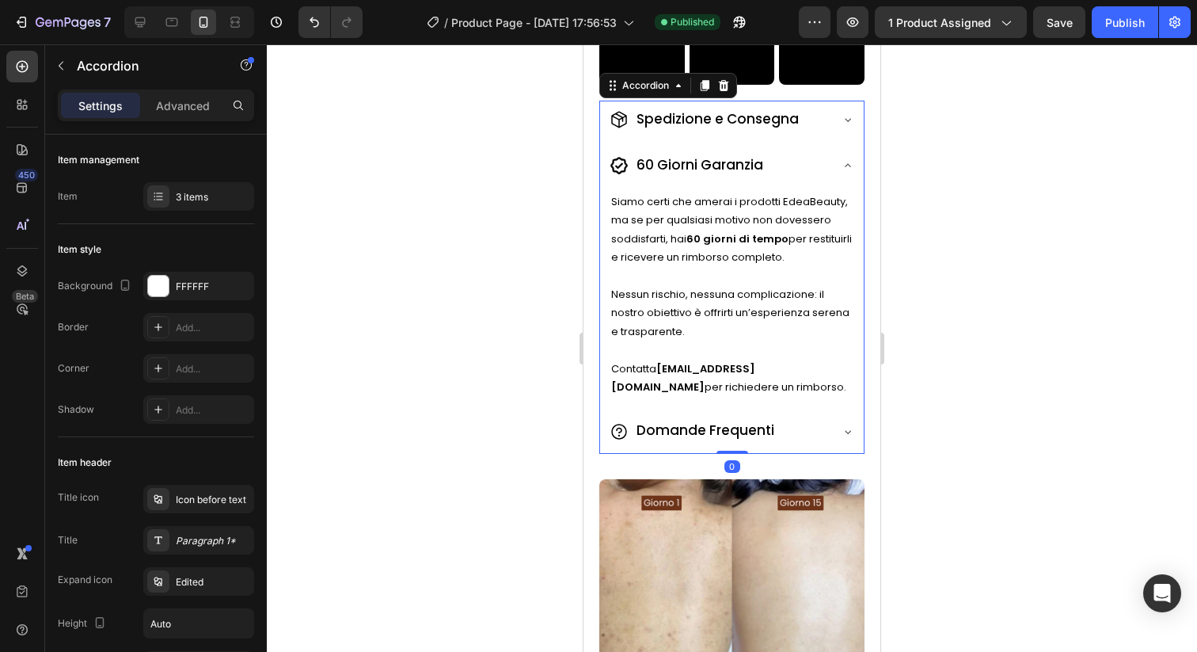
click at [863, 186] on div "60 Giorni Garanzia" at bounding box center [732, 166] width 264 height 41
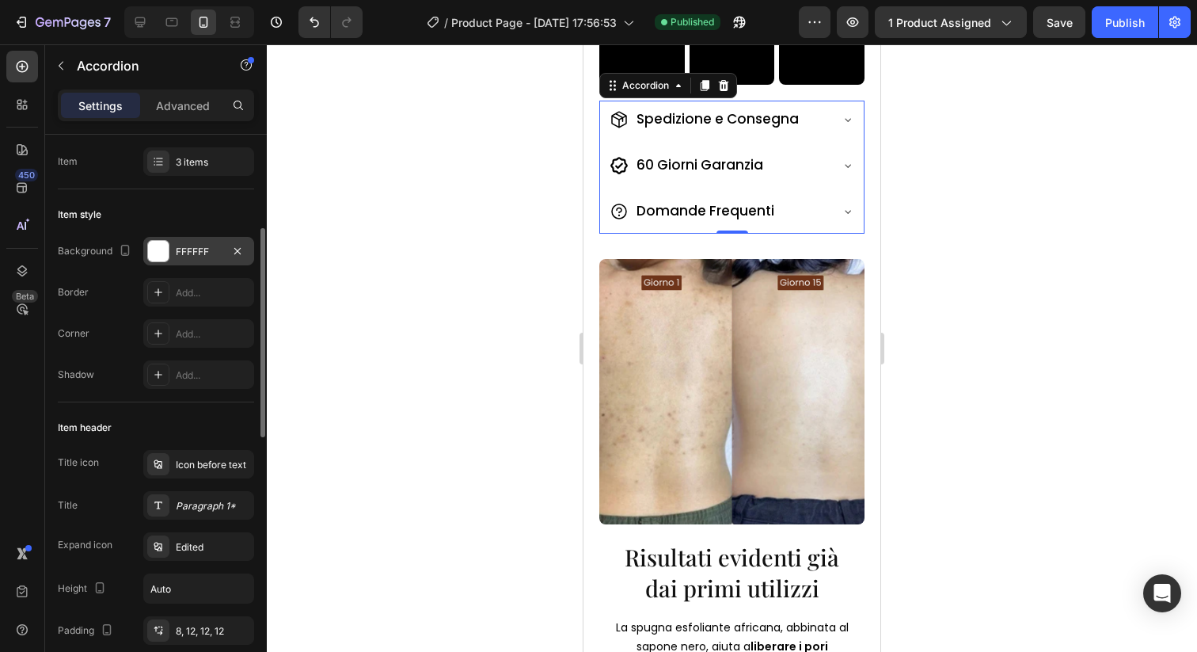
scroll to position [0, 0]
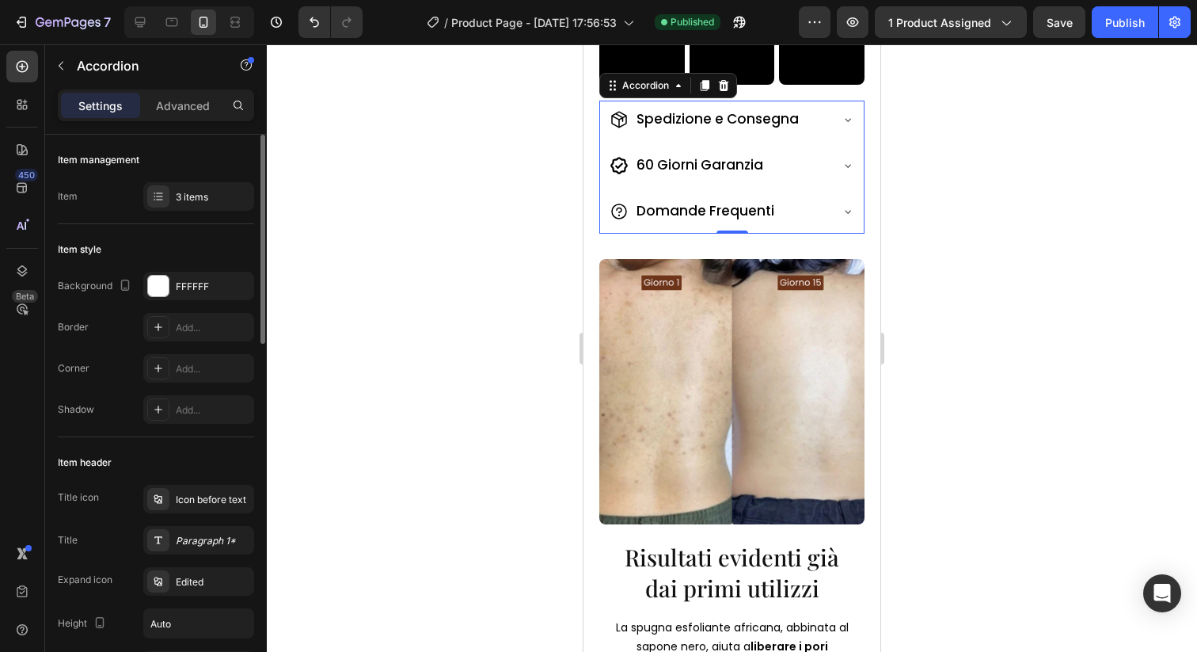
click at [208, 437] on div "Item management Item 3 items" at bounding box center [156, 606] width 196 height 338
click at [207, 191] on div "3 items" at bounding box center [213, 197] width 74 height 14
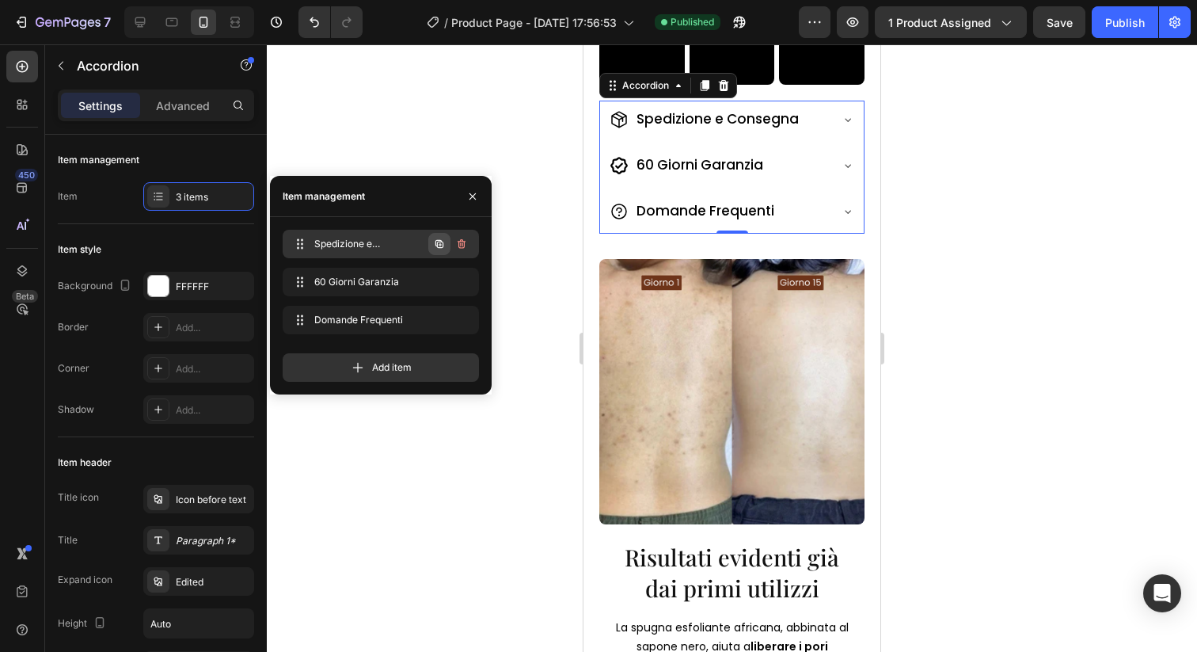
click at [441, 242] on icon "button" at bounding box center [439, 244] width 13 height 13
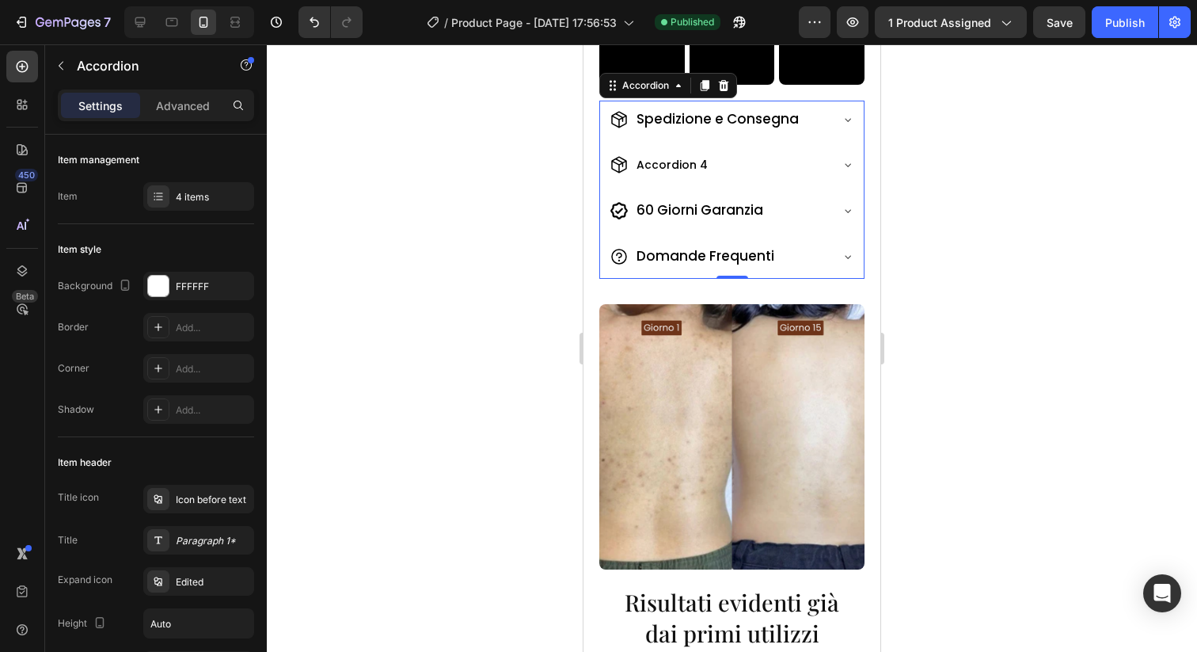
click at [662, 164] on div "Accordion 4" at bounding box center [672, 165] width 76 height 25
click at [662, 164] on p "Accordion 4" at bounding box center [672, 165] width 71 height 20
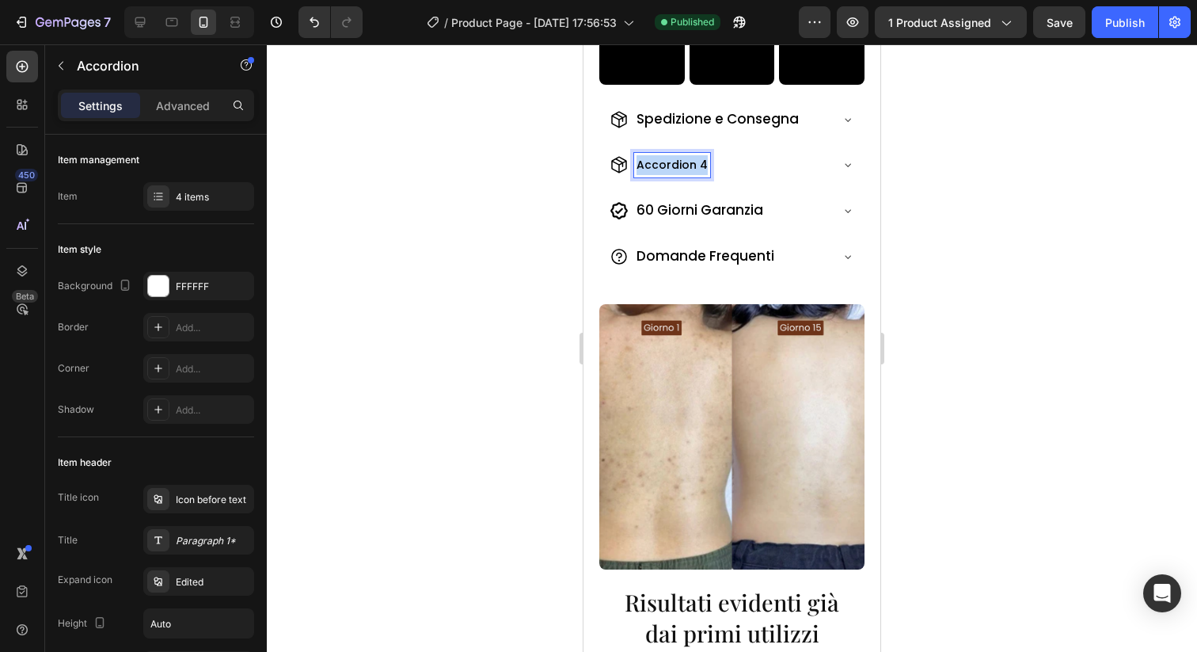
click at [662, 164] on p "Accordion 4" at bounding box center [672, 165] width 71 height 20
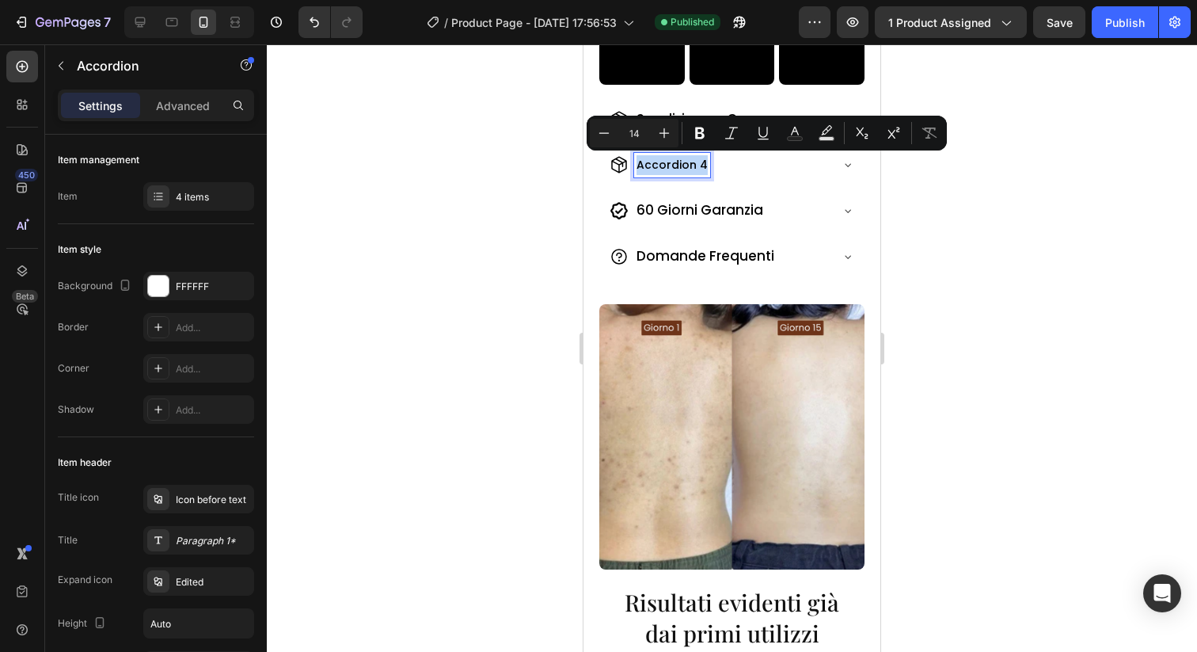
type input "17"
click at [660, 204] on span "60 Giorni Garanzia" at bounding box center [700, 209] width 127 height 19
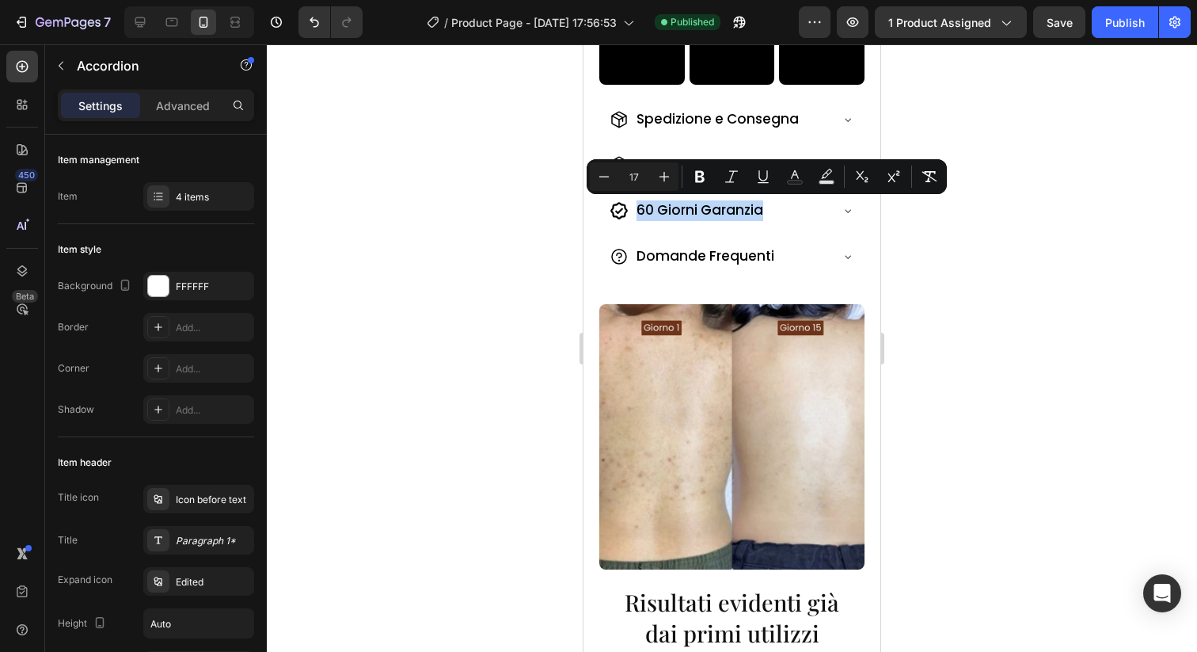
click at [655, 149] on div "Accordion 4" at bounding box center [732, 166] width 264 height 40
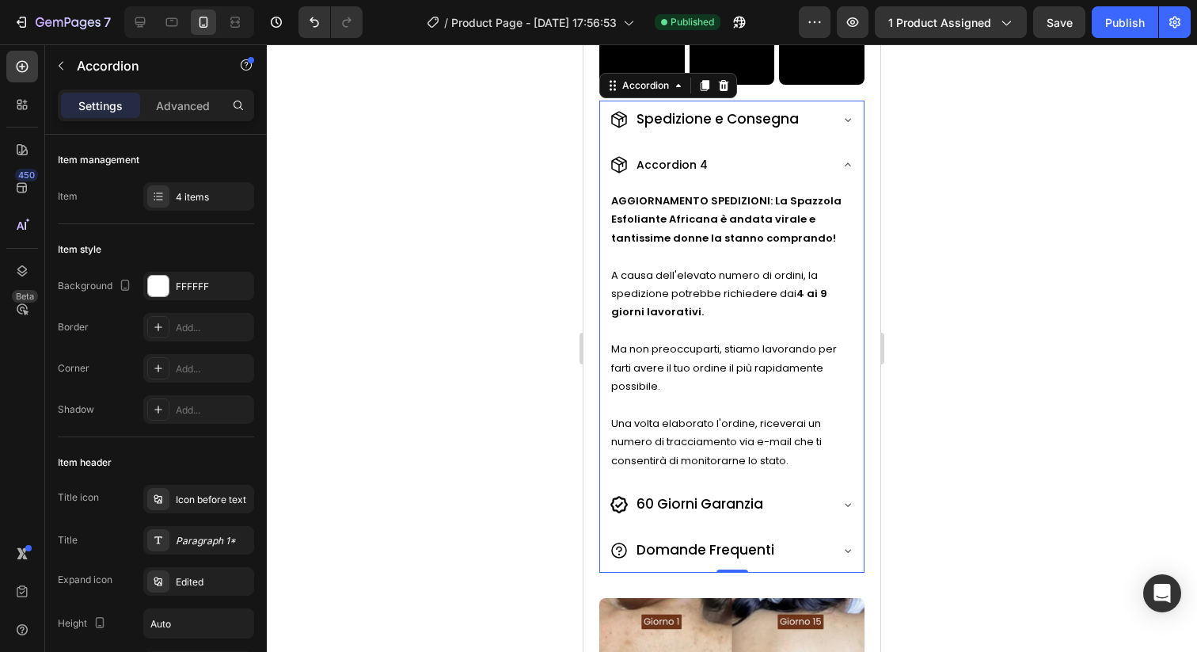
click at [658, 157] on p "Accordion 4" at bounding box center [672, 165] width 71 height 20
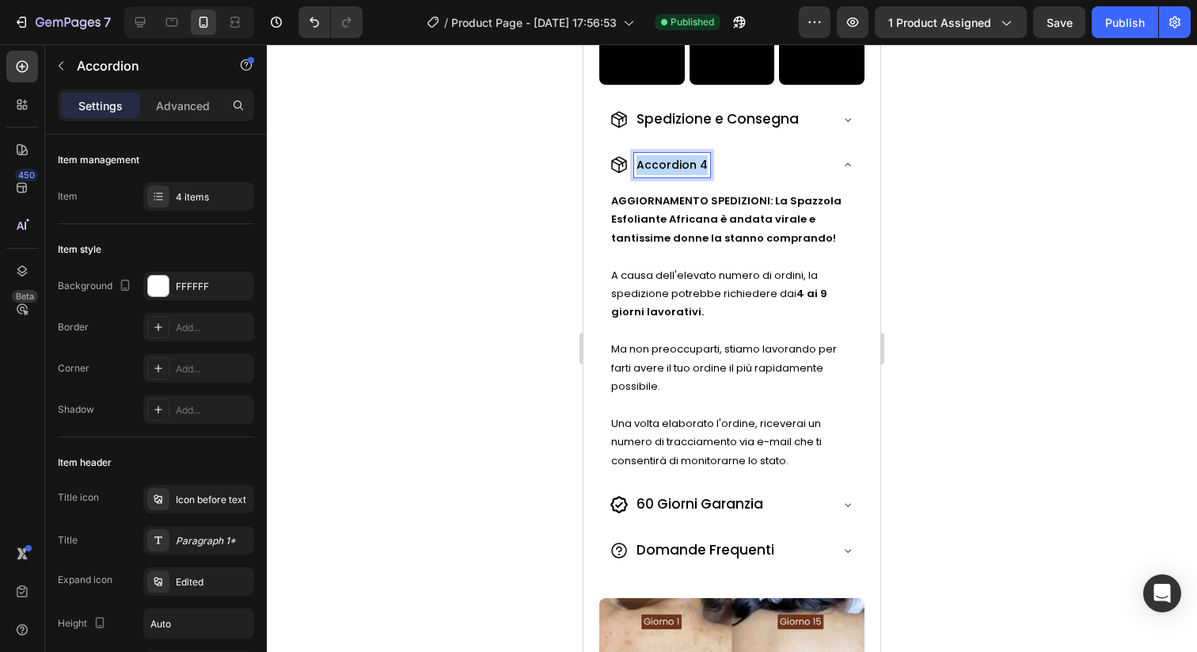
click at [658, 157] on p "Accordion 4" at bounding box center [672, 165] width 71 height 20
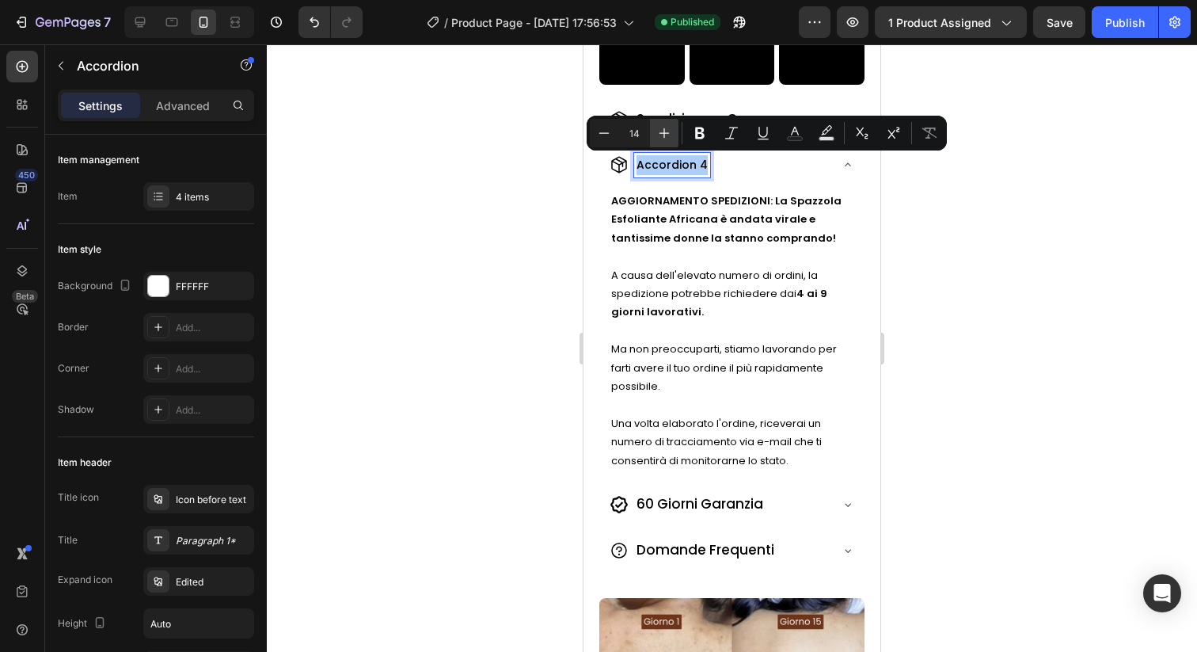
click at [652, 139] on button "Plus" at bounding box center [664, 133] width 29 height 29
type input "17"
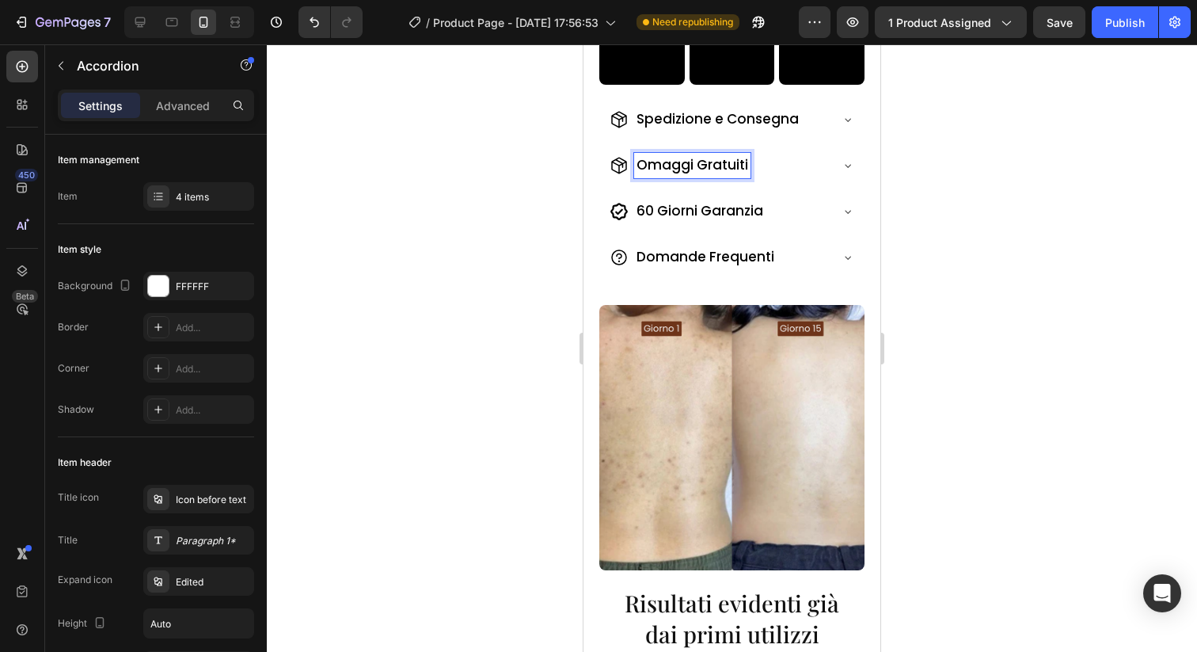
click at [618, 169] on icon at bounding box center [619, 165] width 16 height 17
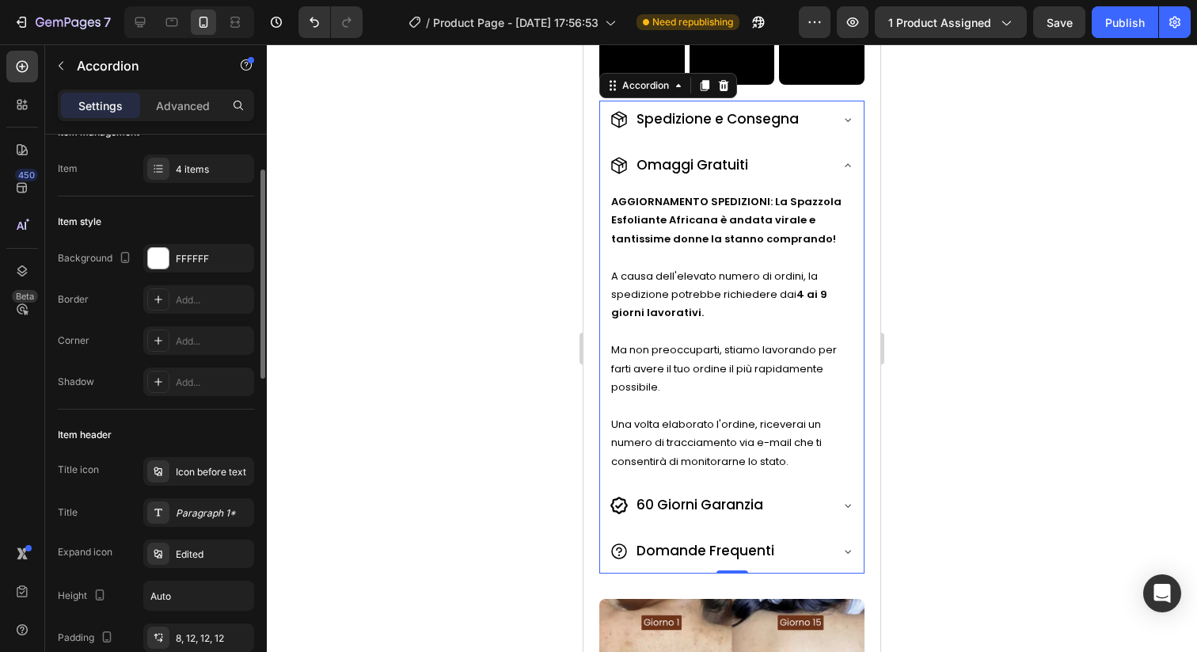
scroll to position [48, 0]
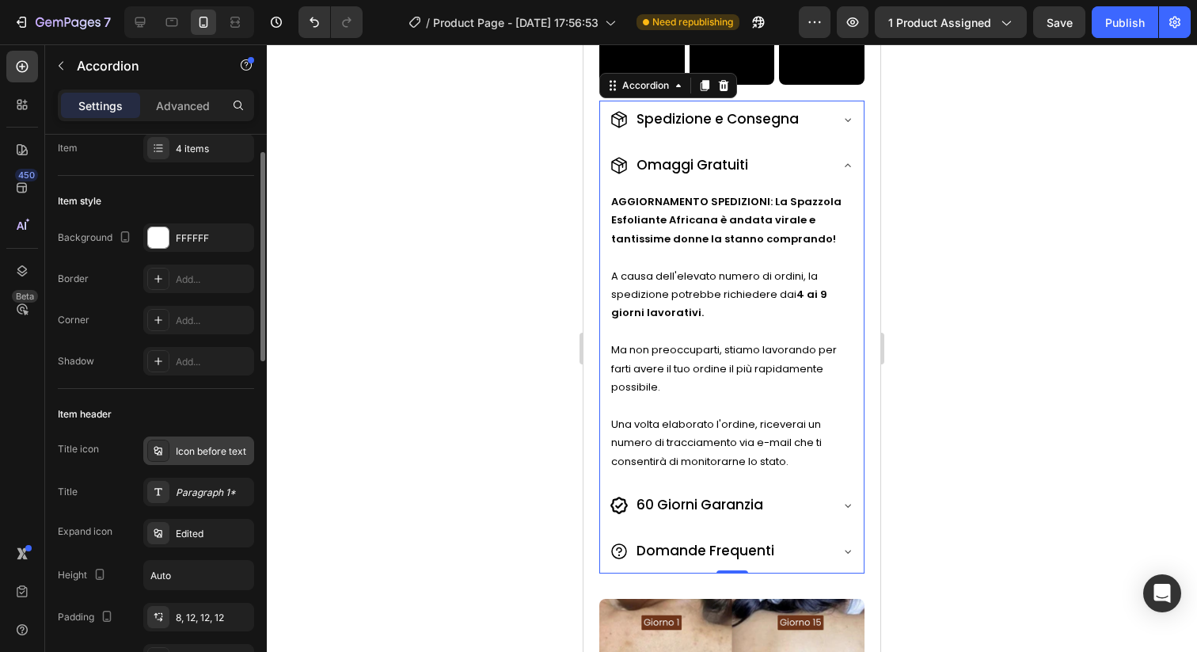
click at [198, 451] on div "Icon before text" at bounding box center [213, 451] width 74 height 14
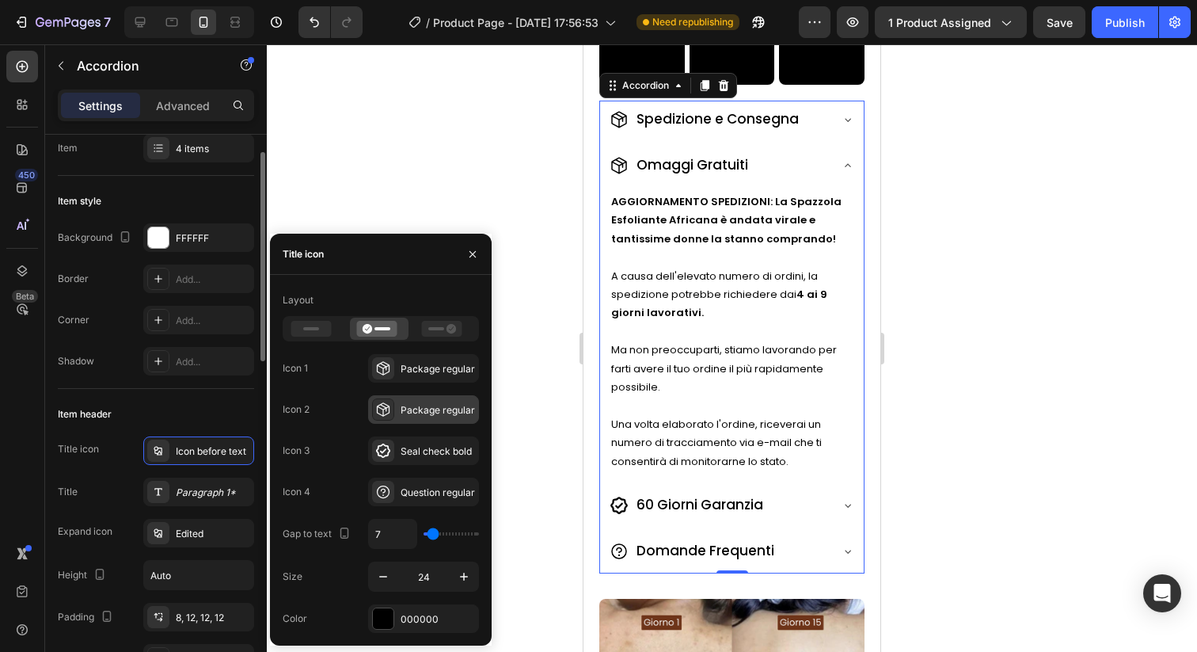
click at [385, 407] on icon at bounding box center [383, 408] width 13 height 13
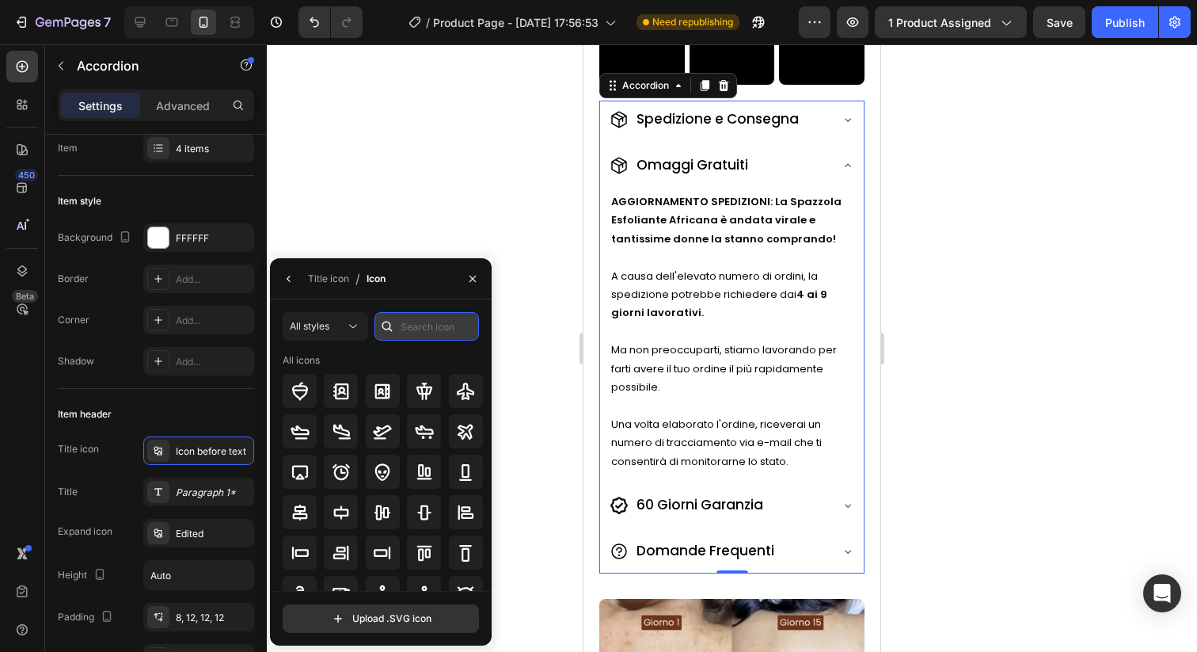
click at [407, 322] on input "text" at bounding box center [427, 326] width 105 height 29
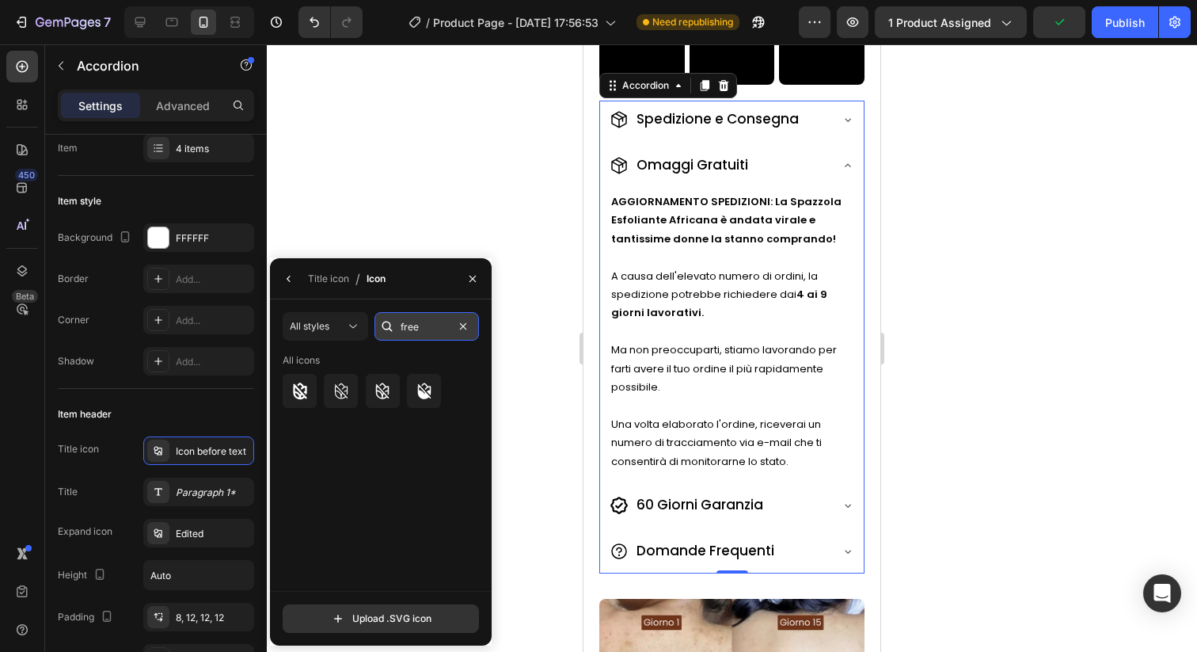
click at [406, 325] on input "free" at bounding box center [427, 326] width 105 height 29
type input "g"
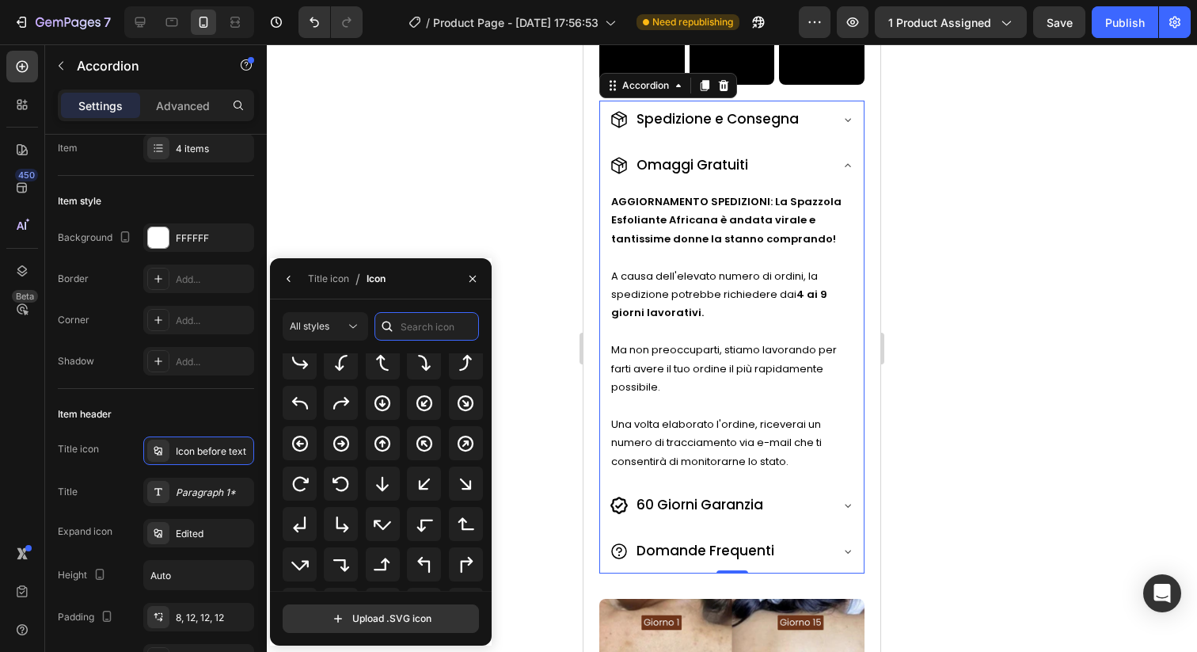
scroll to position [361, 0]
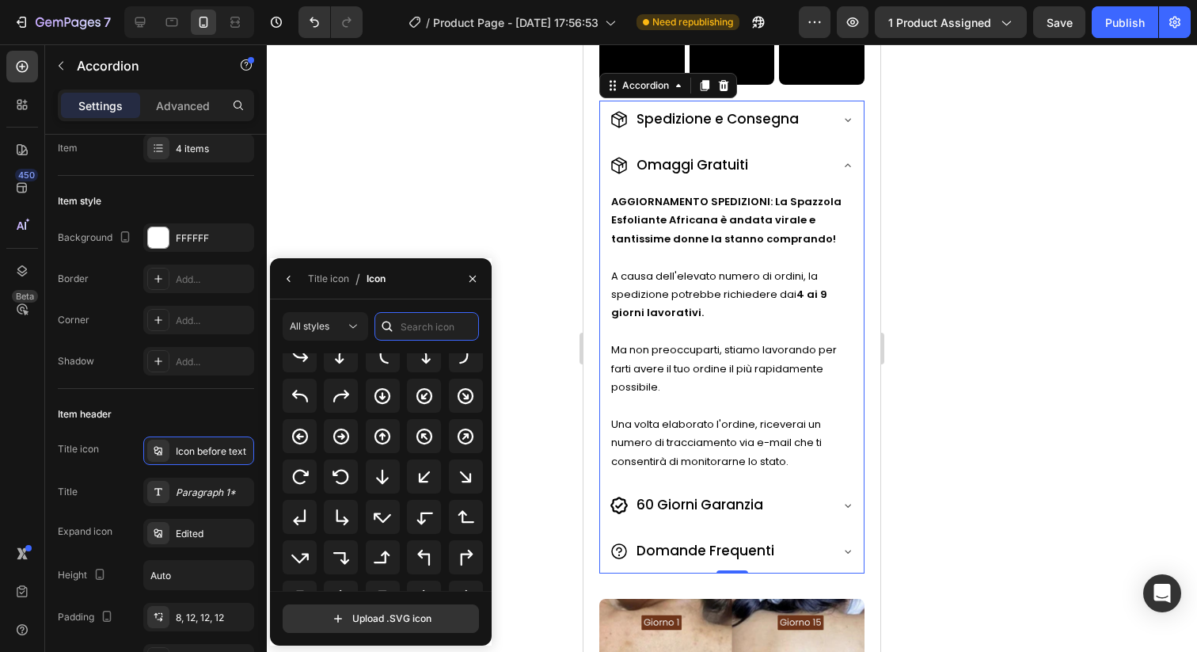
type input "f"
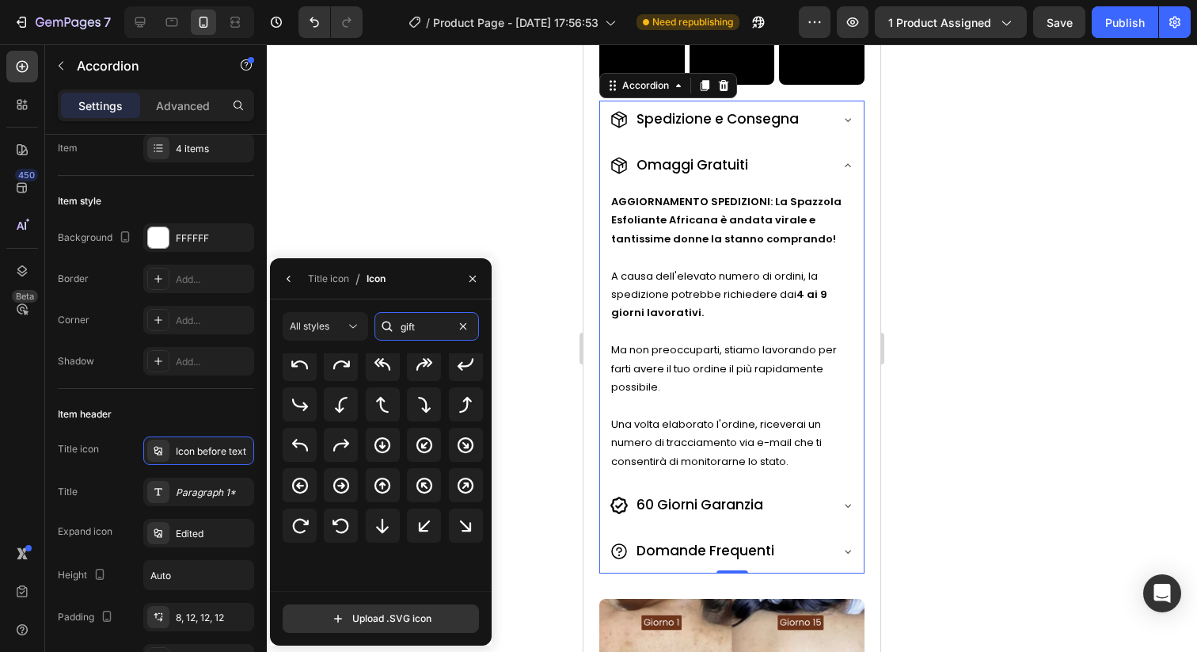
scroll to position [0, 0]
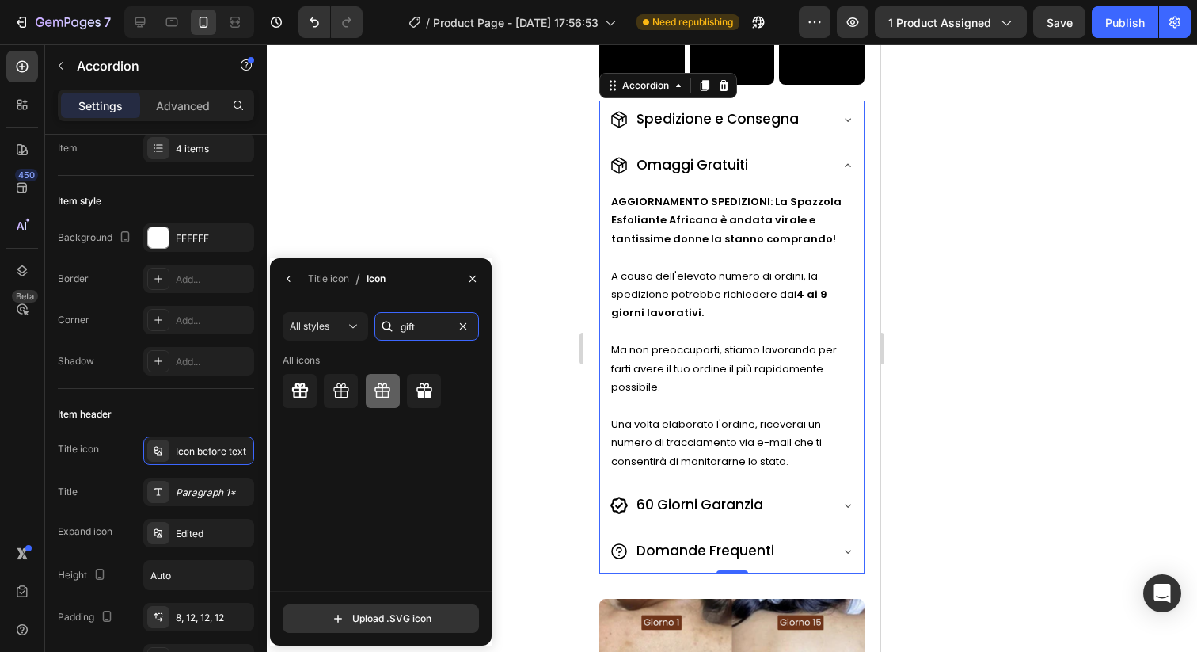
type input "gift"
click at [392, 401] on div at bounding box center [383, 391] width 34 height 34
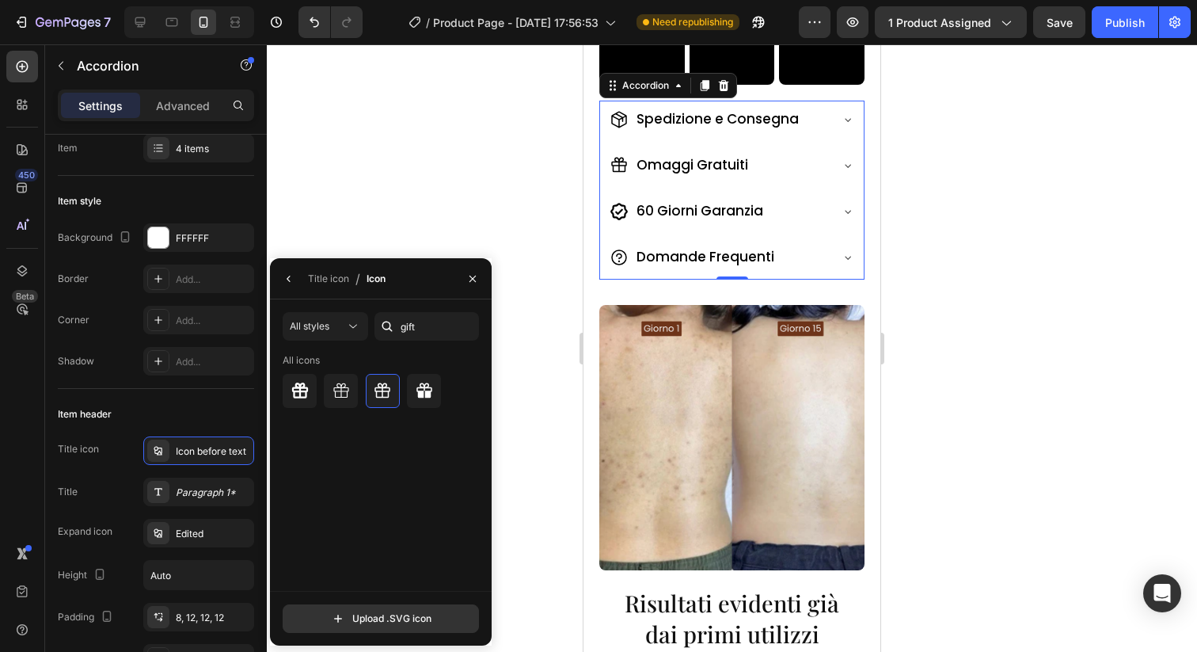
click at [618, 211] on icon at bounding box center [619, 211] width 19 height 19
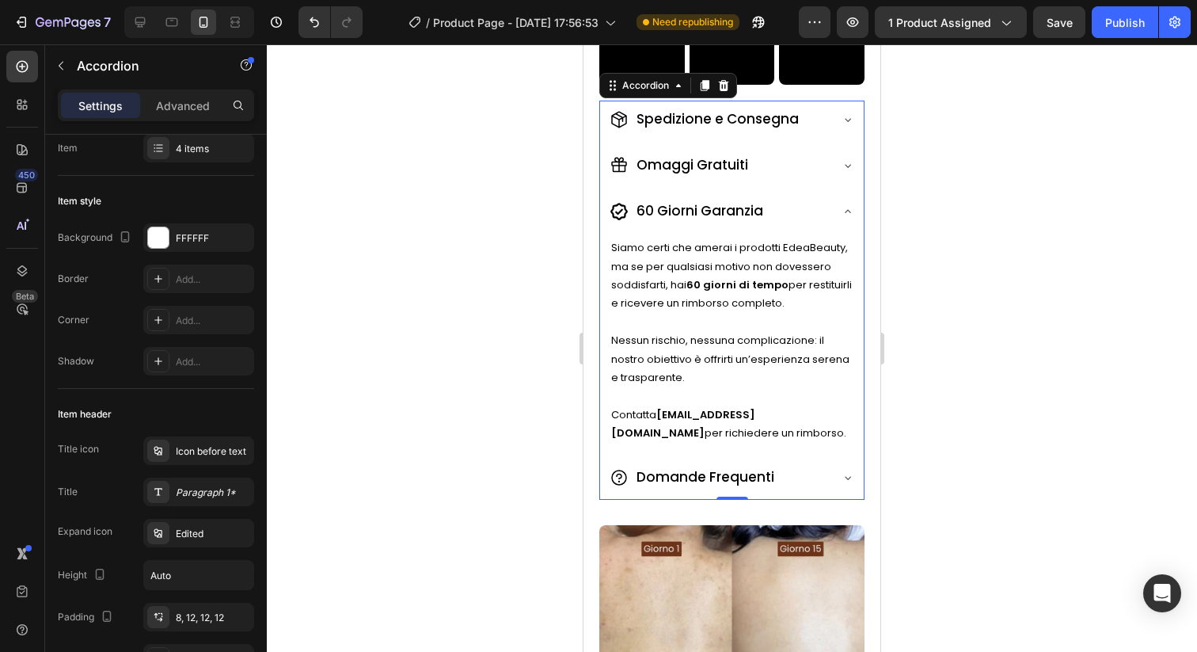
click at [620, 215] on icon at bounding box center [619, 211] width 19 height 19
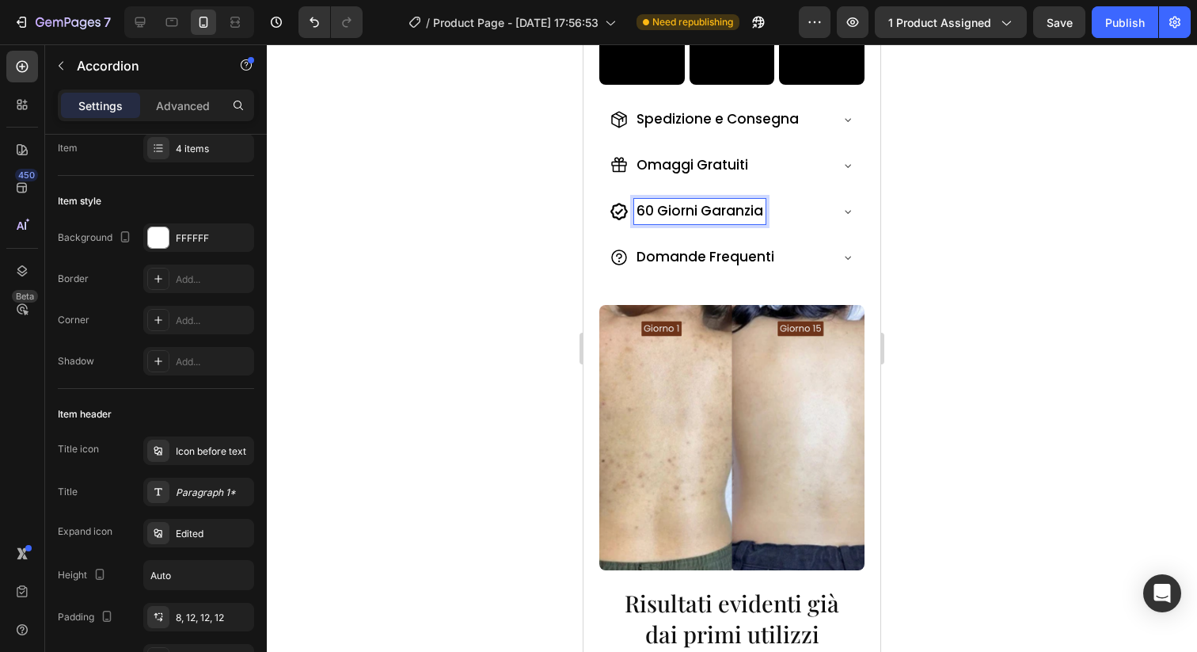
click at [719, 219] on span "60 Giorni Garanzia" at bounding box center [700, 210] width 127 height 19
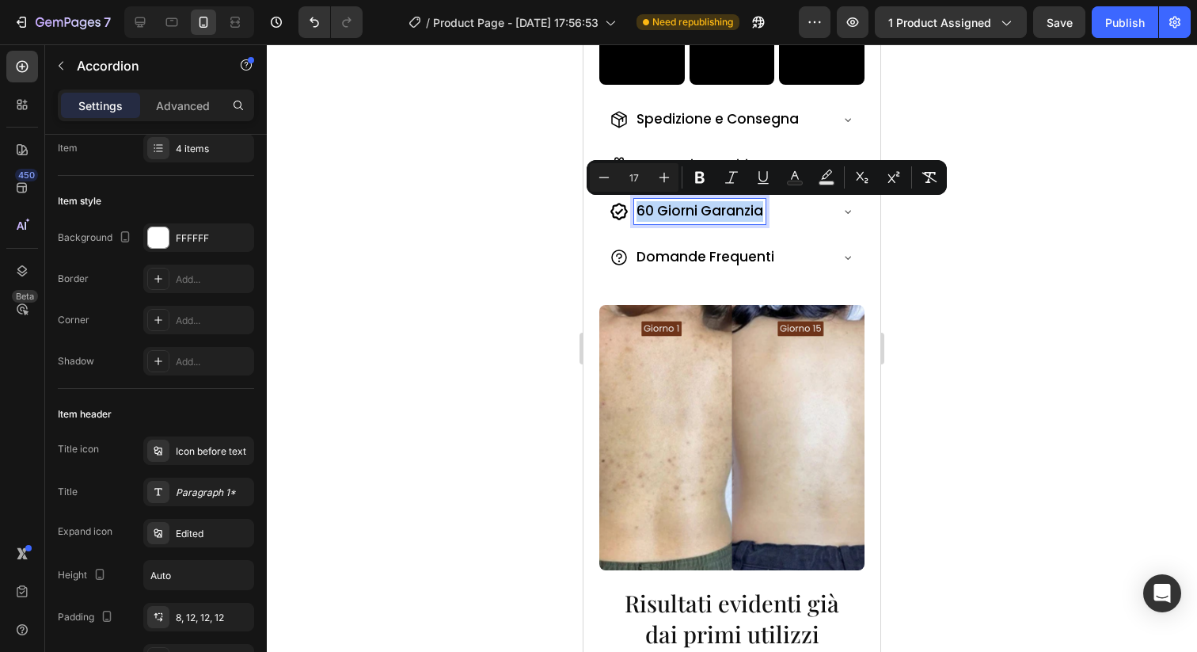
click at [823, 149] on div "Omaggi Gratuiti" at bounding box center [732, 166] width 264 height 41
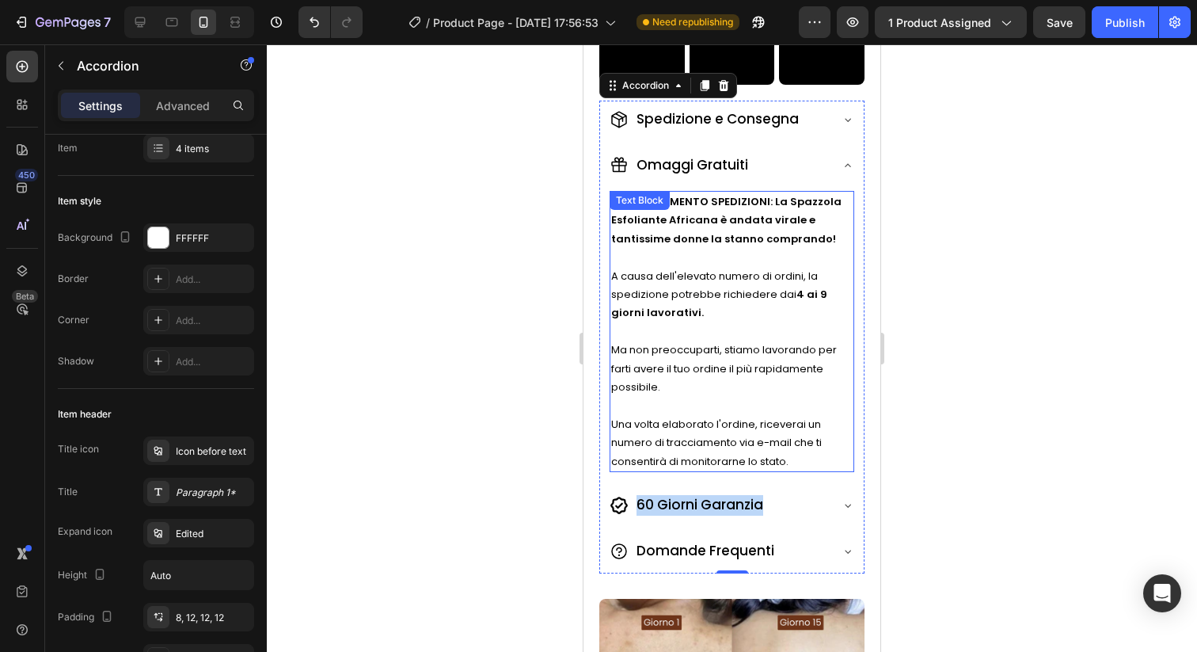
click at [736, 229] on p "AGGIORNAMENTO SPEDIZIONI: La Spazzola Esfoliante Africana è andata virale e tan…" at bounding box center [732, 219] width 242 height 55
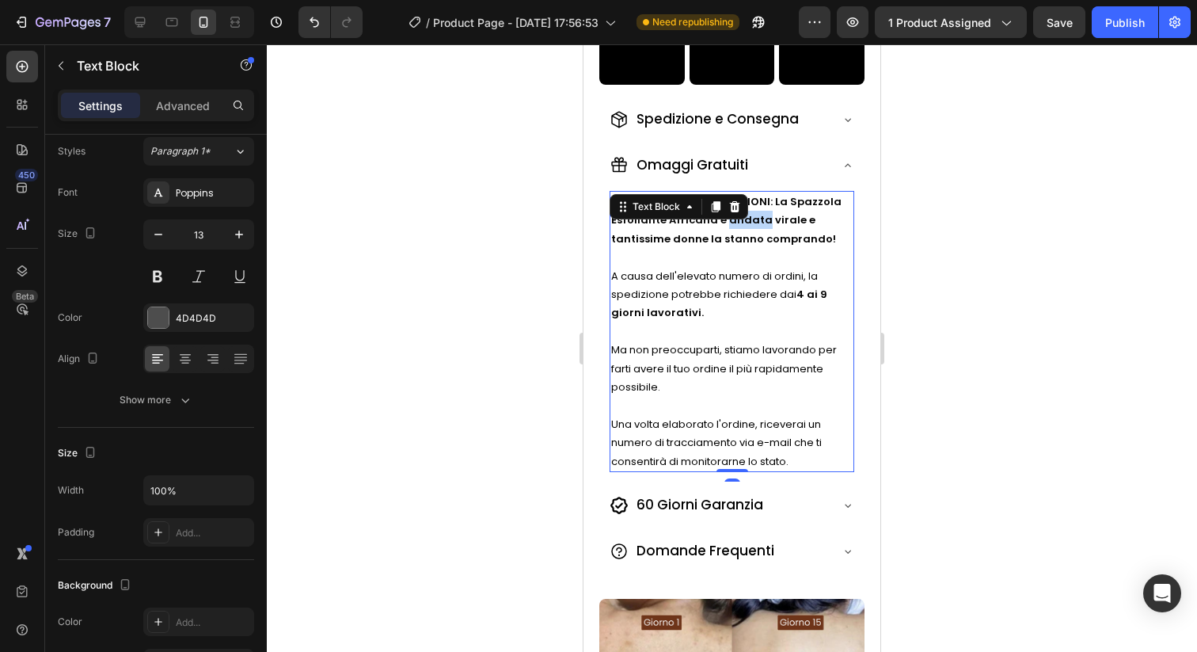
click at [736, 229] on p "AGGIORNAMENTO SPEDIZIONI: La Spazzola Esfoliante Africana è andata virale e tan…" at bounding box center [732, 219] width 242 height 55
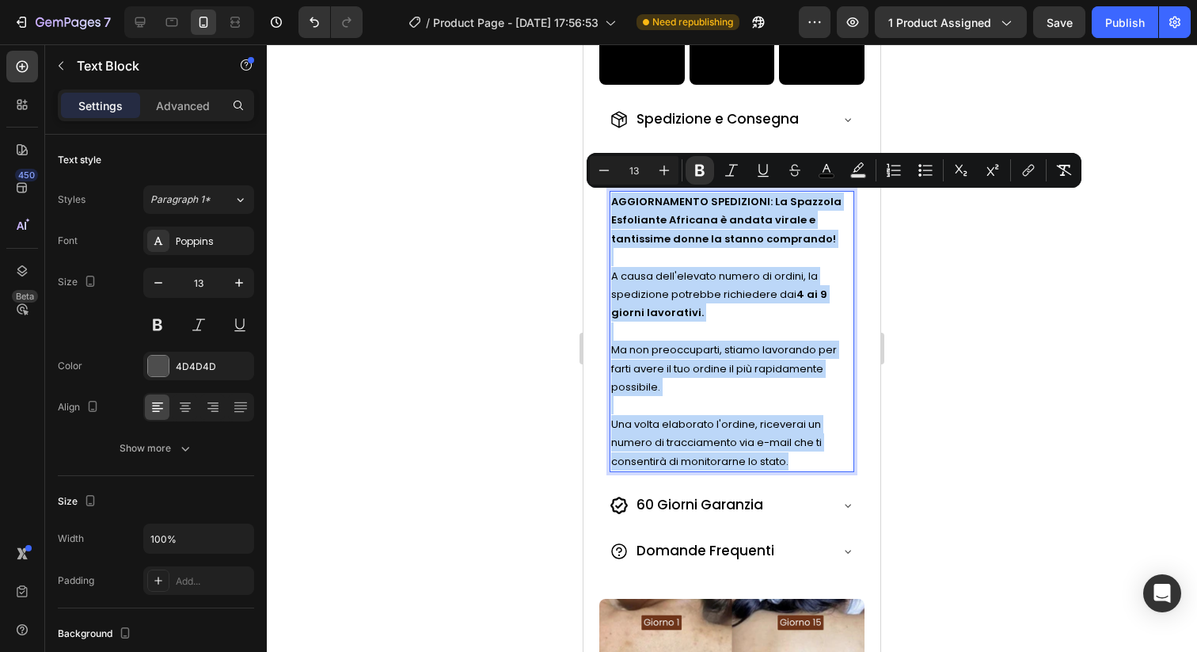
drag, startPoint x: 793, startPoint y: 459, endPoint x: 609, endPoint y: 206, distance: 313.0
click at [610, 206] on div "AGGIORNAMENTO SPEDIZIONI: La Spazzola Esfoliante Africana è andata virale e tan…" at bounding box center [732, 331] width 245 height 281
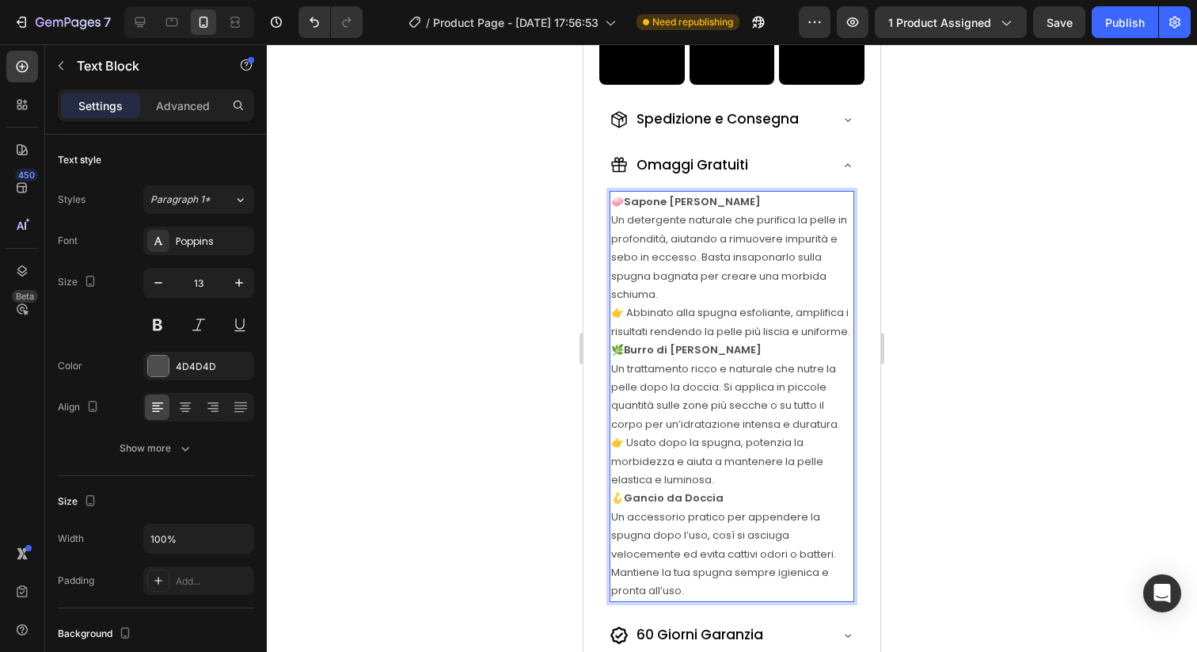
click at [736, 291] on p "Un detergente naturale che purifica la pelle in profondità, aiutando a rimuover…" at bounding box center [732, 276] width 242 height 130
click at [850, 331] on p "Un detergente naturale che purifica la pelle in profondità, aiutando a rimuover…" at bounding box center [732, 276] width 242 height 130
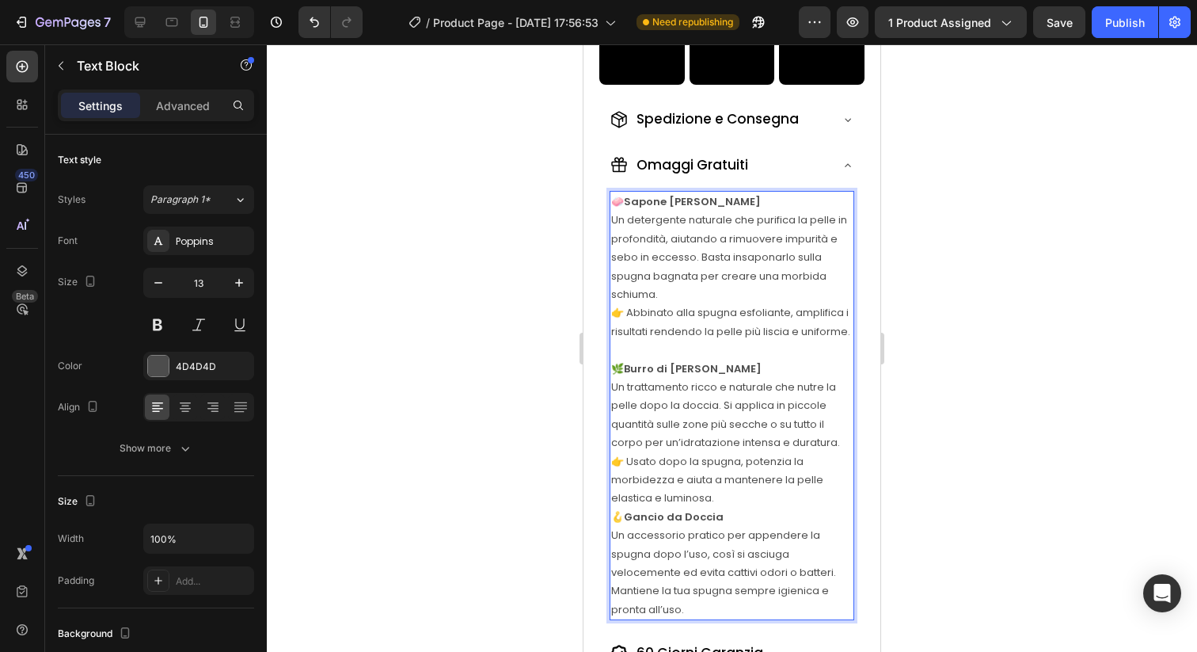
click at [619, 201] on p "🧼 Sapone [PERSON_NAME]" at bounding box center [732, 201] width 242 height 18
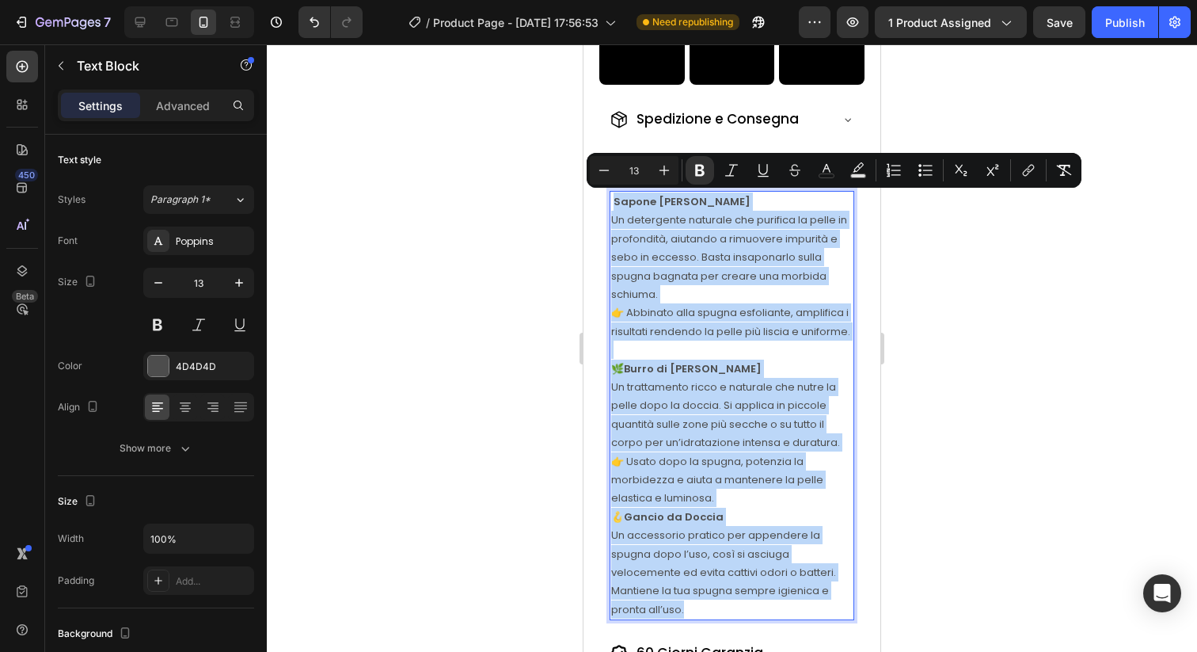
drag, startPoint x: 615, startPoint y: 198, endPoint x: 767, endPoint y: 603, distance: 433.0
click at [767, 603] on div "Sapone Nero Africano Un detergente naturale che purifica la pelle in profondità…" at bounding box center [732, 405] width 245 height 429
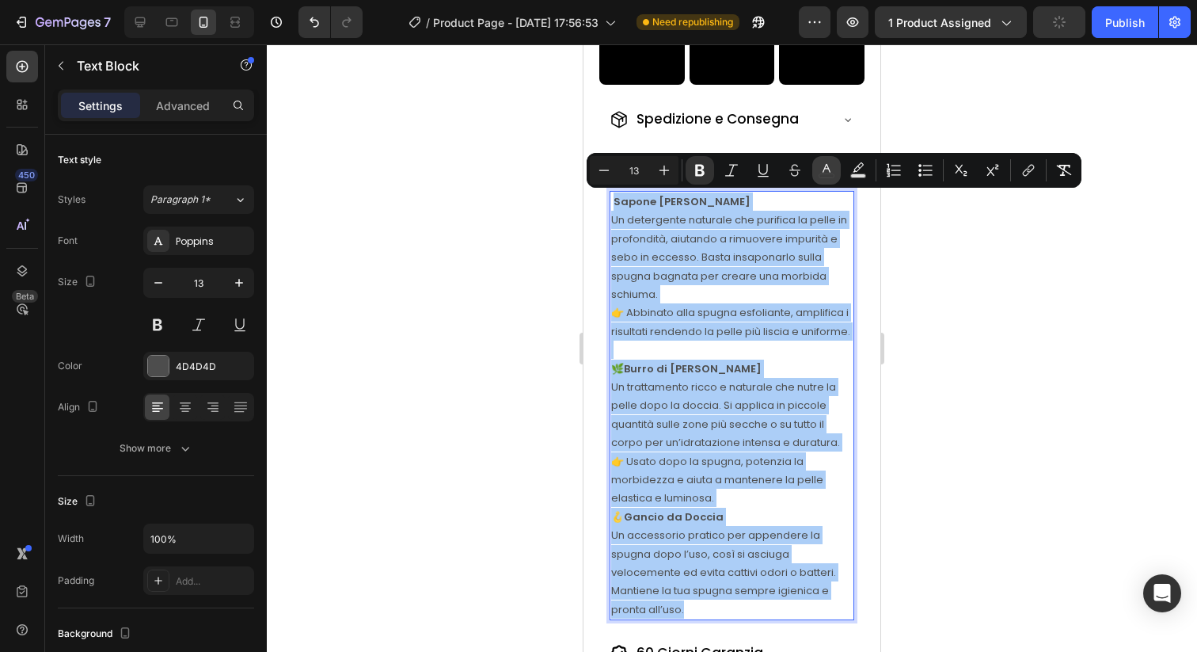
click at [824, 174] on rect "Editor contextual toolbar" at bounding box center [827, 176] width 15 height 4
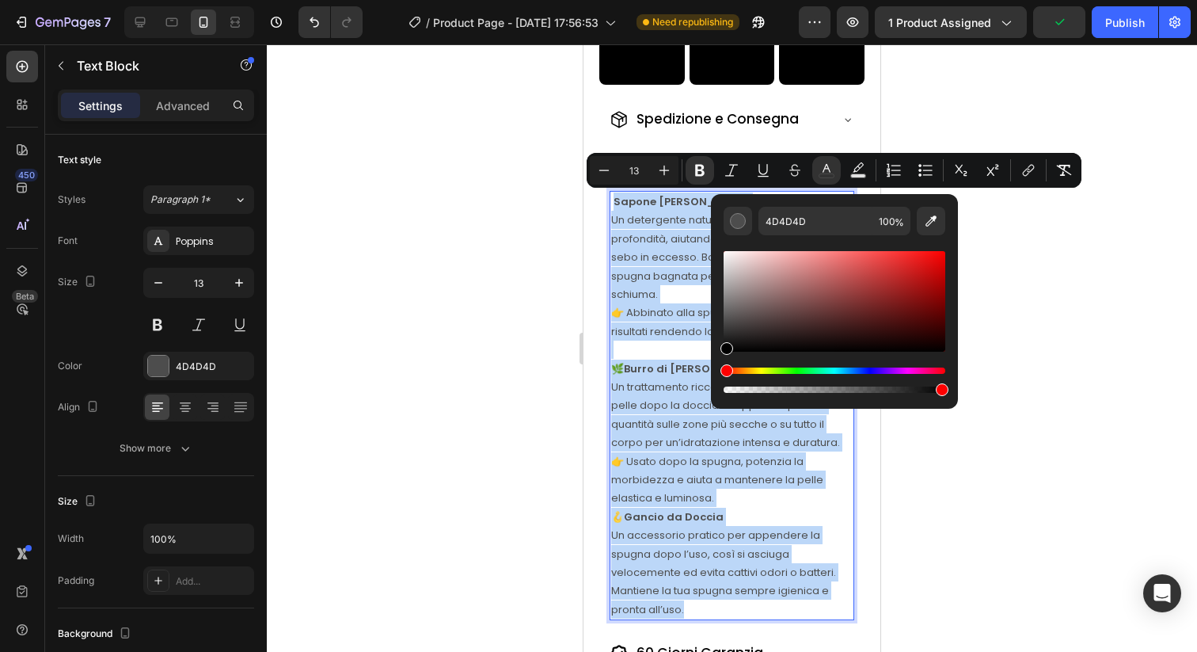
type input "000000"
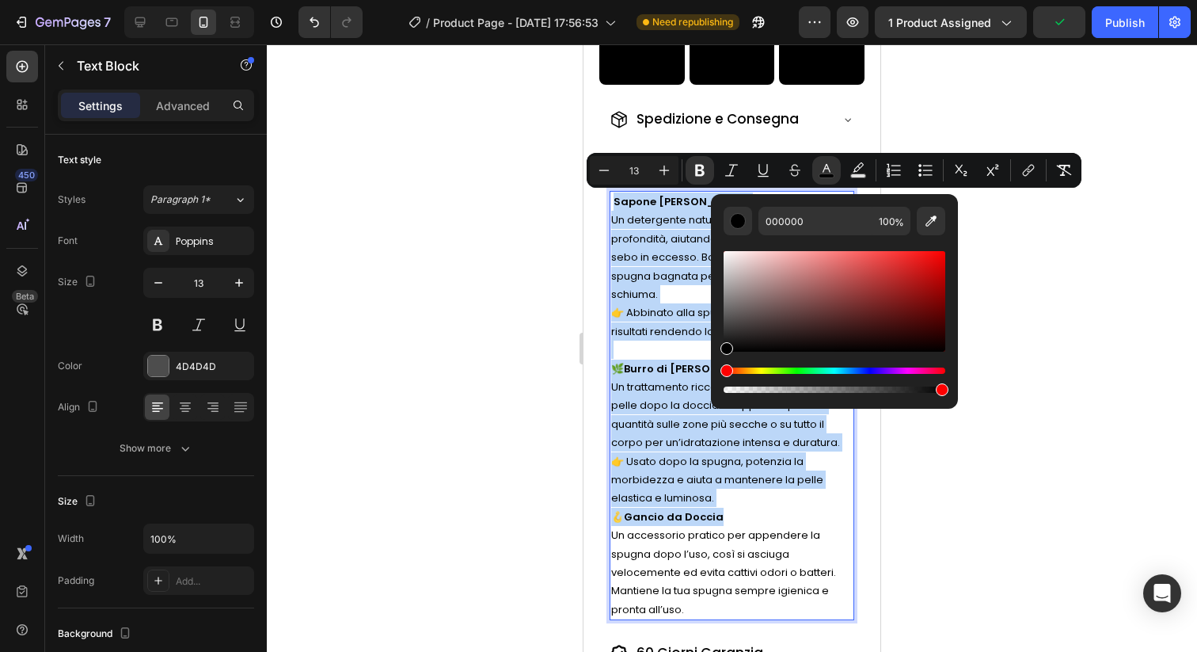
click at [667, 332] on span "👉 Abbinato alla spugna esfoliante, amplifica i risultati rendendo la pelle più …" at bounding box center [730, 321] width 239 height 33
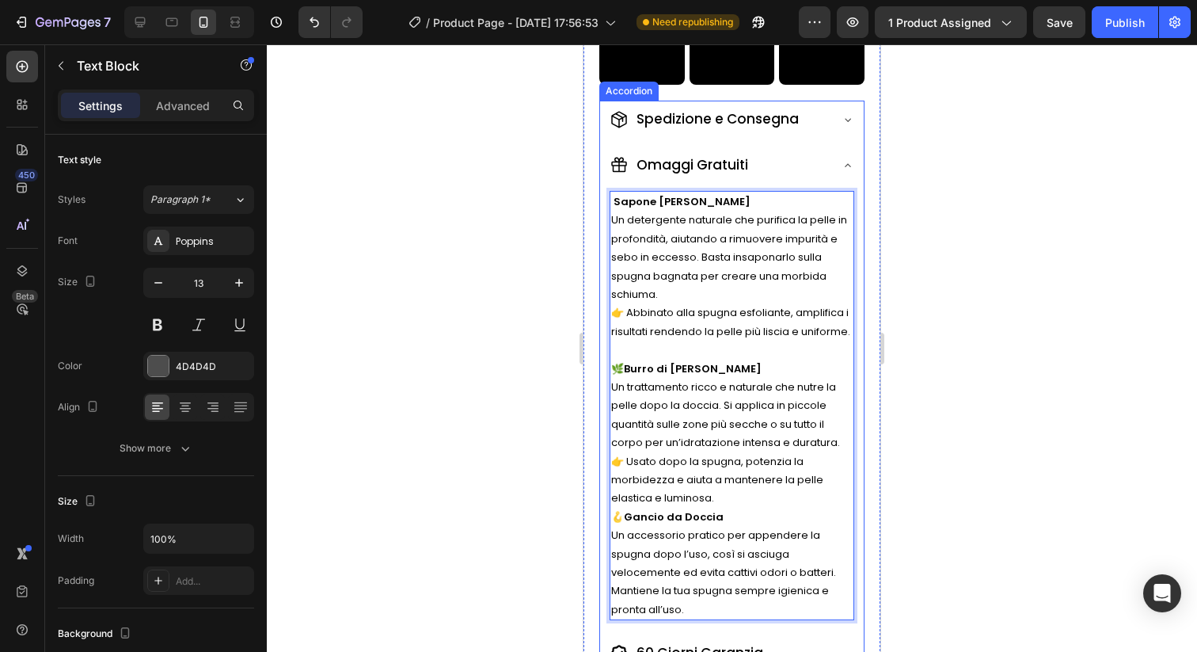
click at [842, 116] on icon at bounding box center [848, 119] width 13 height 13
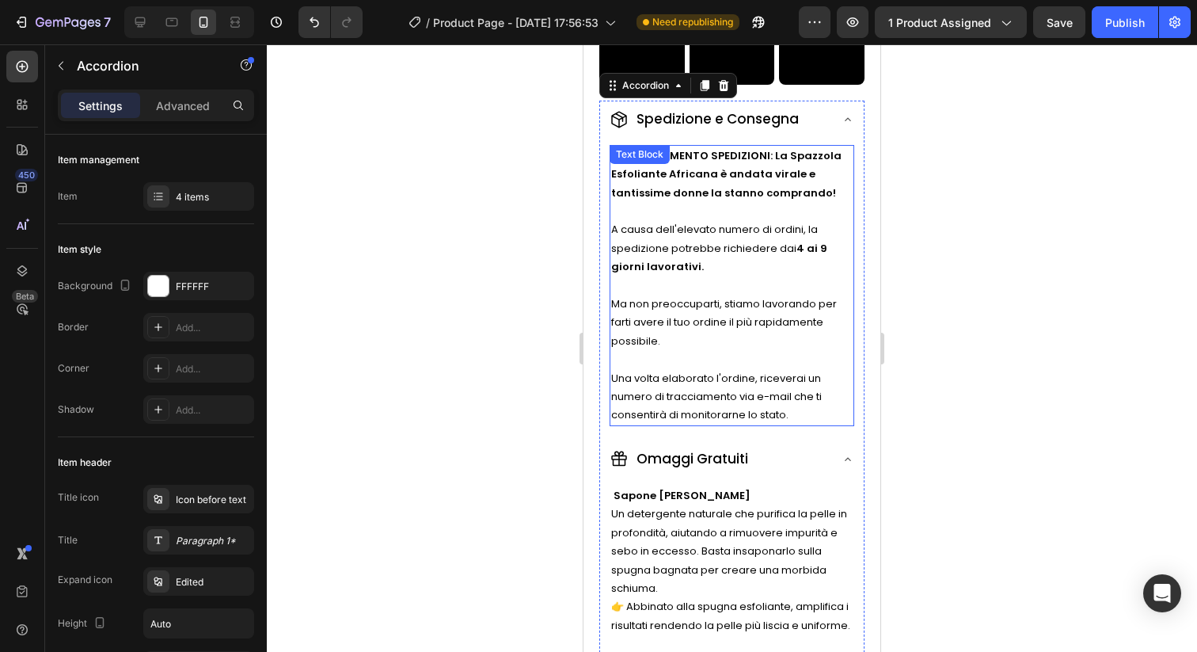
click at [694, 214] on p at bounding box center [732, 211] width 242 height 18
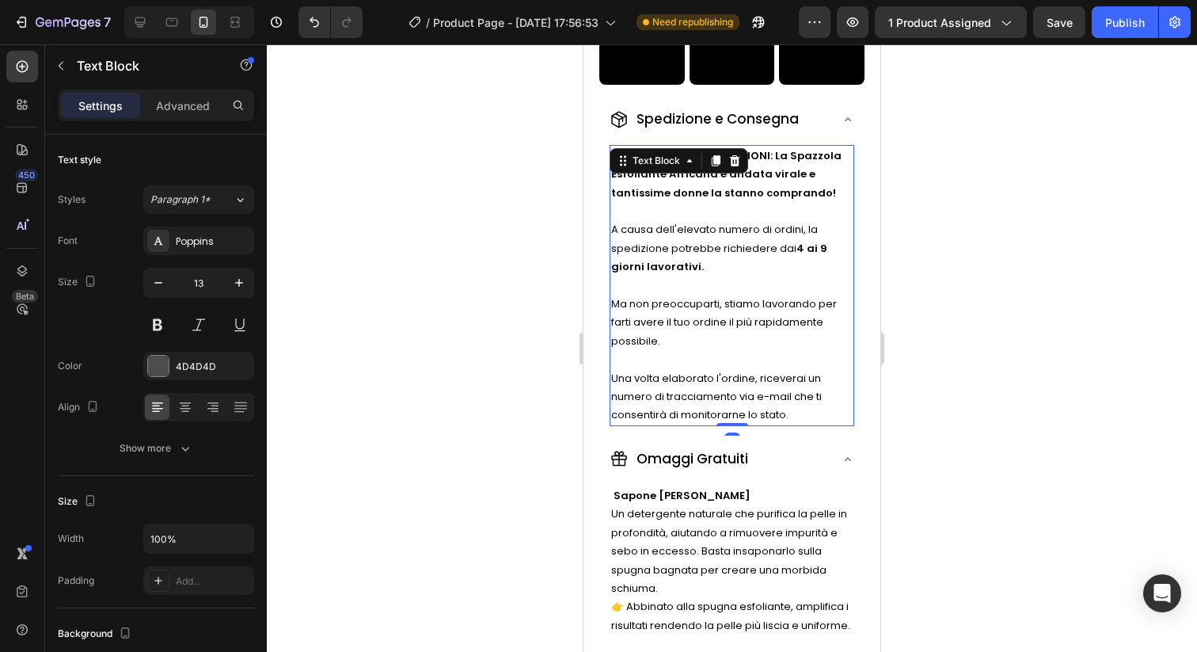
click at [694, 214] on p at bounding box center [732, 211] width 242 height 18
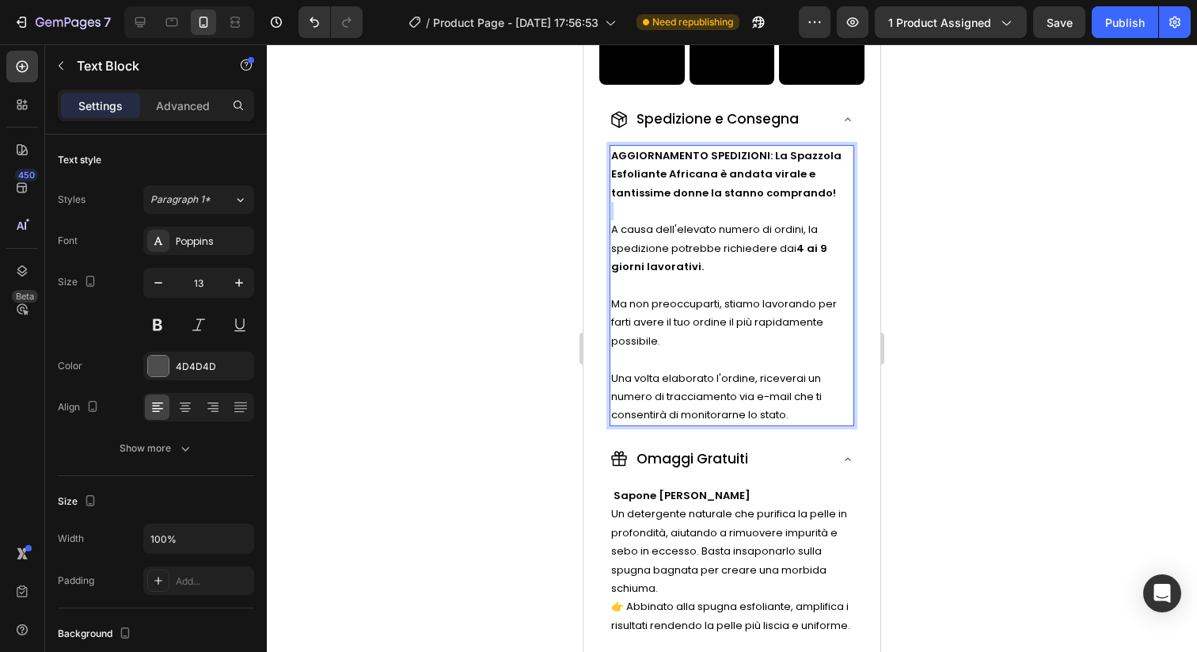
click at [694, 214] on p "Rich Text Editor. Editing area: main" at bounding box center [732, 211] width 242 height 18
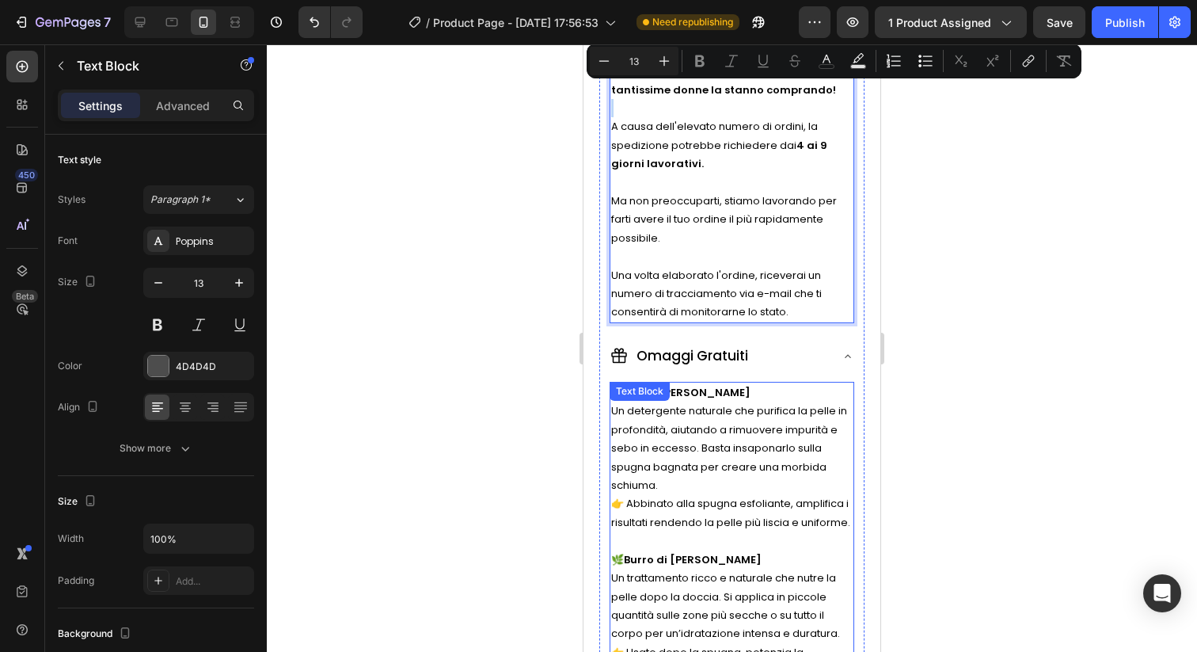
scroll to position [1146, 0]
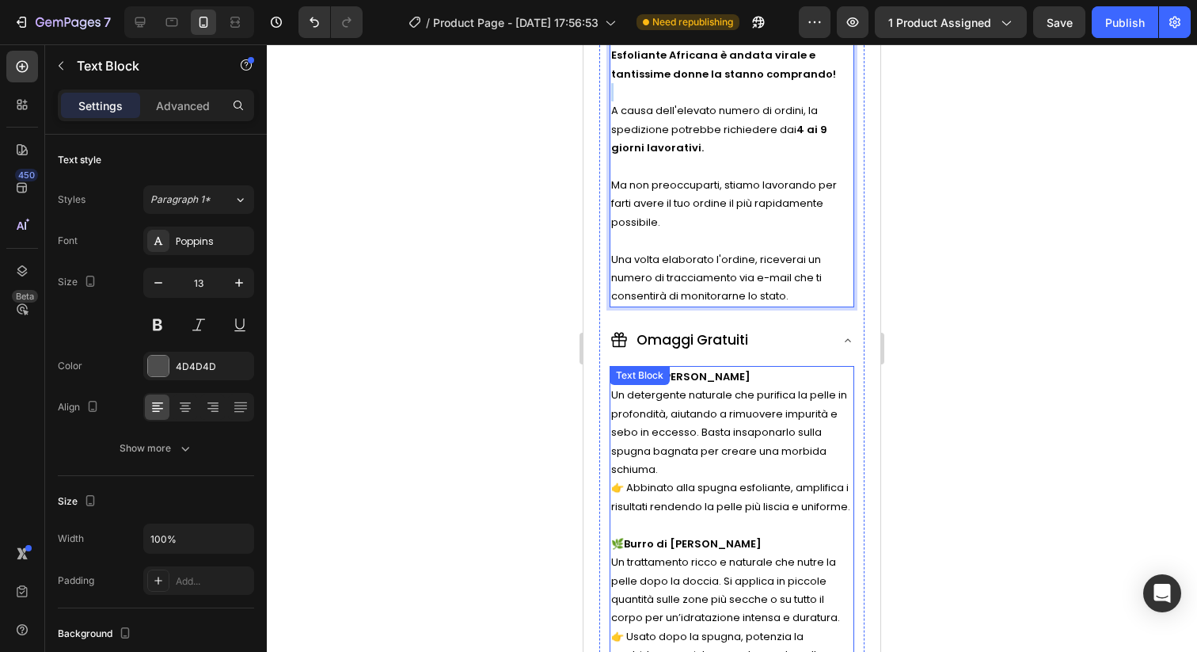
click at [718, 432] on span "Un detergente naturale che purifica la pelle in profondità, aiutando a rimuover…" at bounding box center [729, 431] width 236 height 89
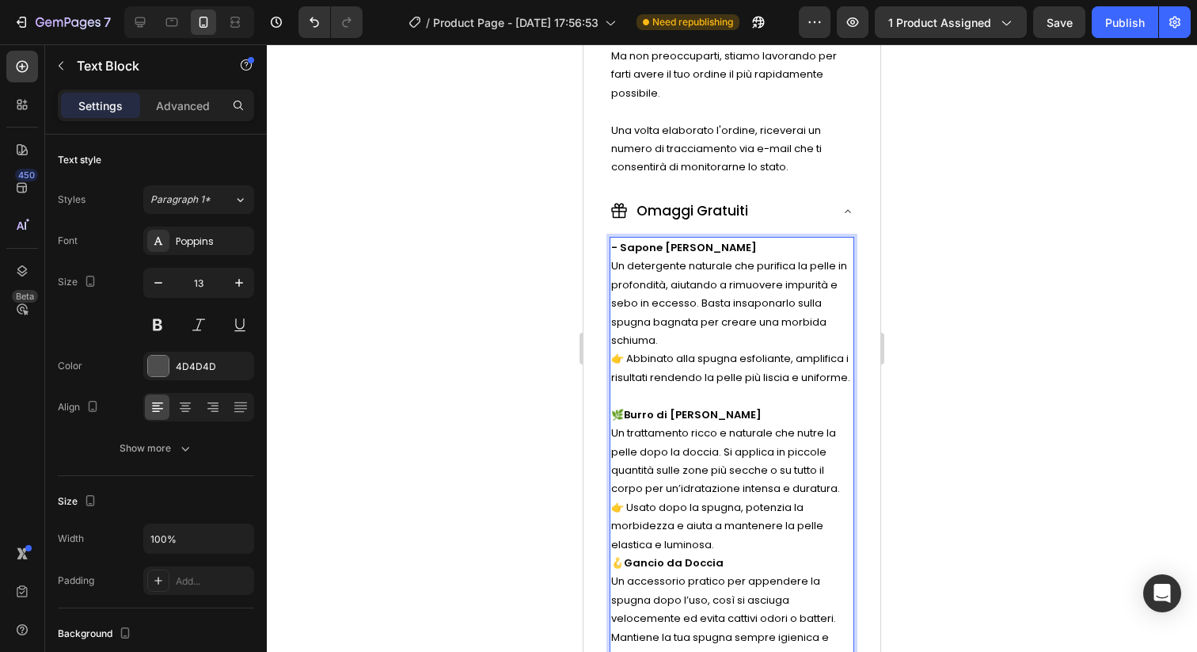
scroll to position [1290, 0]
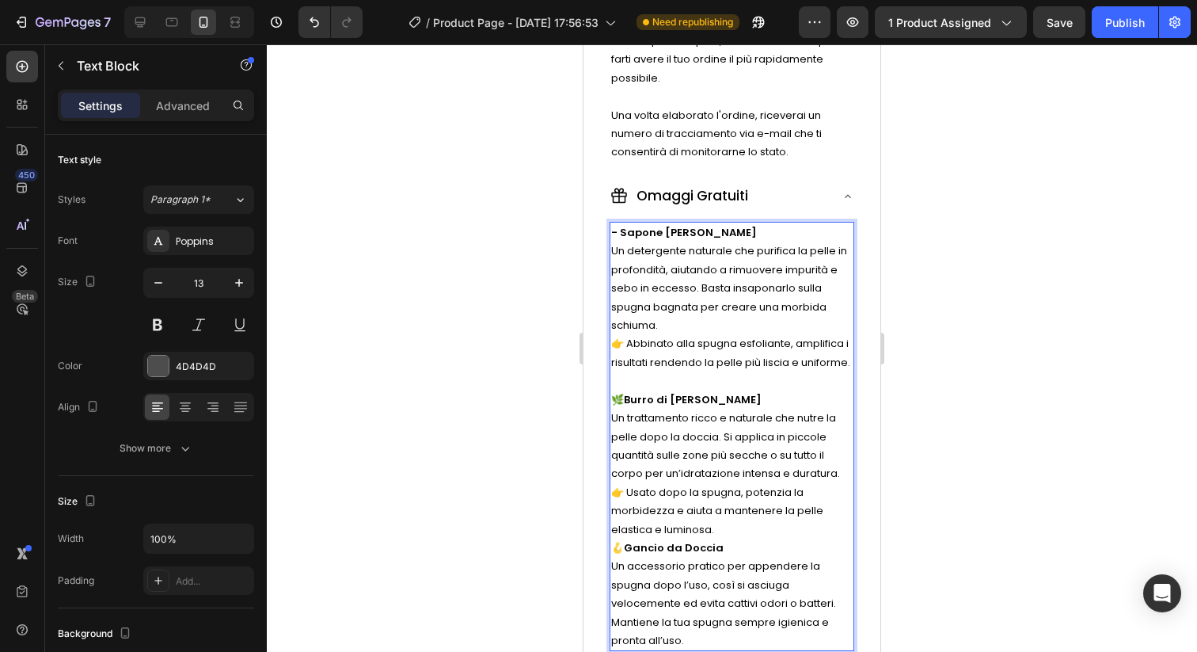
click at [620, 341] on span "👉 Abbinato alla spugna esfoliante, amplifica i risultati rendendo la pelle più …" at bounding box center [730, 352] width 239 height 33
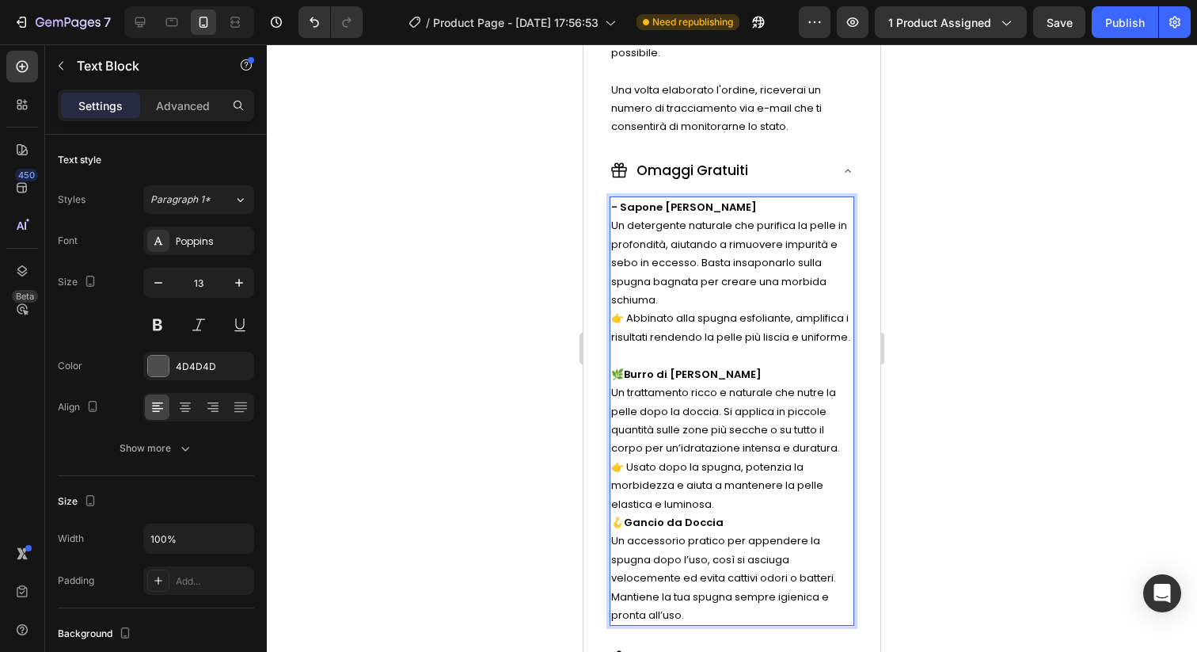
scroll to position [1327, 0]
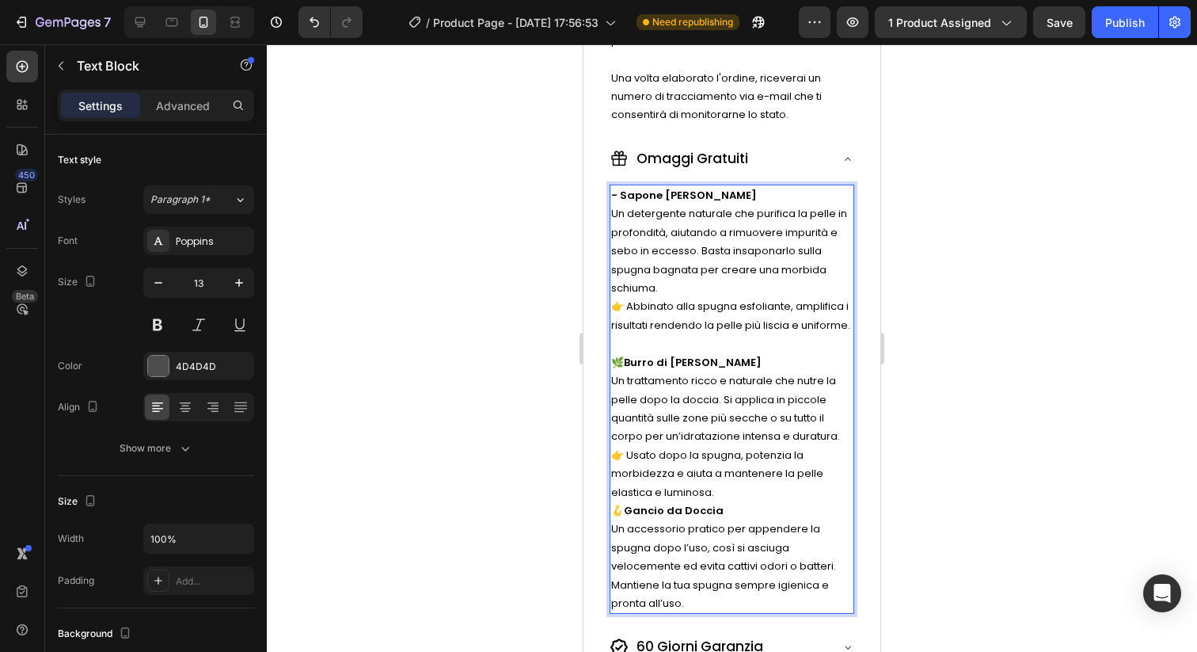
click at [622, 363] on span "🌿 Burro di [PERSON_NAME]" at bounding box center [686, 362] width 150 height 15
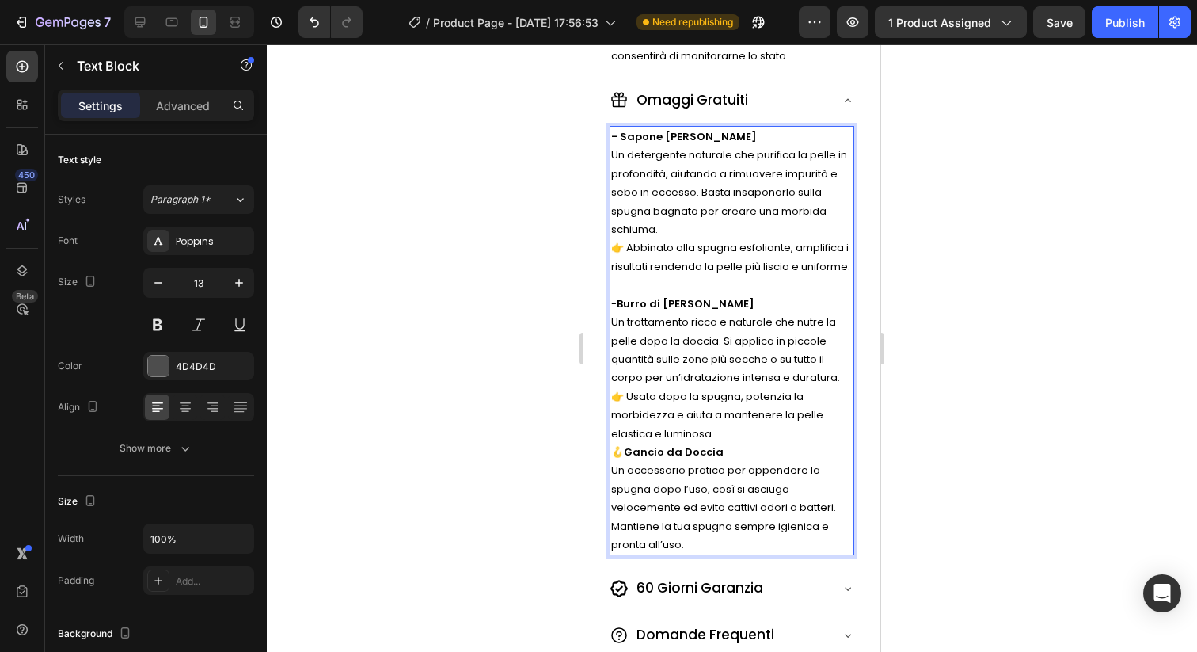
scroll to position [1391, 0]
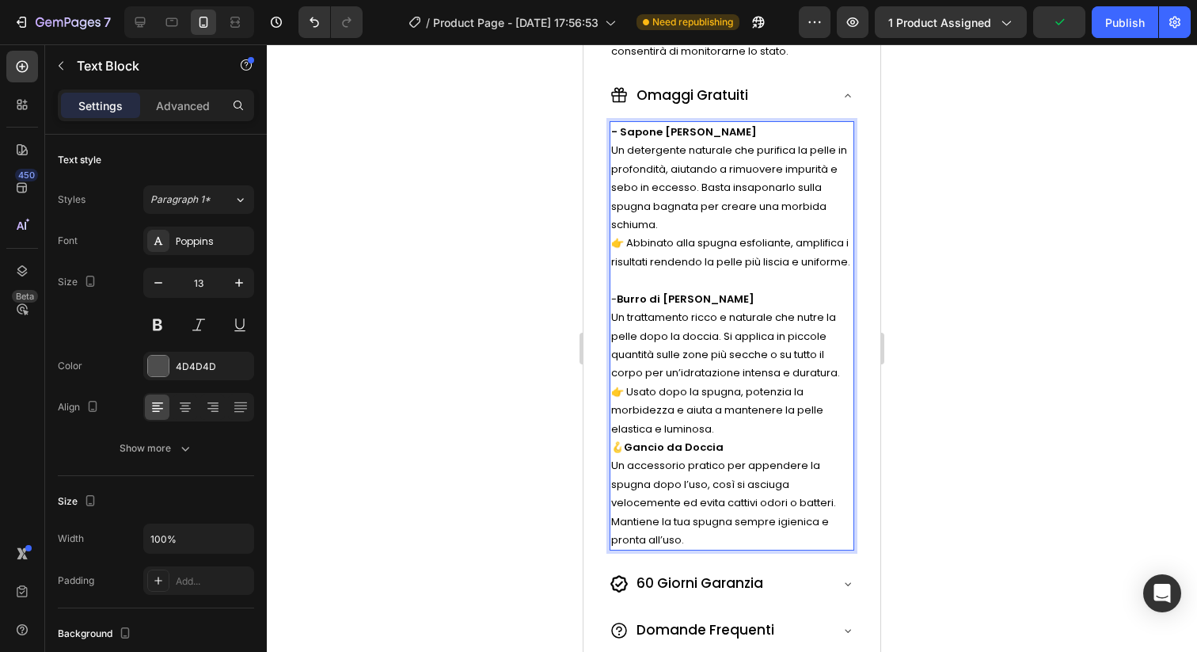
click at [717, 392] on span "👉 Usato dopo la spugna, potenzia la morbidezza e aiuta a mantenere la pelle ela…" at bounding box center [717, 410] width 212 height 52
click at [746, 424] on p "Un trattamento ricco e naturale che nutre la pelle dopo la doccia. Si applica i…" at bounding box center [732, 373] width 242 height 130
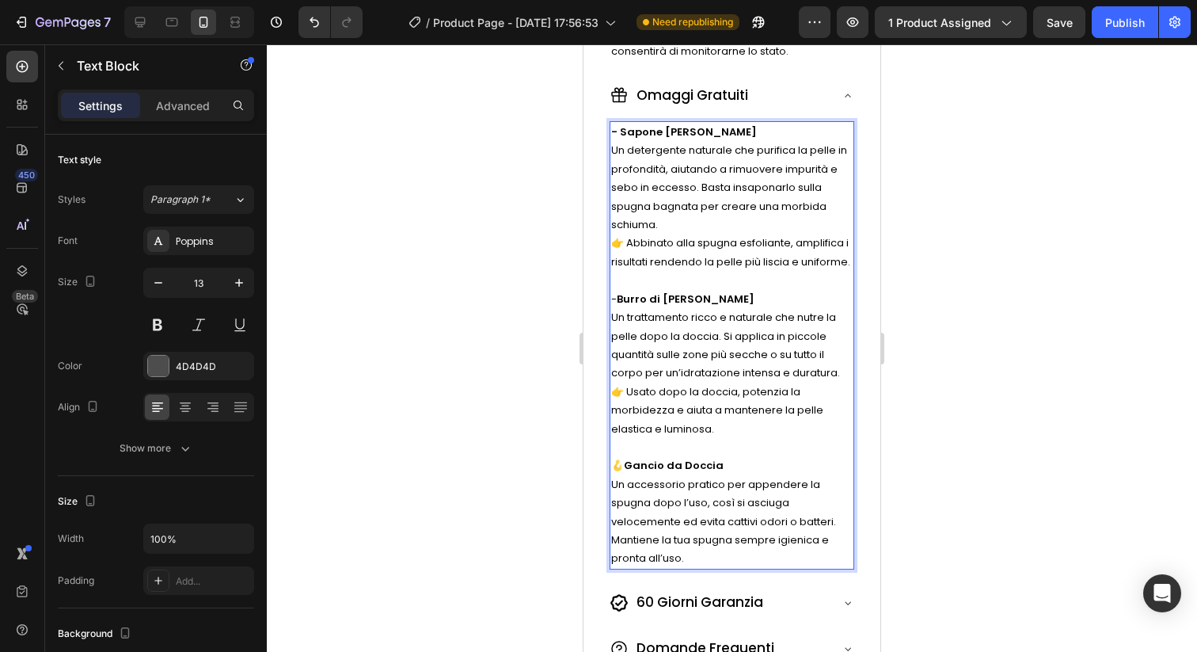
click at [623, 465] on span "🪝 Gancio da Doccia" at bounding box center [667, 465] width 112 height 15
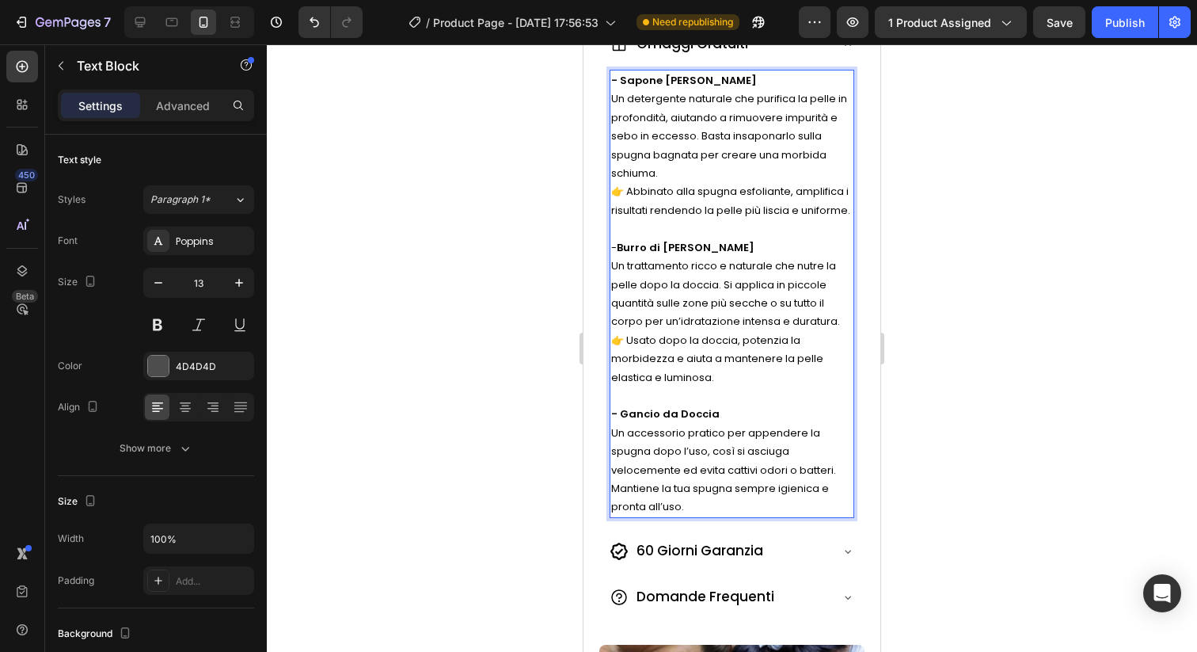
scroll to position [1452, 0]
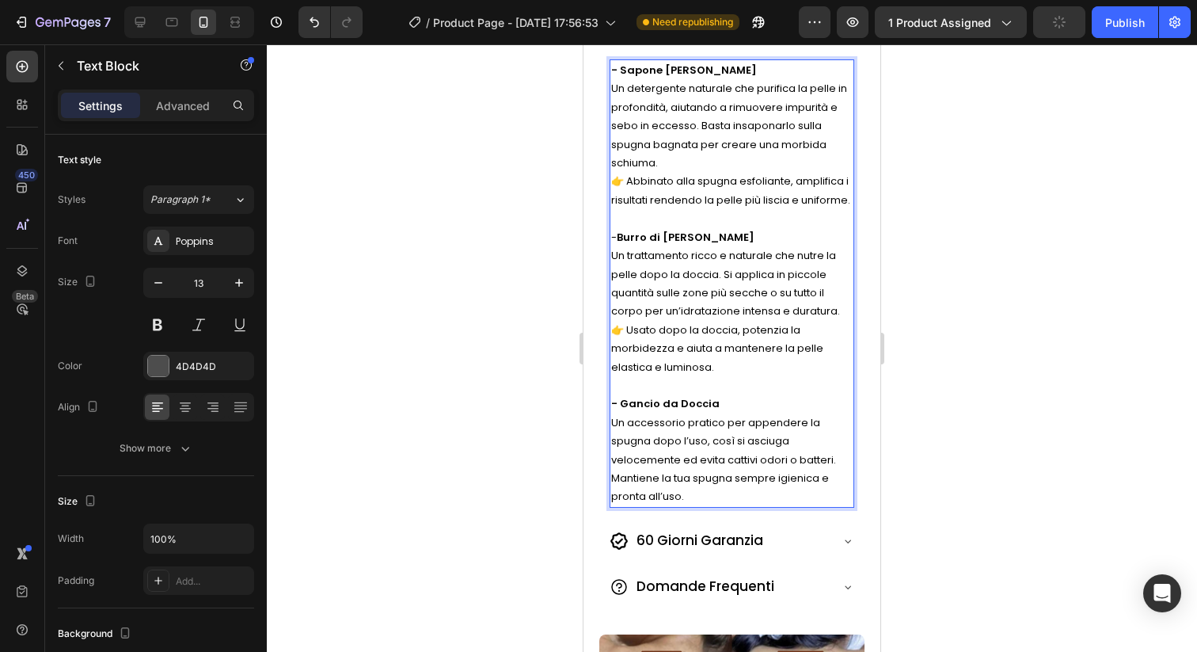
click at [716, 489] on p "Un accessorio pratico per appendere la spugna dopo l’uso, così si asciuga veloc…" at bounding box center [732, 459] width 242 height 93
drag, startPoint x: 734, startPoint y: 495, endPoint x: 609, endPoint y: 477, distance: 126.4
click at [610, 477] on div "- Sapone Nero Africano Un detergente naturale che purifica la pelle in profondi…" at bounding box center [732, 283] width 245 height 448
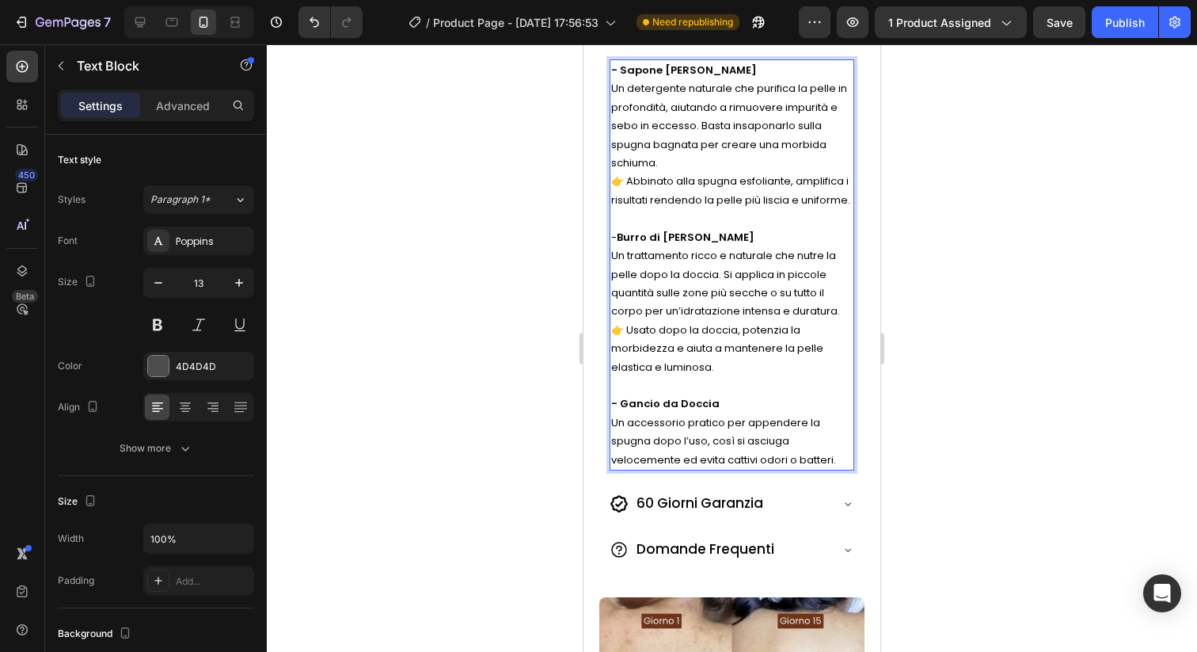
click at [949, 372] on div at bounding box center [732, 347] width 930 height 607
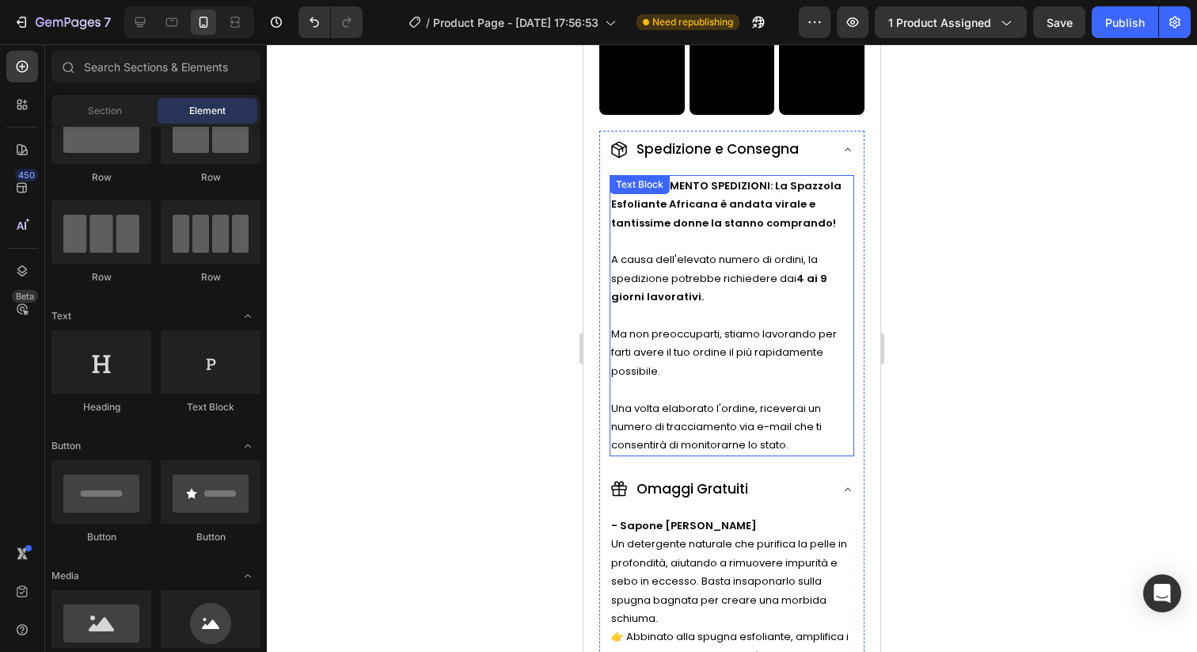
scroll to position [972, 0]
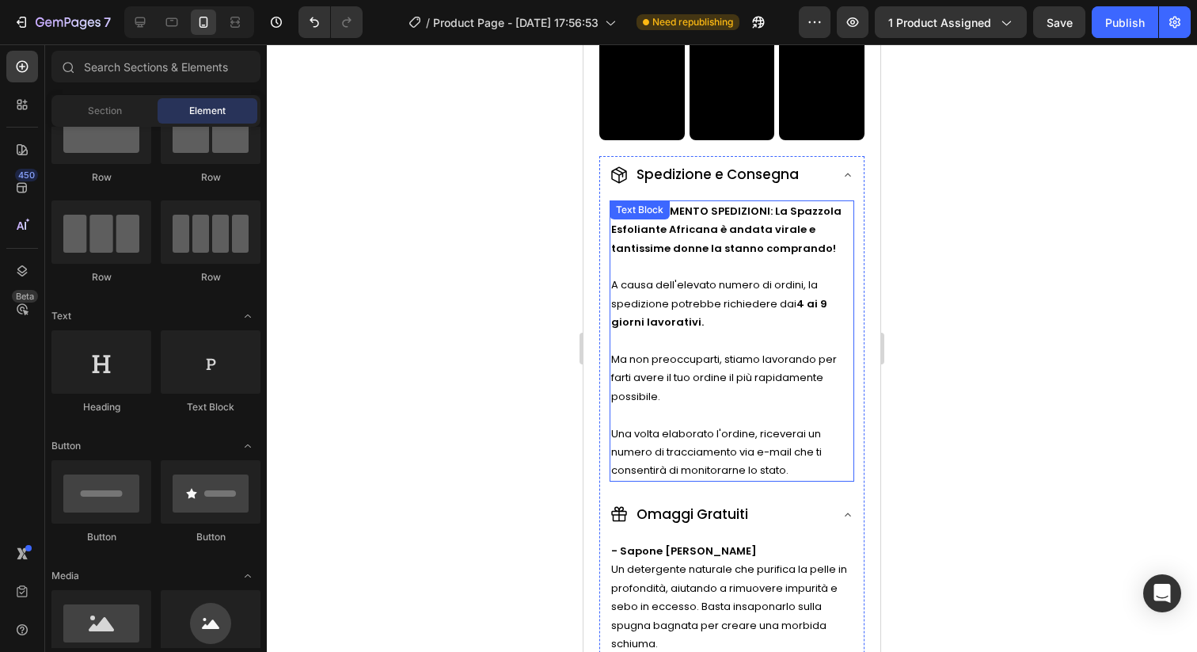
click at [751, 371] on span "Ma non preoccuparti, stiamo lavorando per farti avere il tuo ordine il più rapi…" at bounding box center [724, 378] width 226 height 52
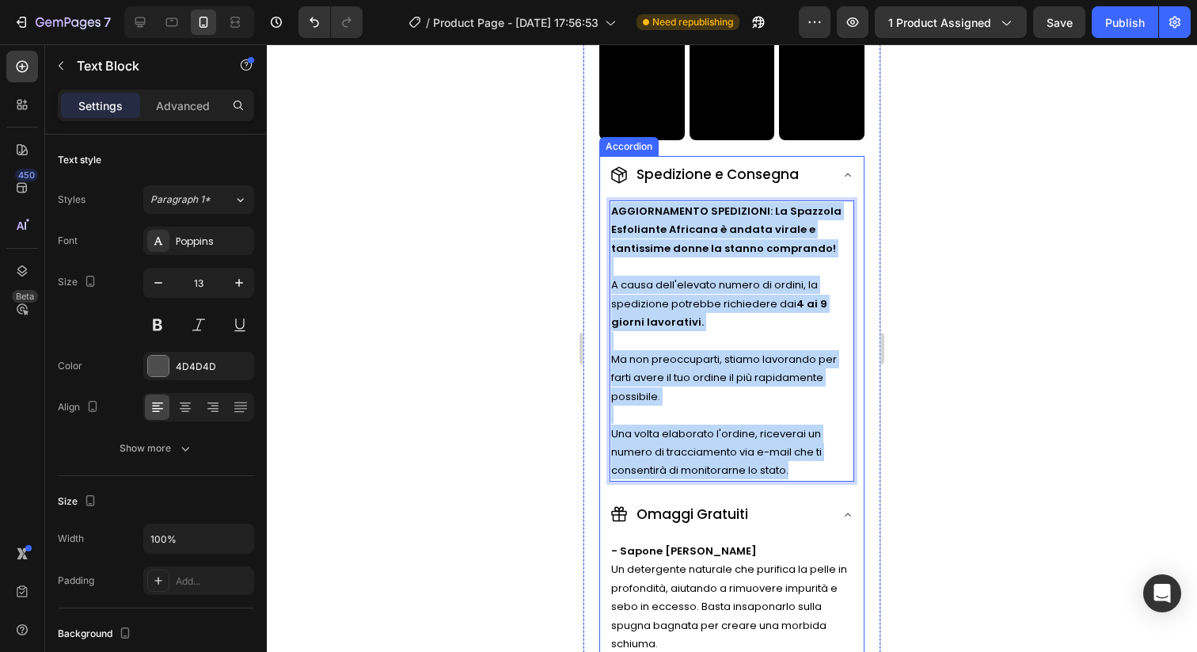
drag, startPoint x: 797, startPoint y: 469, endPoint x: 607, endPoint y: 216, distance: 316.1
click at [607, 216] on div "AGGIORNAMENTO SPEDIZIONI: La Spazzola Esfoliante Africana è andata virale e tan…" at bounding box center [732, 344] width 264 height 294
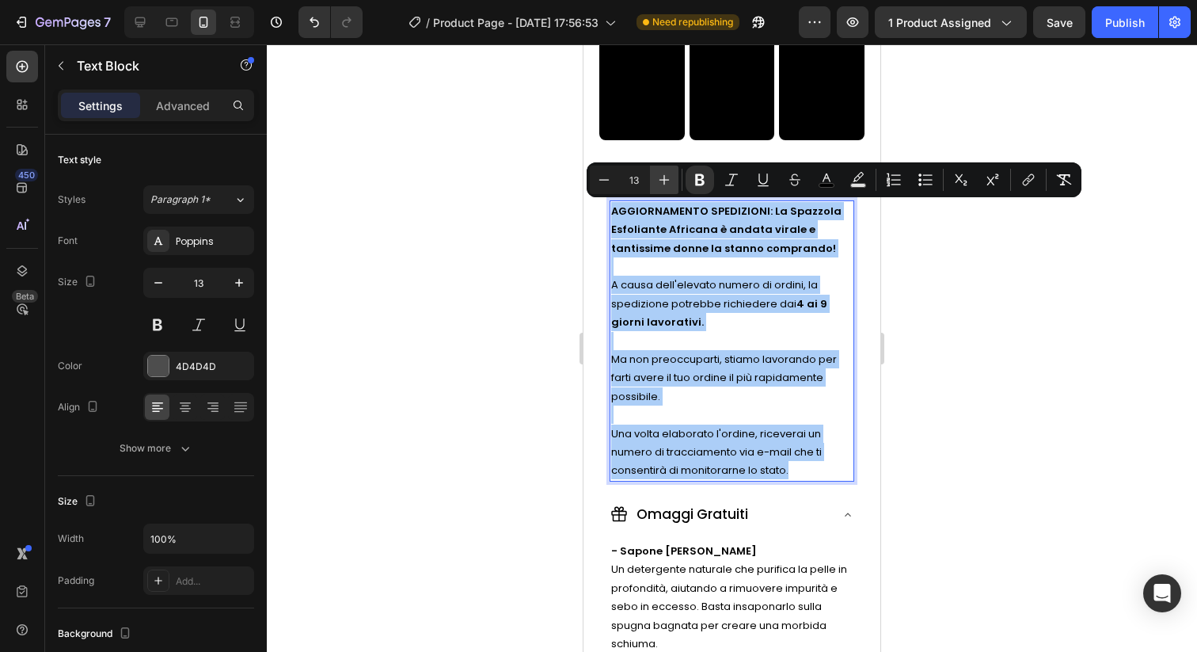
click at [653, 188] on button "Plus" at bounding box center [664, 180] width 29 height 29
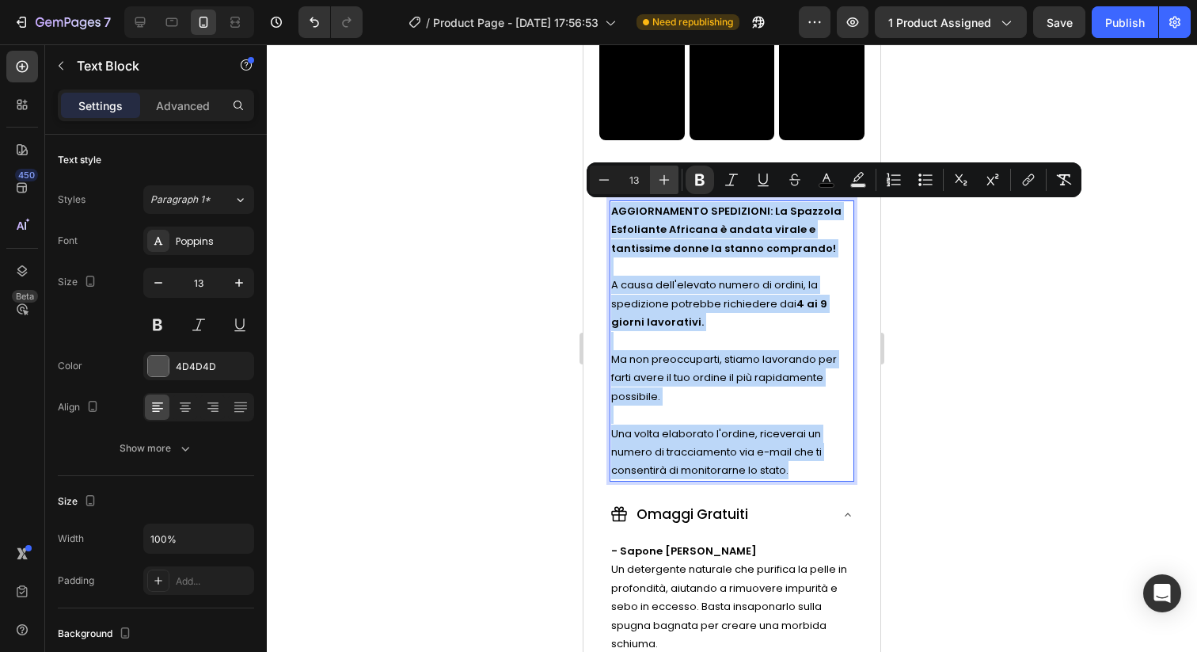
type input "14"
click at [661, 256] on p "AGGIORNAMENTO SPEDIZIONI: La Spazzola Esfoliante Africana è andata virale e tan…" at bounding box center [732, 229] width 242 height 55
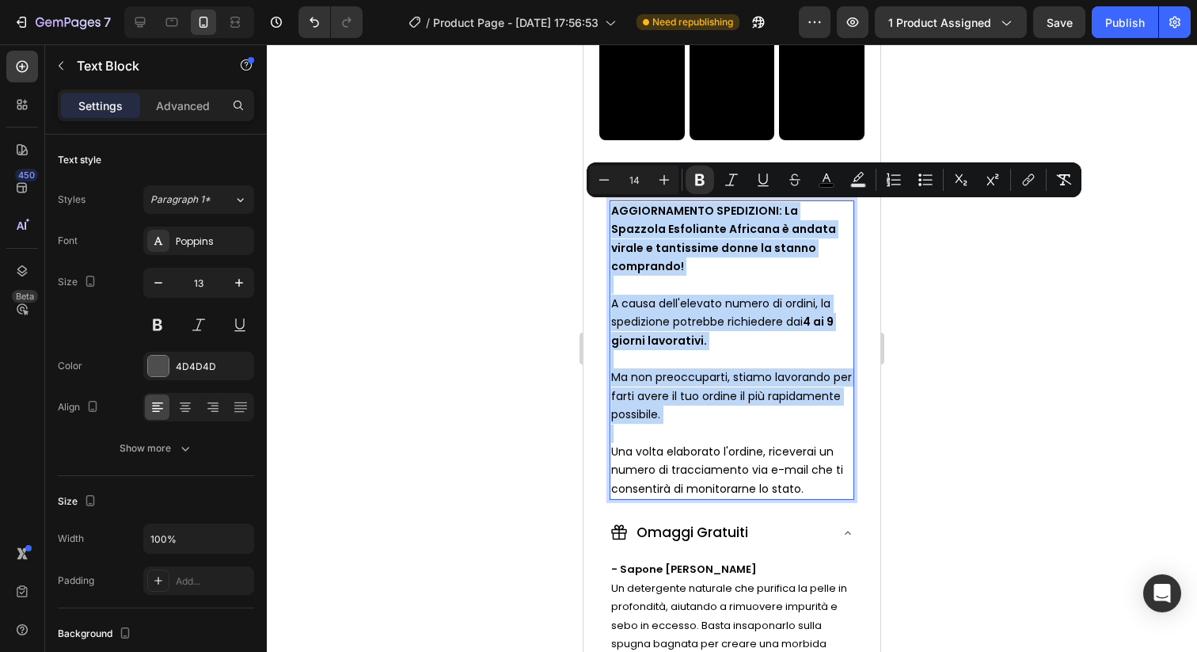
click at [688, 295] on span "A causa dell'elevato numero di ordini, la spedizione potrebbe richiedere dai 4 …" at bounding box center [722, 321] width 223 height 53
click at [684, 276] on p "Rich Text Editor. Editing area: main" at bounding box center [732, 285] width 242 height 18
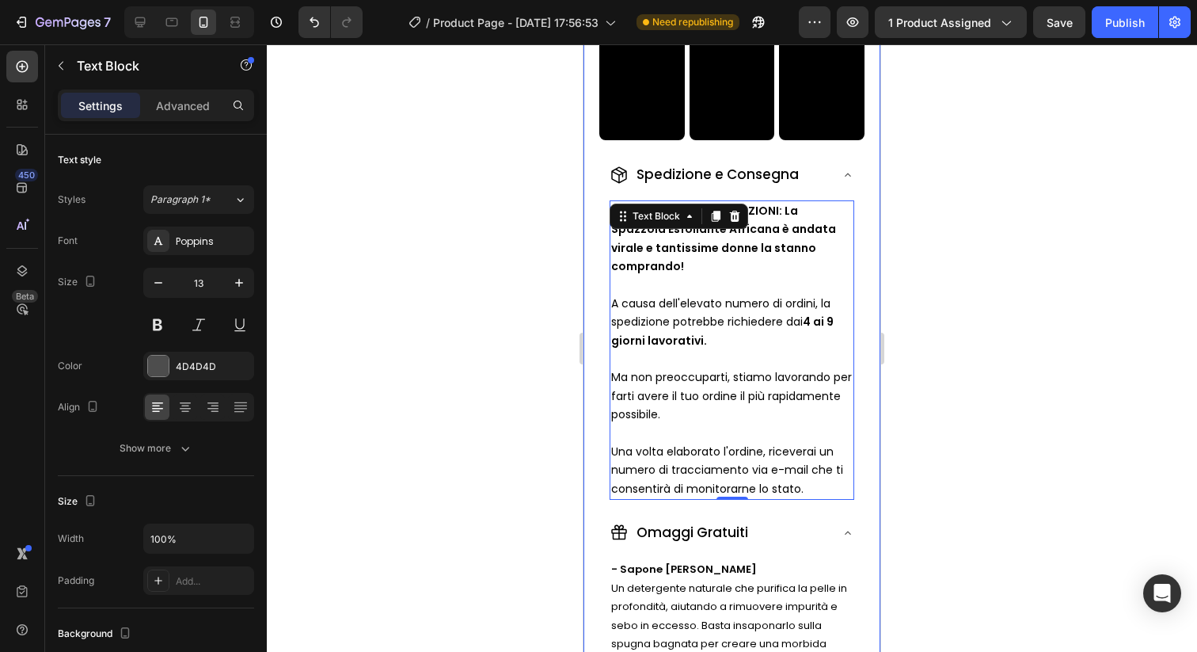
click at [959, 282] on div at bounding box center [732, 347] width 930 height 607
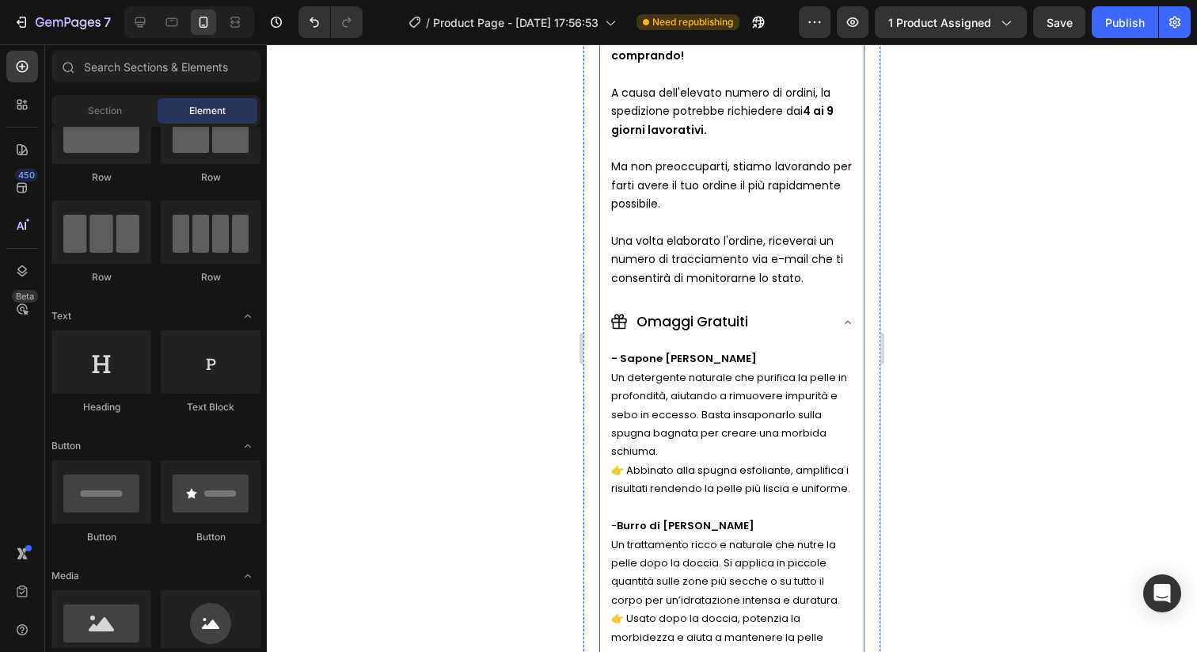
click at [742, 378] on span "Un detergente naturale che purifica la pelle in profondità, aiutando a rimuover…" at bounding box center [729, 414] width 236 height 89
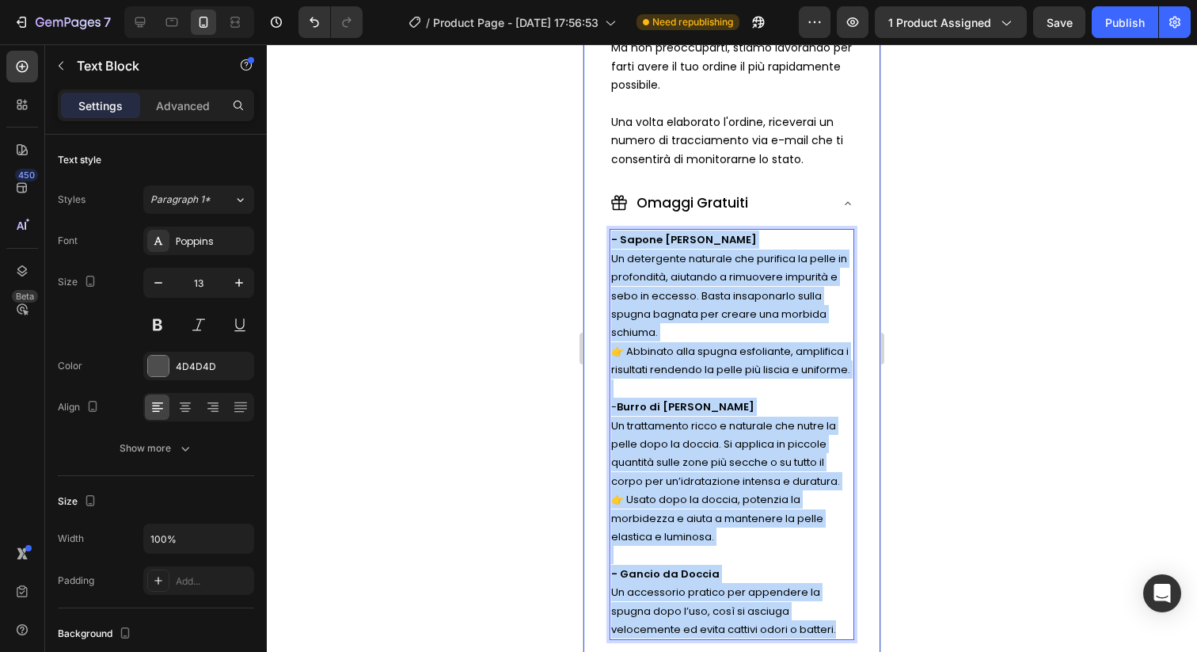
scroll to position [1274, 0]
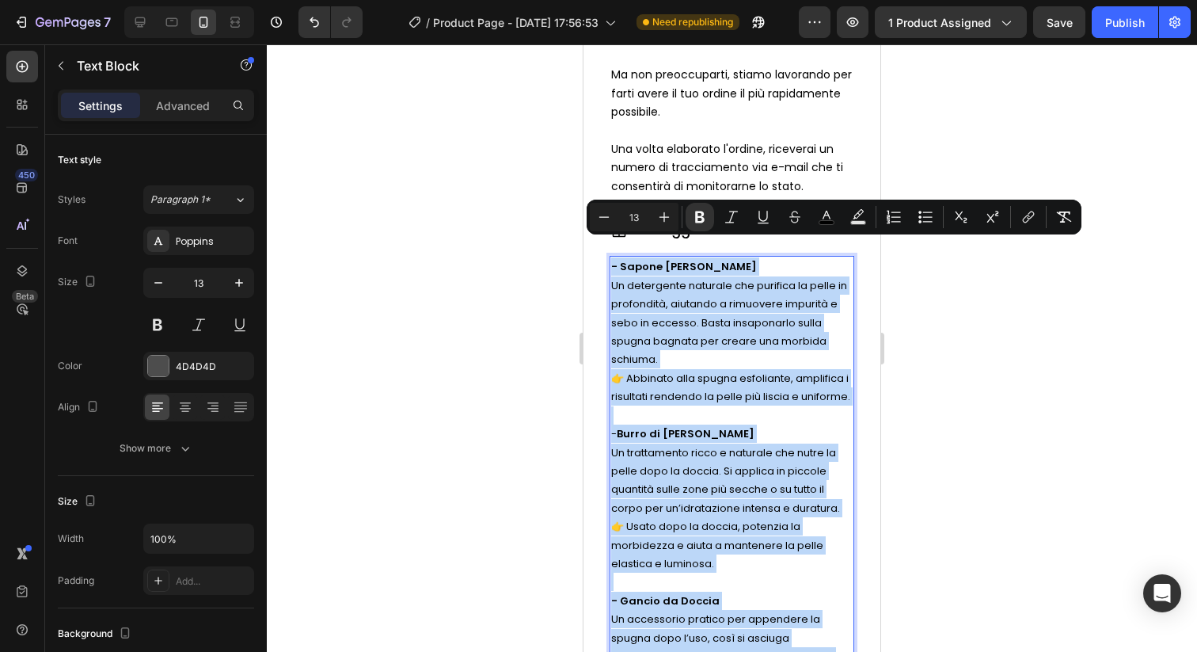
drag, startPoint x: 843, startPoint y: 351, endPoint x: 609, endPoint y: 252, distance: 253.7
click at [610, 256] on div "- Sapone Nero Africano Un detergente naturale che purifica la pelle in profondi…" at bounding box center [732, 461] width 245 height 411
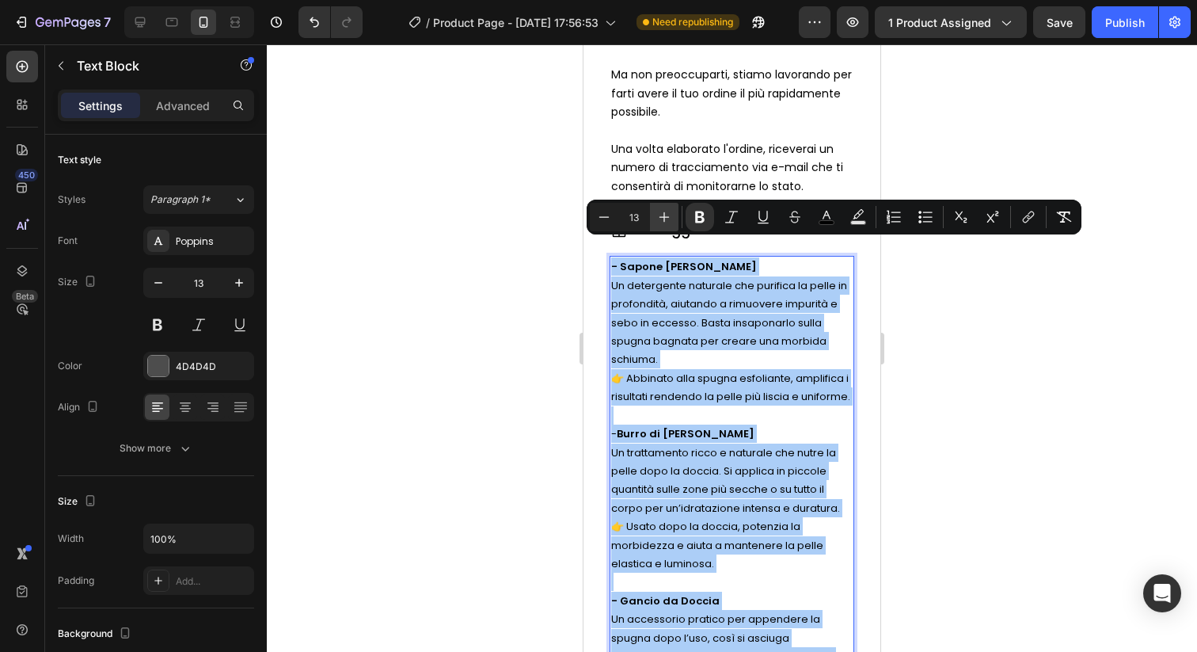
click at [671, 213] on icon "Editor contextual toolbar" at bounding box center [664, 217] width 16 height 16
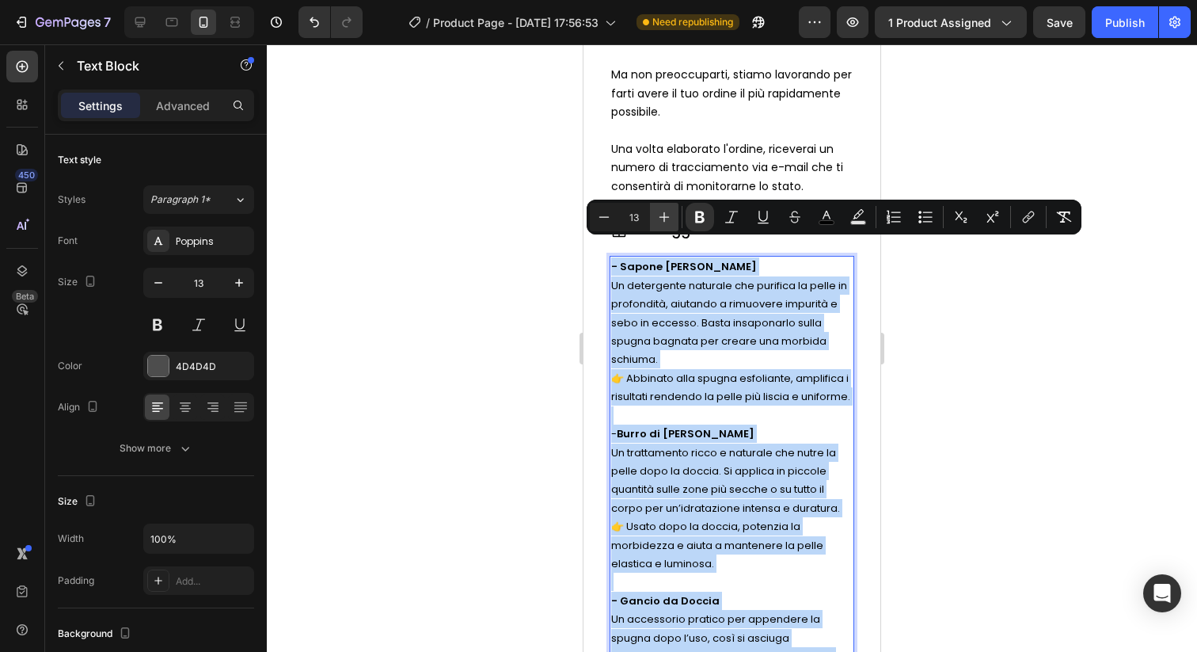
type input "14"
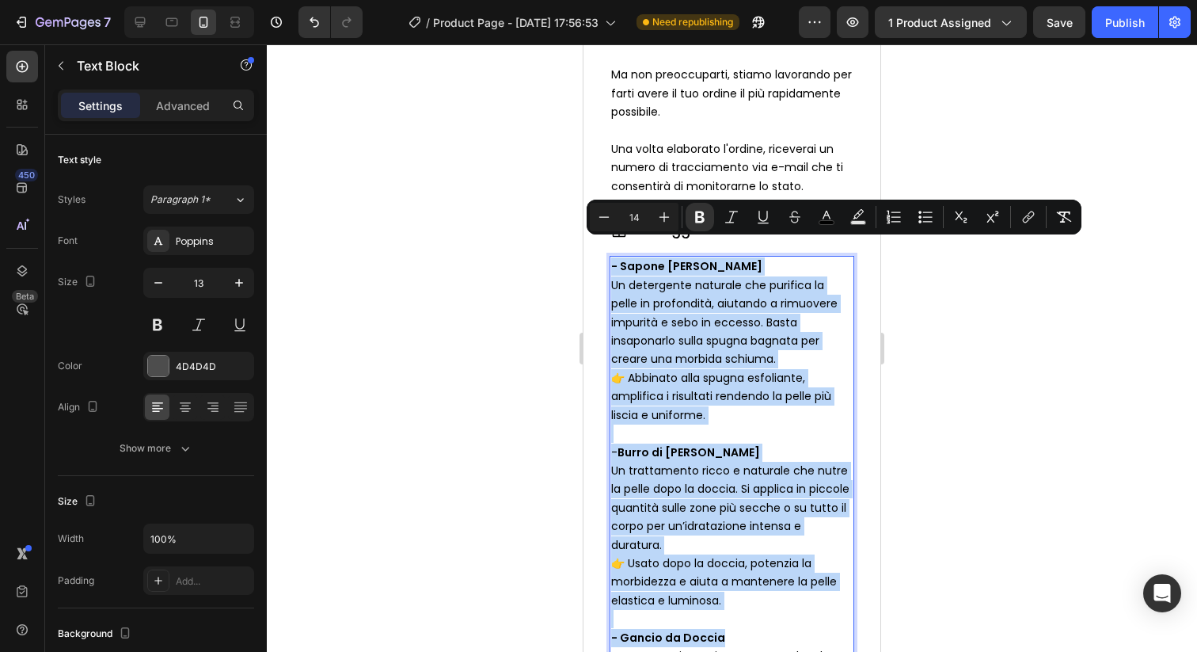
click at [687, 277] on span "Un detergente naturale che purifica la pelle in profondità, aiutando a rimuover…" at bounding box center [724, 322] width 226 height 90
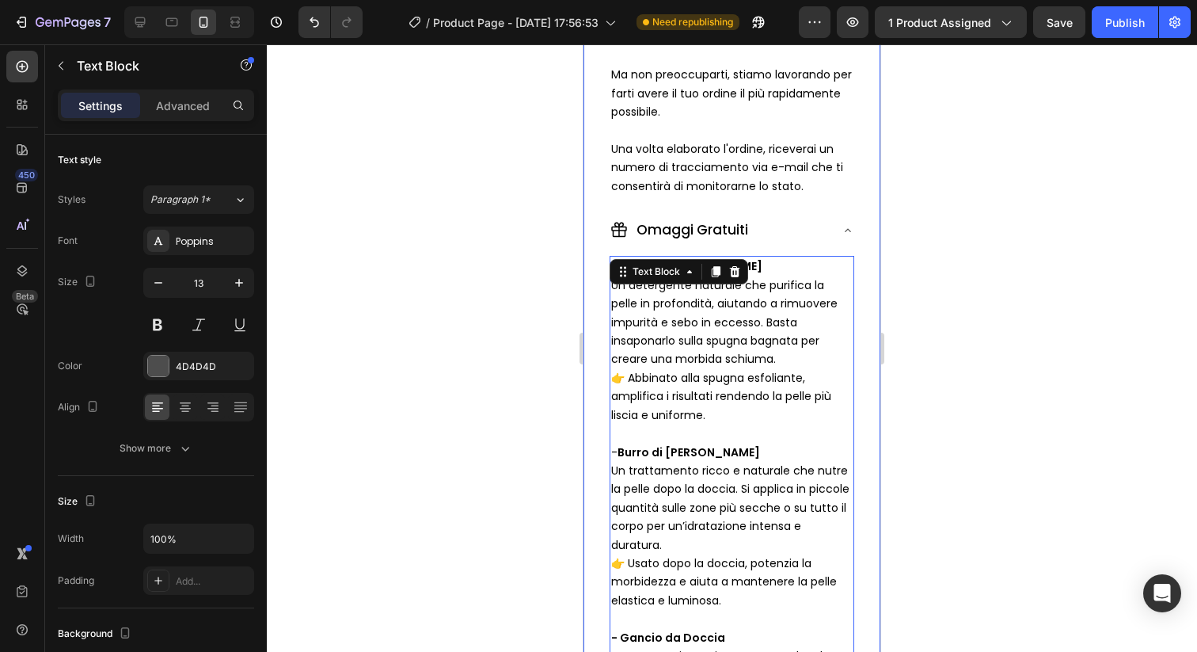
click at [928, 274] on div at bounding box center [732, 347] width 930 height 607
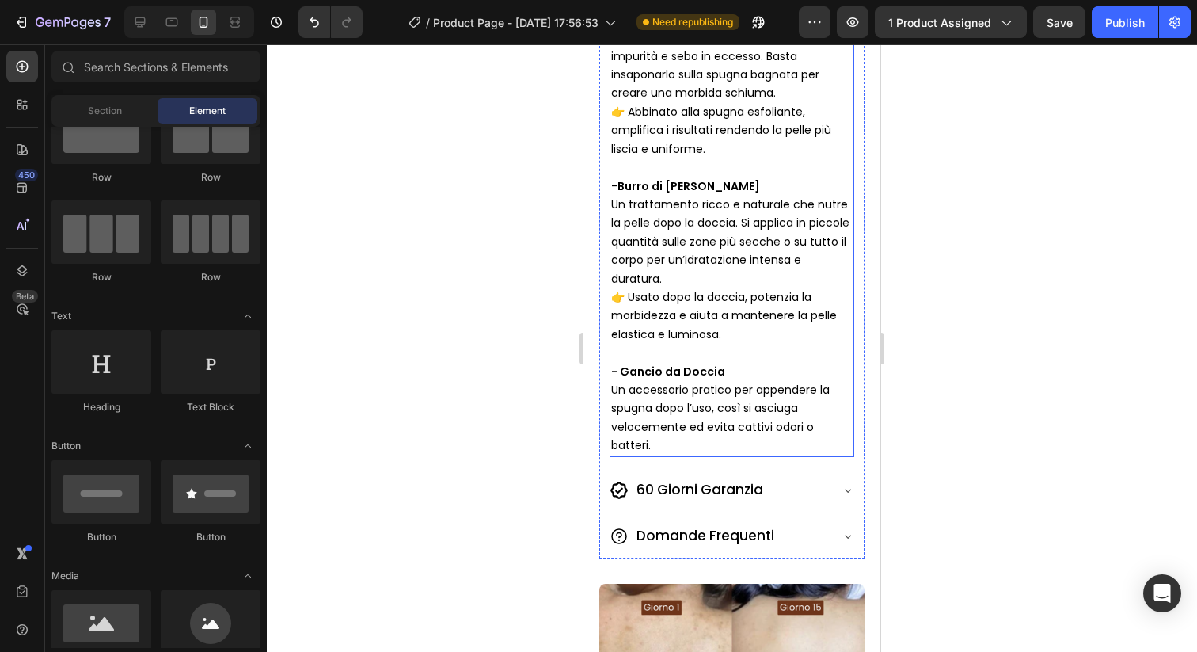
scroll to position [1577, 0]
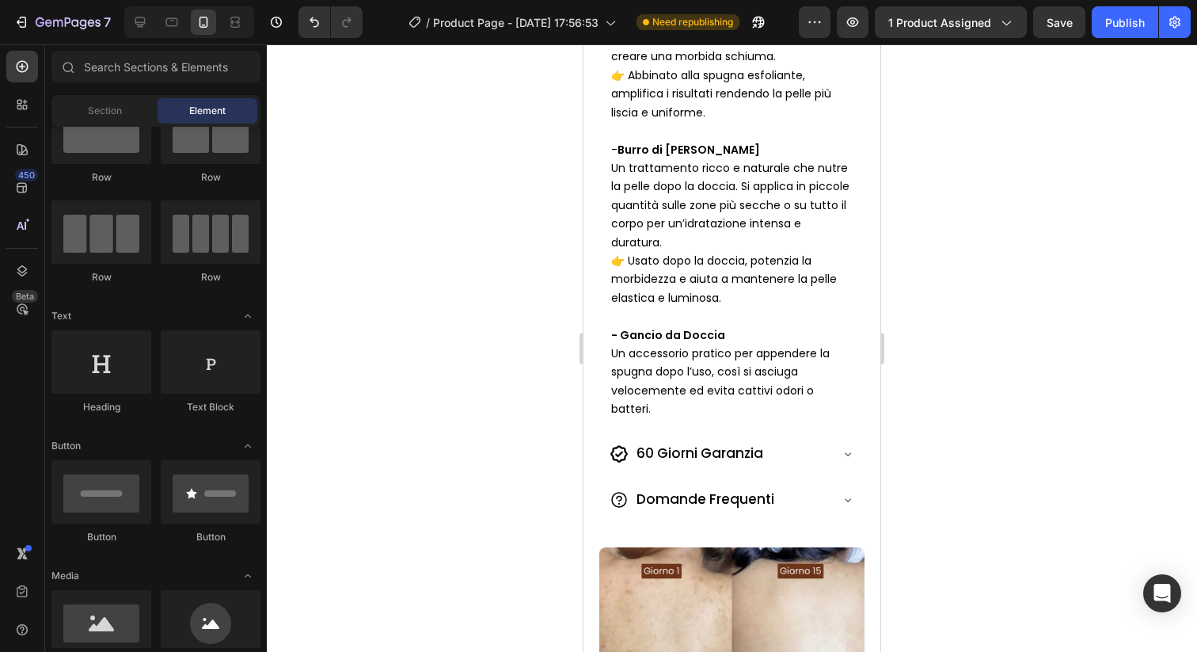
click at [933, 327] on div at bounding box center [732, 347] width 930 height 607
click at [827, 441] on div "60 Giorni Garanzia" at bounding box center [719, 453] width 219 height 25
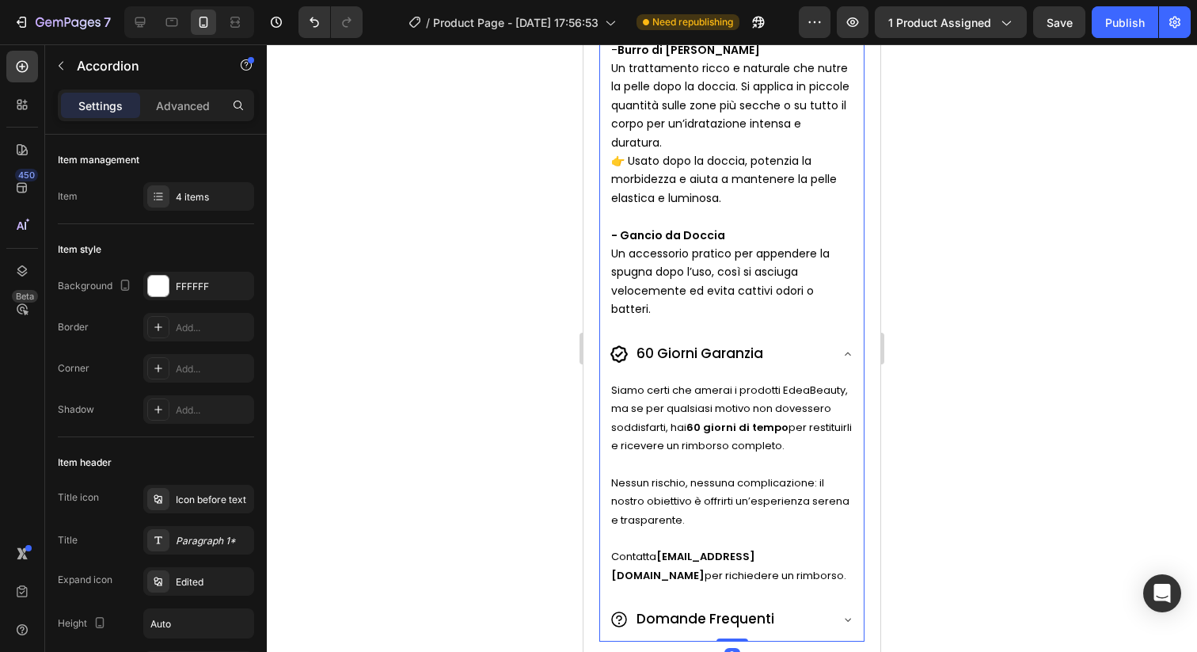
scroll to position [1692, 0]
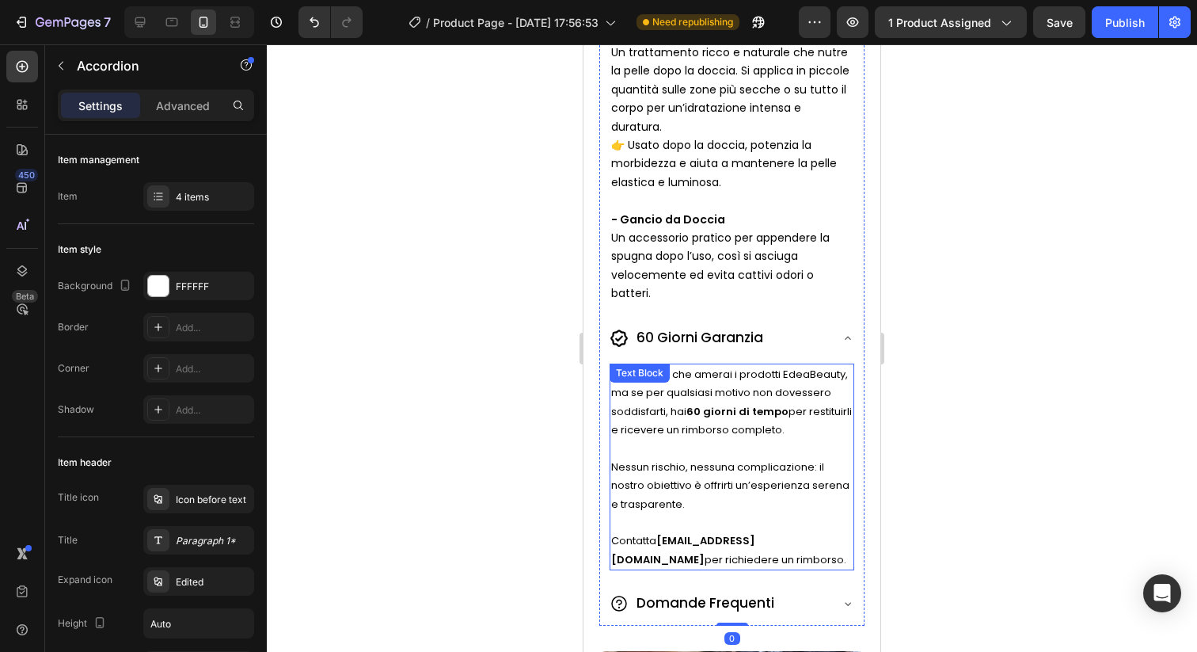
click at [771, 459] on span "Nessun rischio, nessuna complicazione: il nostro obiettivo è offrirti un’esperi…" at bounding box center [730, 485] width 238 height 52
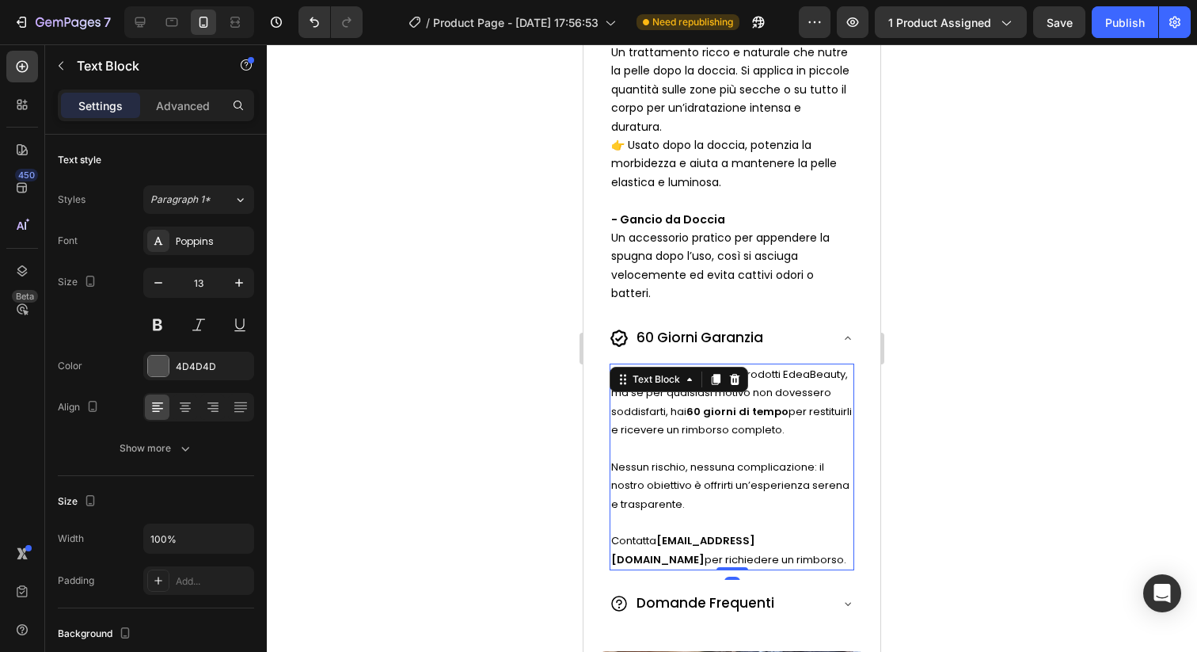
click at [718, 531] on p "Contatta [EMAIL_ADDRESS][DOMAIN_NAME] per richiedere un rimborso." at bounding box center [732, 549] width 242 height 37
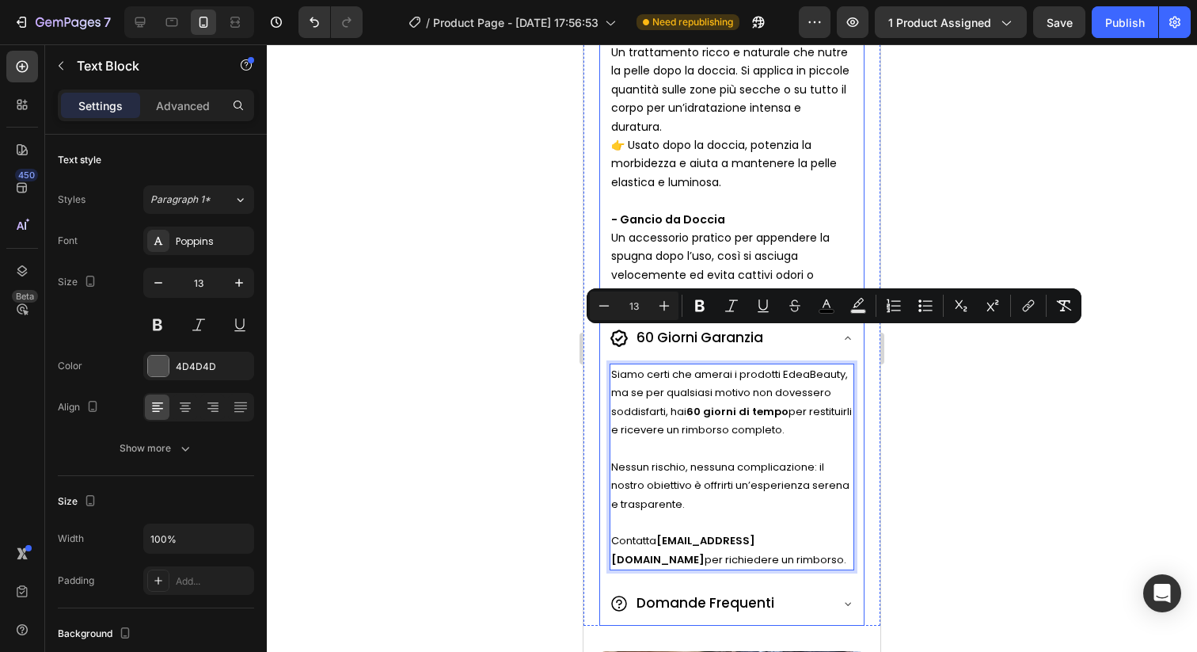
drag, startPoint x: 708, startPoint y: 522, endPoint x: 605, endPoint y: 339, distance: 209.9
click at [605, 360] on div "Siamo certi che amerai i prodotti EdeaBeauty, ma se per qualsiasi motivo non do…" at bounding box center [732, 469] width 264 height 219
click at [672, 313] on button "Plus" at bounding box center [664, 305] width 29 height 29
type input "14"
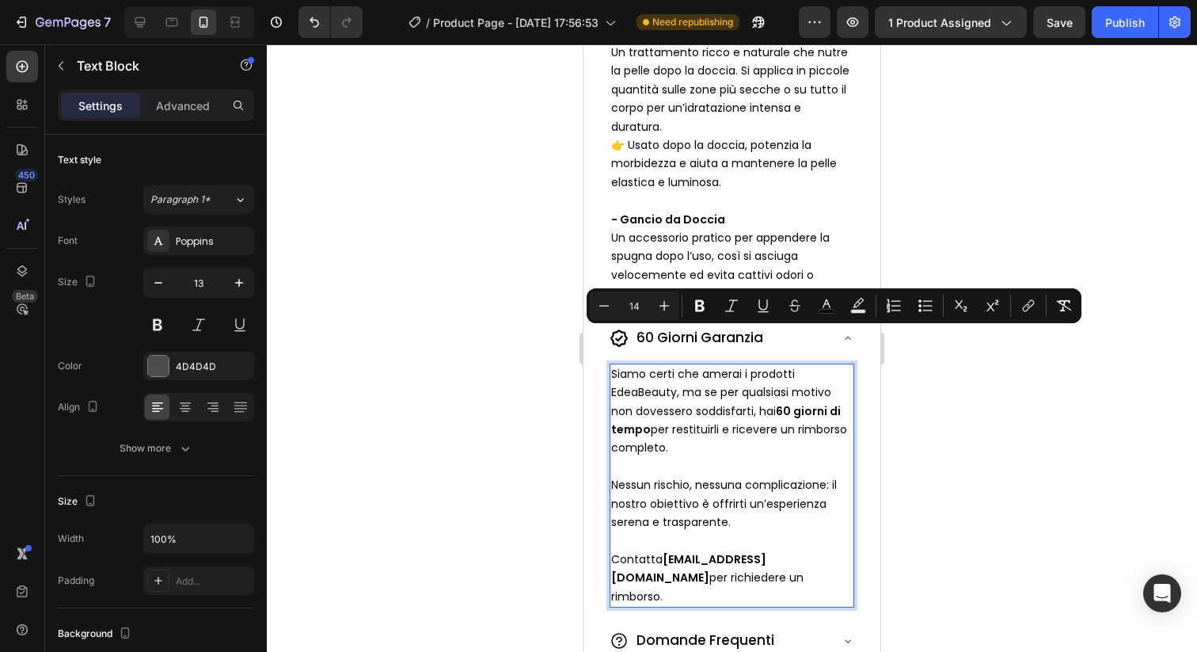
click at [697, 367] on span "Siamo certi che amerai i prodotti EdeaBeauty, ma se per qualsiasi motivo non do…" at bounding box center [729, 411] width 236 height 90
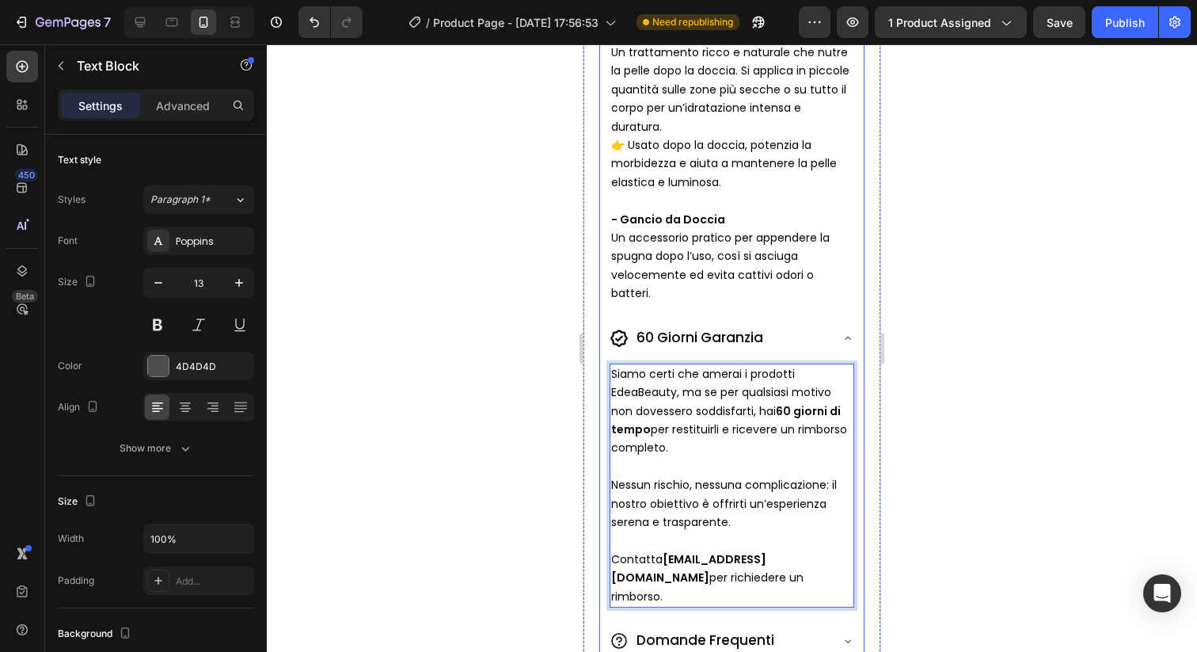
click at [846, 332] on icon at bounding box center [848, 338] width 13 height 13
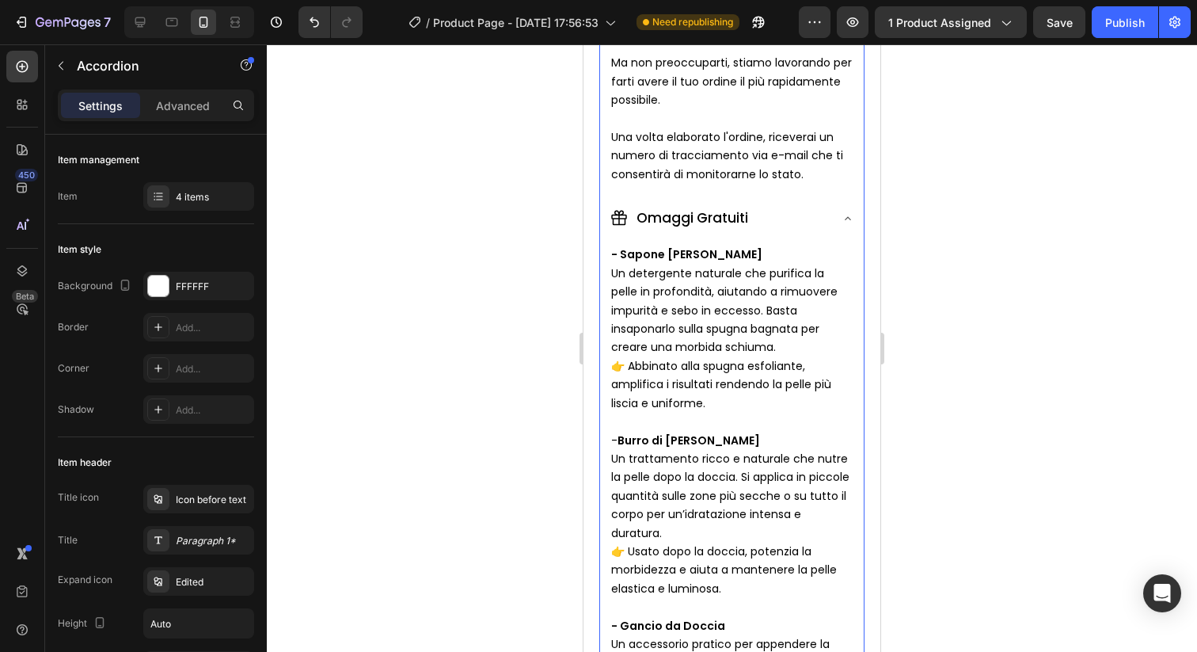
scroll to position [1220, 0]
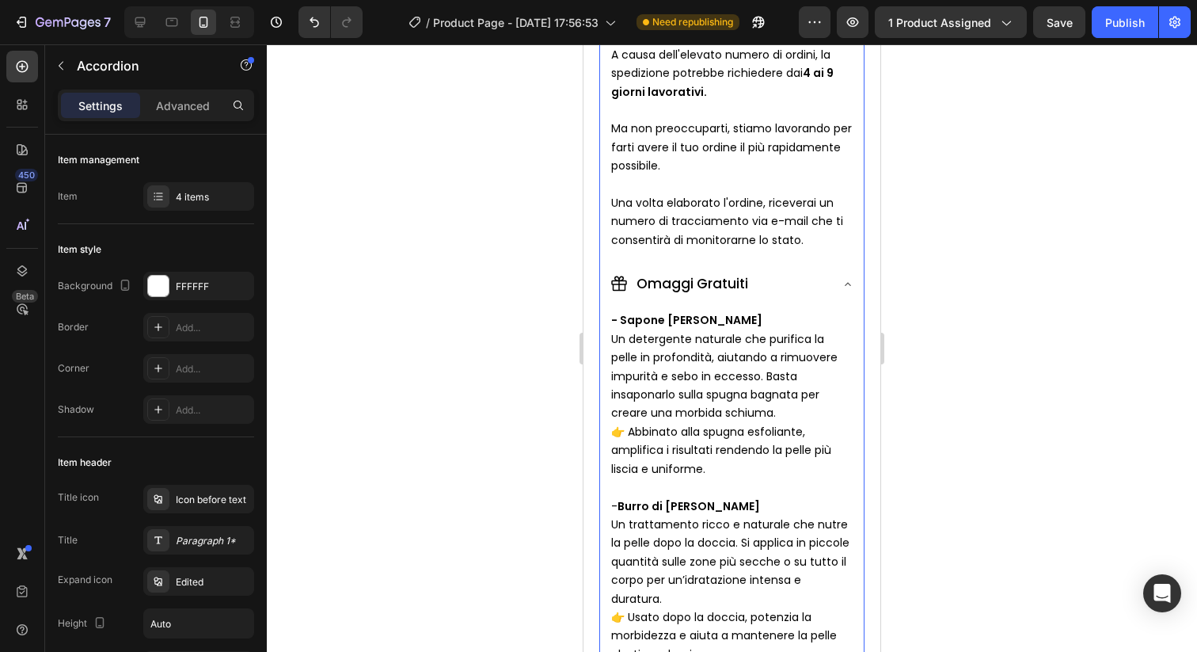
click at [843, 278] on icon at bounding box center [848, 284] width 13 height 13
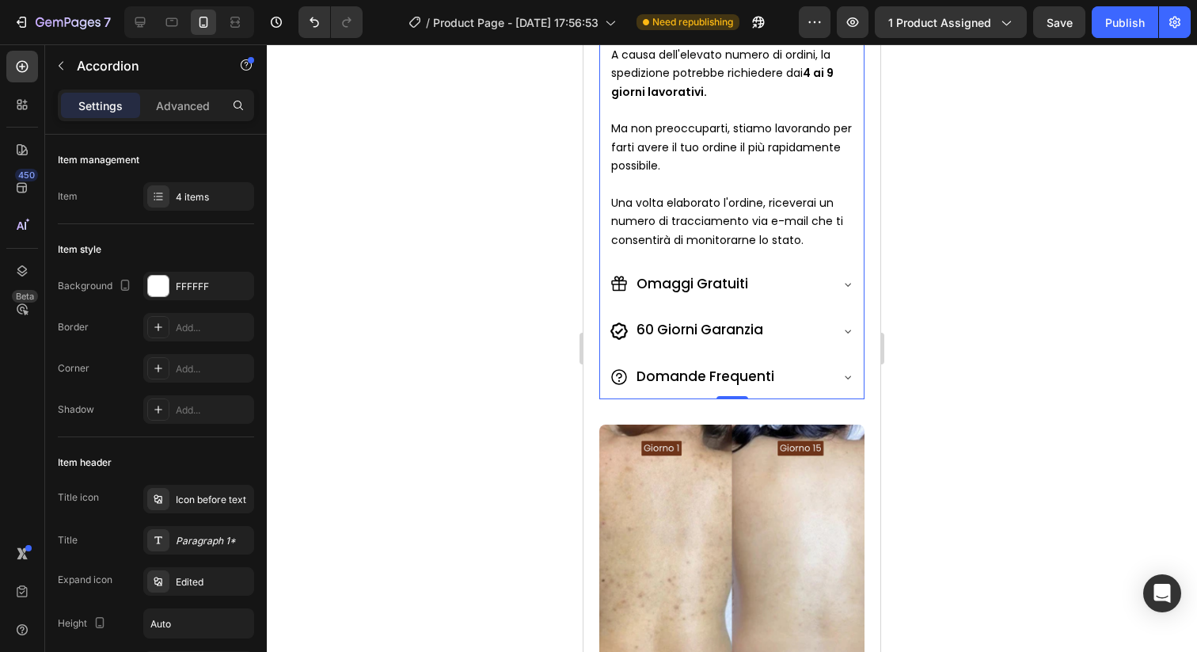
scroll to position [972, 0]
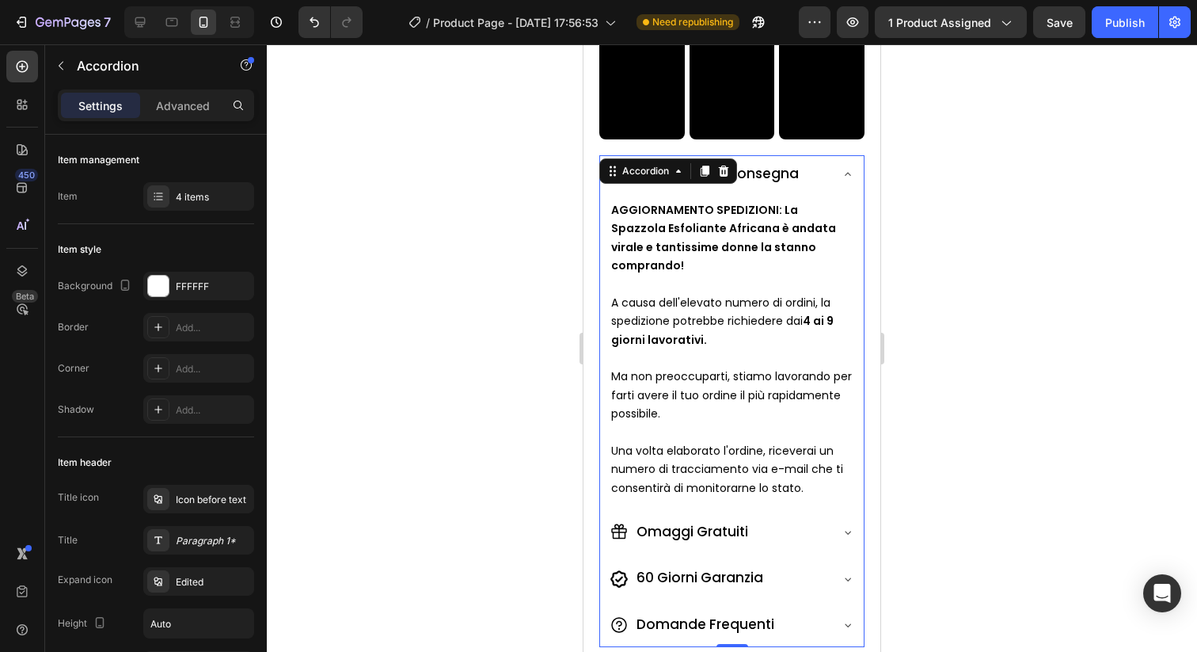
click at [844, 172] on icon at bounding box center [848, 174] width 13 height 13
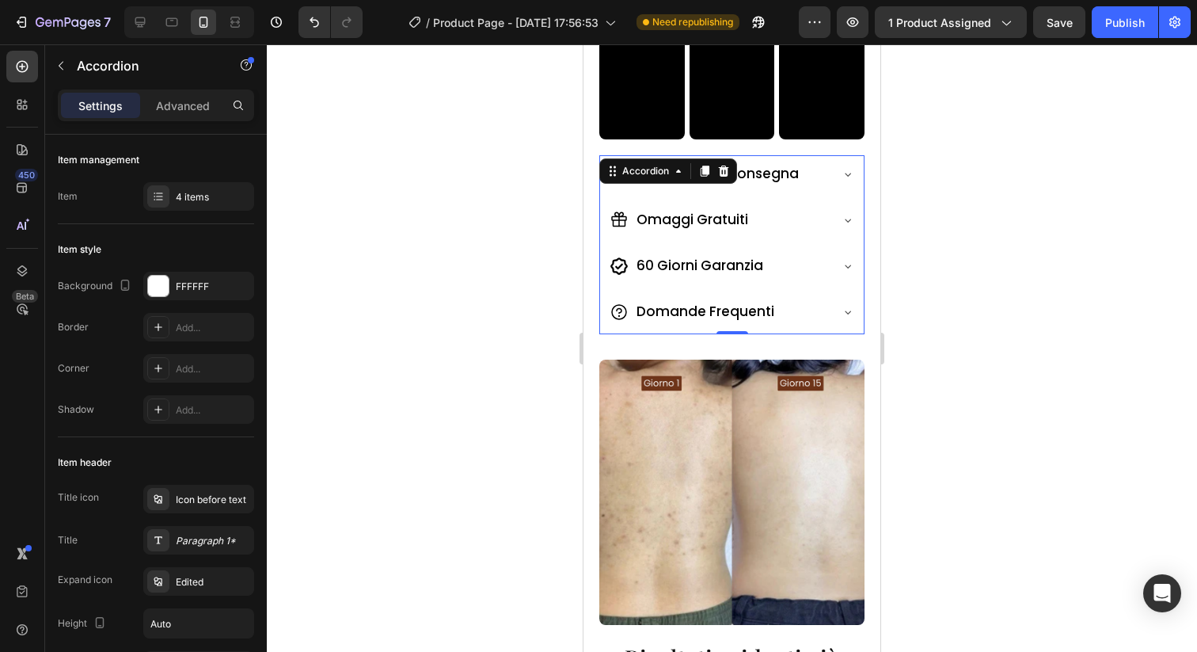
click at [927, 200] on div at bounding box center [732, 347] width 930 height 607
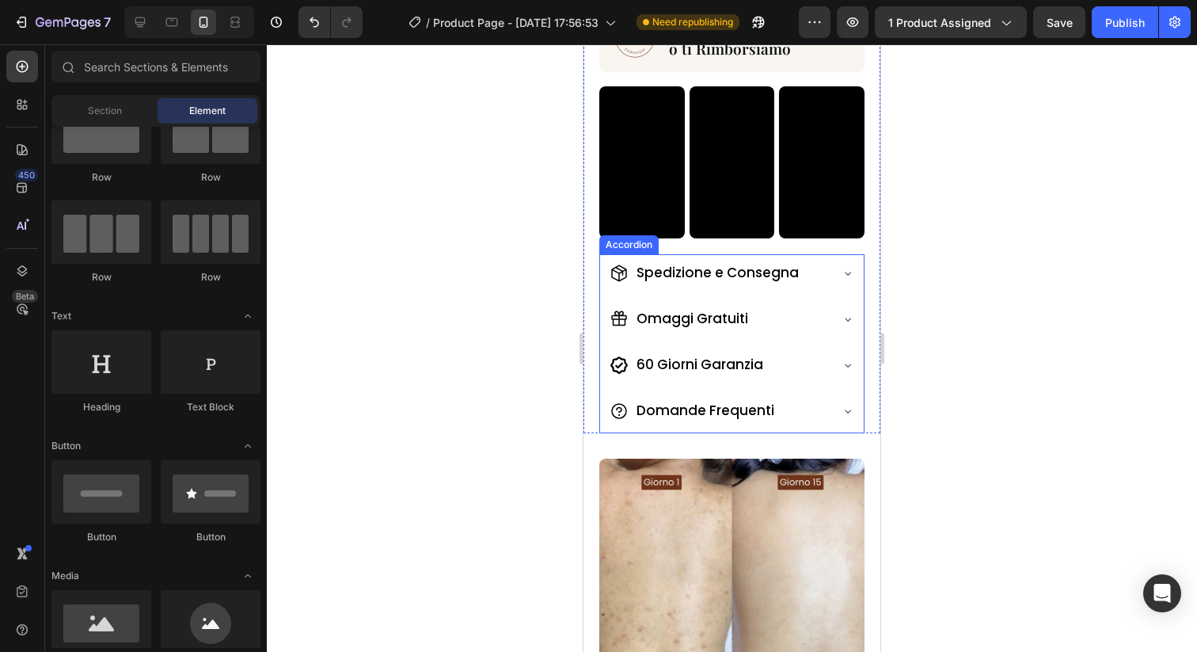
scroll to position [842, 0]
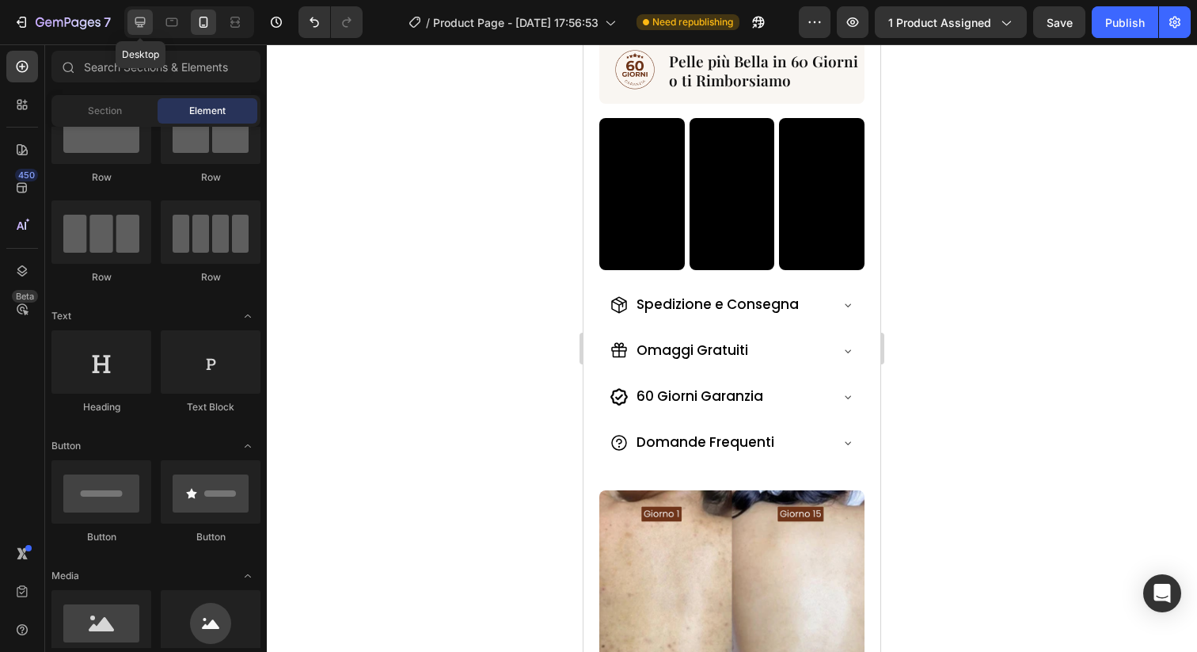
click at [149, 17] on div at bounding box center [139, 22] width 25 height 25
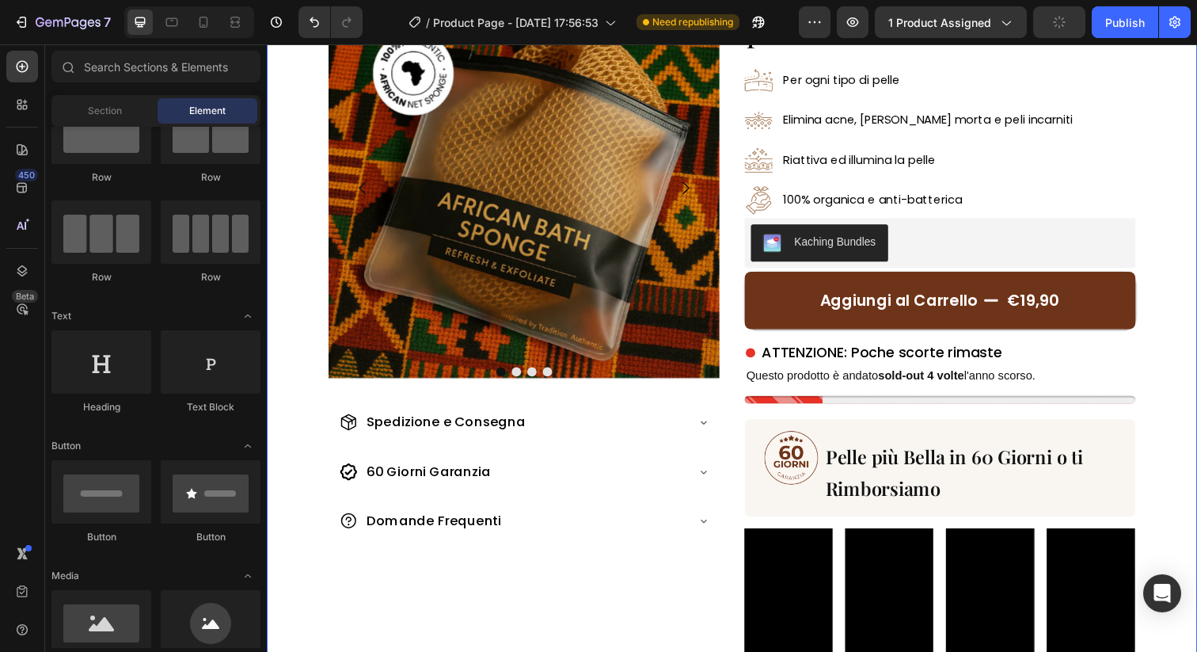
scroll to position [115, 0]
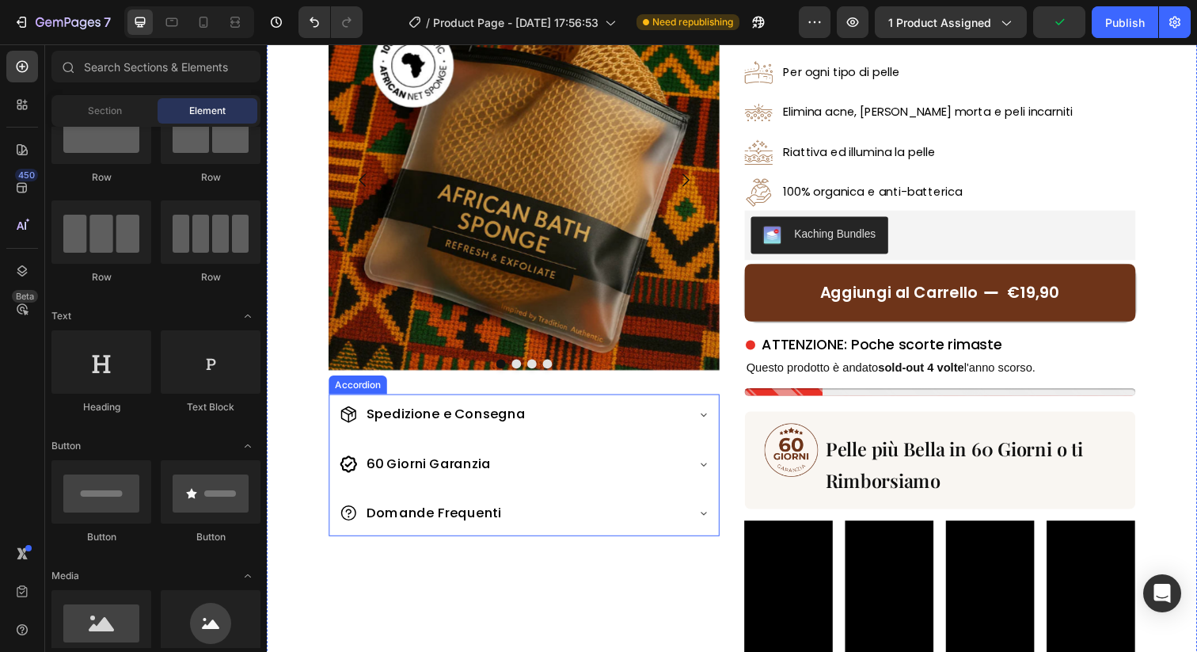
click at [724, 407] on div "Spedizione e Consegna" at bounding box center [530, 423] width 398 height 44
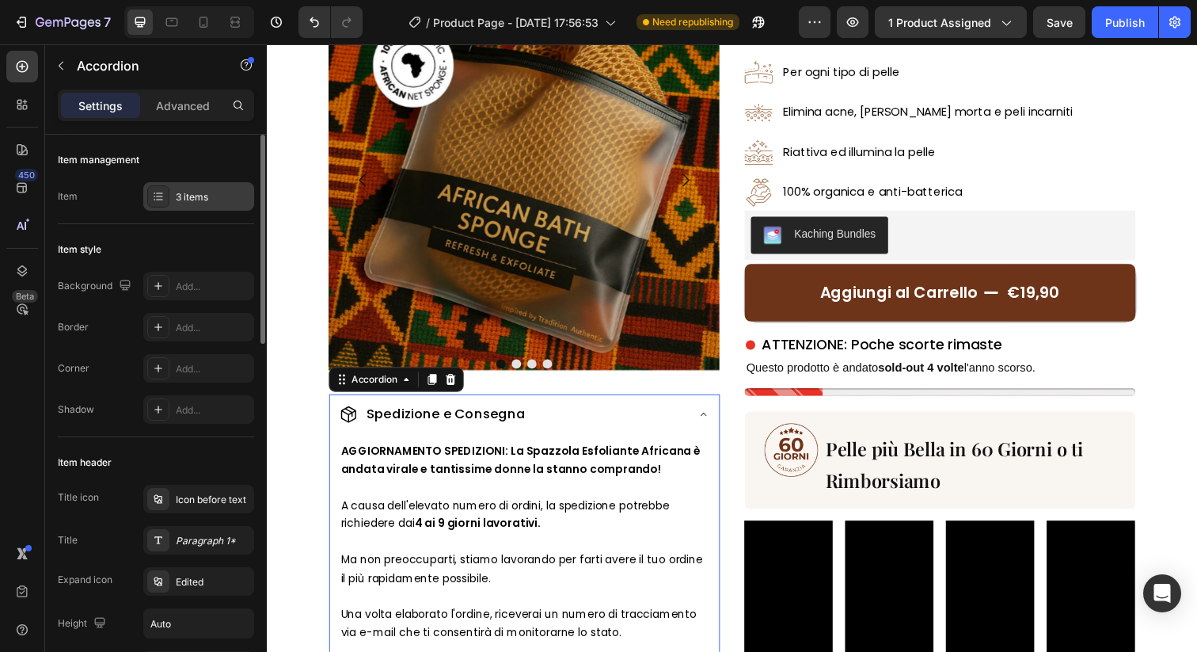
click at [203, 200] on div "3 items" at bounding box center [213, 197] width 74 height 14
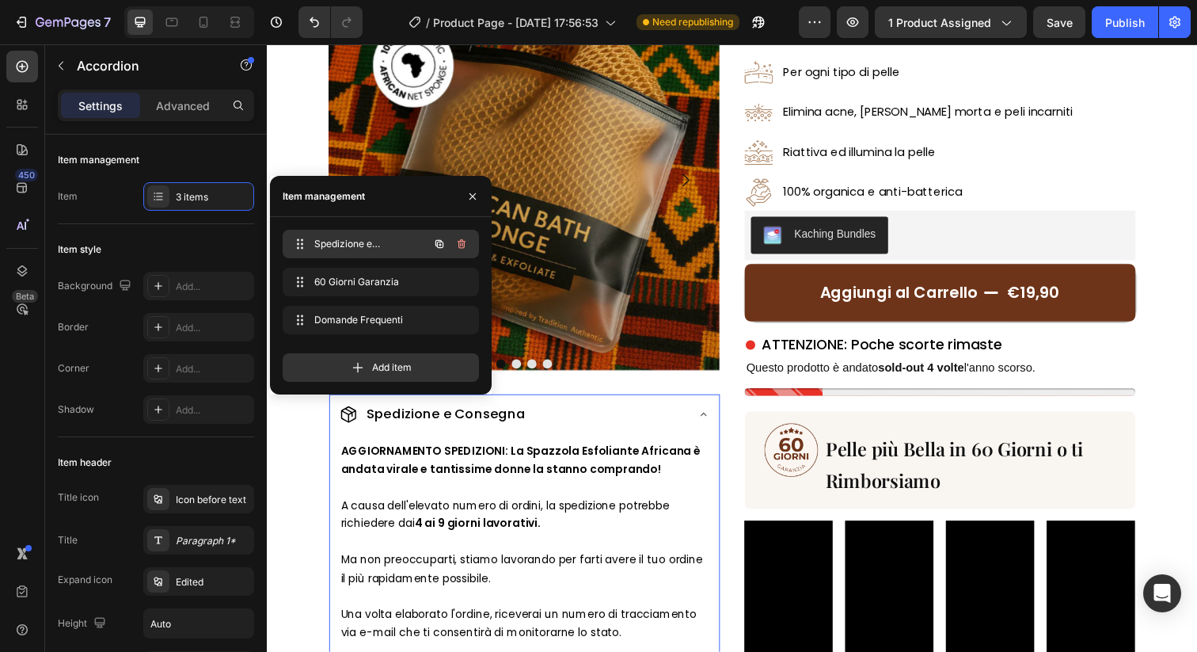
click at [443, 246] on icon "button" at bounding box center [440, 244] width 8 height 8
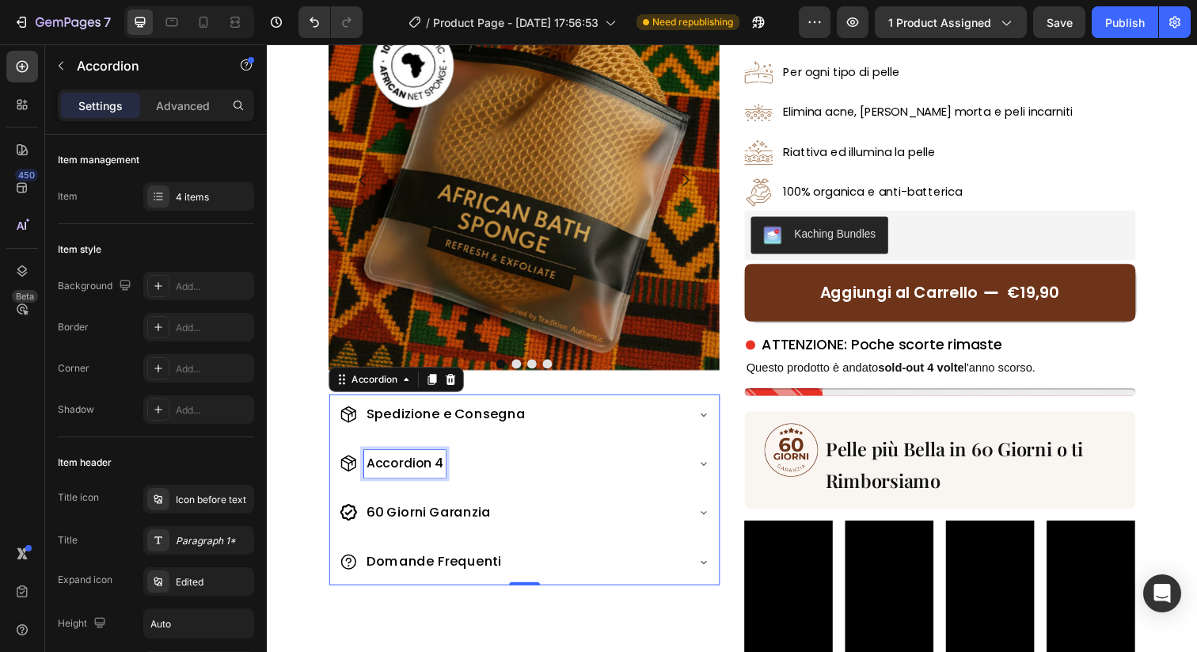
click at [420, 476] on div "Accordion 4" at bounding box center [407, 473] width 83 height 28
click at [420, 476] on p "Accordion 4" at bounding box center [407, 472] width 78 height 23
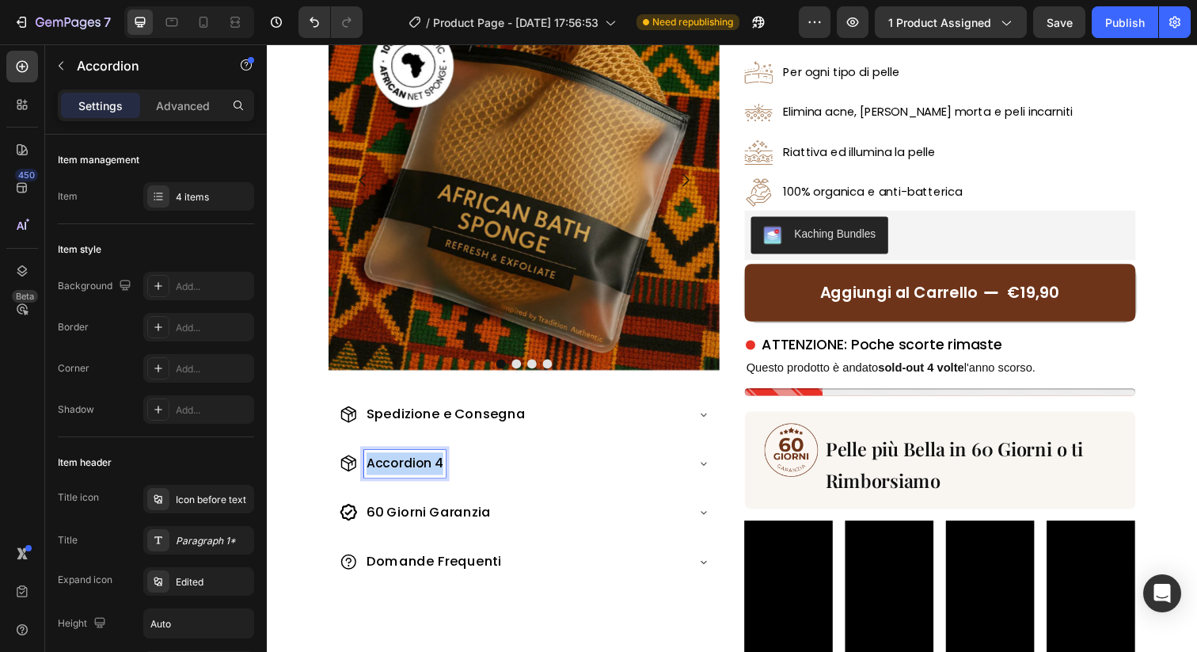
click at [420, 476] on p "Accordion 4" at bounding box center [407, 472] width 78 height 23
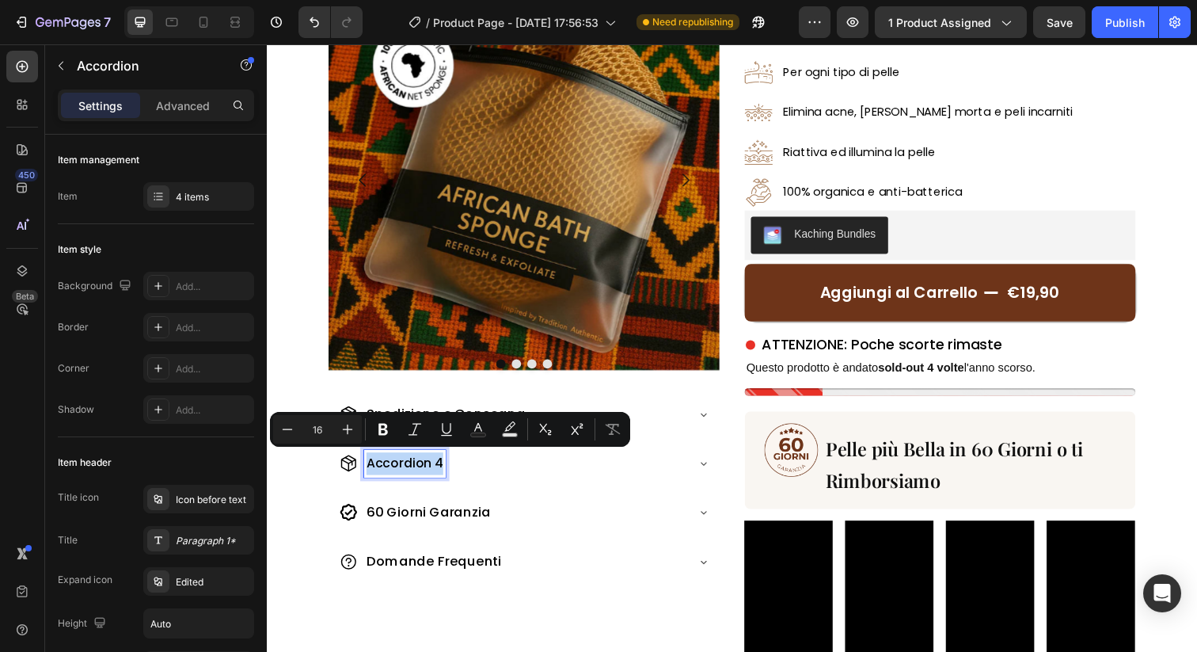
type input "17"
click at [481, 415] on span "Spedizione e Consegna" at bounding box center [449, 421] width 162 height 19
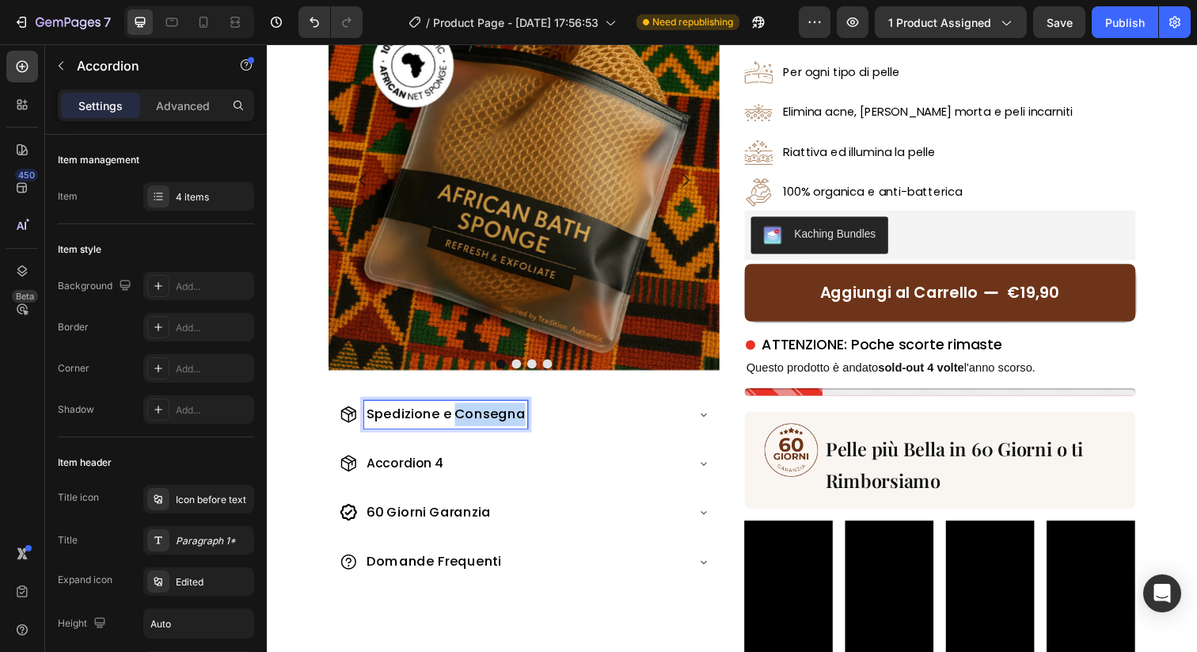
click at [481, 415] on span "Spedizione e Consegna" at bounding box center [449, 421] width 162 height 19
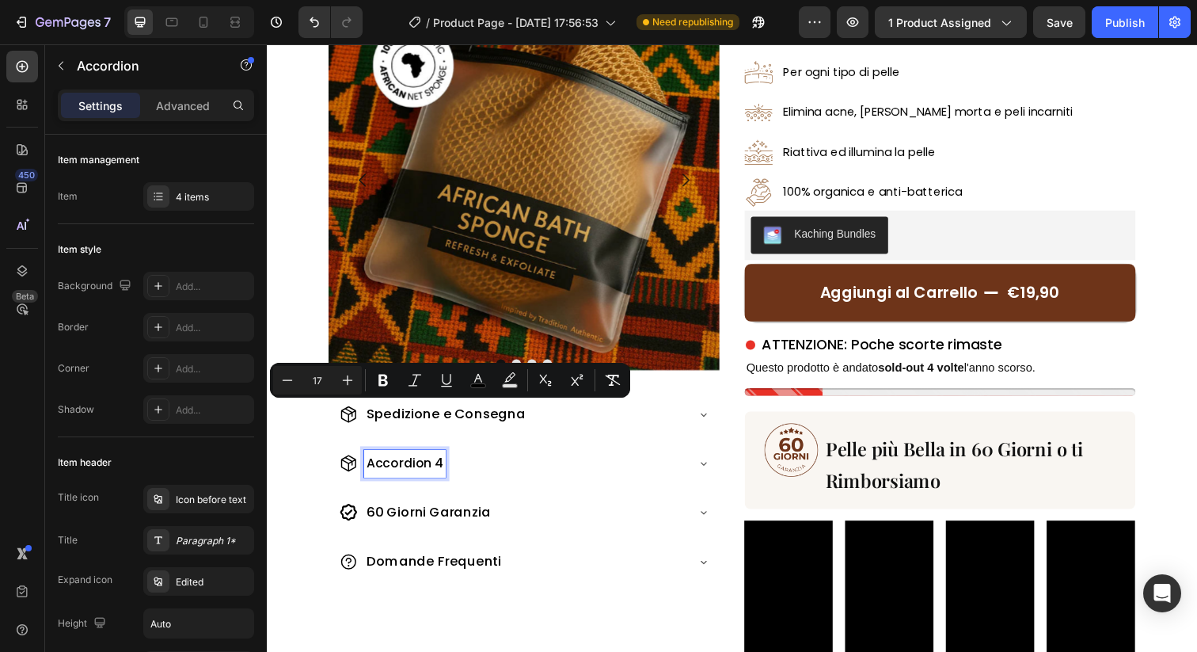
click at [411, 470] on p "Accordion 4" at bounding box center [407, 472] width 78 height 23
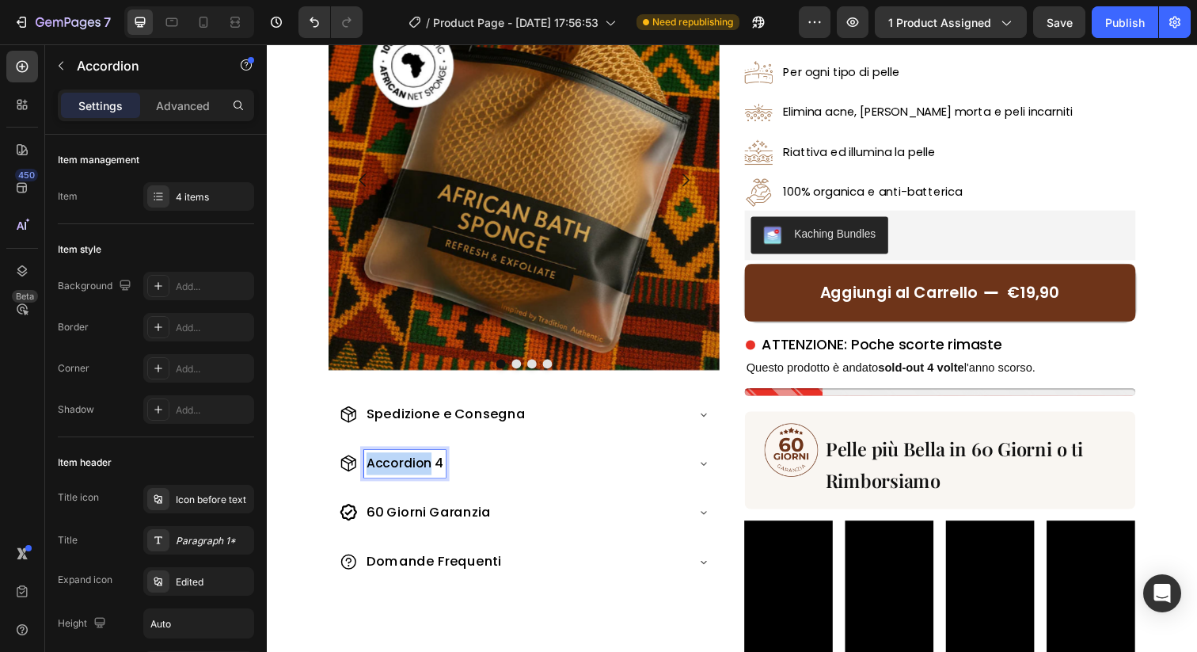
click at [411, 470] on p "Accordion 4" at bounding box center [407, 472] width 78 height 23
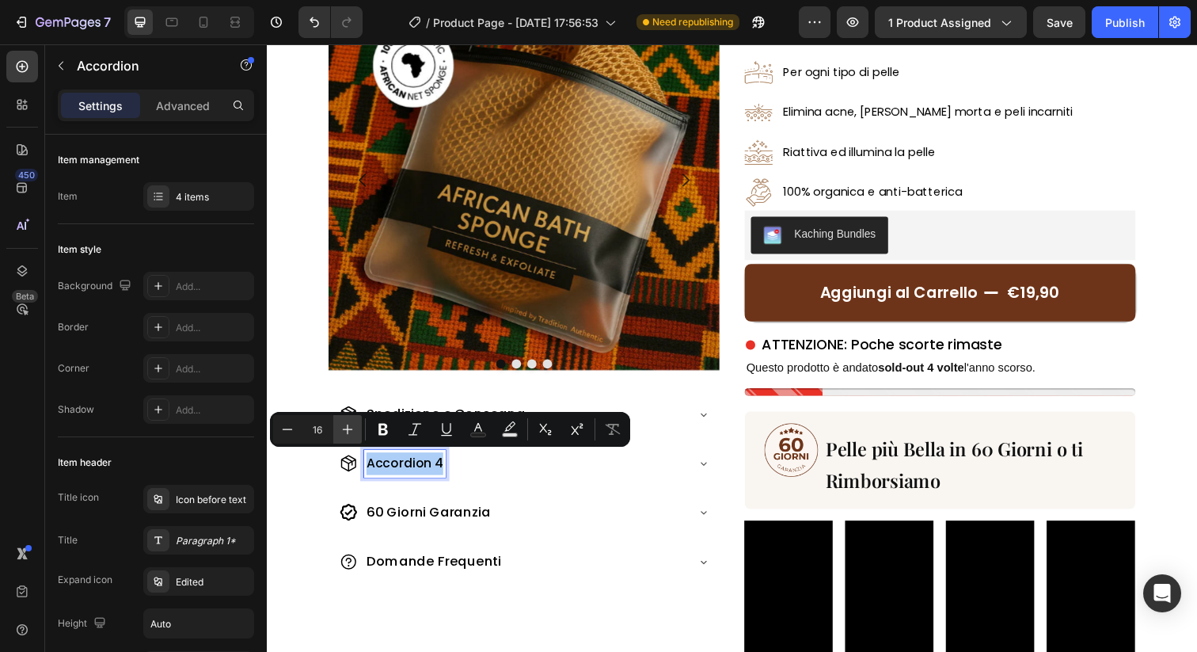
click at [345, 432] on icon "Editor contextual toolbar" at bounding box center [348, 429] width 16 height 16
type input "17"
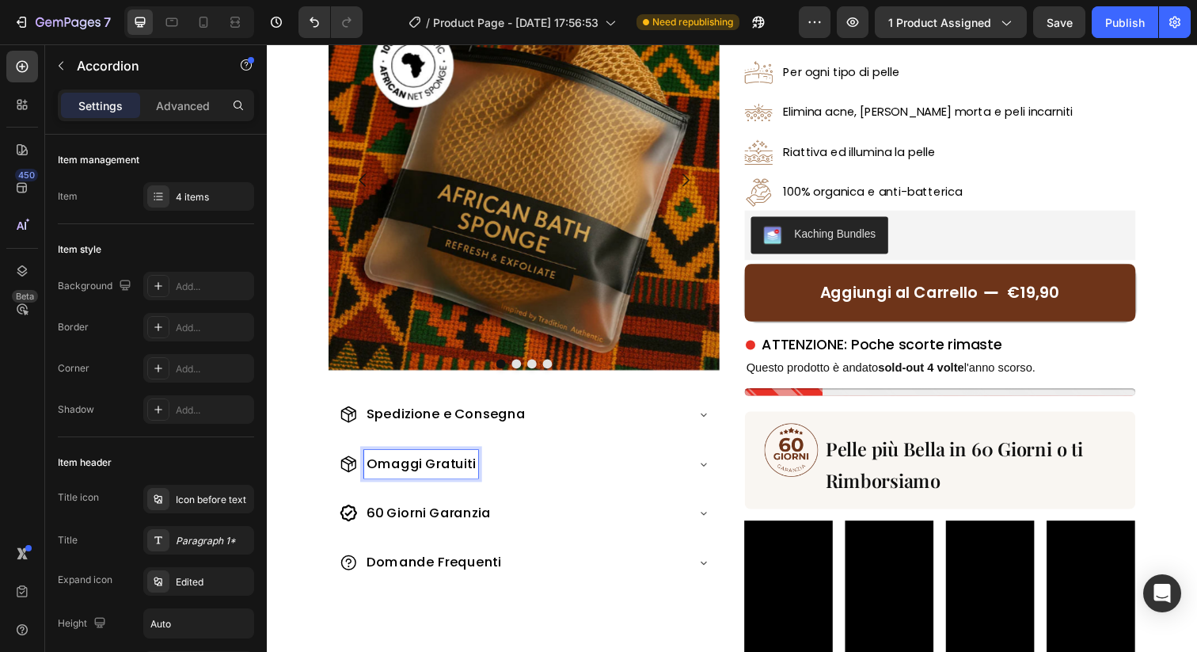
click at [352, 469] on icon at bounding box center [350, 472] width 19 height 19
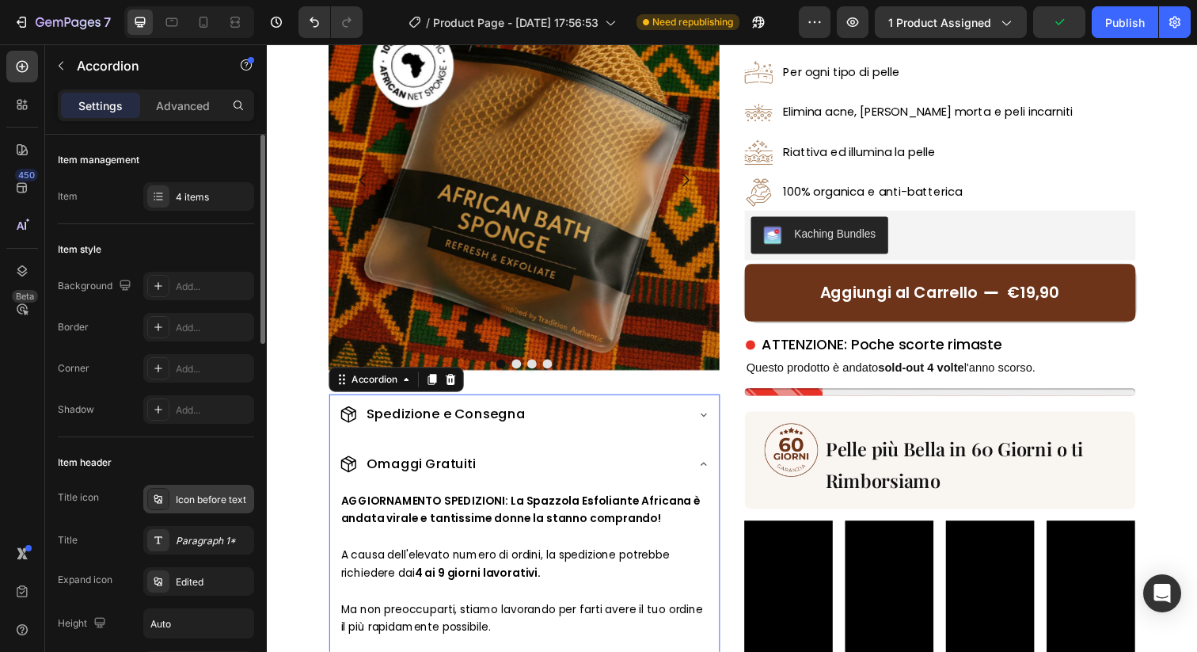
click at [204, 502] on div "Icon before text" at bounding box center [213, 500] width 74 height 14
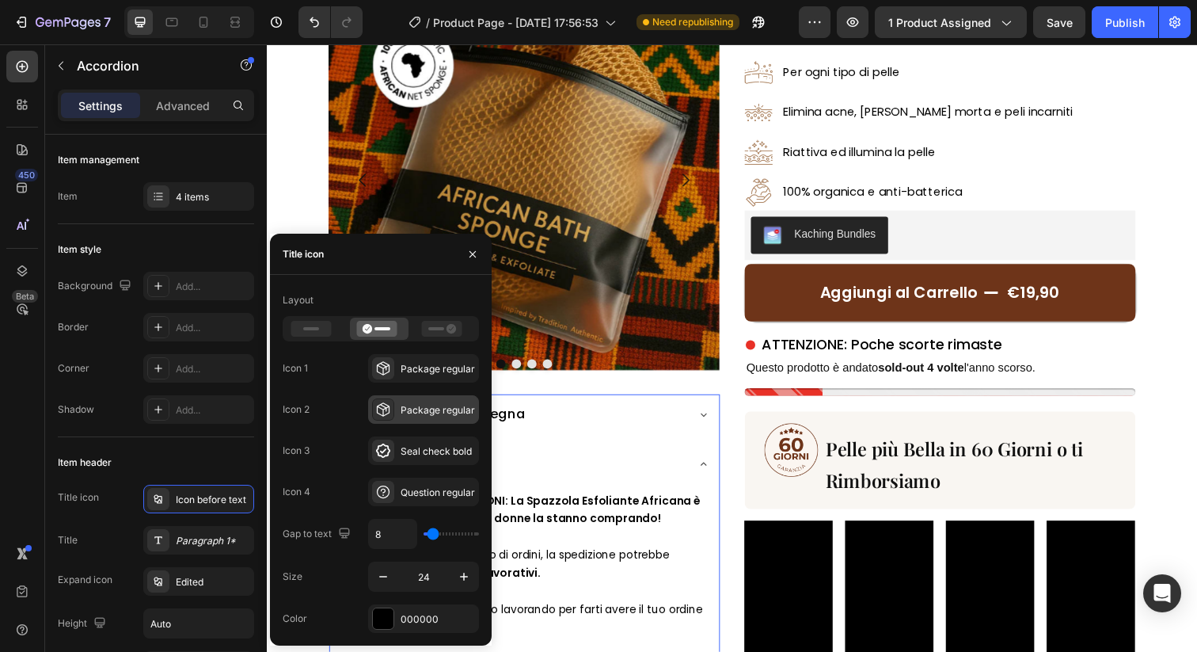
click at [425, 405] on div "Package regular" at bounding box center [438, 410] width 74 height 14
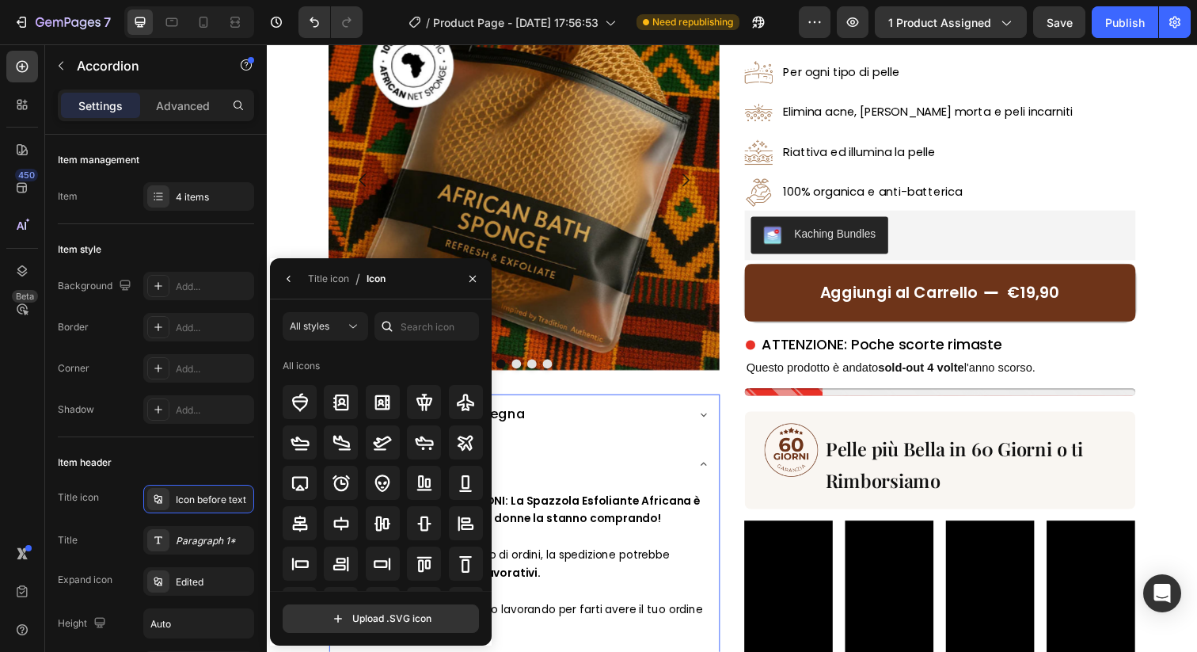
click at [390, 328] on icon at bounding box center [387, 326] width 16 height 16
click at [401, 328] on input "text" at bounding box center [427, 326] width 105 height 29
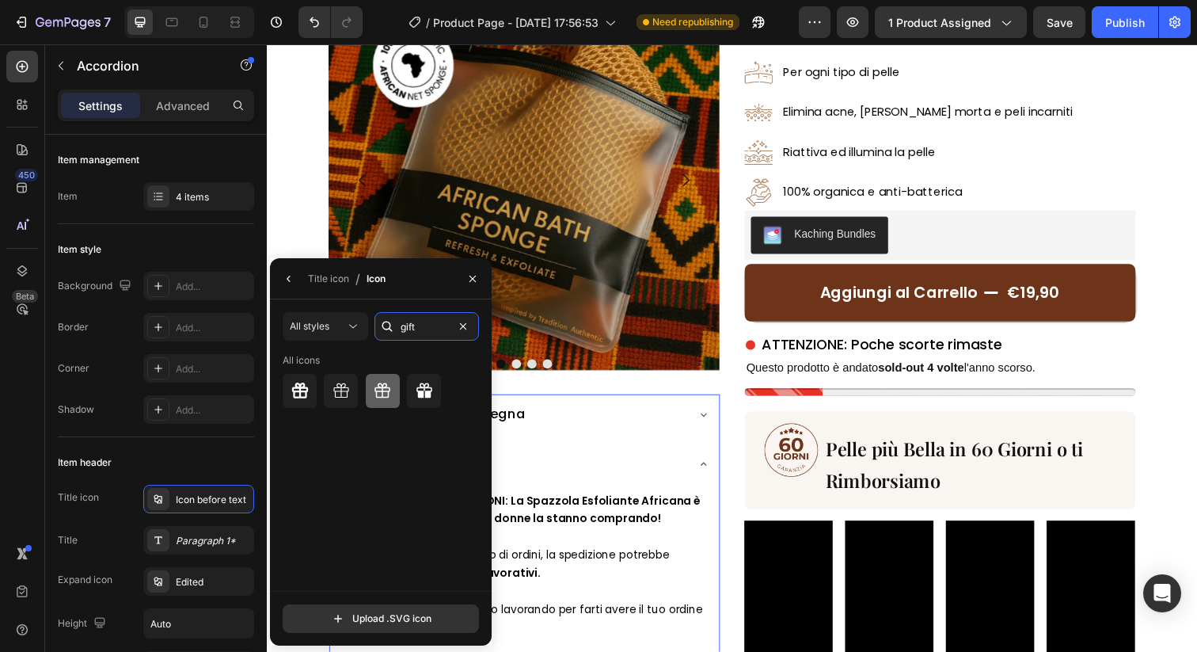
type input "gift"
click at [387, 393] on icon at bounding box center [382, 391] width 19 height 19
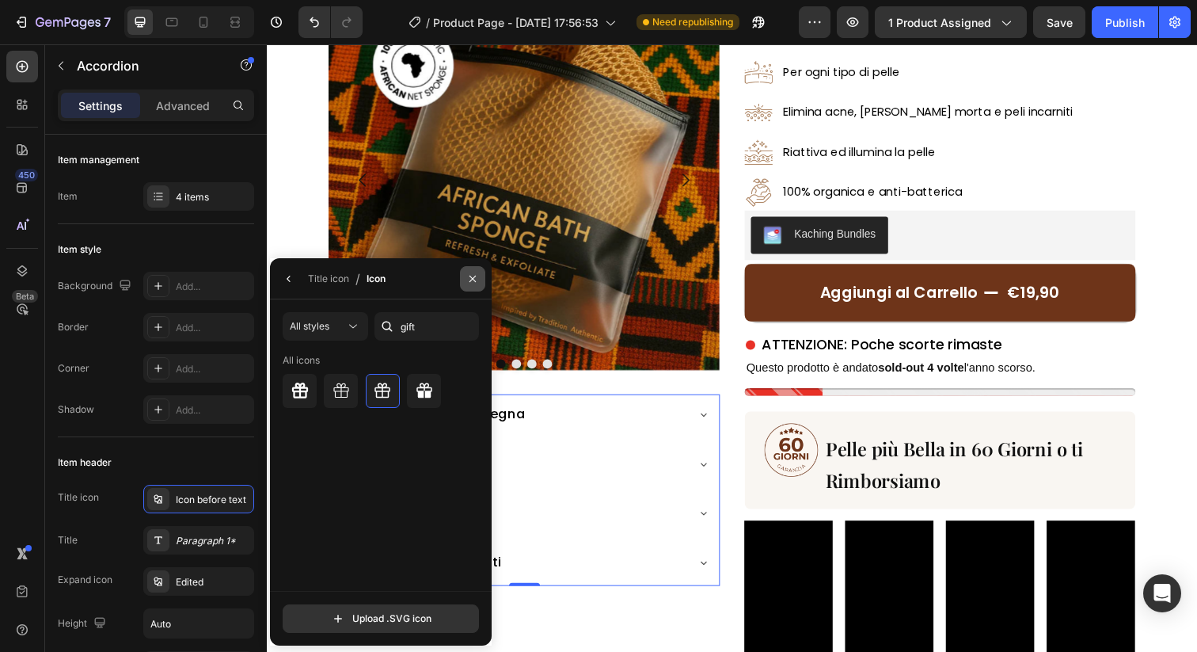
click at [473, 282] on icon "button" at bounding box center [472, 278] width 13 height 13
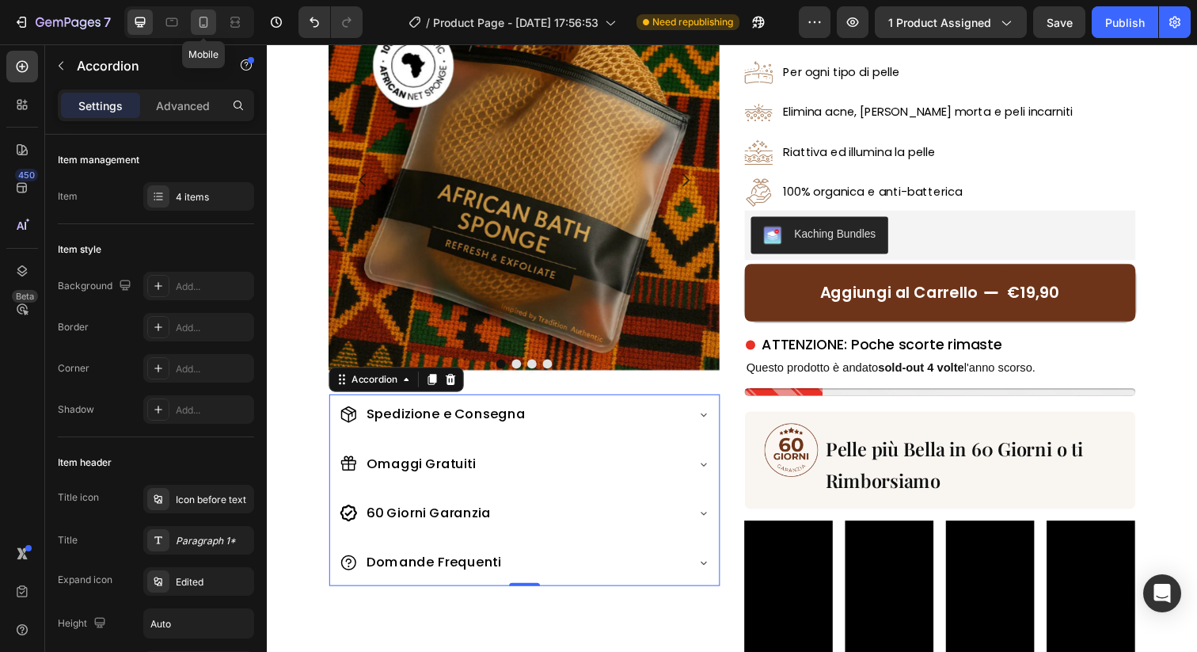
click at [205, 29] on icon at bounding box center [204, 22] width 16 height 16
type input "6"
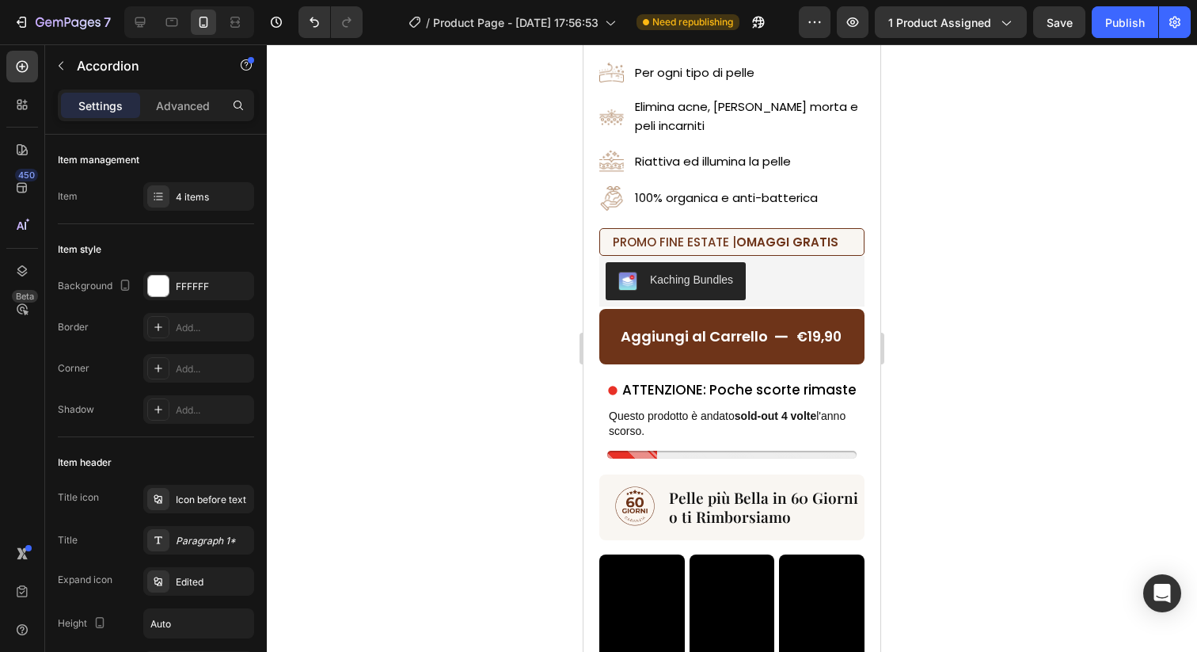
scroll to position [678, 0]
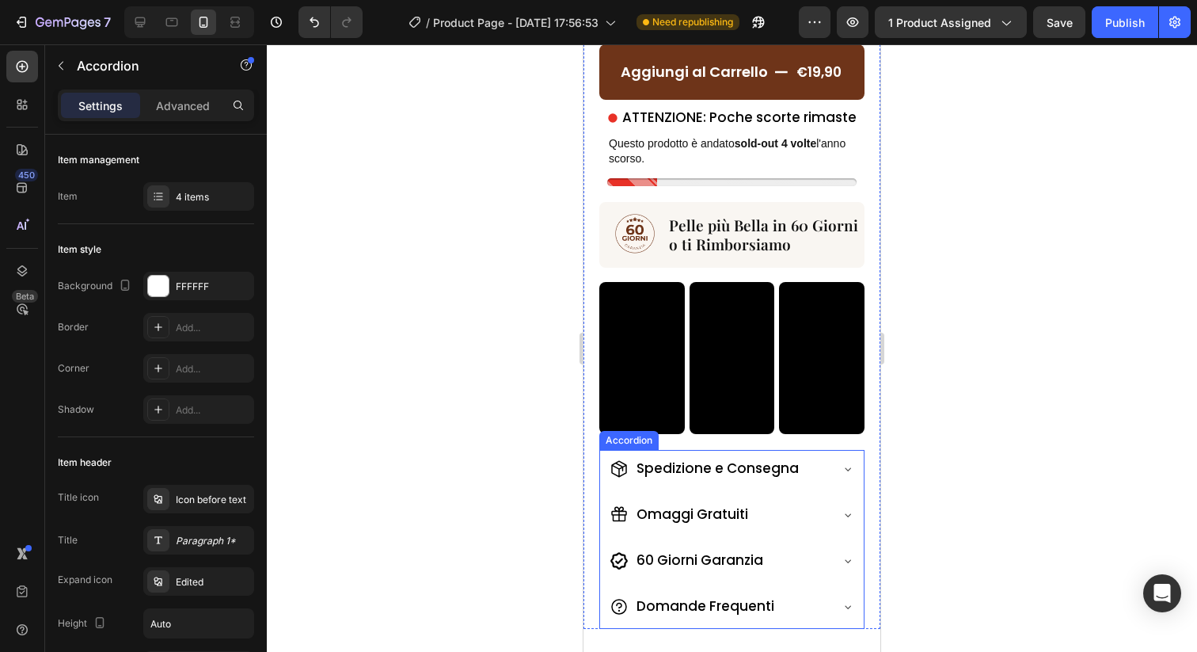
click at [842, 510] on icon at bounding box center [848, 514] width 13 height 13
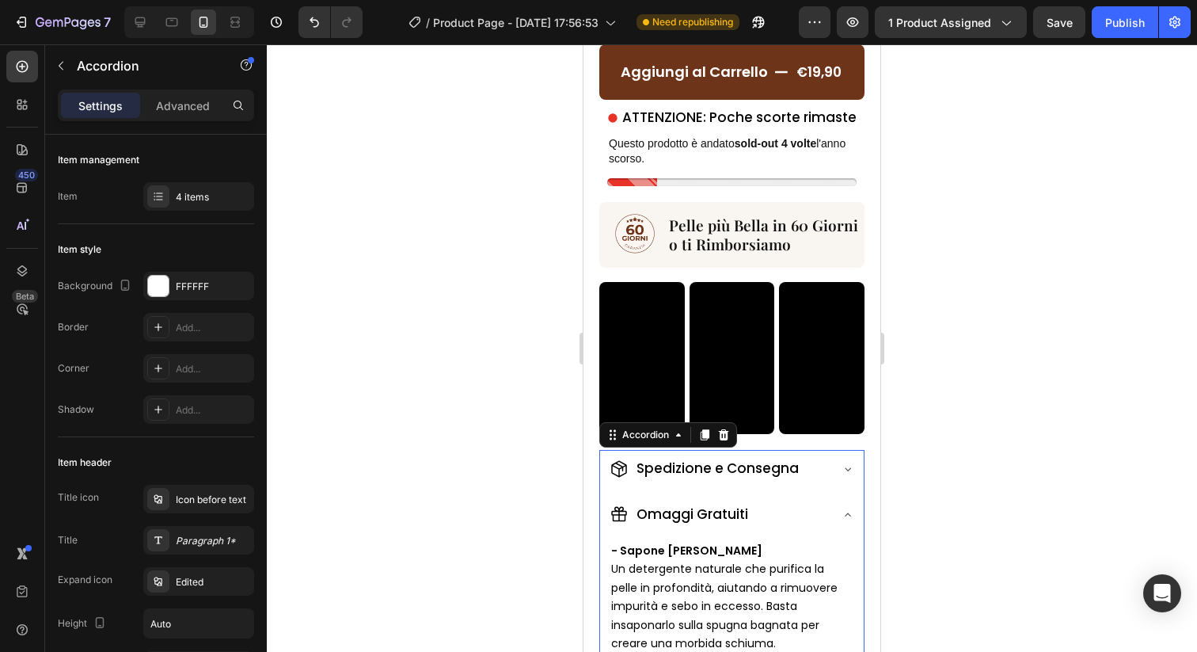
scroll to position [833, 0]
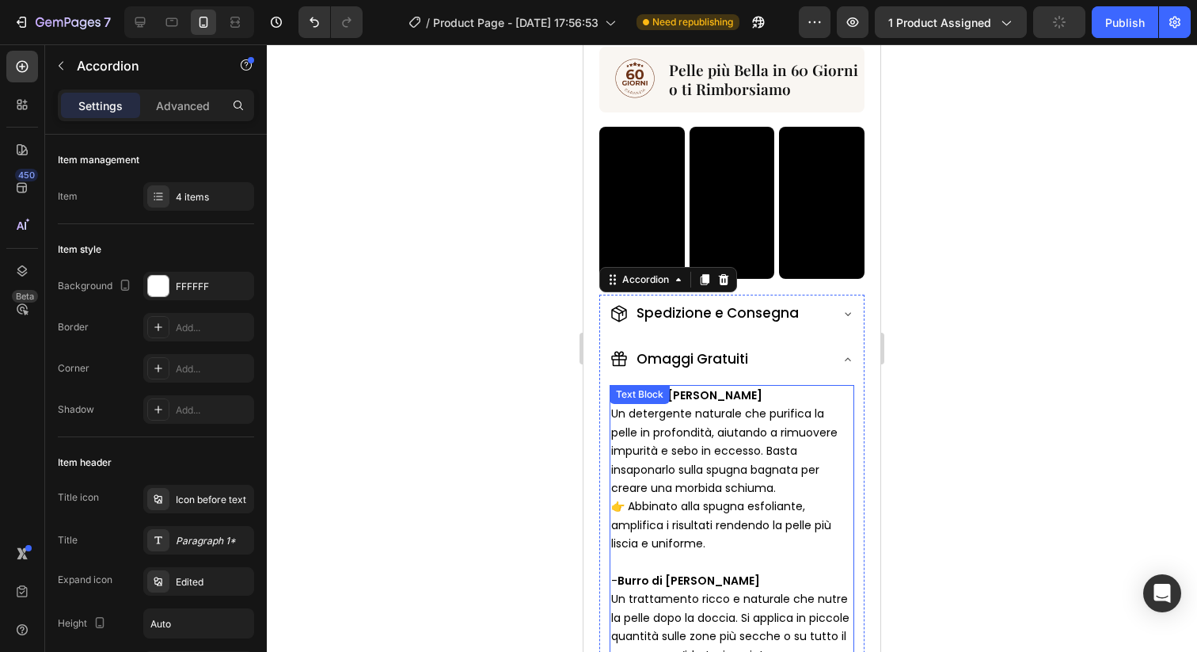
click at [644, 424] on p "Un detergente naturale che purifica la pelle in profondità, aiutando a rimuover…" at bounding box center [732, 479] width 242 height 148
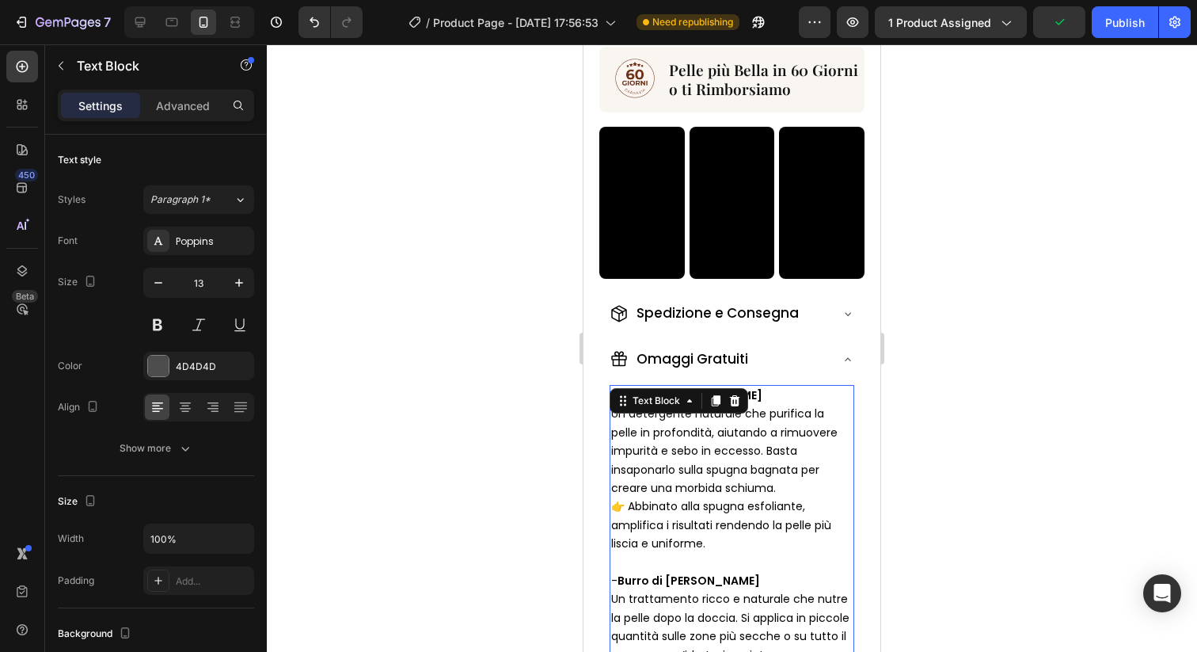
click at [644, 424] on p "Un detergente naturale che purifica la pelle in profondità, aiutando a rimuover…" at bounding box center [732, 479] width 242 height 148
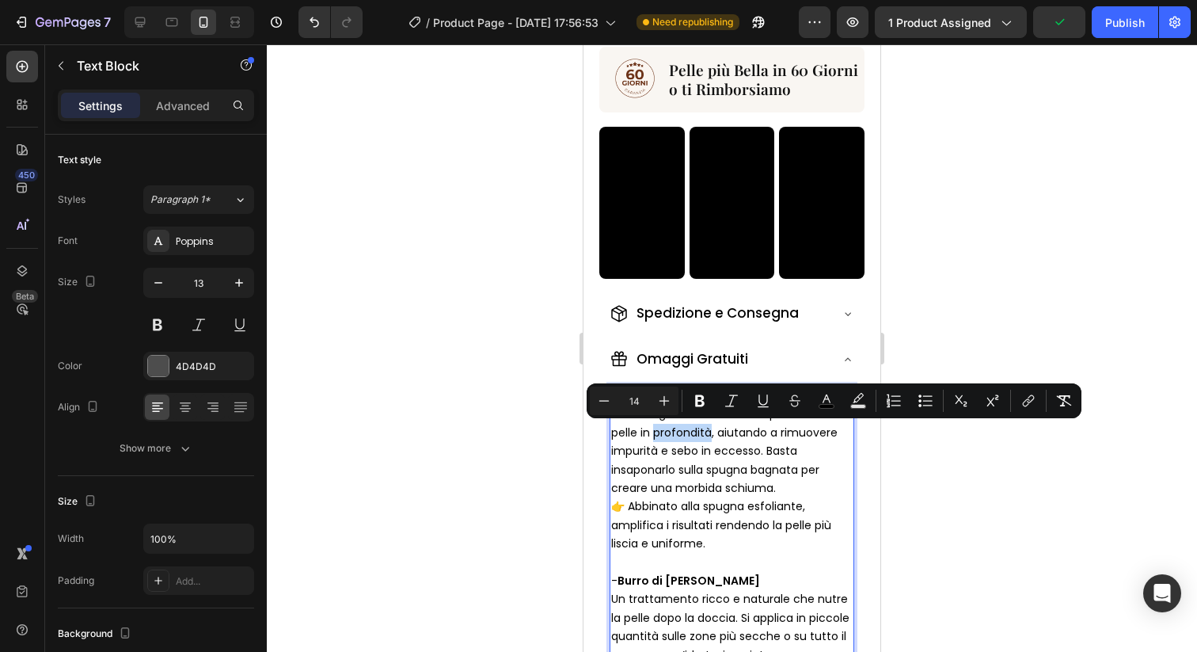
click at [630, 442] on p "Un detergente naturale che purifica la pelle in profondità, aiutando a rimuover…" at bounding box center [732, 479] width 242 height 148
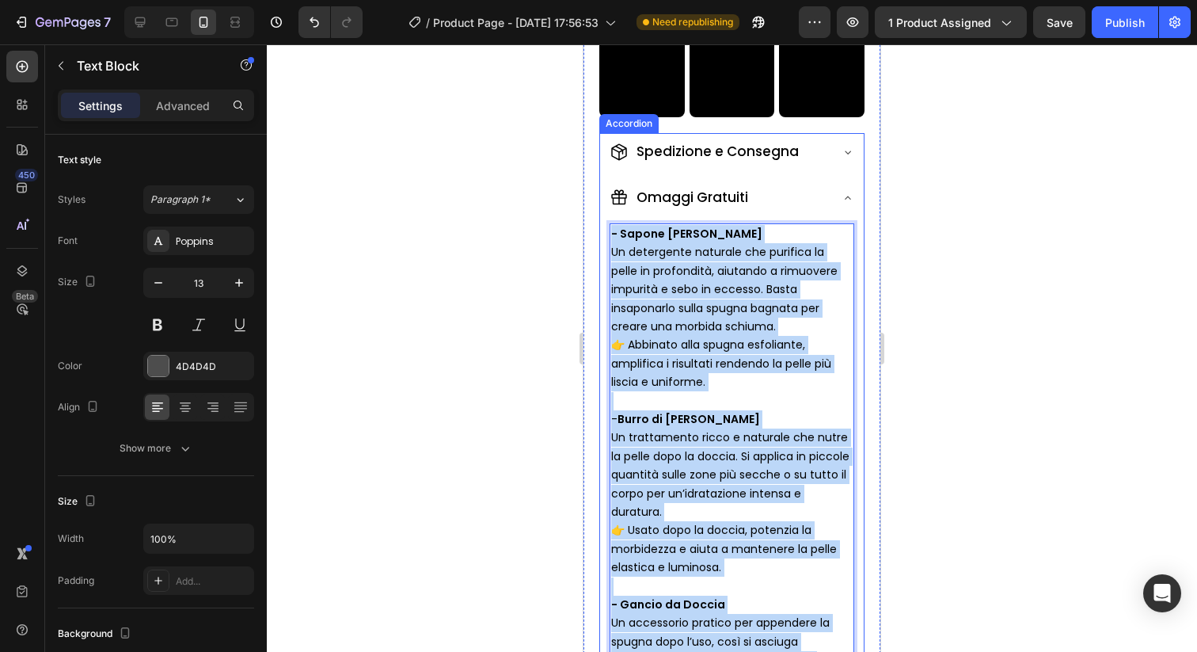
scroll to position [1077, 0]
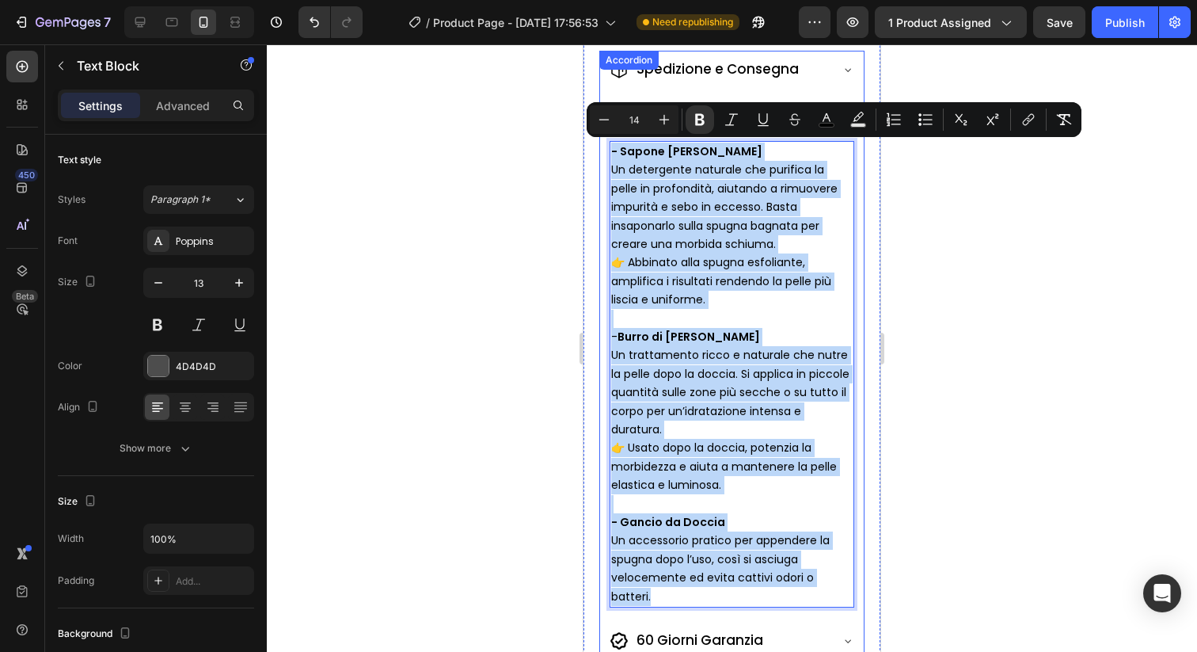
drag, startPoint x: 612, startPoint y: 394, endPoint x: 801, endPoint y: 590, distance: 272.2
click at [801, 590] on div "- Sapone Nero Africano Un detergente naturale che purifica la pelle in profondi…" at bounding box center [732, 377] width 264 height 479
copy div "- Sapone Nero Africano Un detergente naturale che purifica la pelle in profondi…"
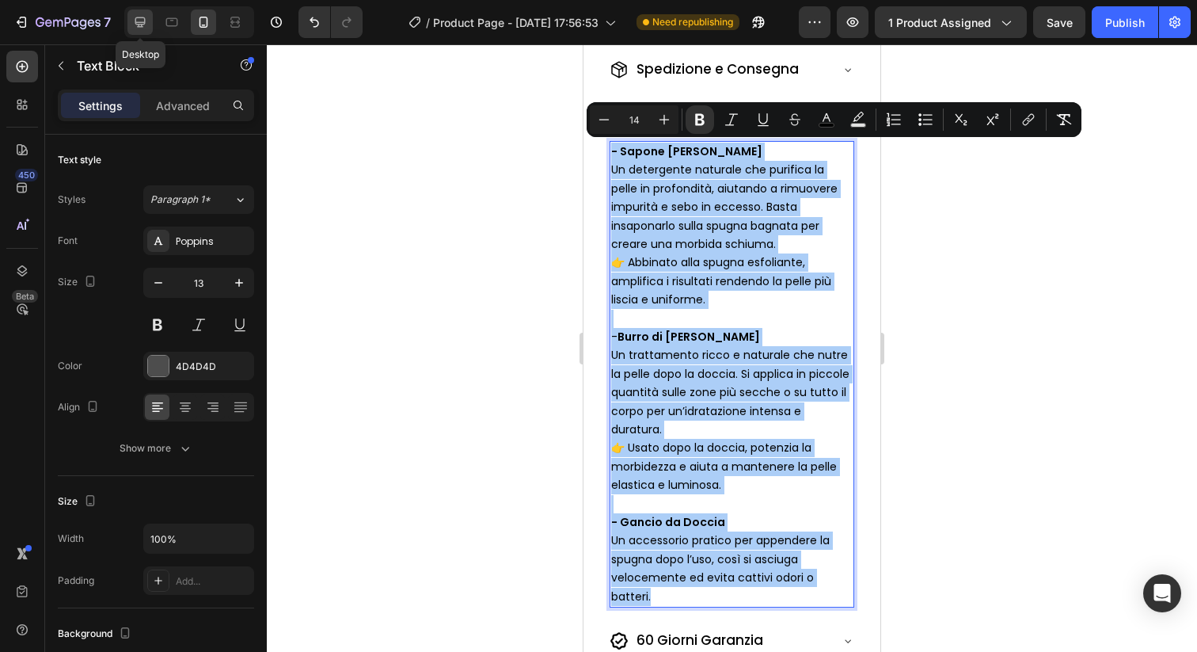
click at [145, 16] on icon at bounding box center [140, 22] width 16 height 16
type input "16"
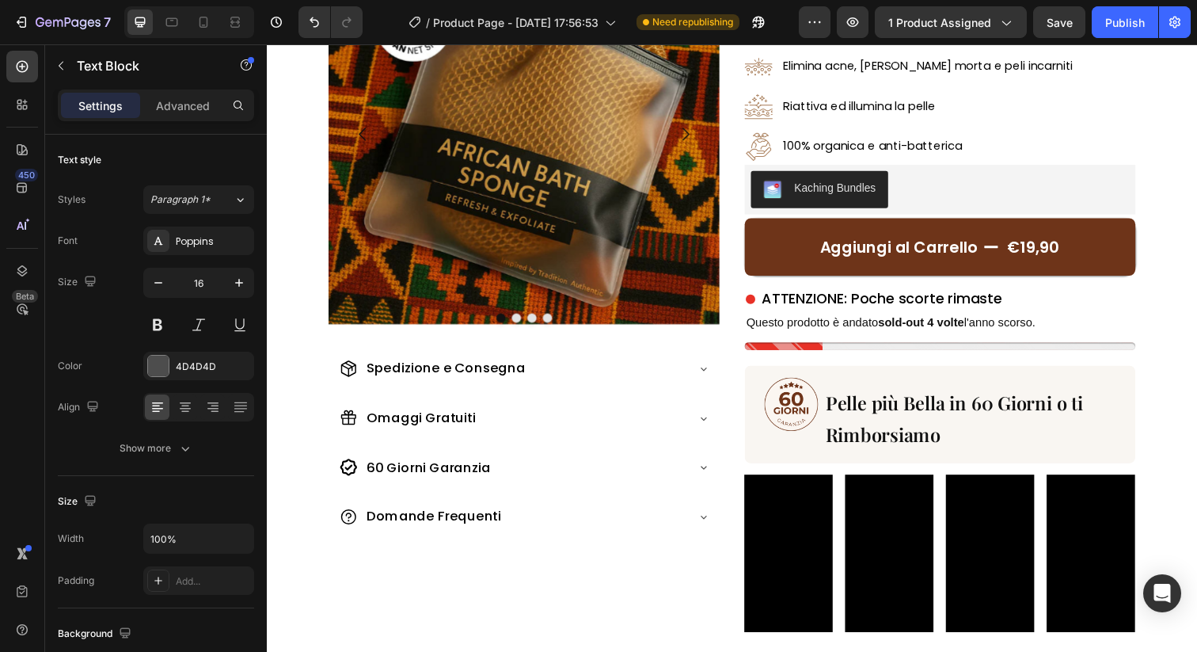
scroll to position [179, 0]
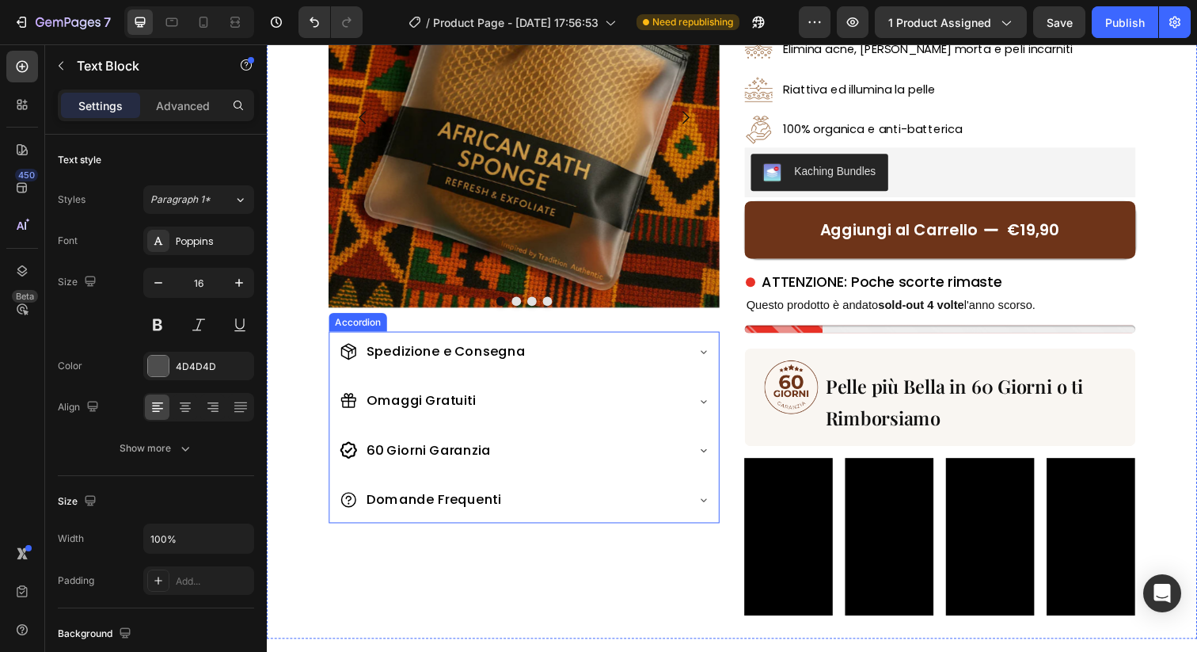
click at [713, 412] on icon at bounding box center [712, 408] width 13 height 13
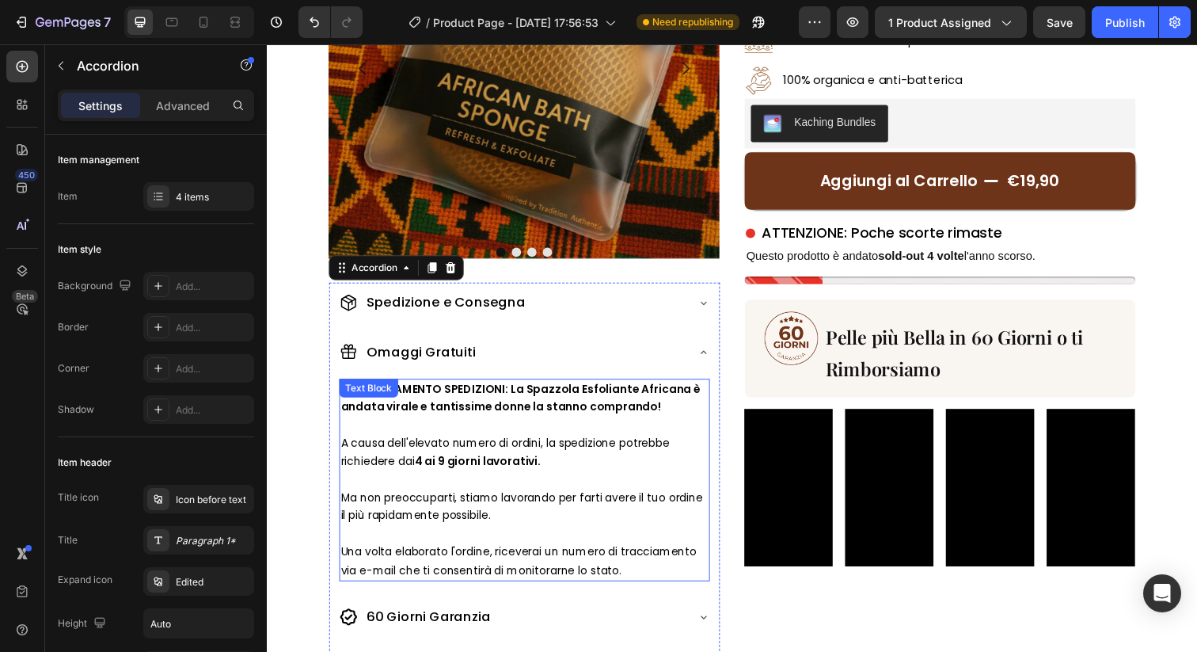
scroll to position [242, 0]
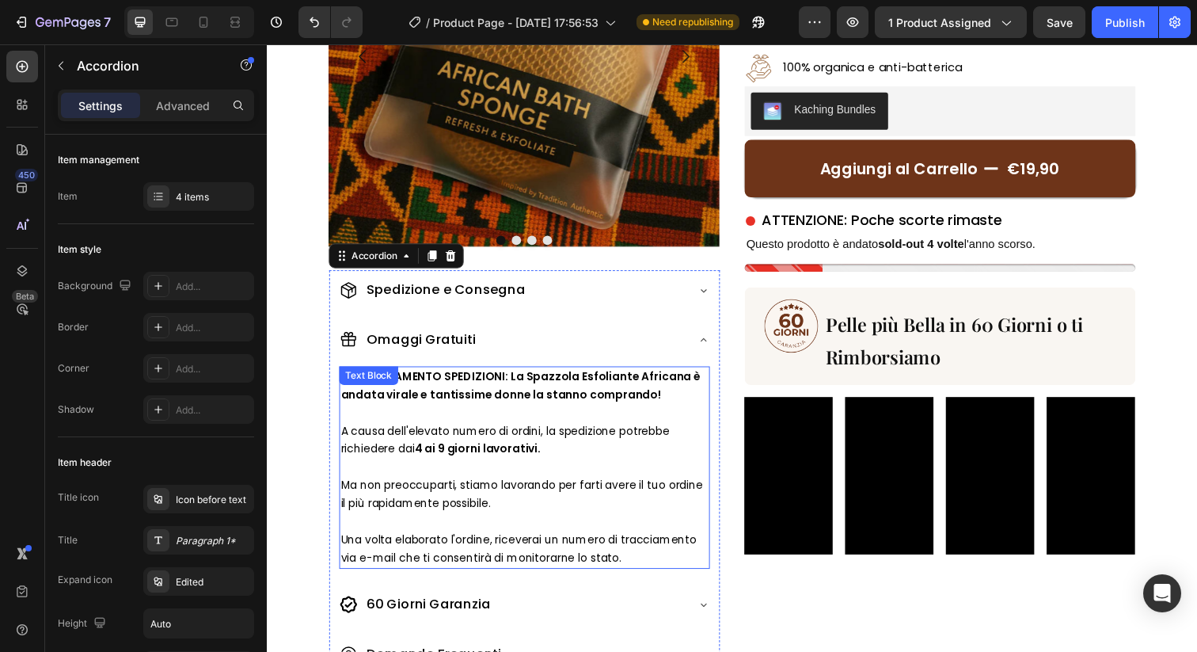
click at [546, 470] on p at bounding box center [529, 476] width 375 height 18
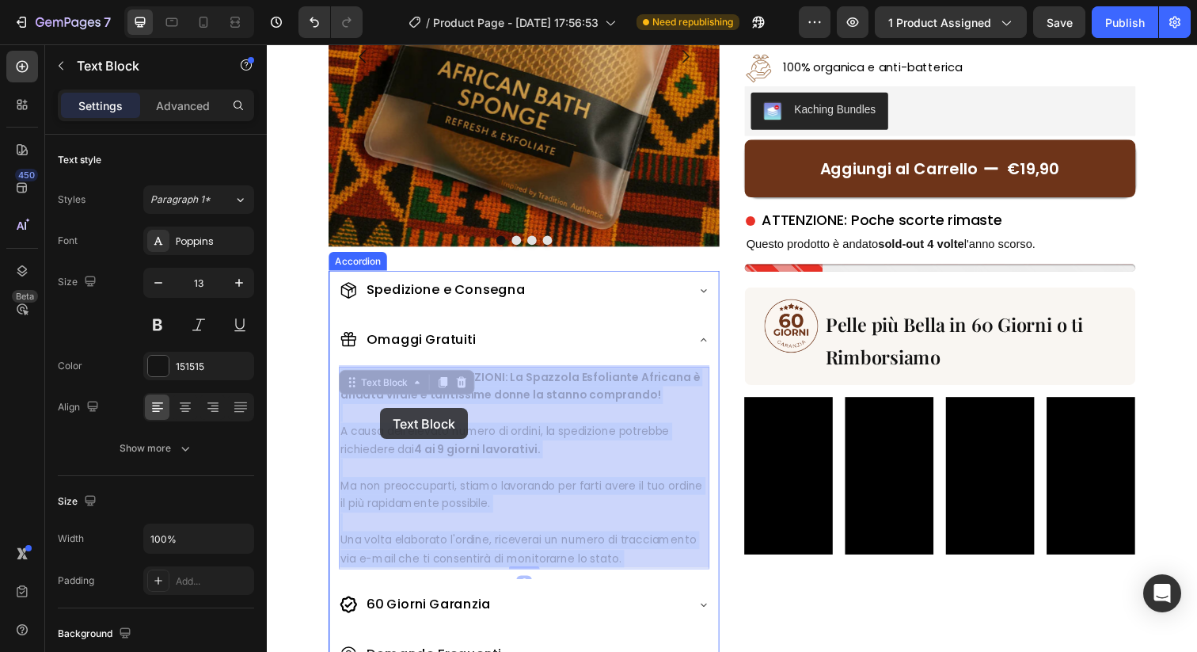
drag, startPoint x: 635, startPoint y: 568, endPoint x: 382, endPoint y: 416, distance: 294.8
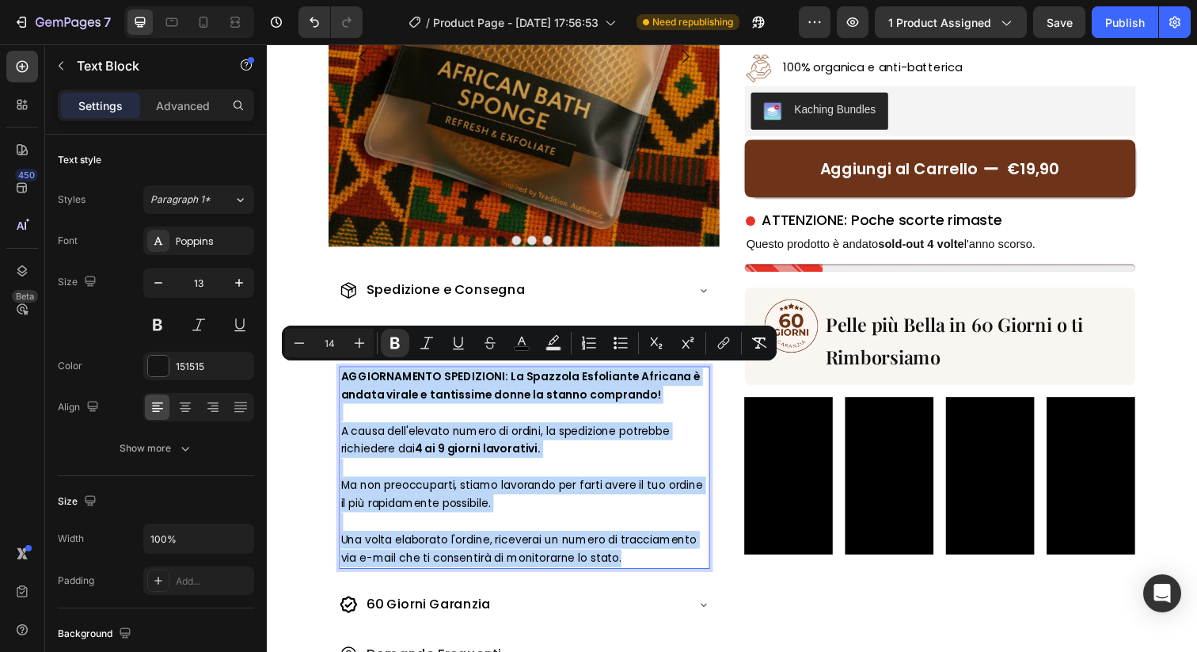
drag, startPoint x: 630, startPoint y: 569, endPoint x: 344, endPoint y: 378, distance: 344.4
click at [344, 378] on div "AGGIORNAMENTO SPEDIZIONI: La Spazzola Esfoliante Africana è andata virale e tan…" at bounding box center [530, 476] width 379 height 207
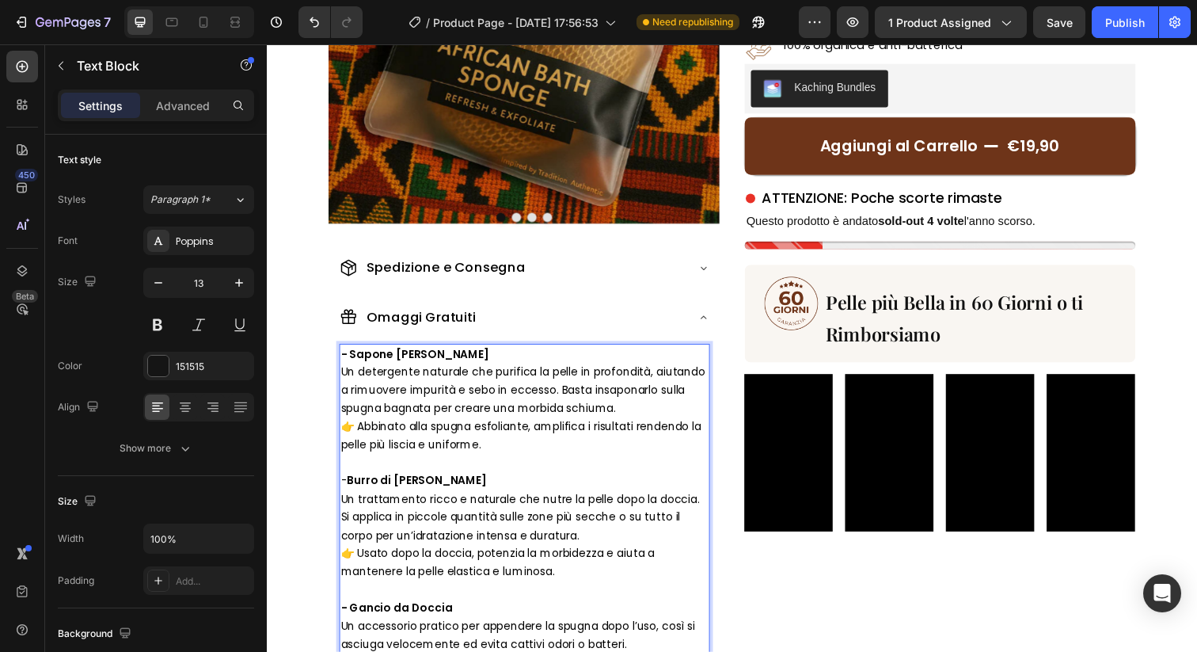
scroll to position [279, 0]
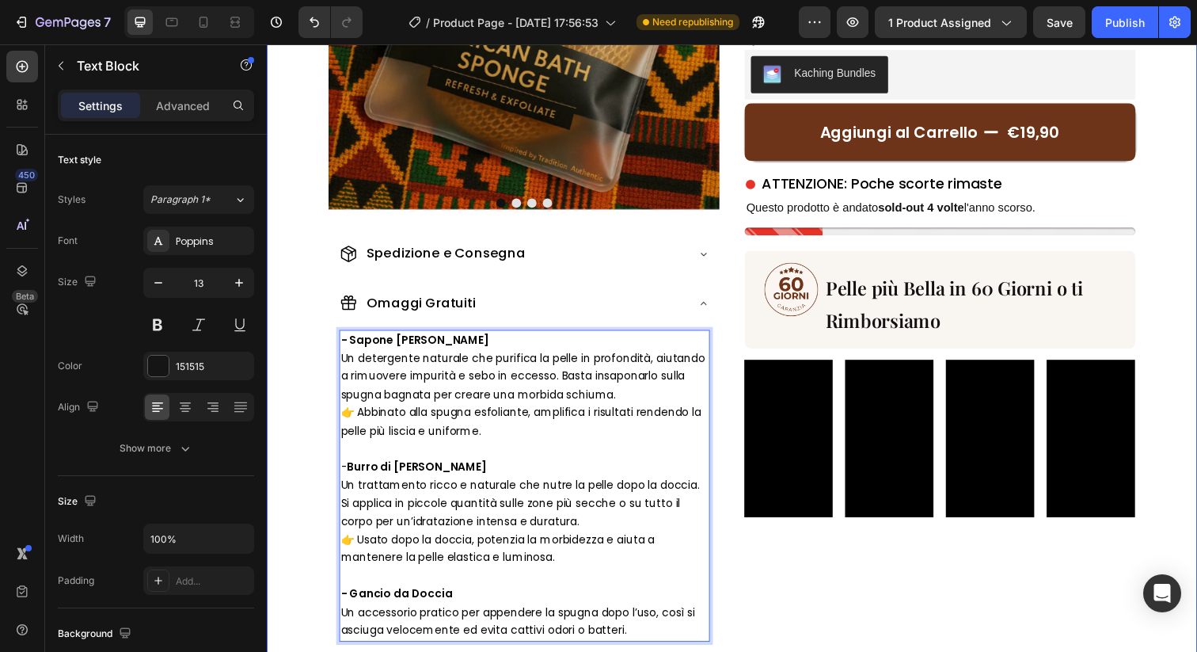
click at [299, 396] on div "Image Drop element here Drop element here Drop element here [GEOGRAPHIC_DATA] S…" at bounding box center [742, 293] width 950 height 990
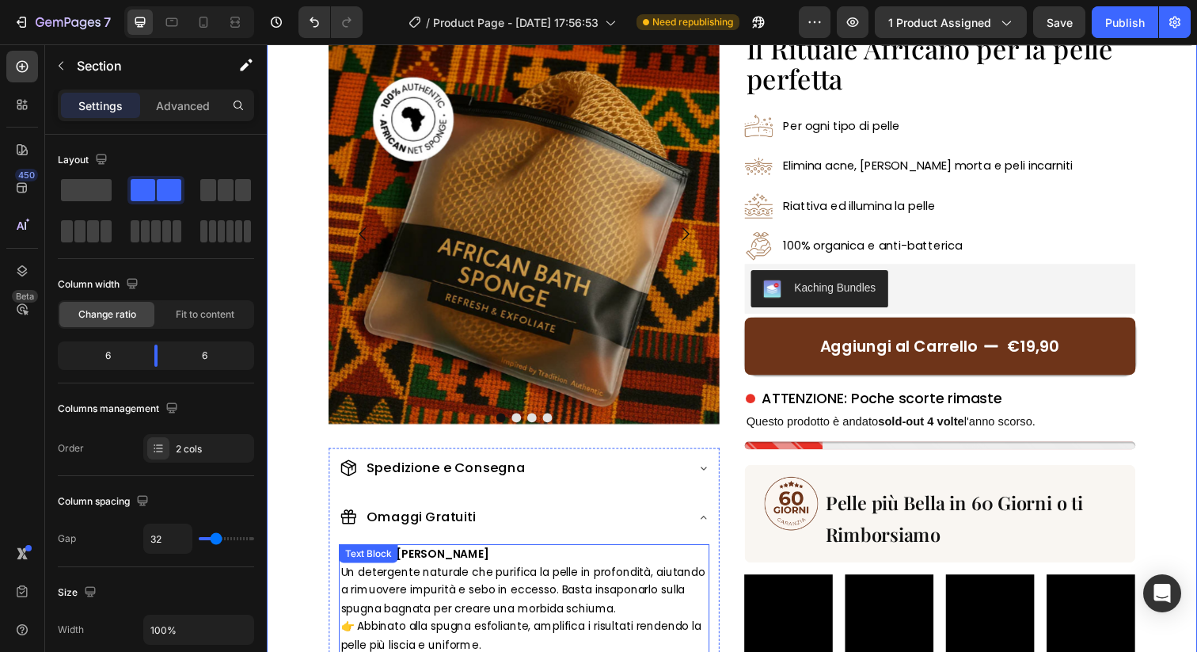
scroll to position [0, 0]
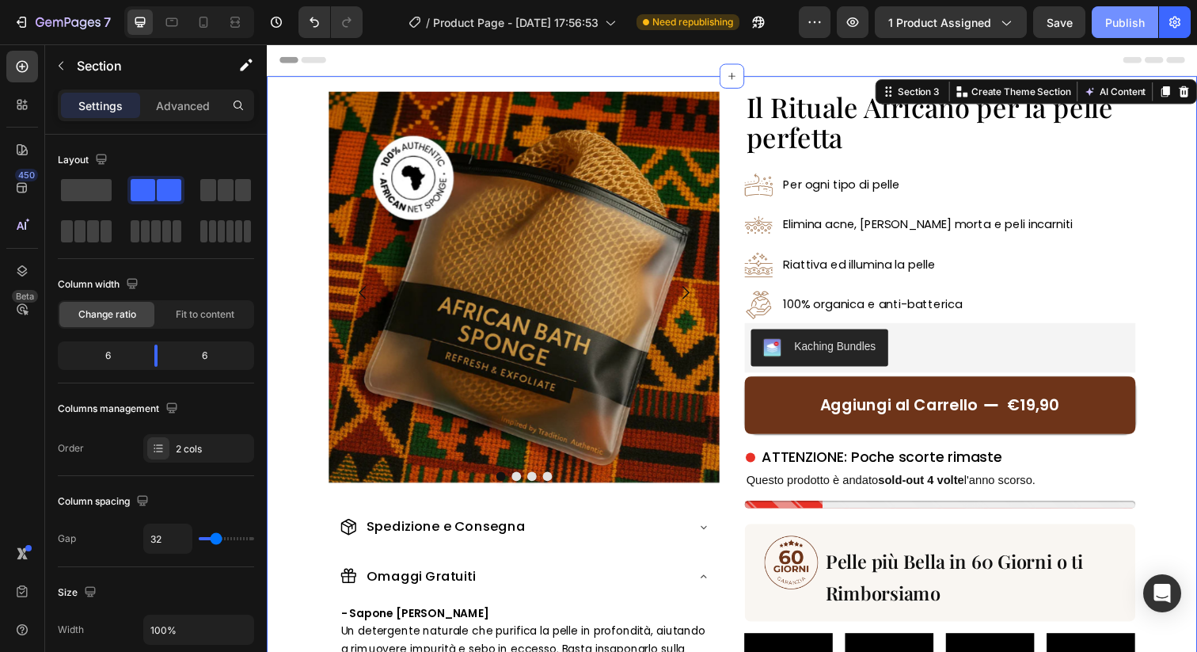
click at [1128, 23] on div "Publish" at bounding box center [1125, 22] width 40 height 17
click at [203, 20] on icon at bounding box center [204, 22] width 16 height 16
type input "0"
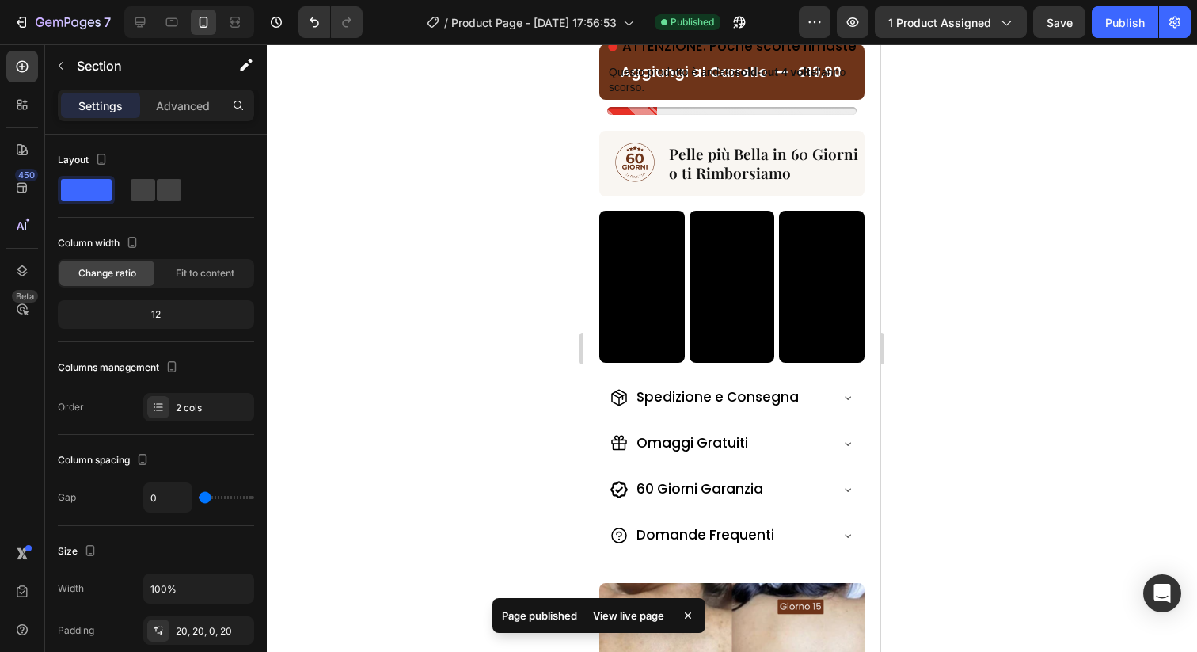
scroll to position [747, 0]
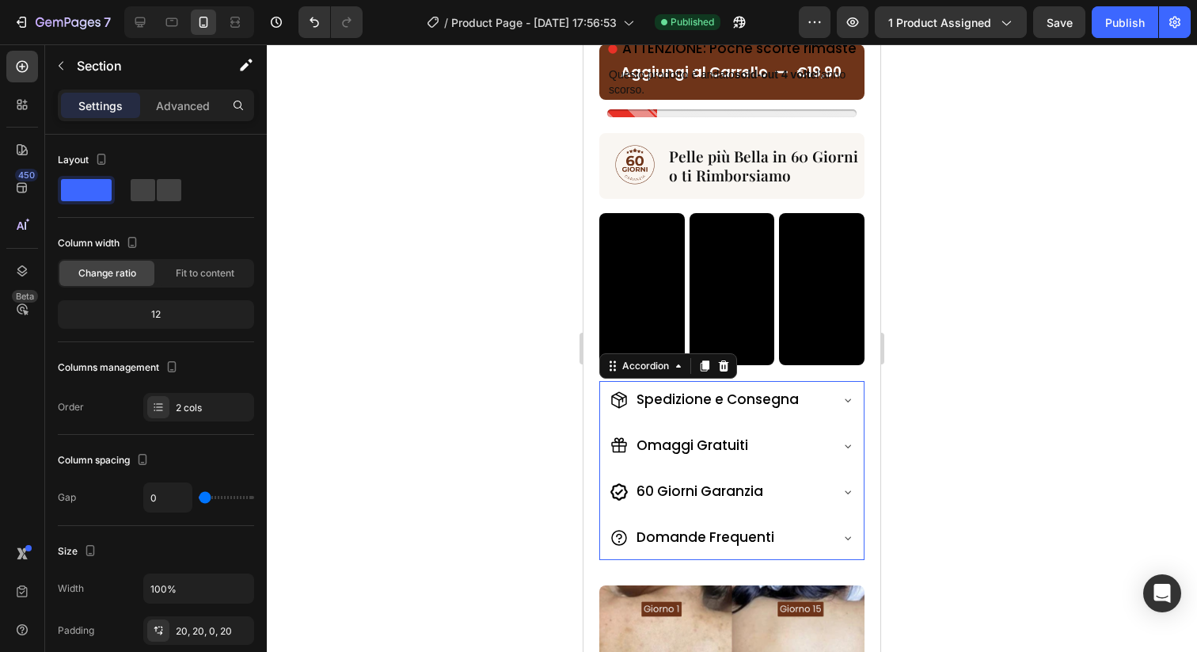
click at [600, 425] on div "Spedizione e Consegna Omaggi Gratuiti 60 Giorni Garanzia Domande Frequenti" at bounding box center [731, 471] width 265 height 180
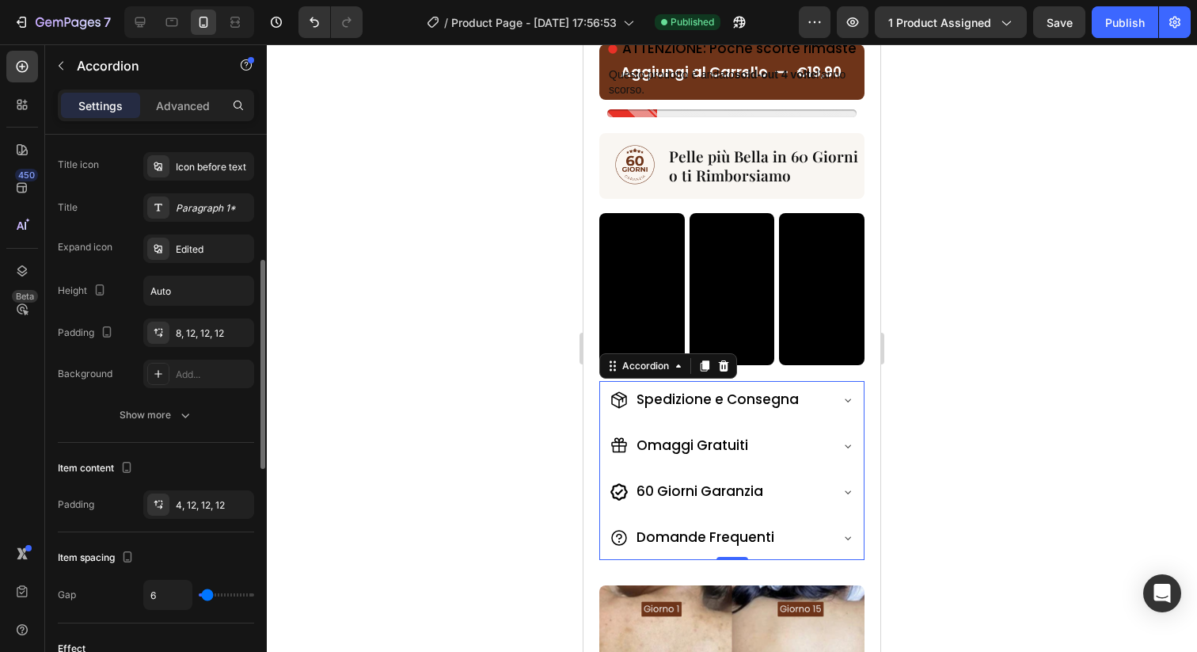
scroll to position [333, 0]
click at [191, 333] on div "8, 12, 12, 12" at bounding box center [213, 332] width 74 height 14
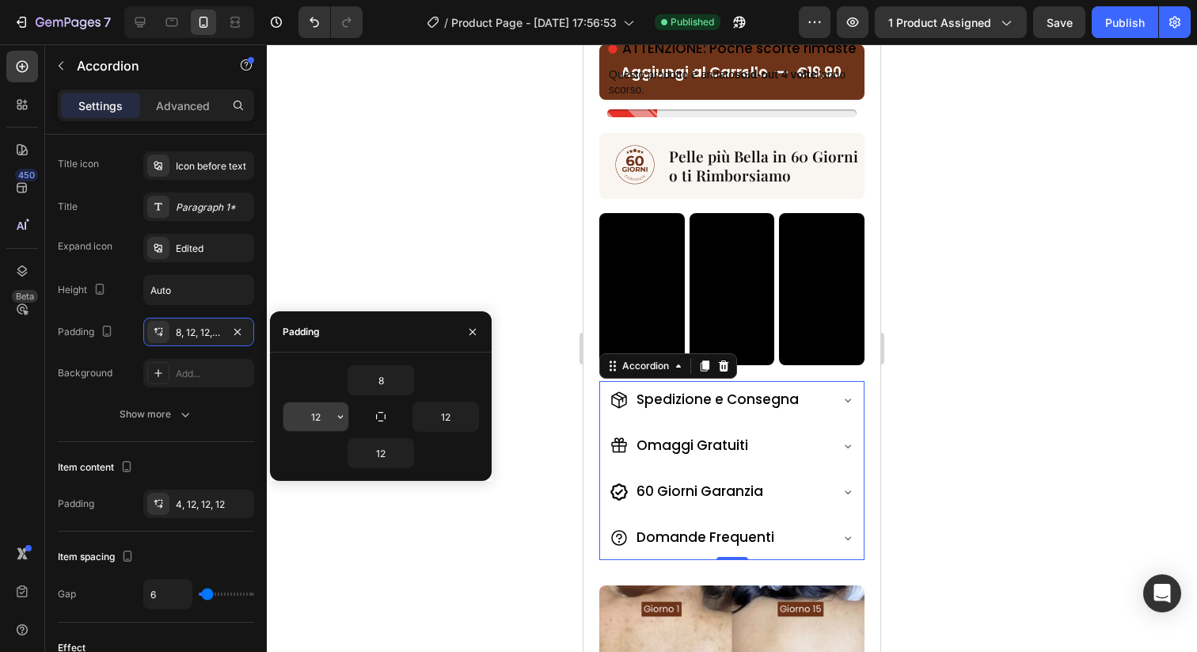
click at [325, 418] on input "12" at bounding box center [315, 416] width 65 height 29
click at [440, 417] on input "12" at bounding box center [445, 416] width 65 height 29
type input "0"
click at [451, 417] on input "12" at bounding box center [445, 416] width 65 height 29
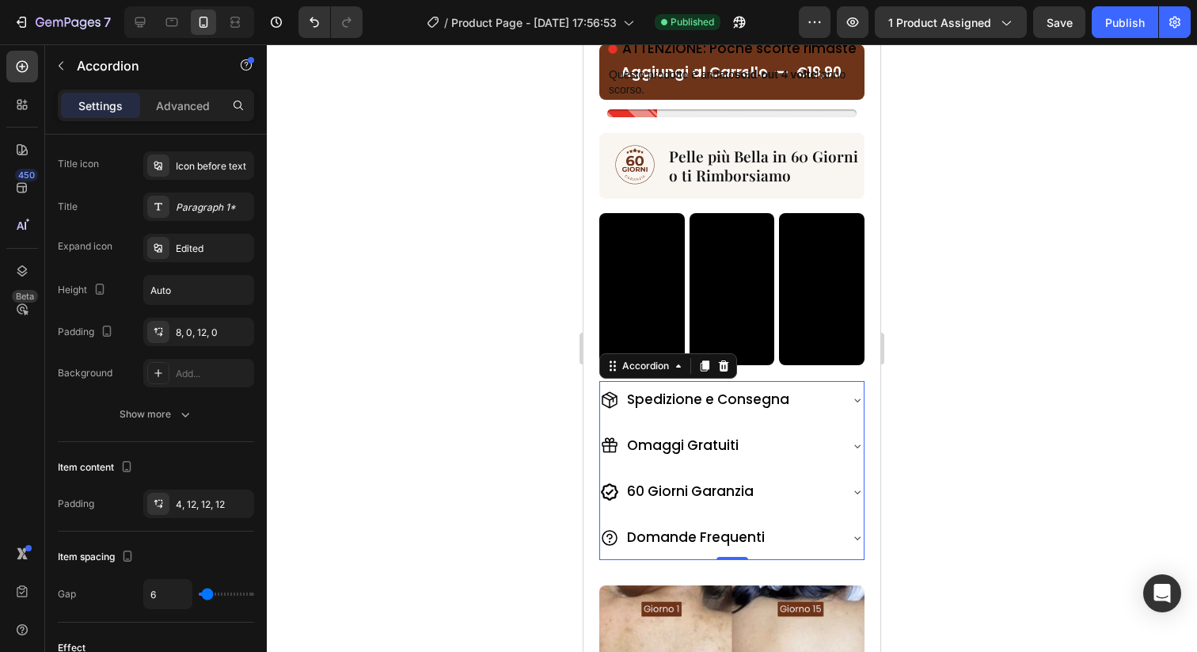
click at [482, 283] on div at bounding box center [732, 347] width 930 height 607
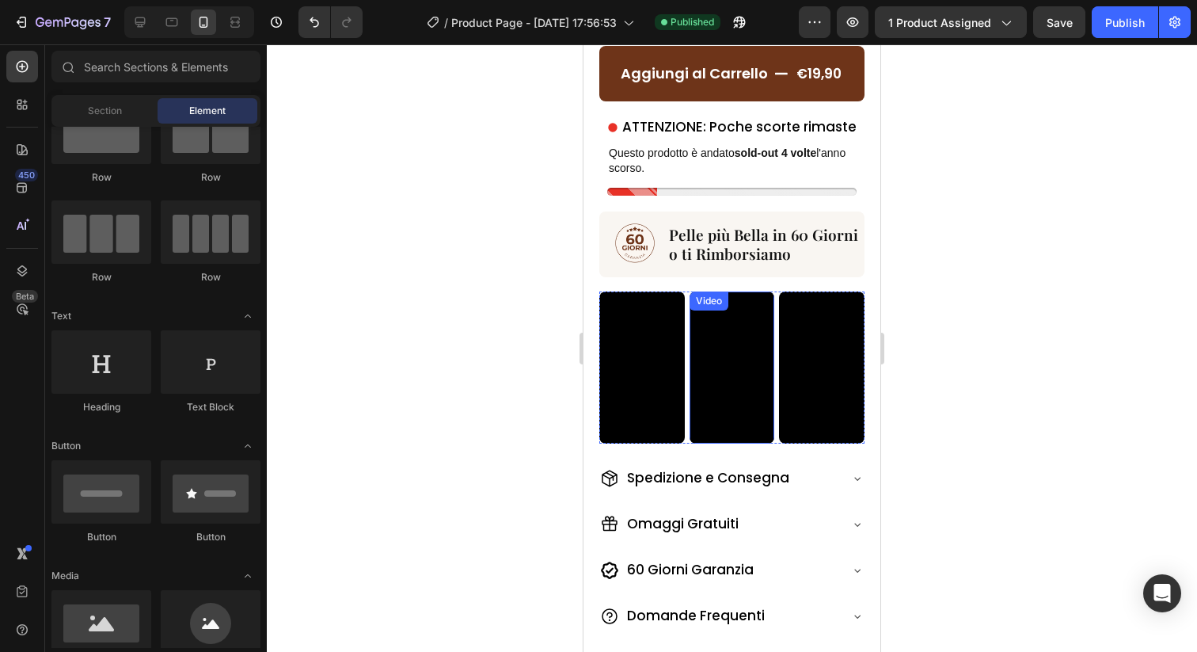
scroll to position [609, 0]
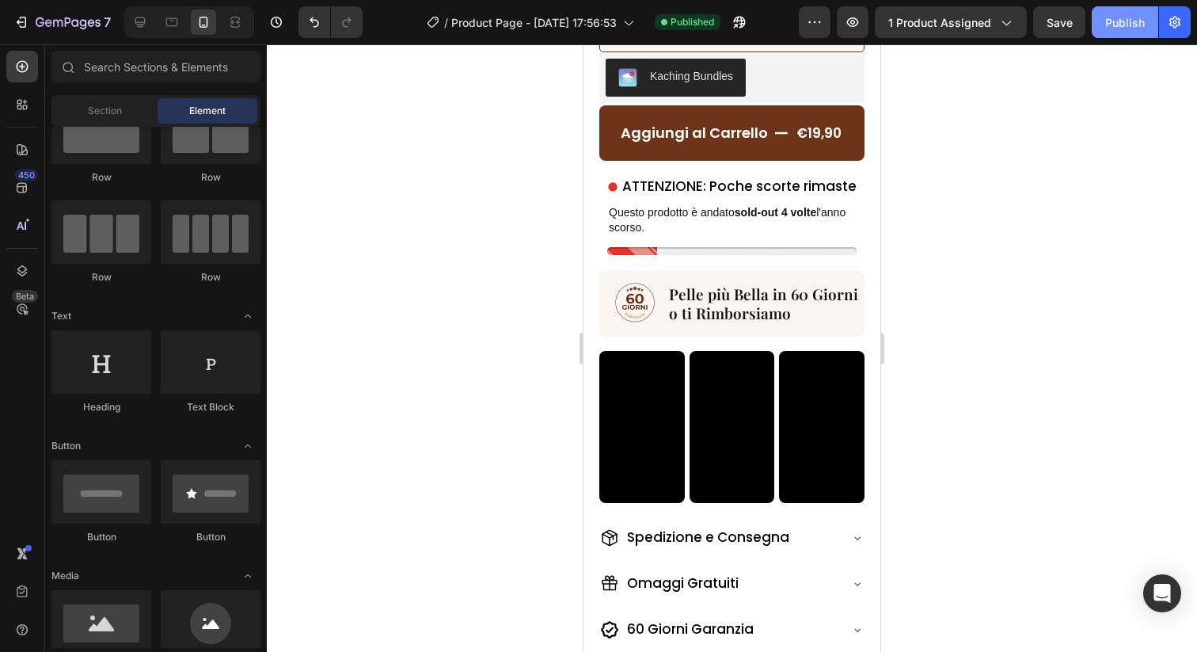
click at [1124, 22] on div "Publish" at bounding box center [1125, 22] width 40 height 17
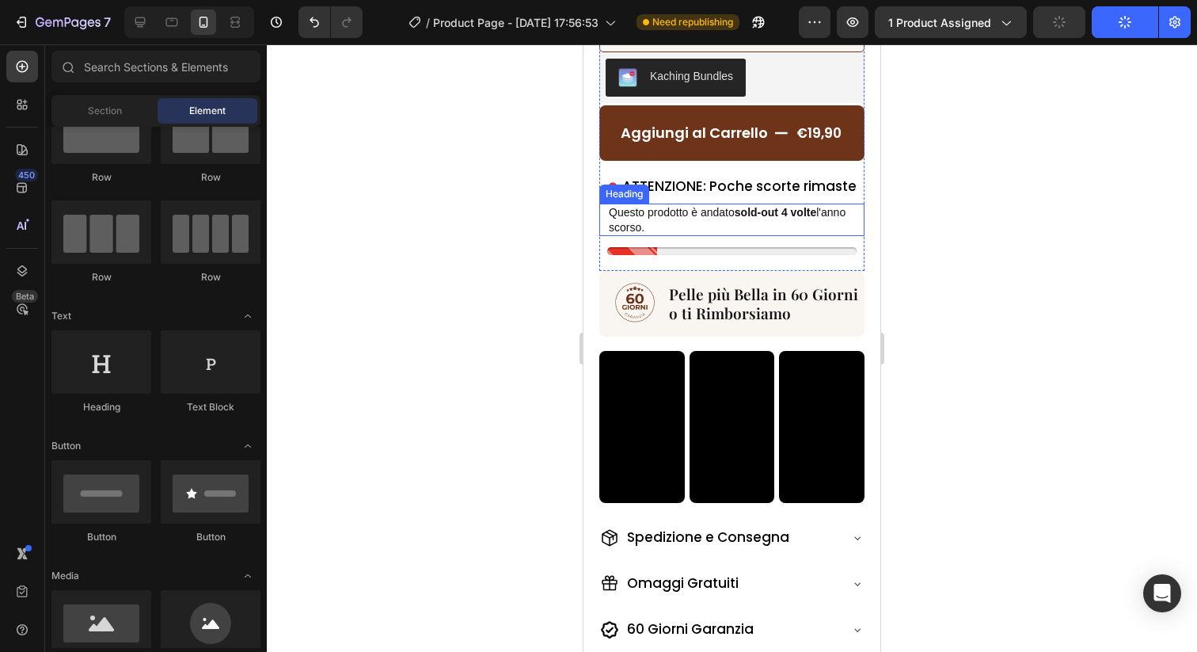
scroll to position [551, 0]
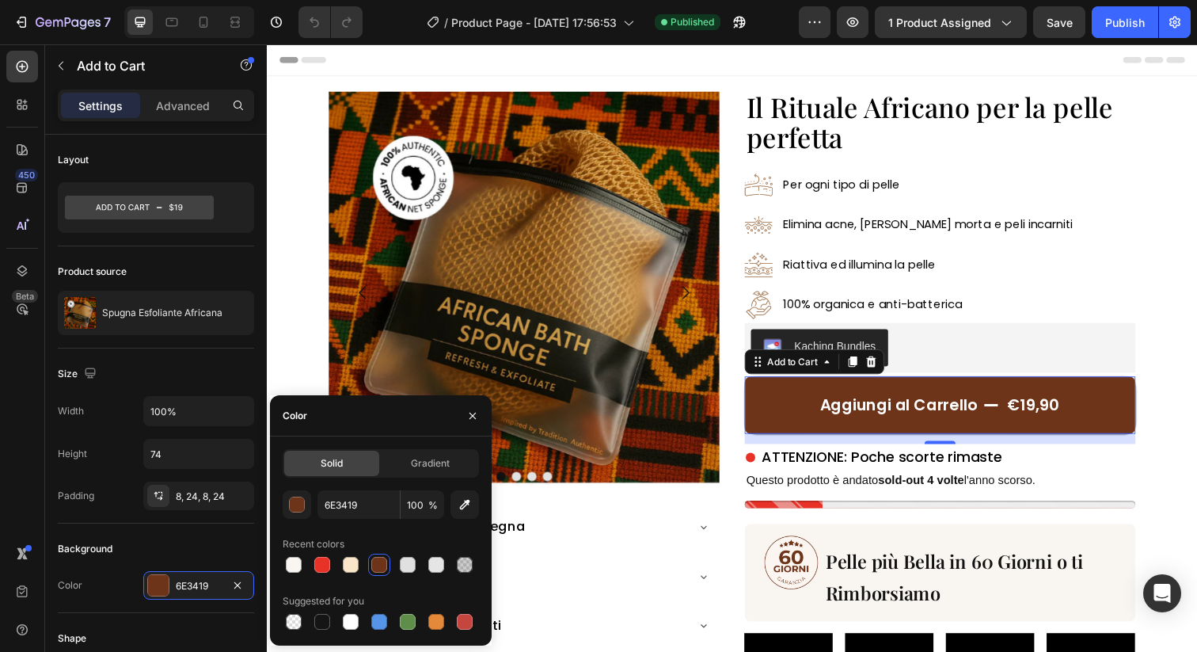
scroll to position [49, 0]
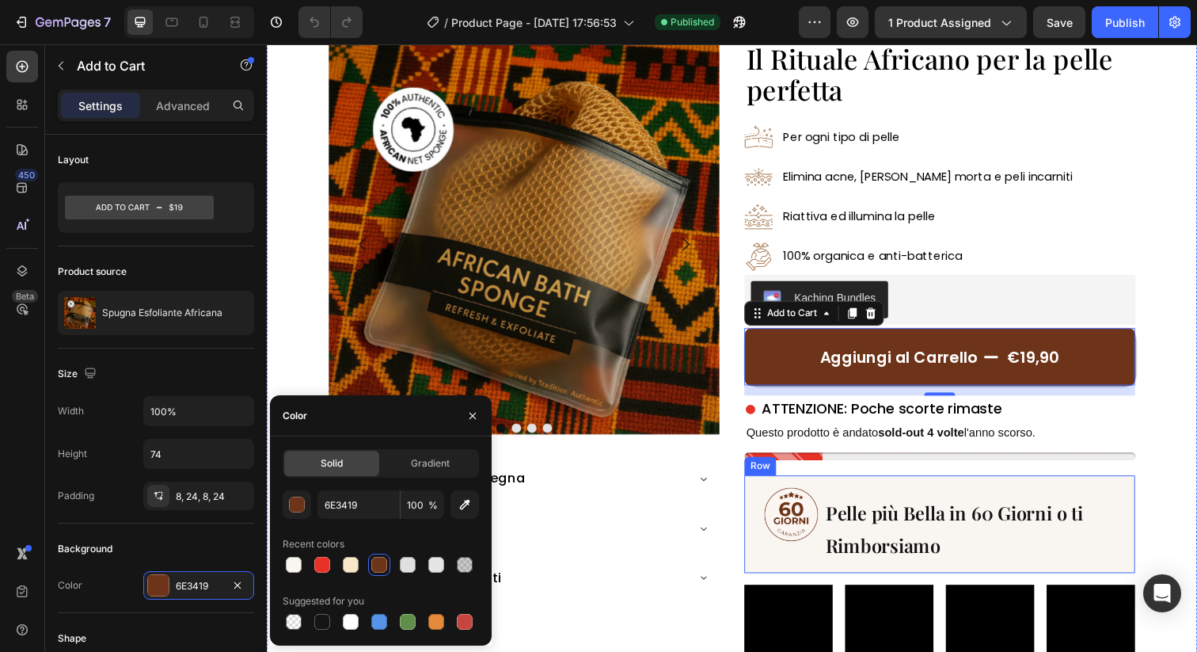
click at [842, 487] on div "Image Pelle più Bella in 60 Giorni o ti Rimborsiamo Heading Row" at bounding box center [954, 535] width 399 height 100
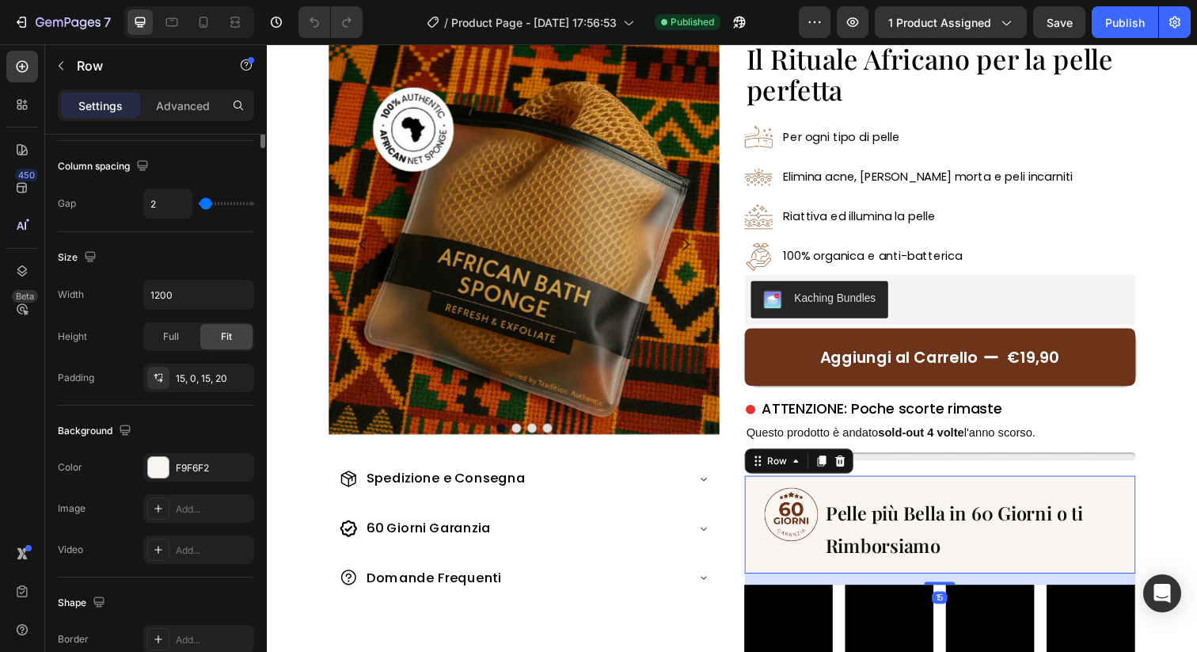
scroll to position [517, 0]
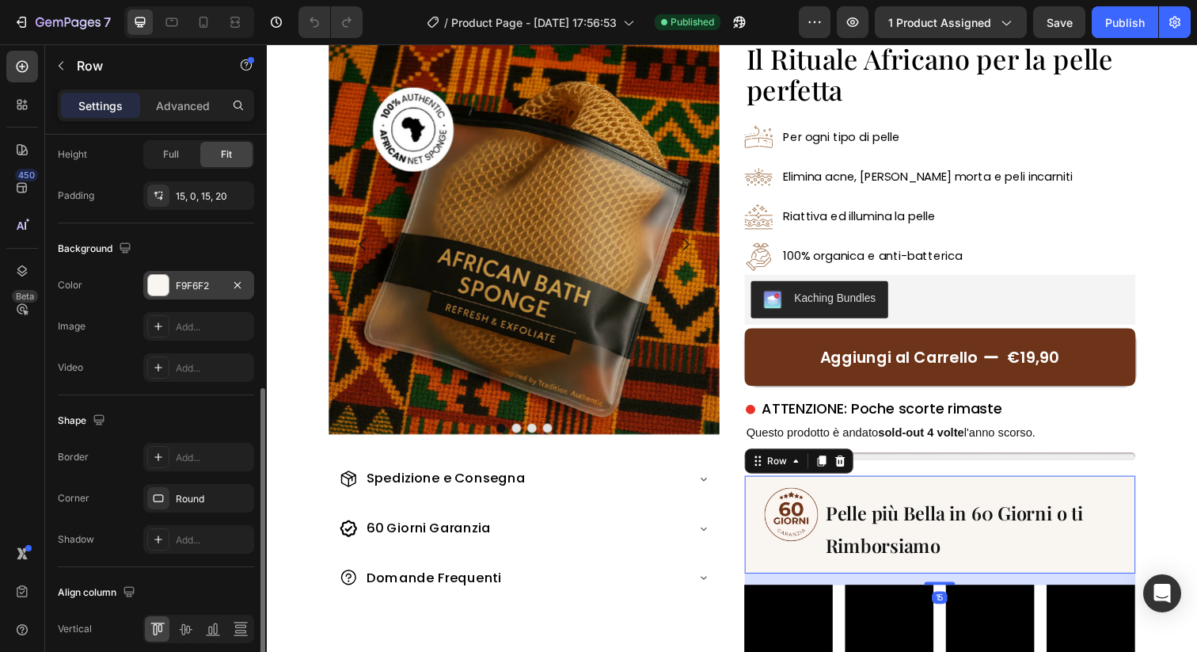
click at [199, 287] on div "F9F6F2" at bounding box center [199, 286] width 46 height 14
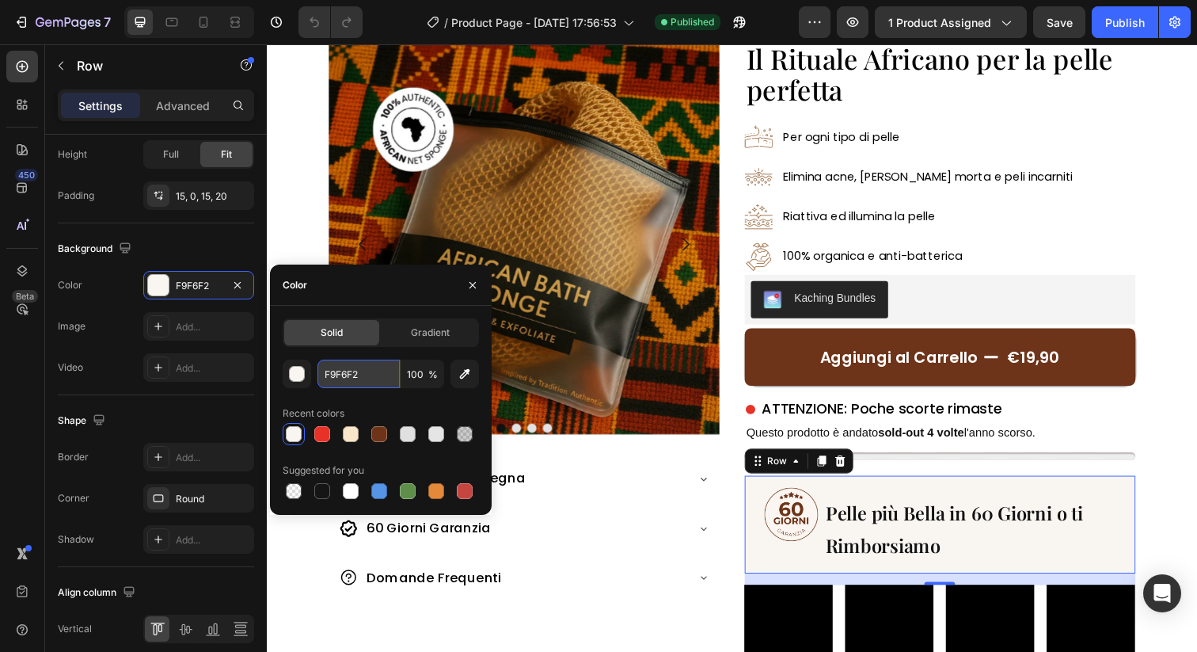
click at [352, 360] on input "F9F6F2" at bounding box center [359, 374] width 82 height 29
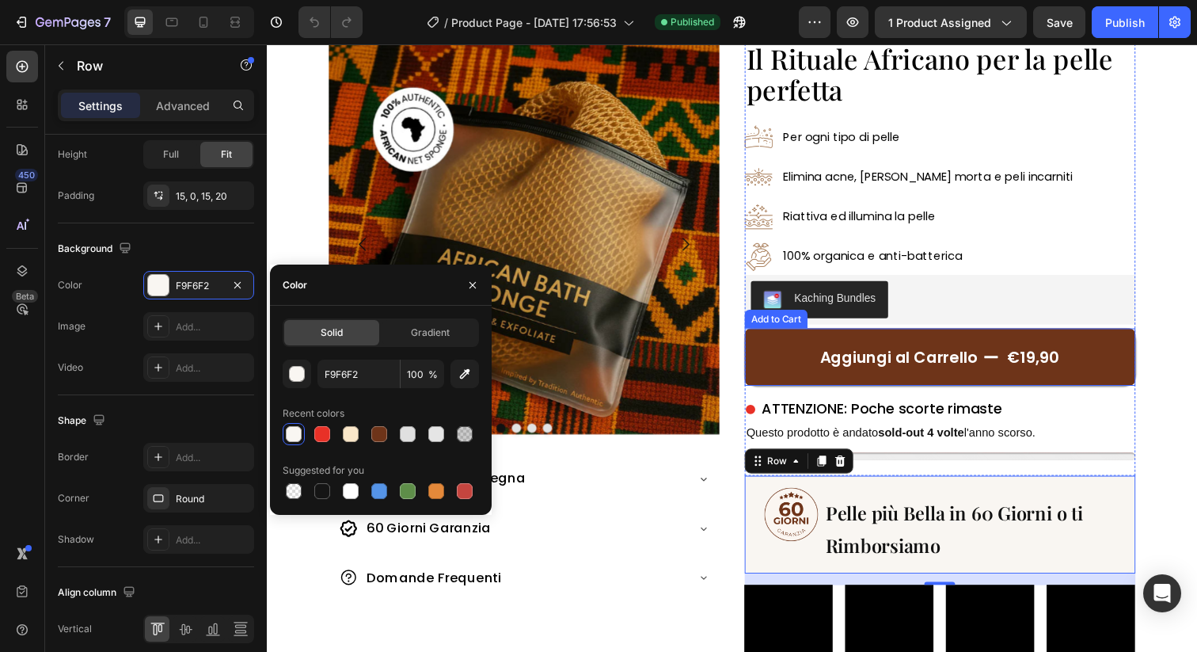
click at [789, 360] on button "Aggiungi al Carrello €19,90" at bounding box center [954, 363] width 399 height 59
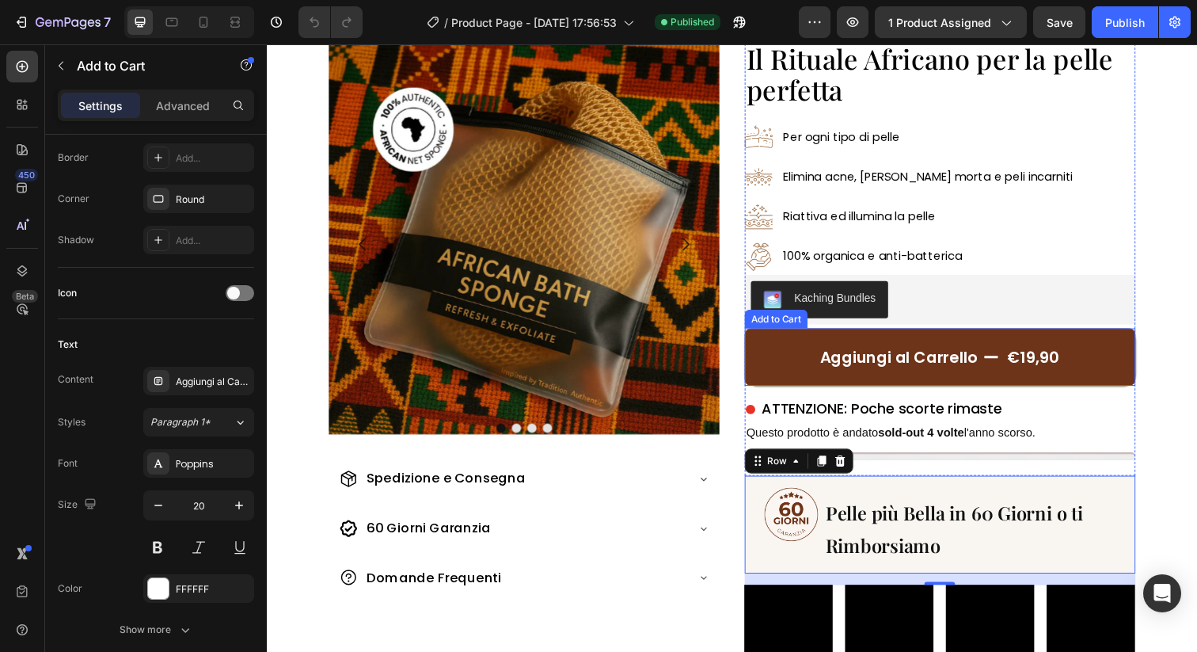
scroll to position [0, 0]
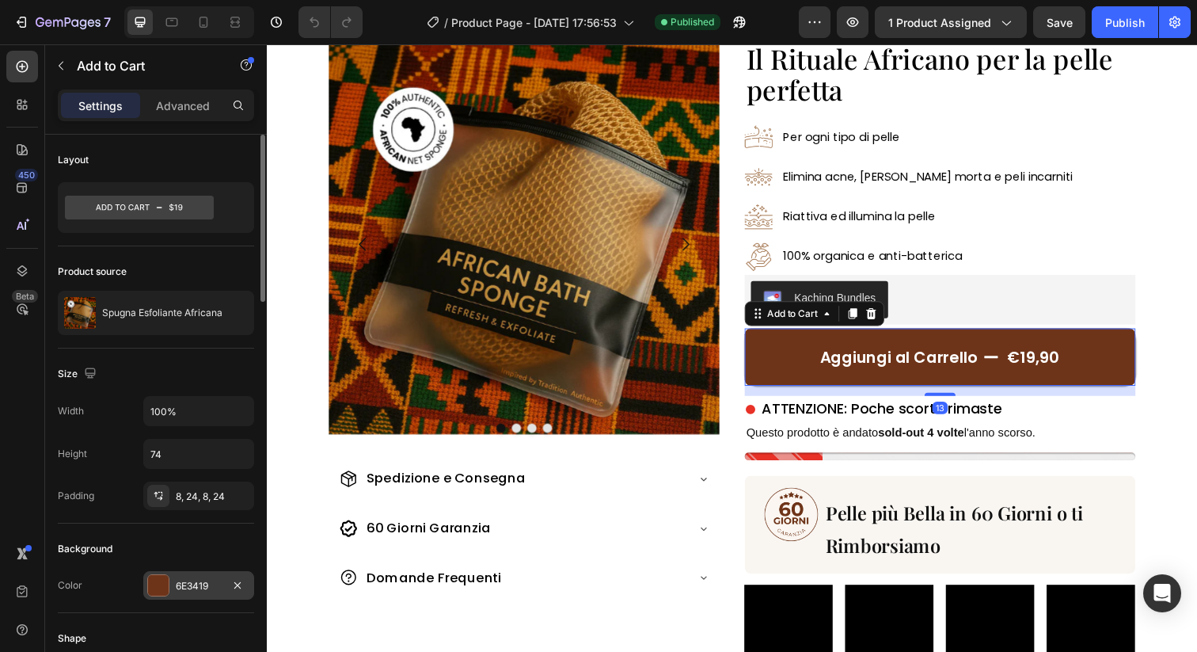
click at [196, 582] on div "6E3419" at bounding box center [199, 586] width 46 height 14
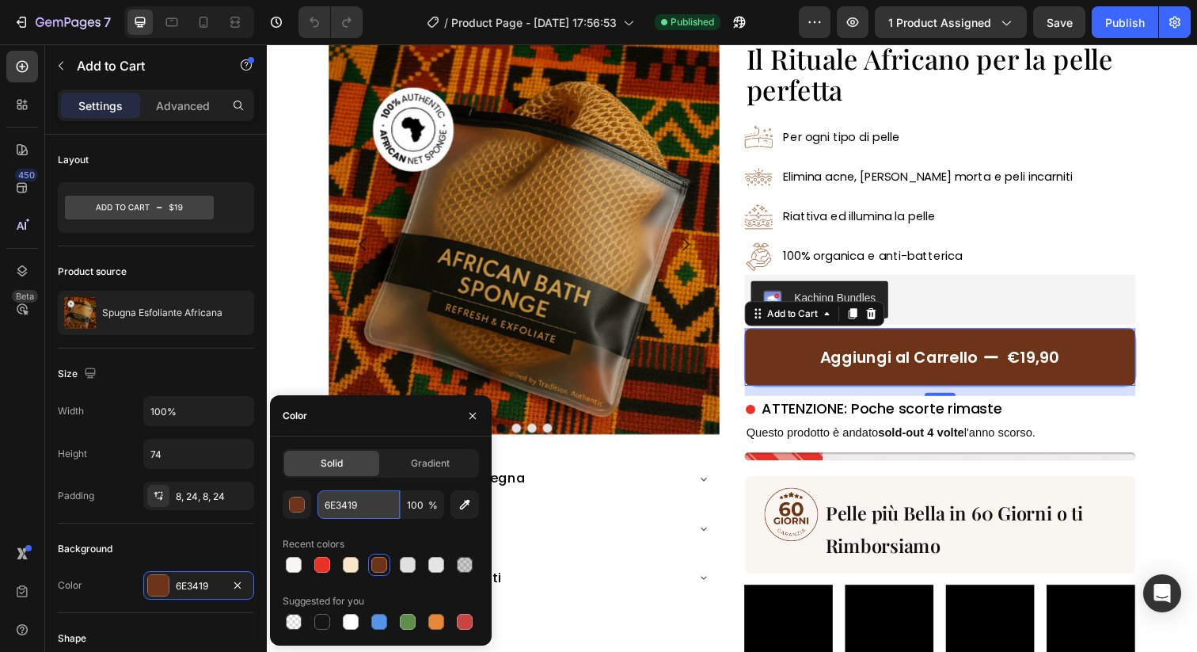
click at [377, 505] on input "6E3419" at bounding box center [359, 504] width 82 height 29
